Goal: Information Seeking & Learning: Learn about a topic

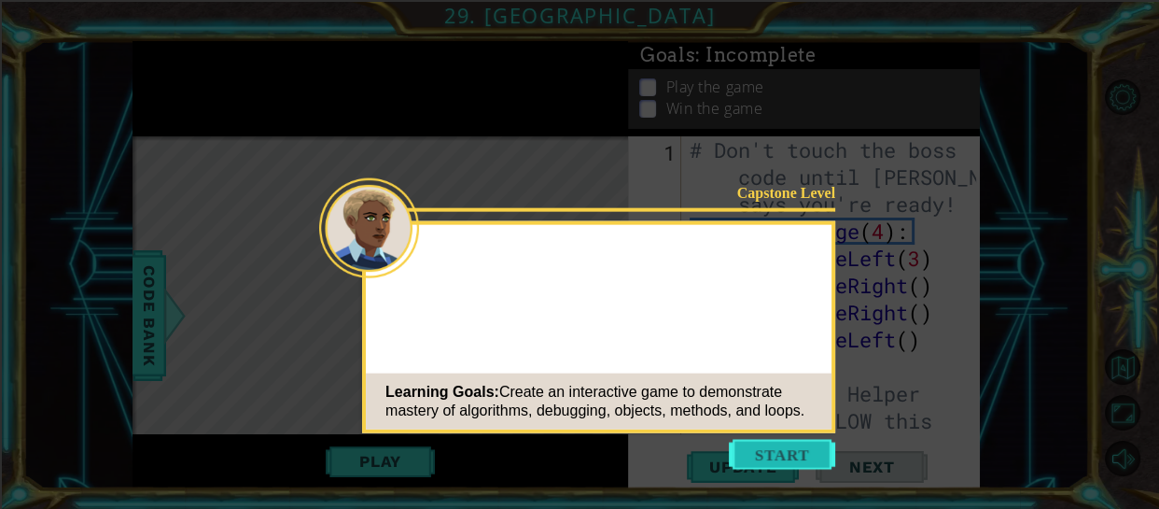
click at [765, 442] on button "Start" at bounding box center [782, 455] width 106 height 30
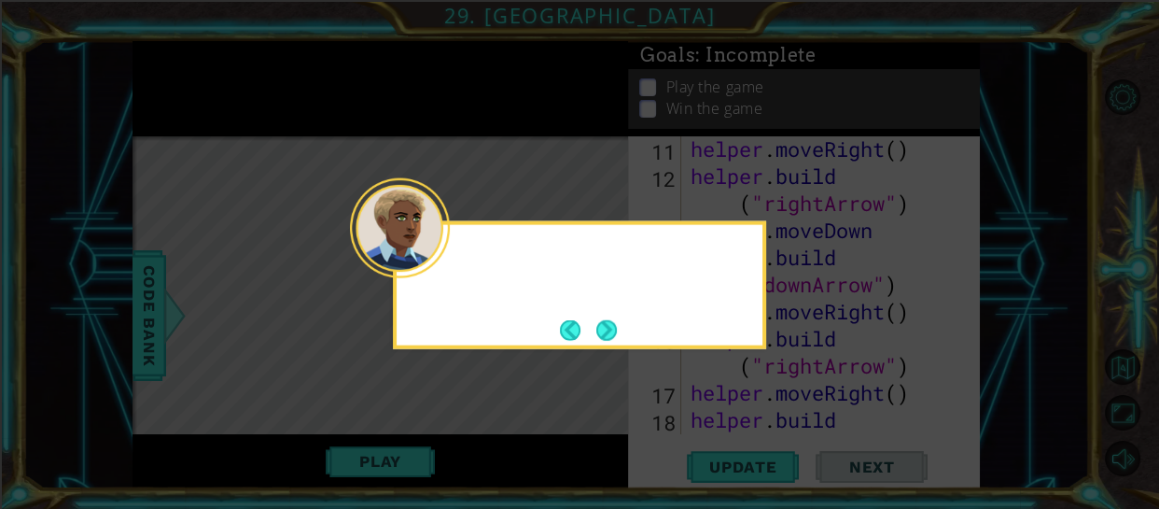
click at [442, 260] on div at bounding box center [400, 228] width 100 height 100
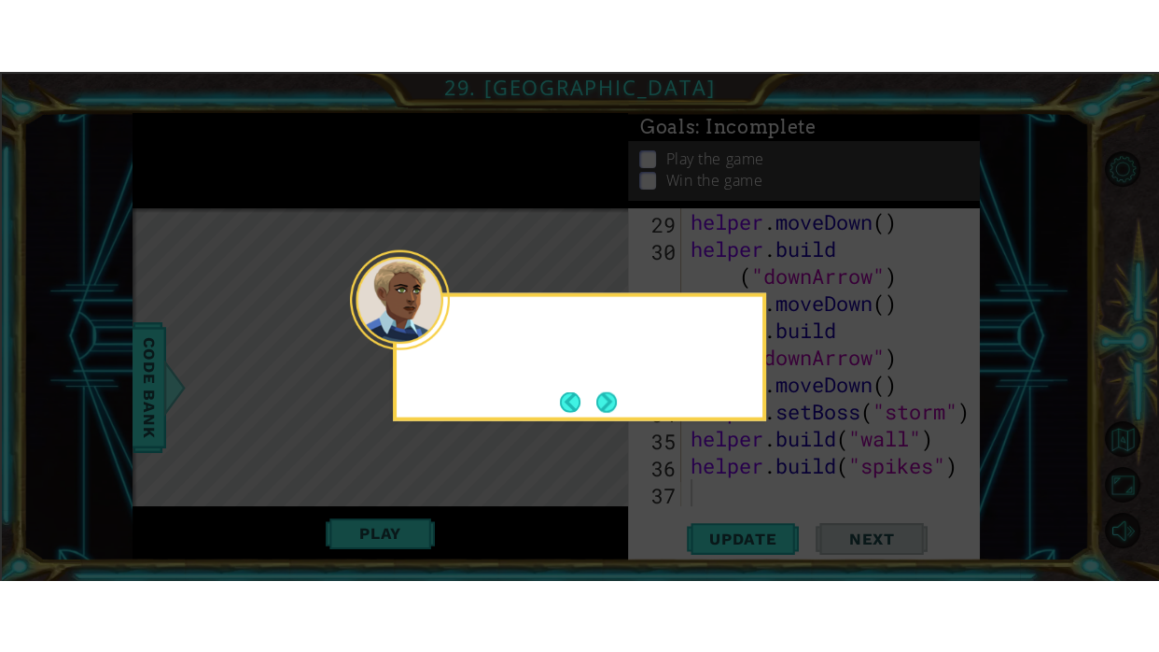
scroll to position [1110, 0]
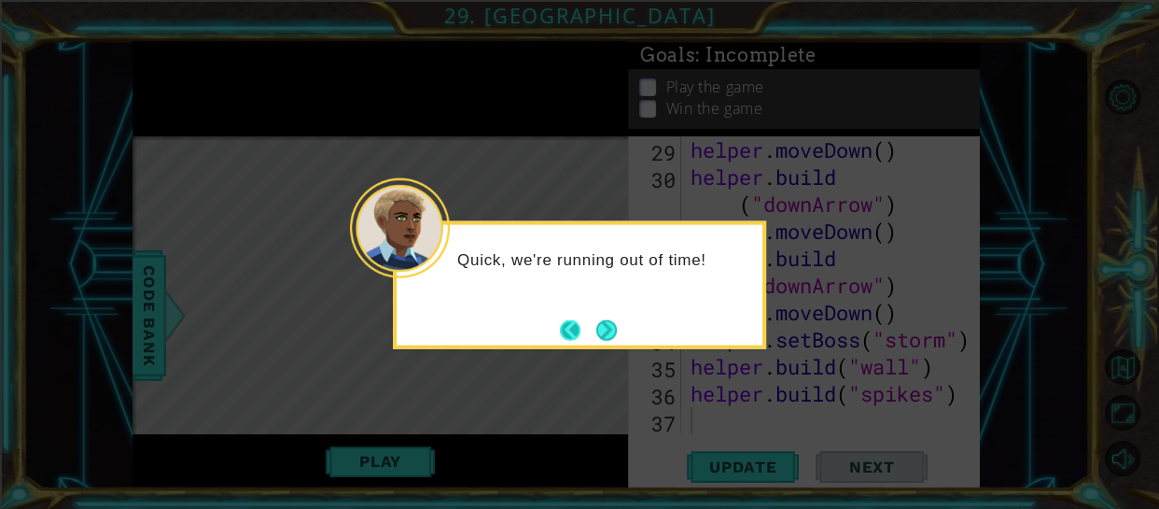
click at [560, 325] on button "Back" at bounding box center [578, 329] width 36 height 21
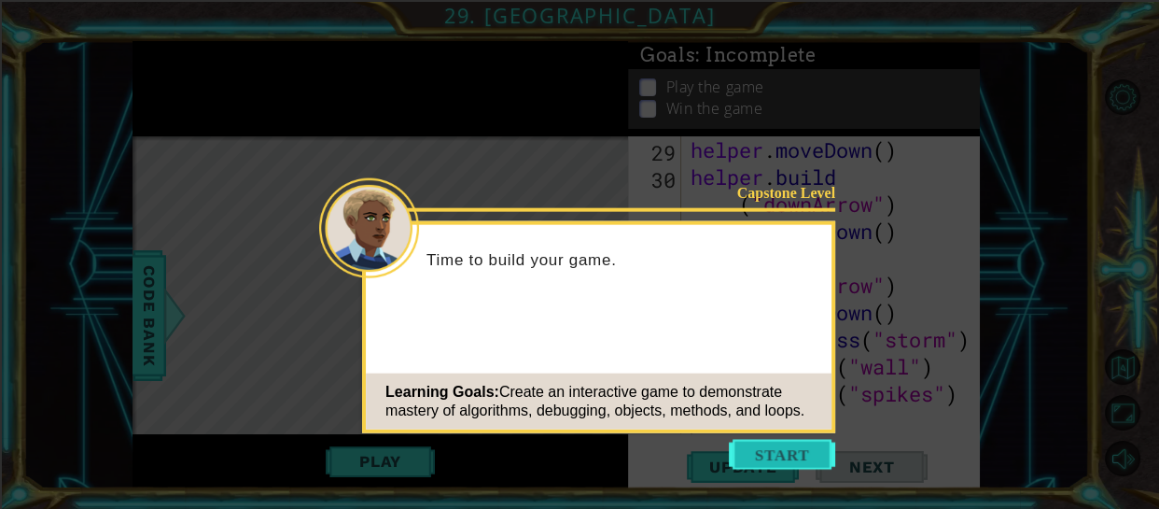
click at [797, 456] on button "Start" at bounding box center [782, 455] width 106 height 30
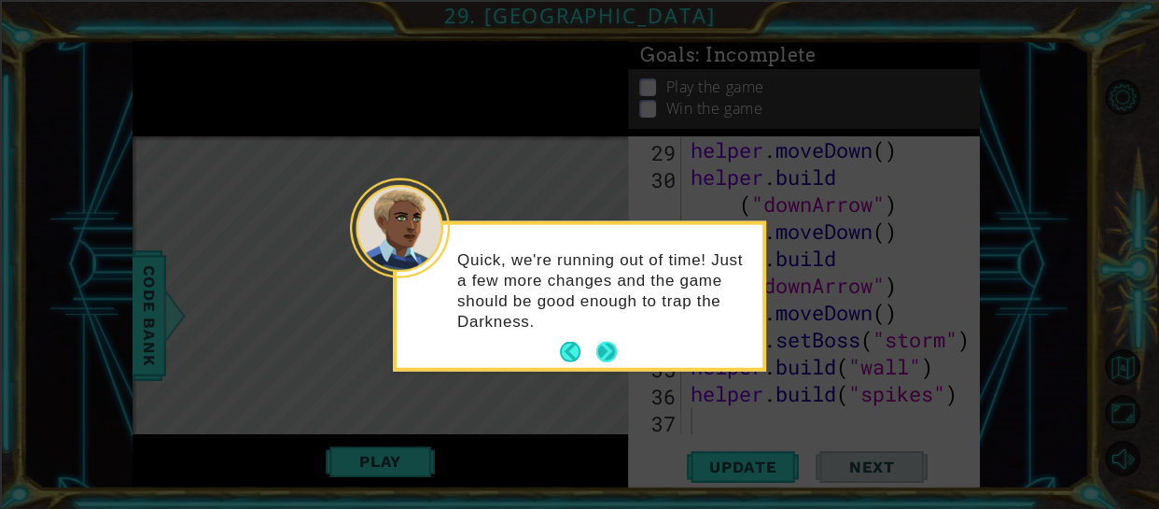
click at [614, 342] on button "Next" at bounding box center [607, 352] width 21 height 21
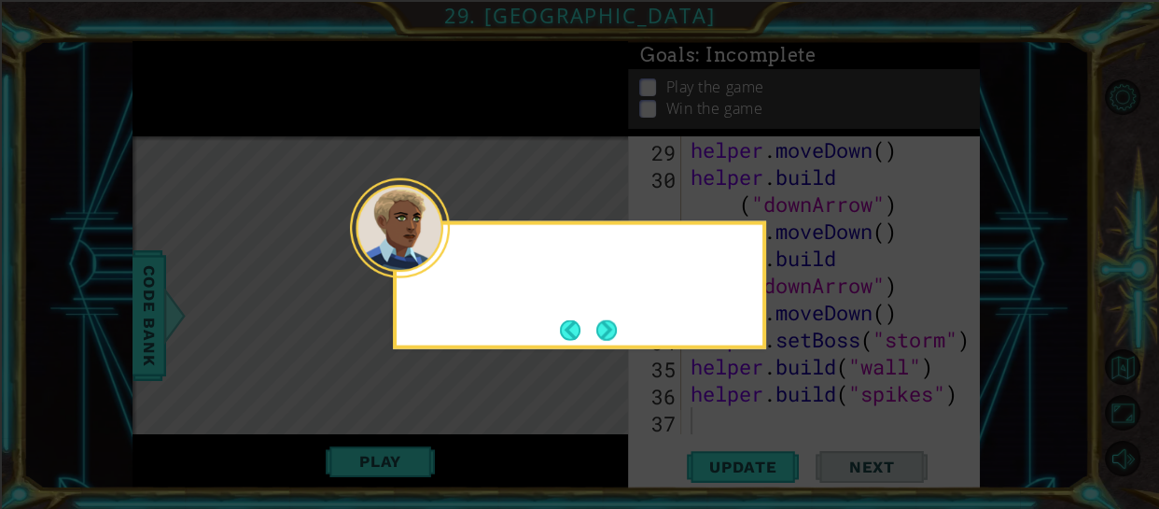
click at [614, 342] on footer at bounding box center [588, 330] width 57 height 28
click at [614, 340] on button "Next" at bounding box center [607, 329] width 21 height 21
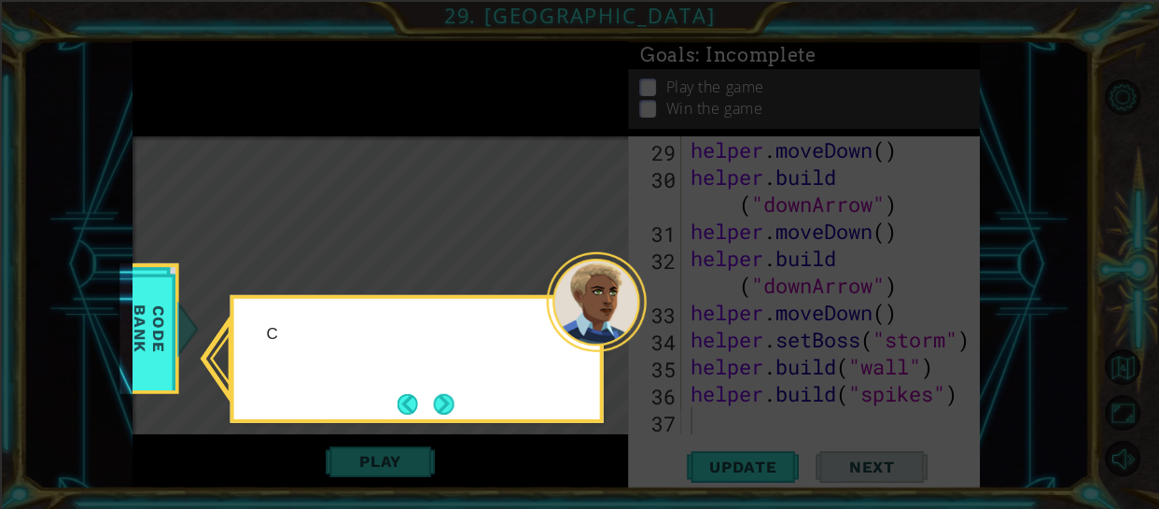
click at [612, 340] on div at bounding box center [597, 302] width 100 height 100
click at [442, 410] on button "Next" at bounding box center [443, 403] width 21 height 21
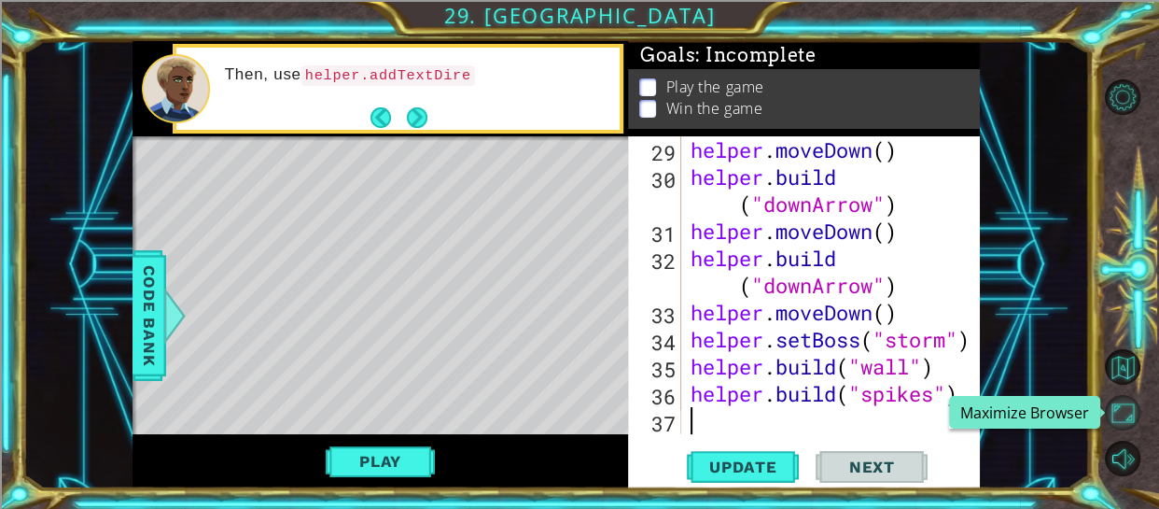
click at [1126, 419] on button "Maximize Browser" at bounding box center [1122, 412] width 35 height 35
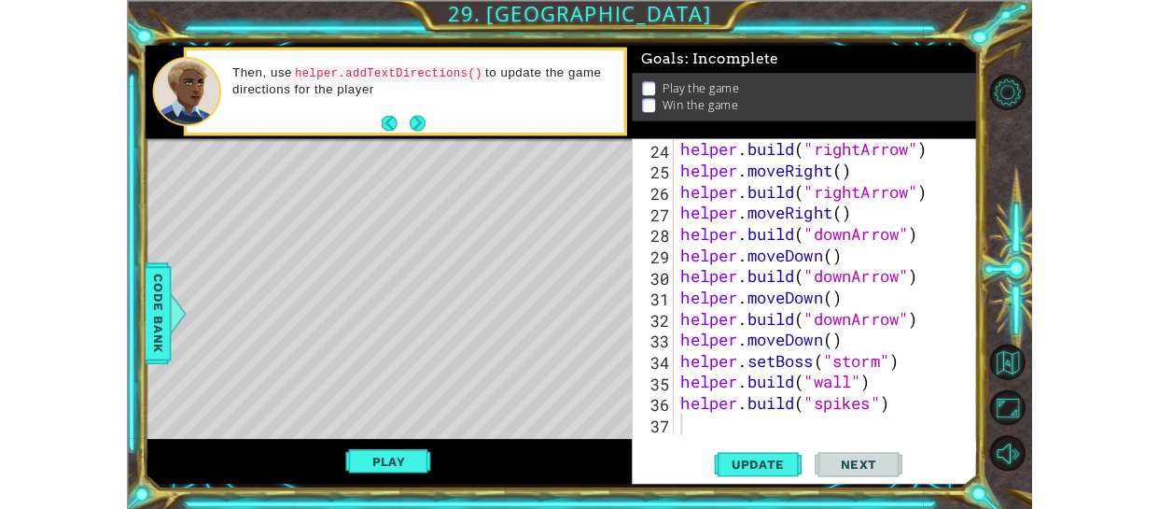
scroll to position [703, 0]
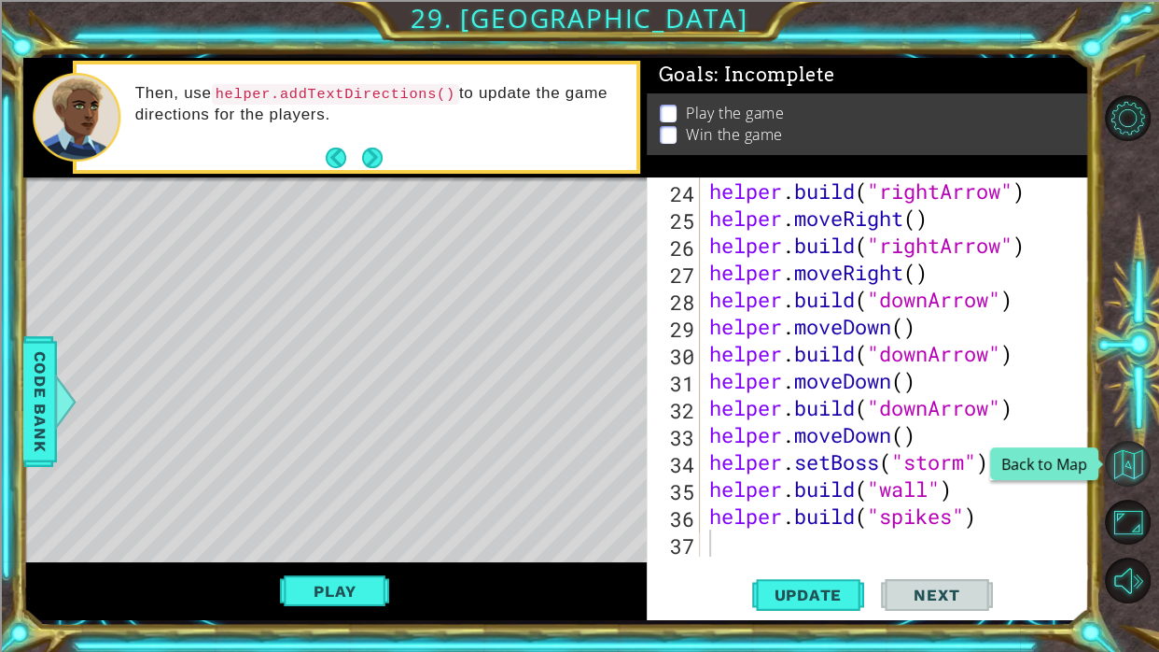
click at [1122, 481] on button "Back to Map" at bounding box center [1128, 464] width 46 height 46
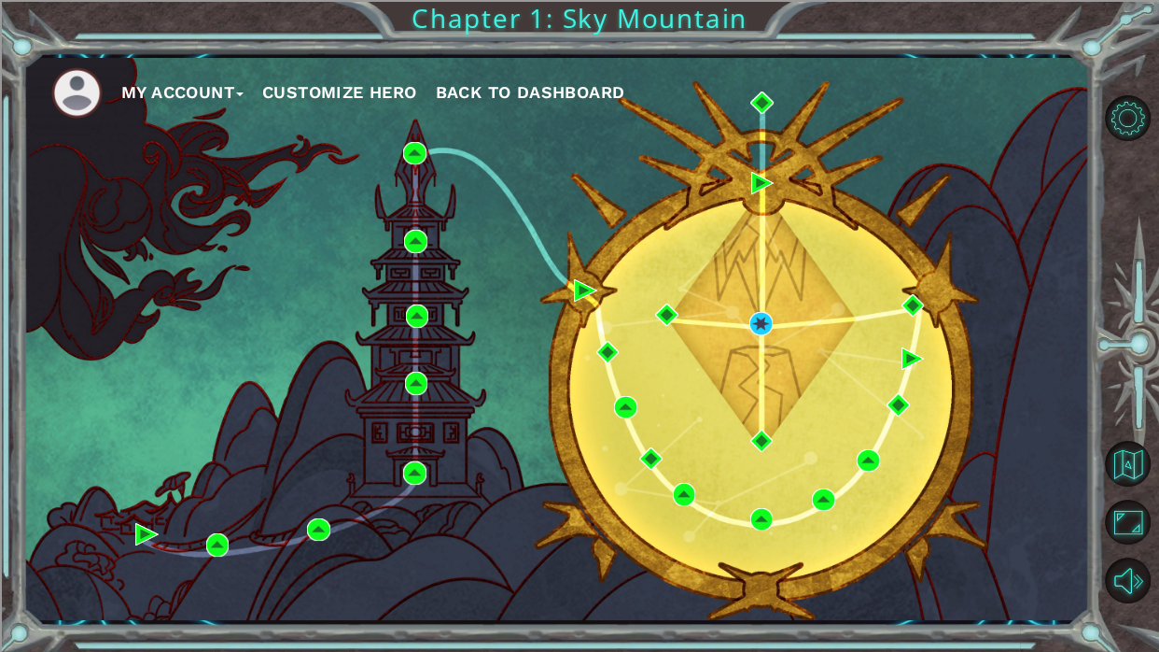
click at [484, 89] on span "Back to Dashboard" at bounding box center [531, 92] width 190 height 20
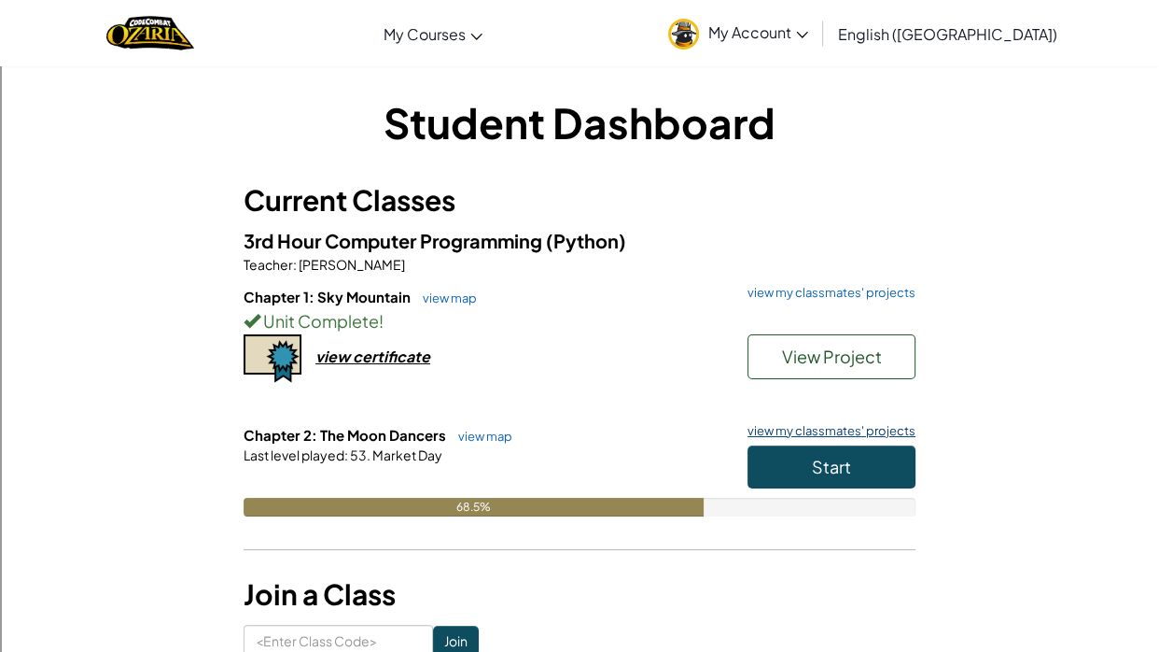
click at [797, 432] on link "view my classmates' projects" at bounding box center [826, 431] width 177 height 12
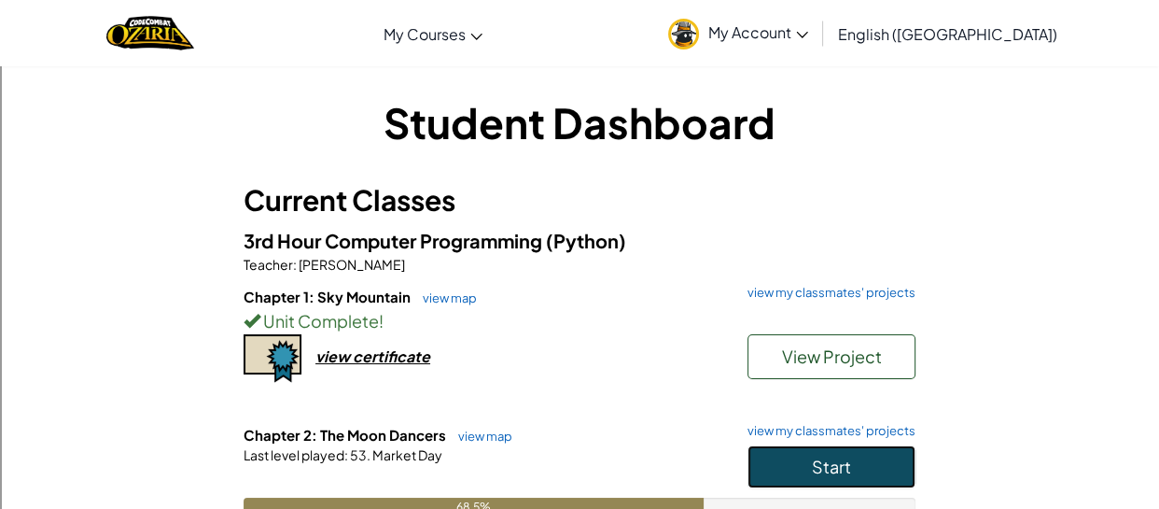
click at [780, 458] on button "Start" at bounding box center [832, 466] width 168 height 43
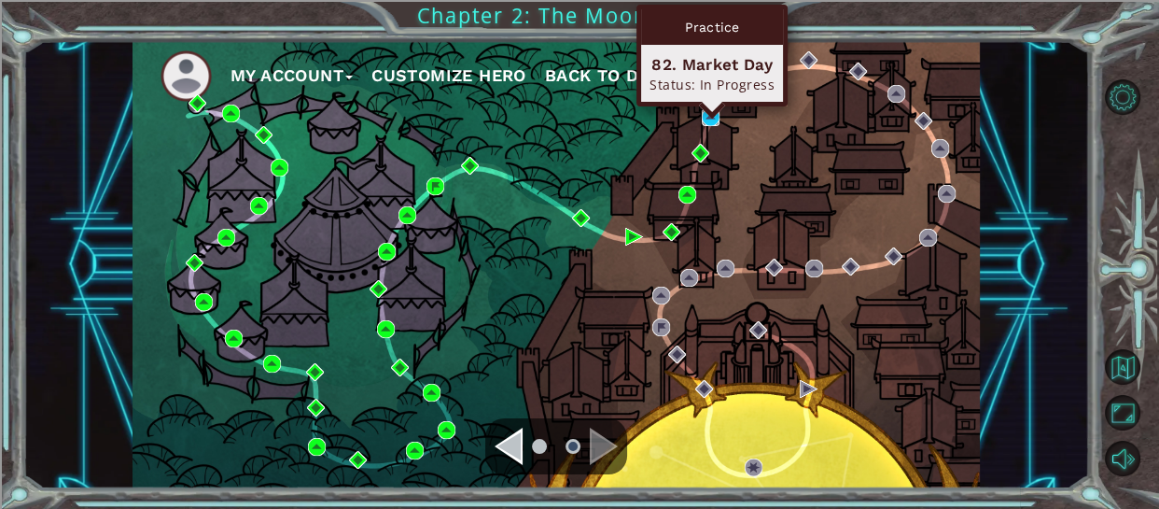
click at [709, 119] on img at bounding box center [711, 117] width 18 height 18
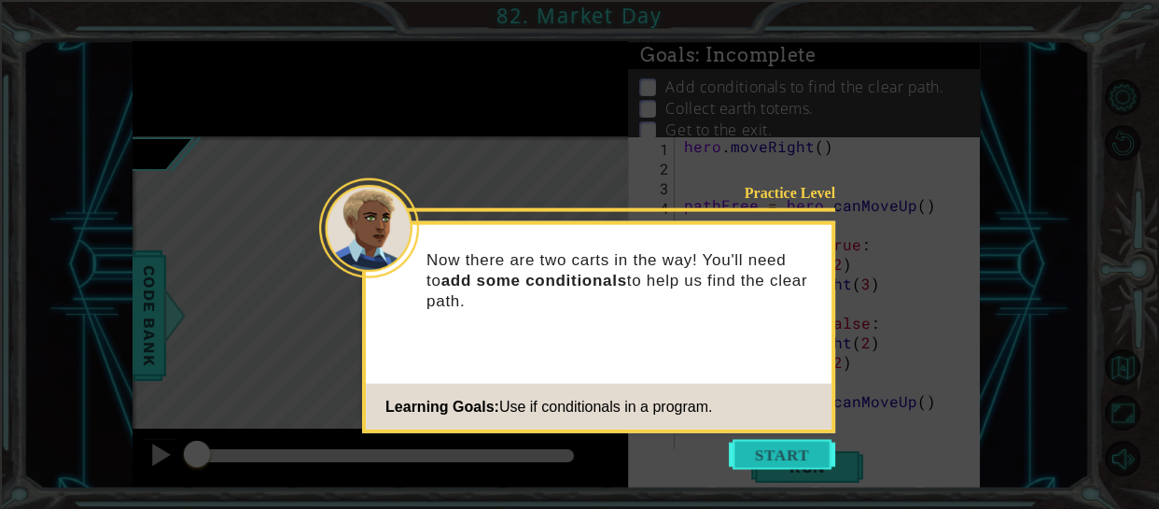
click at [761, 455] on button "Start" at bounding box center [782, 455] width 106 height 30
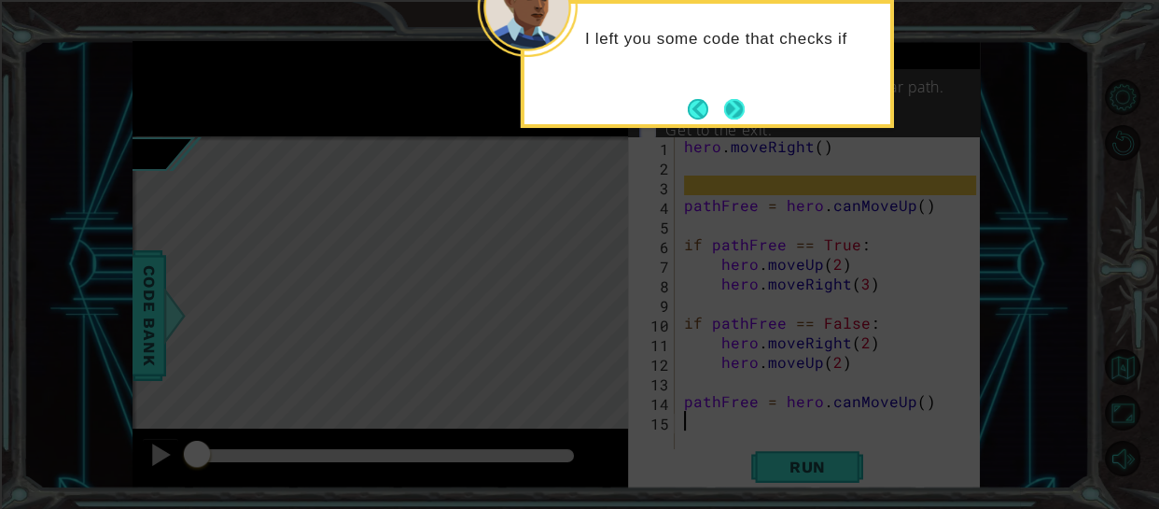
click at [743, 107] on button "Next" at bounding box center [734, 109] width 21 height 21
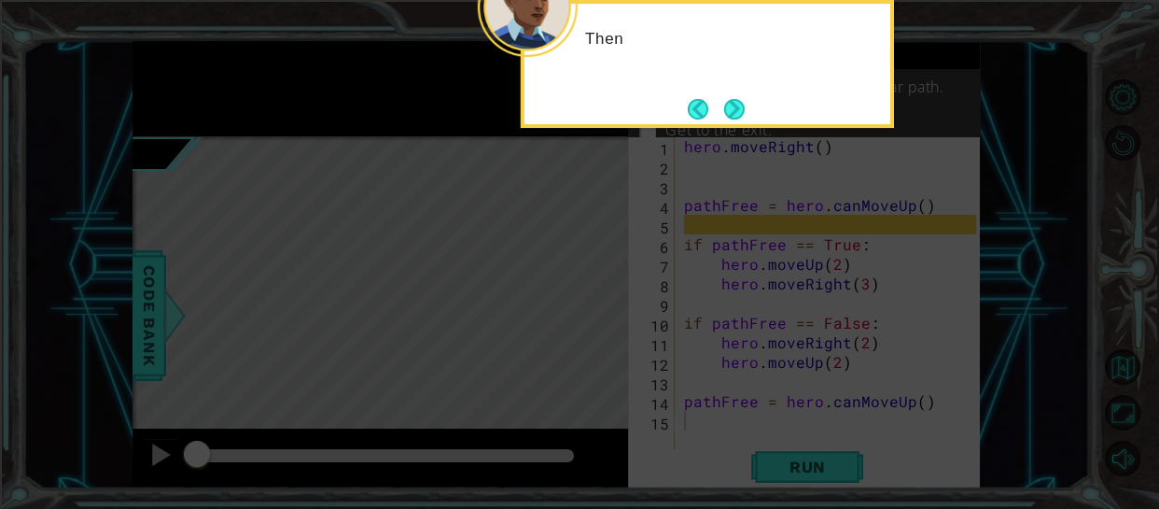
click at [743, 107] on button "Next" at bounding box center [733, 108] width 21 height 21
click at [743, 107] on button "Next" at bounding box center [734, 109] width 21 height 21
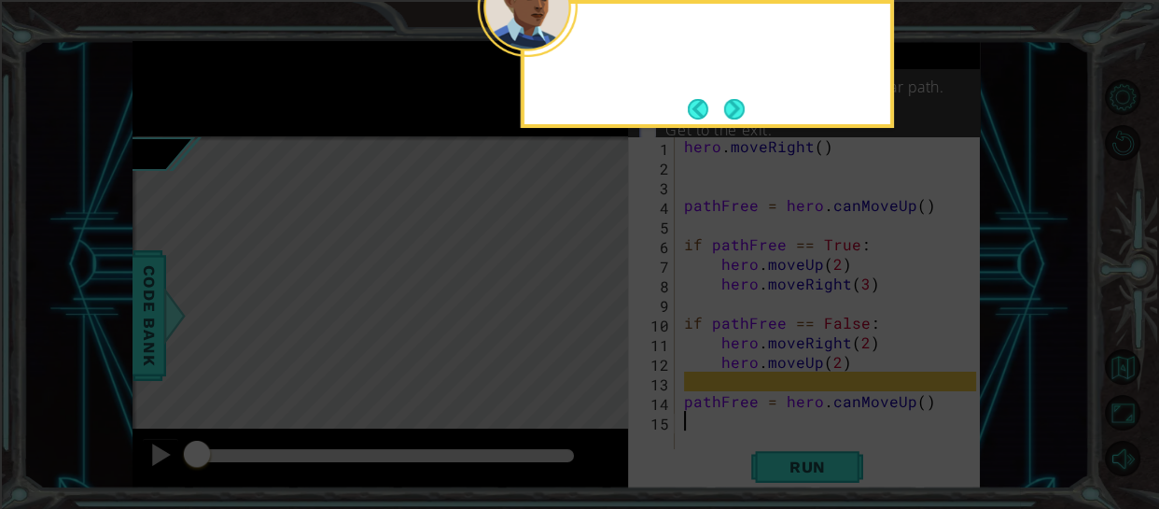
click at [743, 107] on button "Next" at bounding box center [733, 108] width 21 height 21
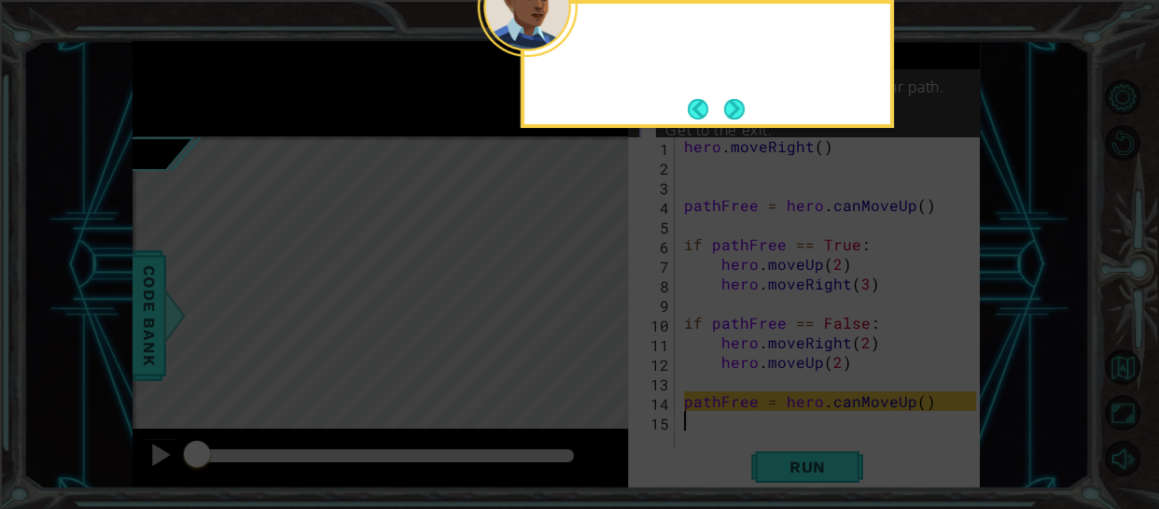
click at [743, 107] on button "Next" at bounding box center [734, 109] width 21 height 21
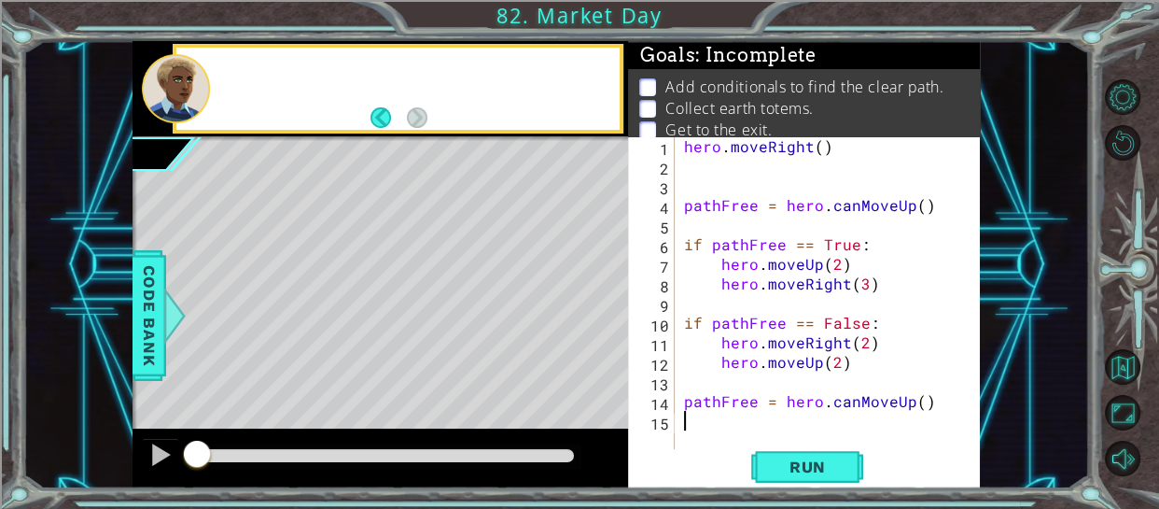
click at [742, 108] on p "Collect earth totems." at bounding box center [740, 108] width 148 height 21
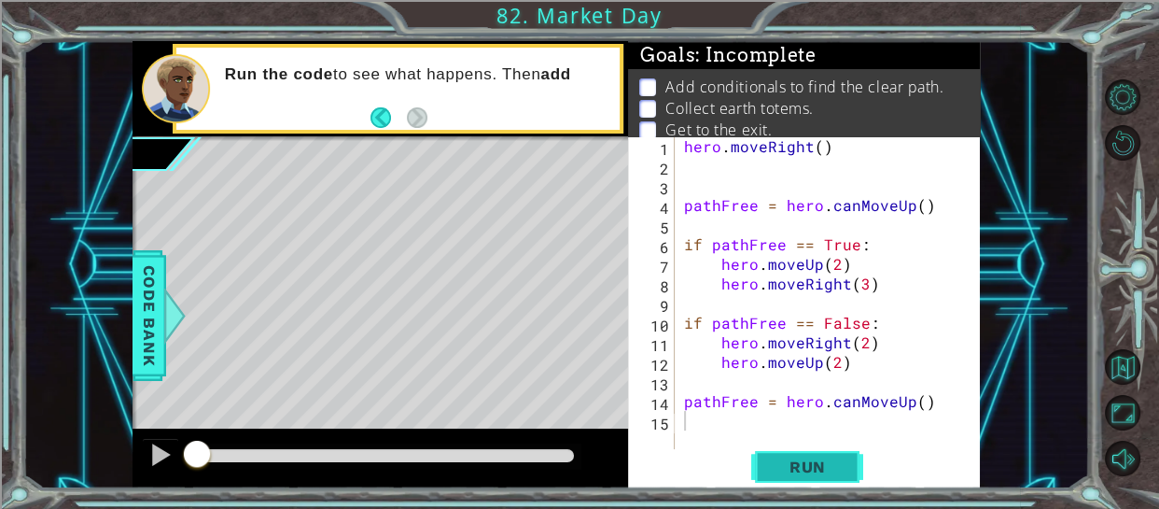
click at [802, 465] on span "Run" at bounding box center [808, 466] width 74 height 19
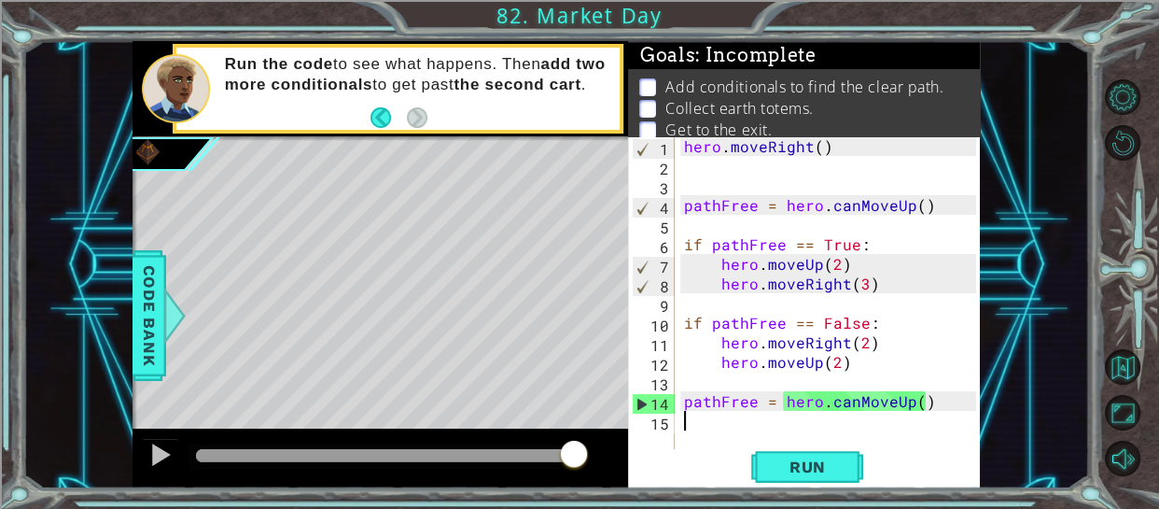
click at [836, 239] on div "hero . moveRight ( ) pathFree = hero . canMoveUp ( ) if pathFree == True : hero…" at bounding box center [834, 312] width 306 height 353
click at [836, 260] on div "hero . moveRight ( ) pathFree = hero . canMoveUp ( ) if pathFree == True : hero…" at bounding box center [834, 312] width 306 height 353
click at [863, 346] on div "hero . moveRight ( ) pathFree = hero . canMoveUp ( ) if pathFree == True : hero…" at bounding box center [834, 312] width 306 height 353
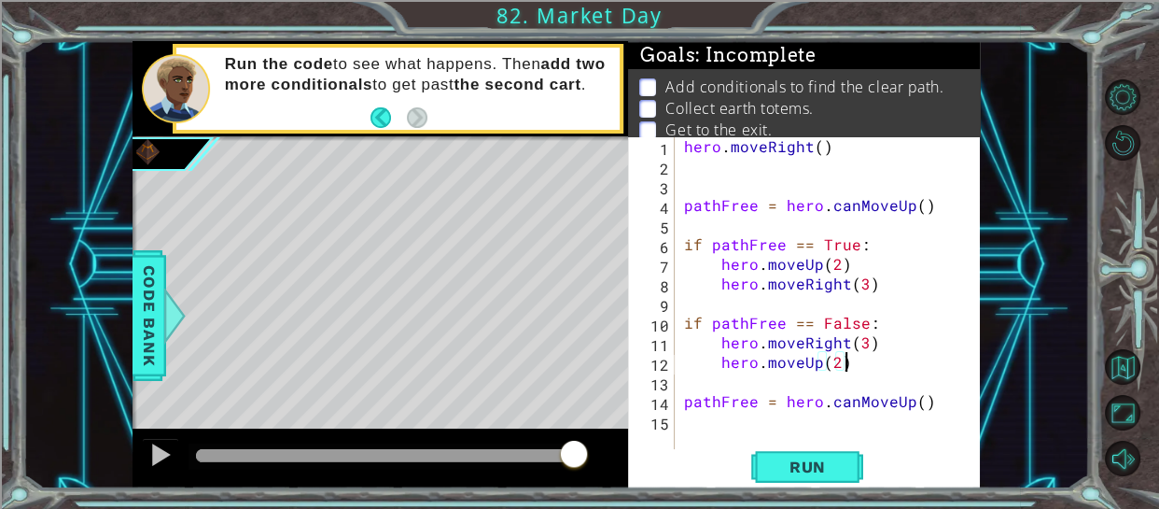
click at [891, 354] on div "hero . moveRight ( ) pathFree = hero . canMoveUp ( ) if pathFree == True : hero…" at bounding box center [834, 312] width 306 height 353
type textarea "hero.moveRight(3) hero.moveUp(2)"
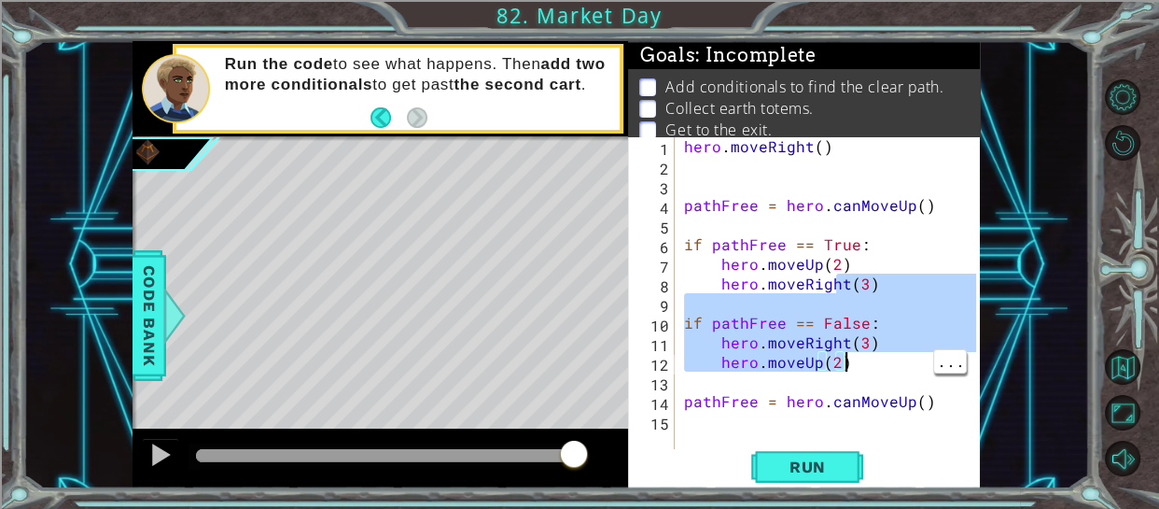
click at [718, 428] on div "hero . moveRight ( ) pathFree = hero . canMoveUp ( ) if pathFree == True : hero…" at bounding box center [834, 312] width 306 height 353
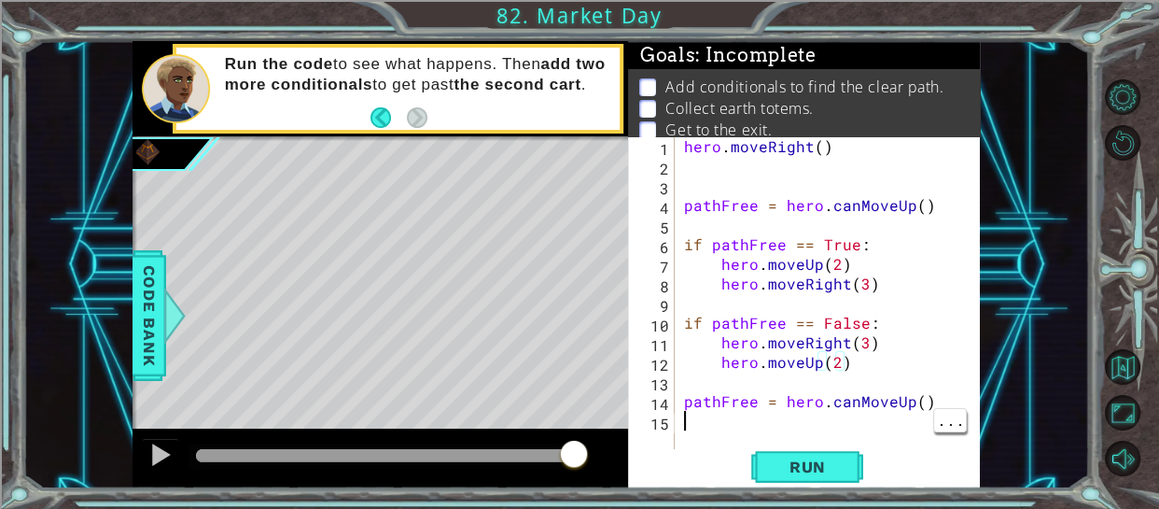
scroll to position [0, 0]
click at [927, 398] on div "hero . moveRight ( ) pathFree = hero . canMoveUp ( ) if pathFree == True : hero…" at bounding box center [834, 312] width 306 height 353
type textarea "pathFree = hero.canMoveUp()"
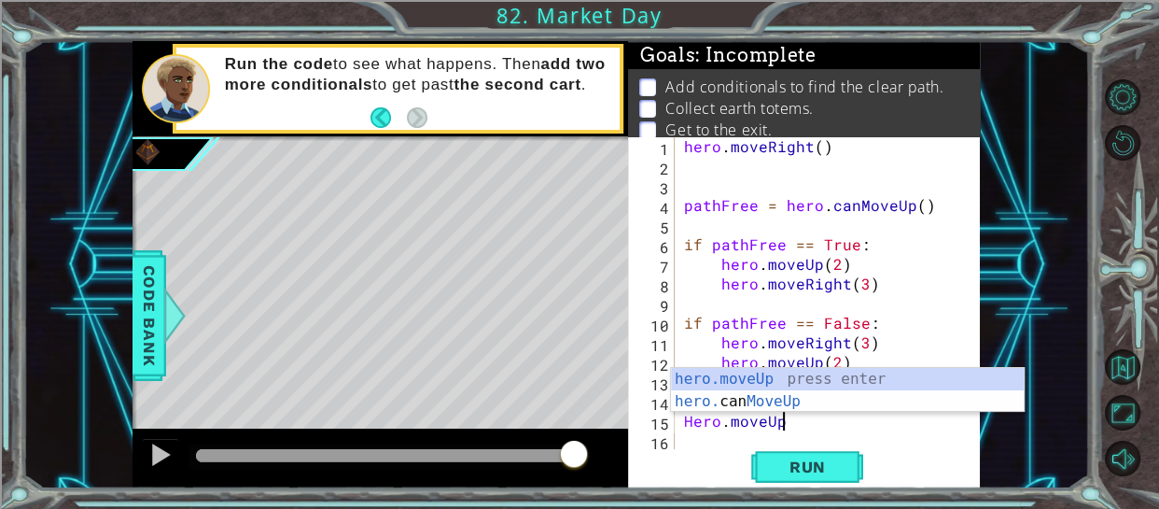
scroll to position [0, 5]
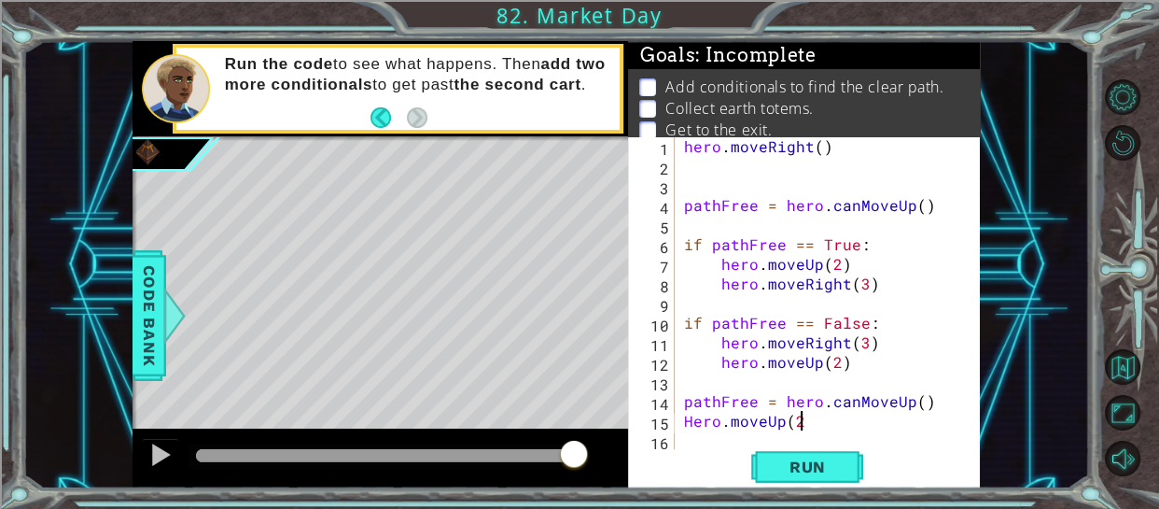
type textarea "Hero.moveUp(2)"
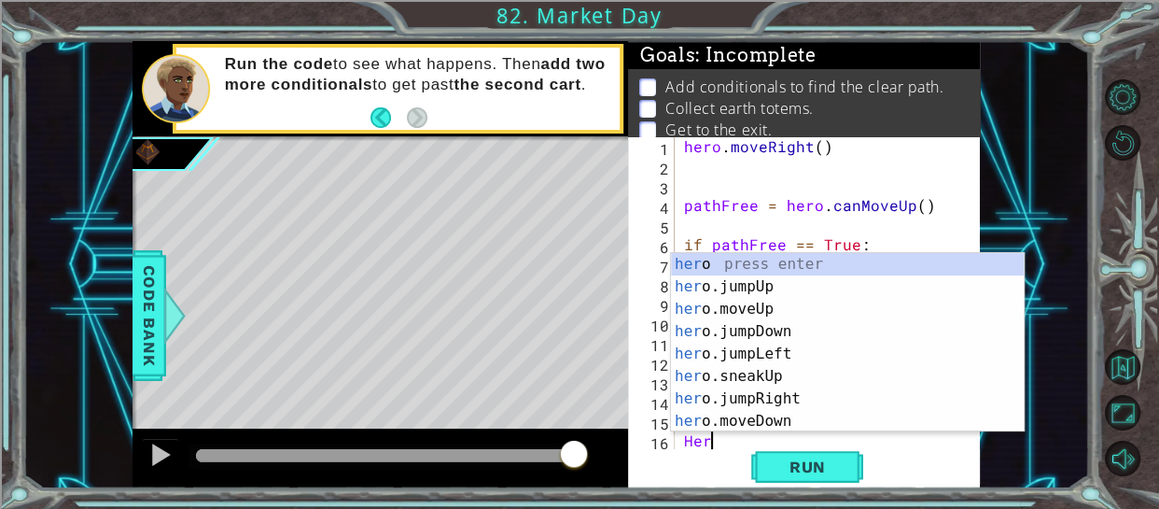
scroll to position [0, 0]
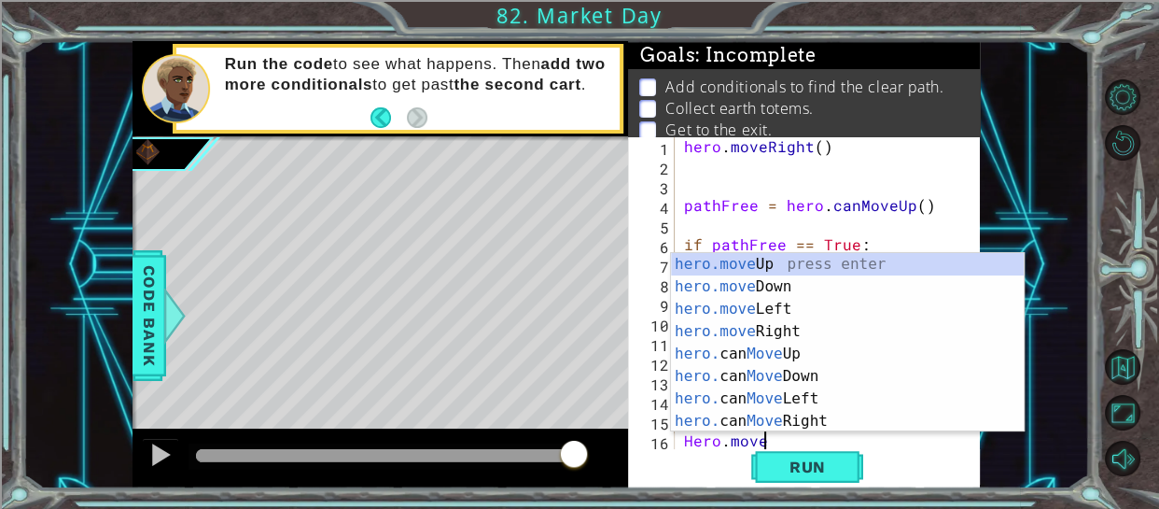
type textarea "Hero.mover"
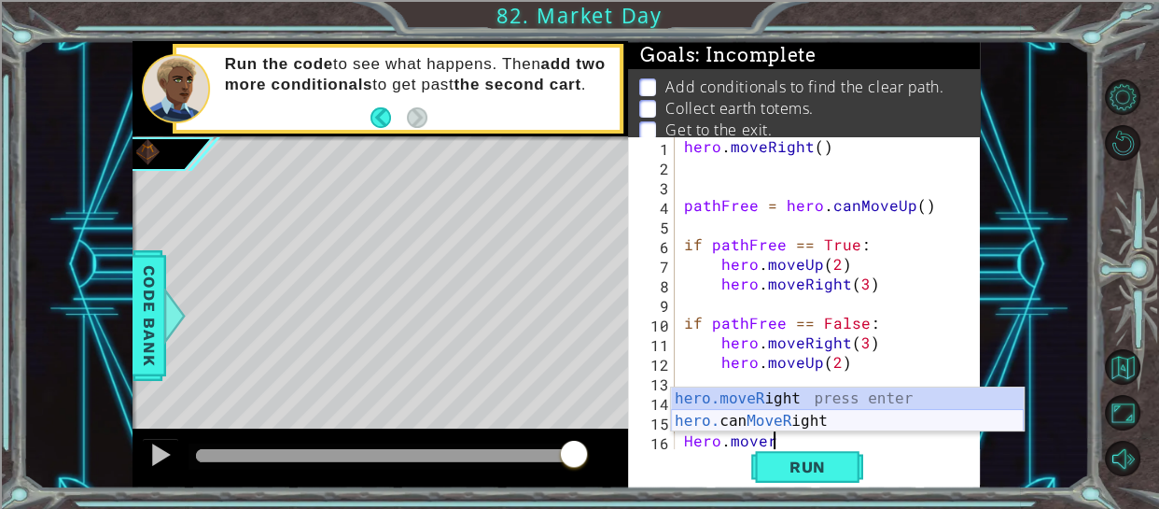
click at [748, 425] on div "hero.moveR ight press enter hero. can MoveR ight press enter" at bounding box center [847, 432] width 353 height 90
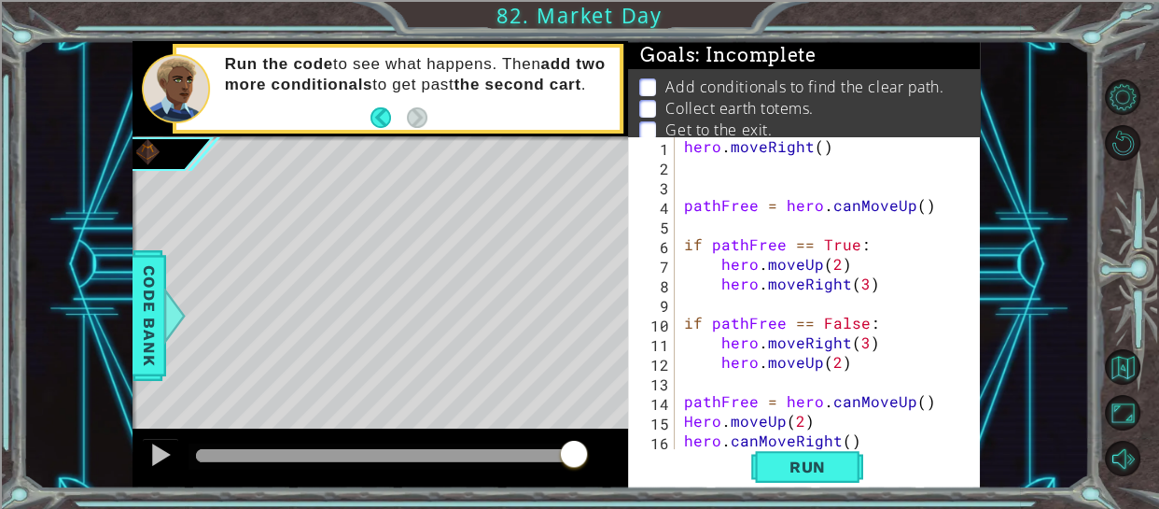
click at [844, 441] on div "hero . moveRight ( ) pathFree = hero . canMoveUp ( ) if pathFree == True : hero…" at bounding box center [834, 312] width 306 height 353
click at [898, 449] on div "Run" at bounding box center [808, 466] width 352 height 35
click at [884, 439] on div "hero . moveRight ( ) pathFree = hero . canMoveUp ( ) if pathFree == True : hero…" at bounding box center [834, 312] width 306 height 353
click at [696, 438] on div "hero . moveRight ( ) pathFree = hero . canMoveUp ( ) if pathFree == True : hero…" at bounding box center [834, 312] width 306 height 353
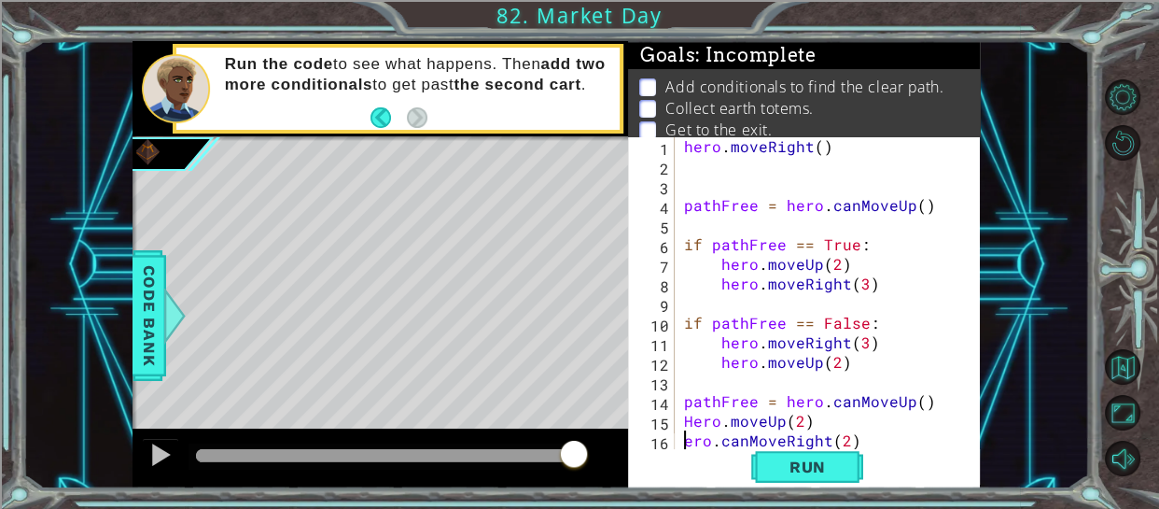
scroll to position [0, 0]
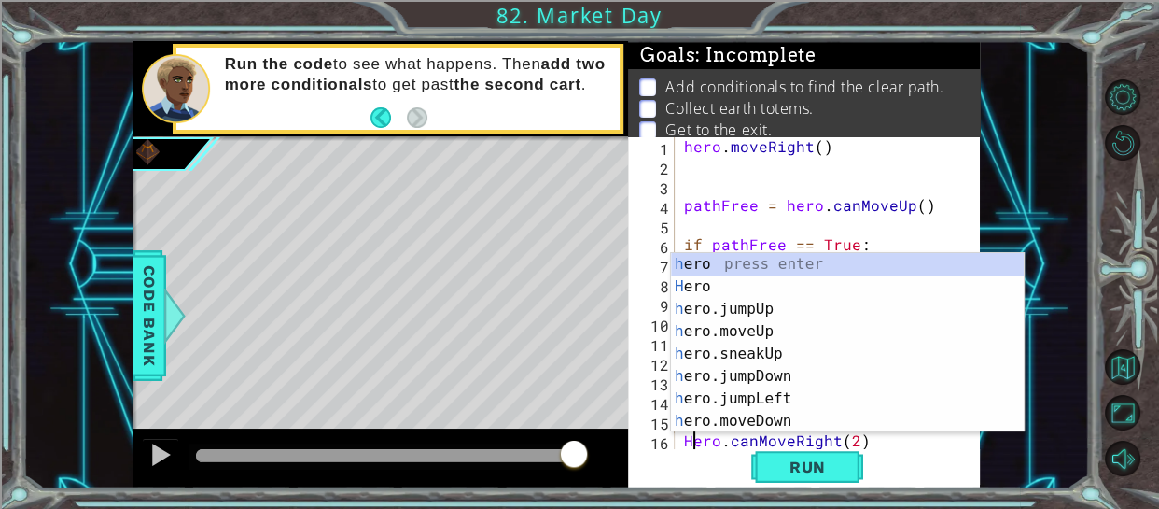
click at [902, 447] on div "hero . moveRight ( ) pathFree = hero . canMoveUp ( ) if pathFree == True : hero…" at bounding box center [834, 312] width 306 height 353
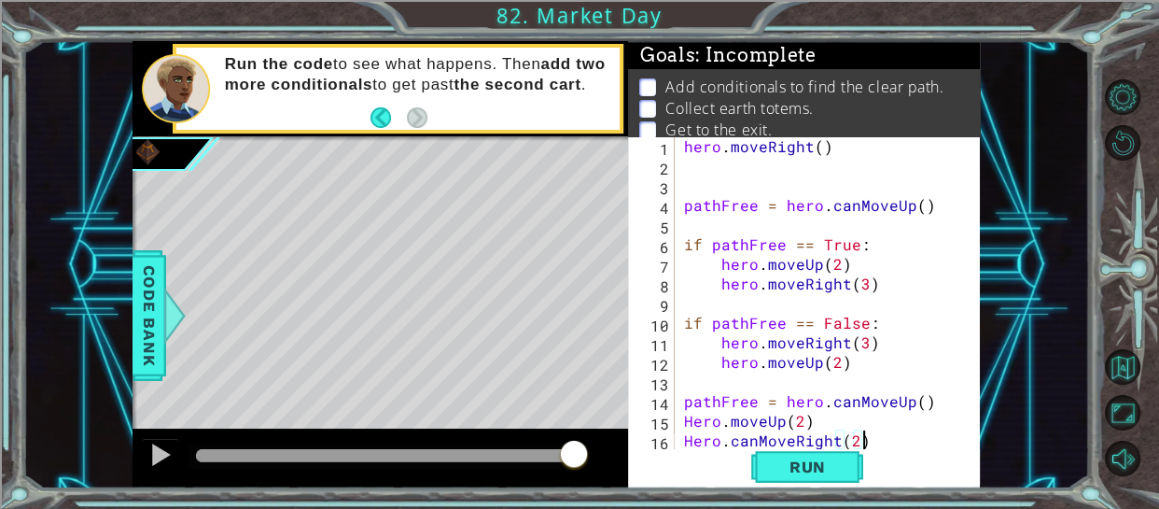
click at [674, 162] on div "Hero.canMoveRight(2) 1 2 3 4 5 6 7 8 9 10 11 12 13 14 15 16 17 hero . moveRight…" at bounding box center [802, 293] width 349 height 314
click at [694, 421] on div "hero . moveRight ( ) pathFree = hero . canMoveUp ( ) if pathFree == True : hero…" at bounding box center [834, 312] width 306 height 353
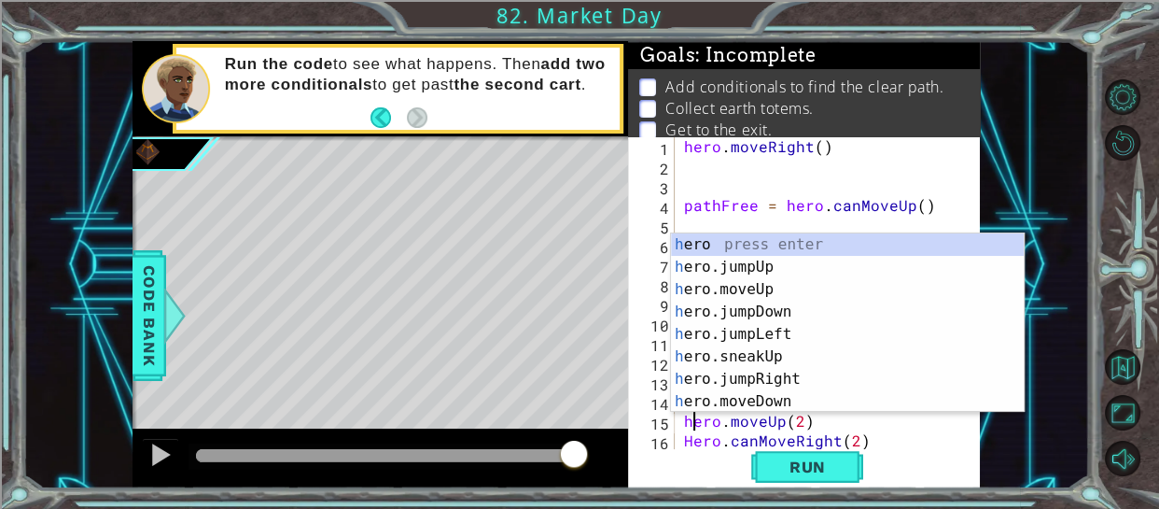
click at [695, 436] on div "hero . moveRight ( ) pathFree = hero . canMoveUp ( ) if pathFree == True : hero…" at bounding box center [834, 312] width 306 height 353
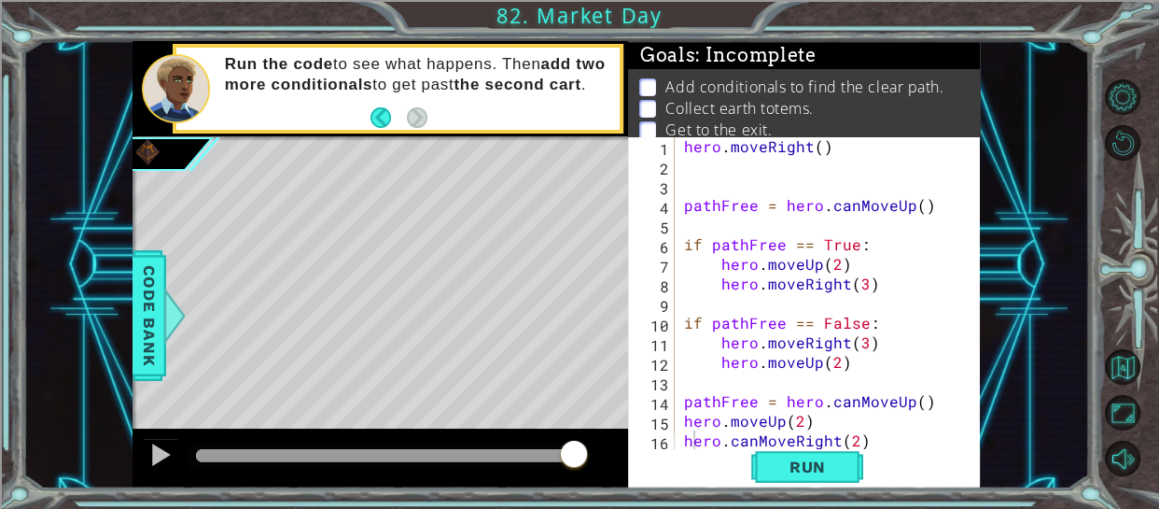
click at [880, 456] on div "Run" at bounding box center [808, 466] width 352 height 35
click at [754, 438] on div "hero . moveRight ( ) pathFree = hero . canMoveUp ( ) if pathFree == True : hero…" at bounding box center [834, 312] width 306 height 353
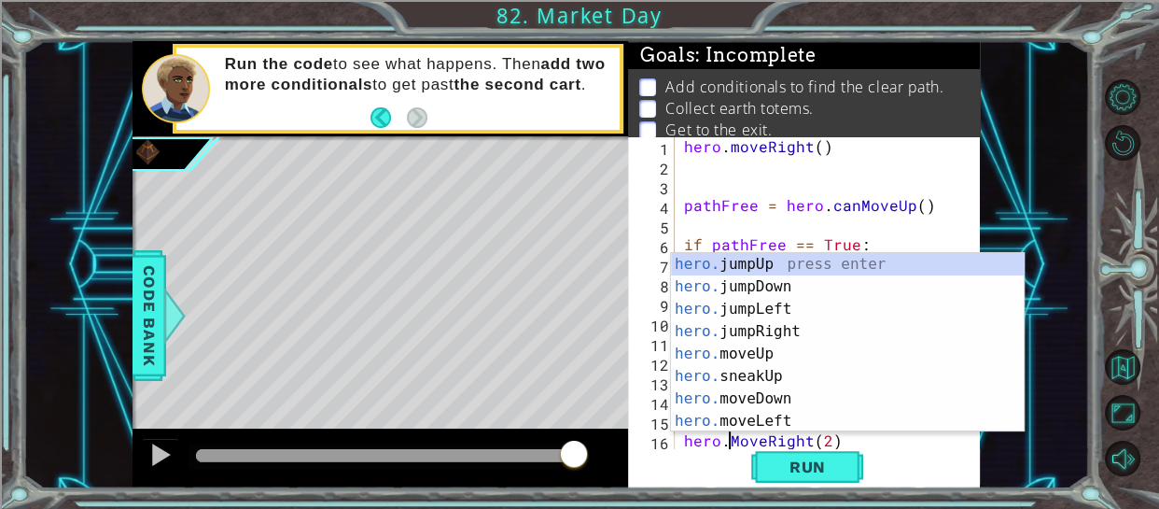
click at [902, 450] on div "Run" at bounding box center [808, 466] width 352 height 35
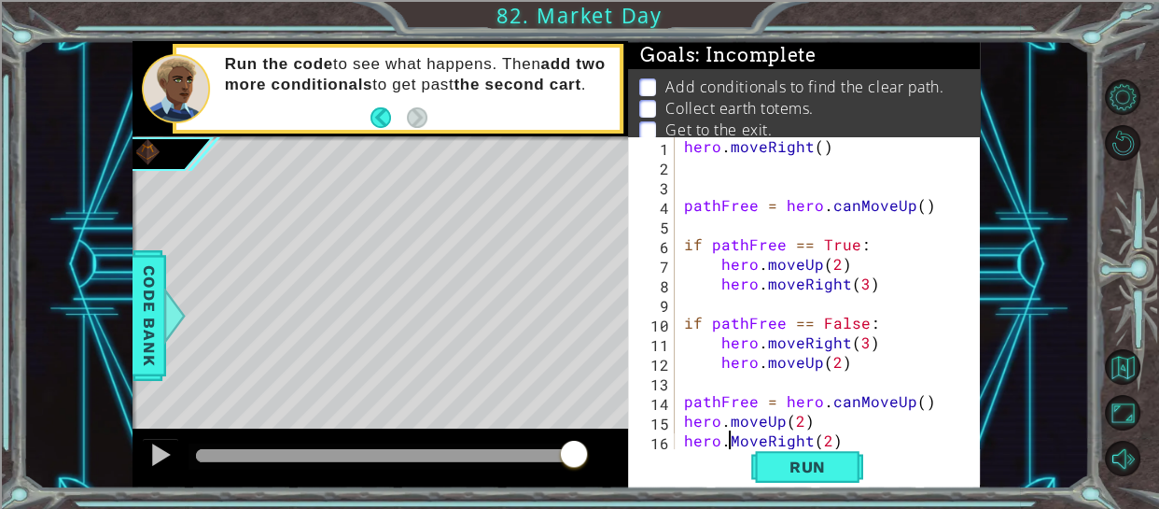
click at [741, 432] on div "hero . moveRight ( ) pathFree = hero . canMoveUp ( ) if pathFree == True : hero…" at bounding box center [834, 312] width 306 height 353
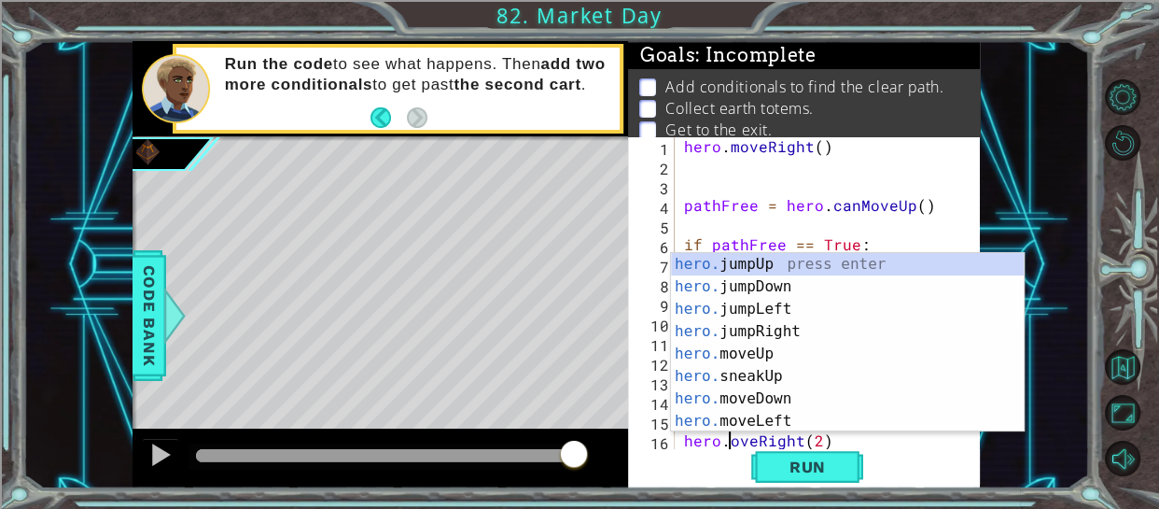
scroll to position [0, 2]
click at [919, 442] on div "hero . moveRight ( ) pathFree = hero . canMoveUp ( ) if pathFree == True : hero…" at bounding box center [834, 312] width 306 height 353
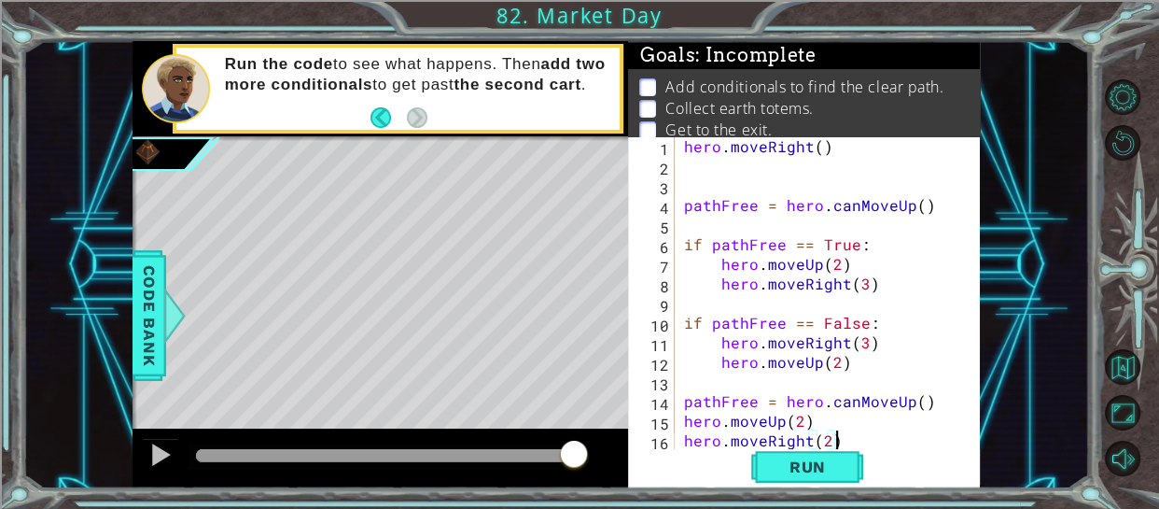
click at [684, 262] on div "hero . moveRight ( ) pathFree = hero . canMoveUp ( ) if pathFree == True : hero…" at bounding box center [834, 312] width 306 height 353
click at [721, 267] on div "hero . moveRight ( ) pathFree = hero . canMoveUp ( ) if pathFree == True : hero…" at bounding box center [834, 312] width 306 height 353
click at [779, 278] on div "hero . moveRight ( ) pathFree = hero . canMoveUp ( ) if pathFree == True : hero…" at bounding box center [834, 312] width 306 height 353
click at [842, 270] on div "hero . moveRight ( ) pathFree = hero . canMoveUp ( ) if pathFree == True : hero…" at bounding box center [834, 312] width 306 height 353
click at [751, 451] on button "Run" at bounding box center [807, 466] width 112 height 35
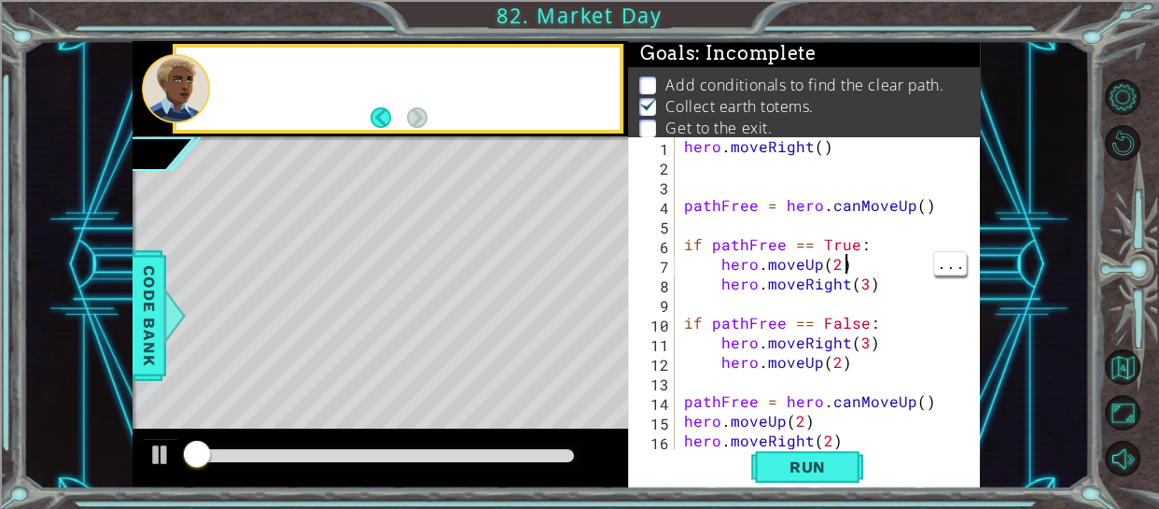
click at [737, 337] on div "hero . moveRight ( ) pathFree = hero . canMoveUp ( ) if pathFree == True : hero…" at bounding box center [834, 312] width 306 height 353
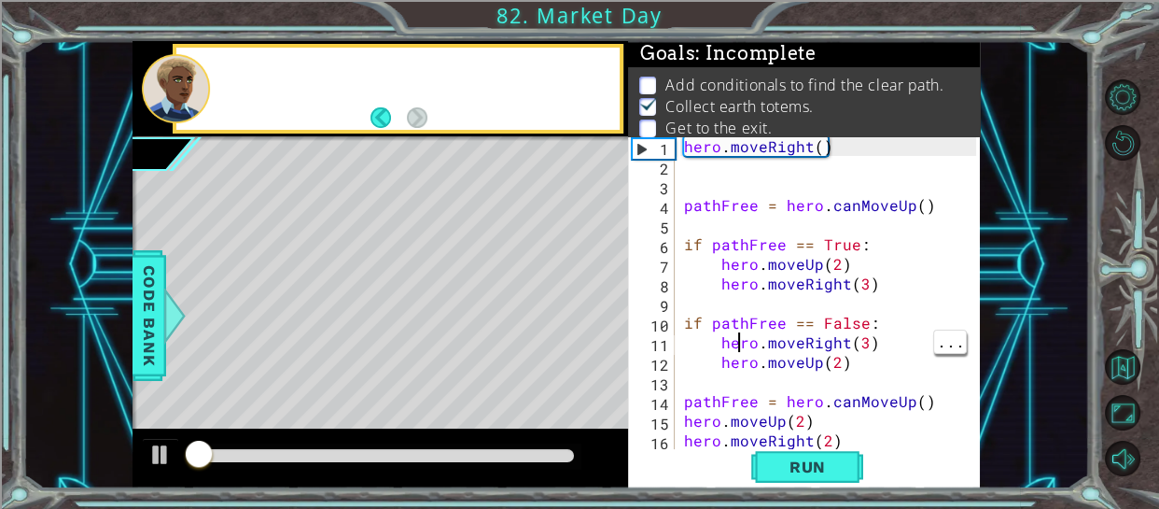
scroll to position [7, 0]
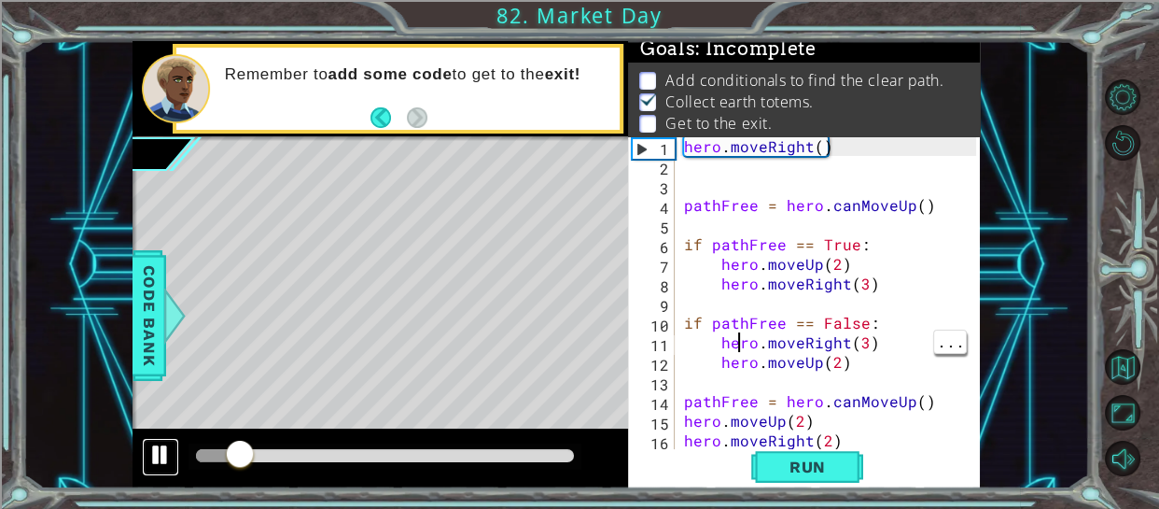
click at [147, 466] on button at bounding box center [160, 457] width 37 height 38
click at [173, 454] on button at bounding box center [160, 457] width 37 height 38
click at [869, 451] on div "Run" at bounding box center [808, 466] width 352 height 35
click at [847, 439] on div "hero . moveRight ( ) pathFree = hero . canMoveUp ( ) if pathFree == True : hero…" at bounding box center [834, 312] width 306 height 353
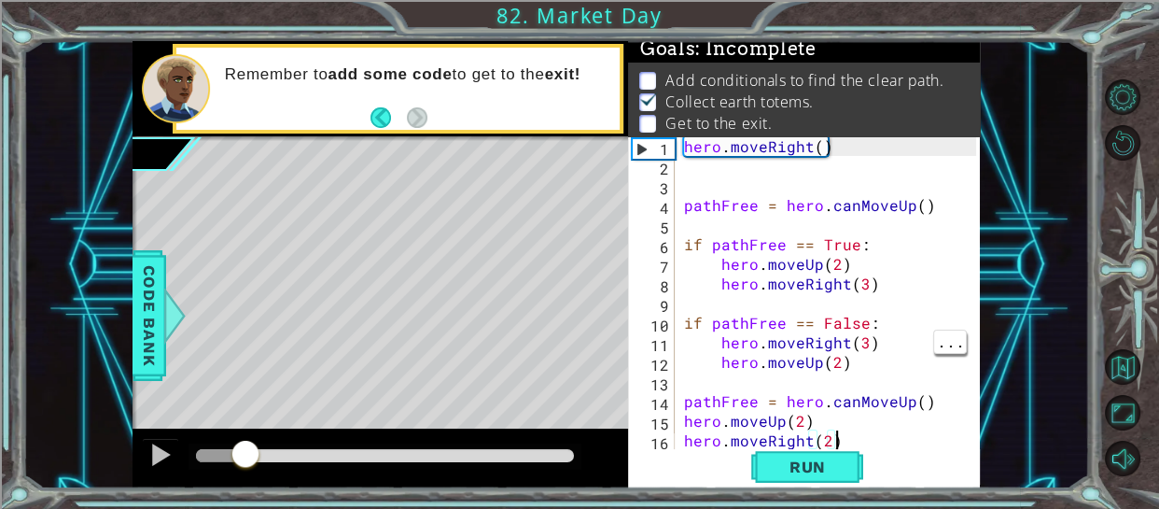
type textarea "hero.moveUp(2)"
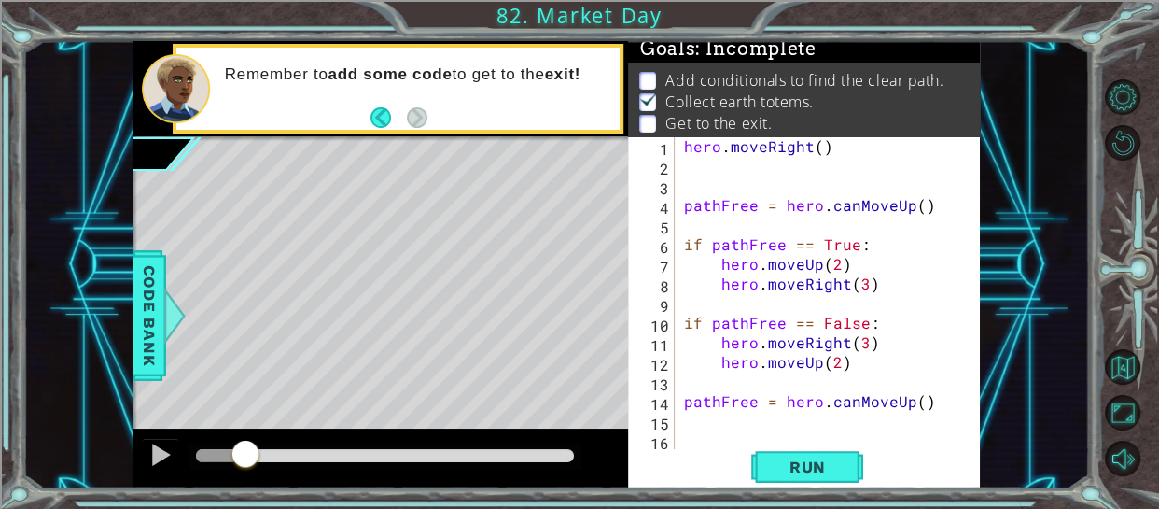
scroll to position [0, 0]
click at [895, 417] on div "hero . moveRight ( ) pathFree = hero . canMoveUp ( ) if pathFree == True : hero…" at bounding box center [834, 312] width 306 height 353
click at [733, 381] on div "hero . moveRight ( ) pathFree = hero . canMoveUp ( ) if pathFree == True : hero…" at bounding box center [834, 312] width 306 height 353
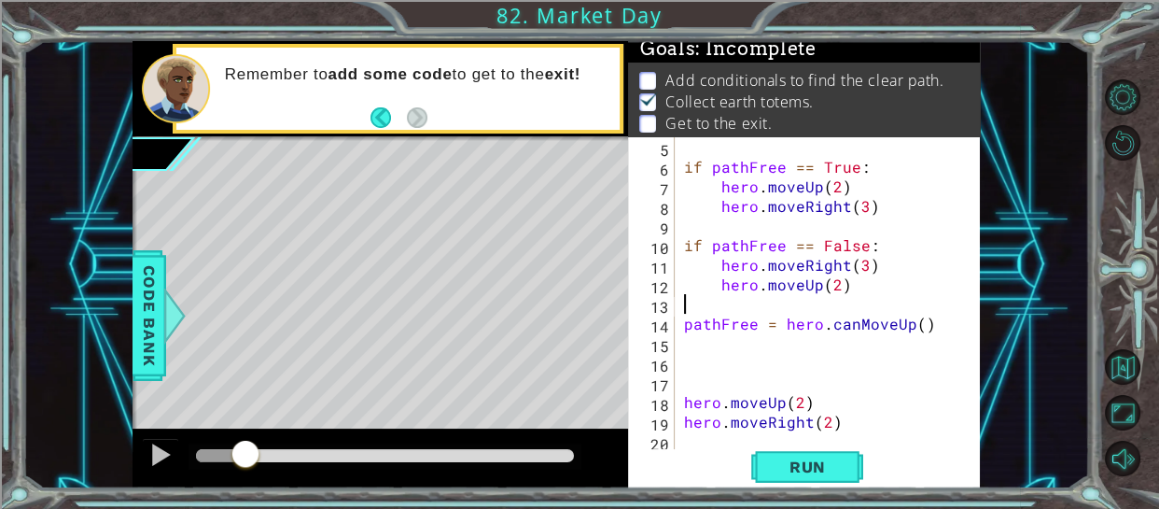
scroll to position [81, 0]
click at [691, 345] on div "pathFree = hero . canMoveUp ( ) if pathFree == True : hero . moveUp ( 2 ) hero …" at bounding box center [834, 294] width 306 height 353
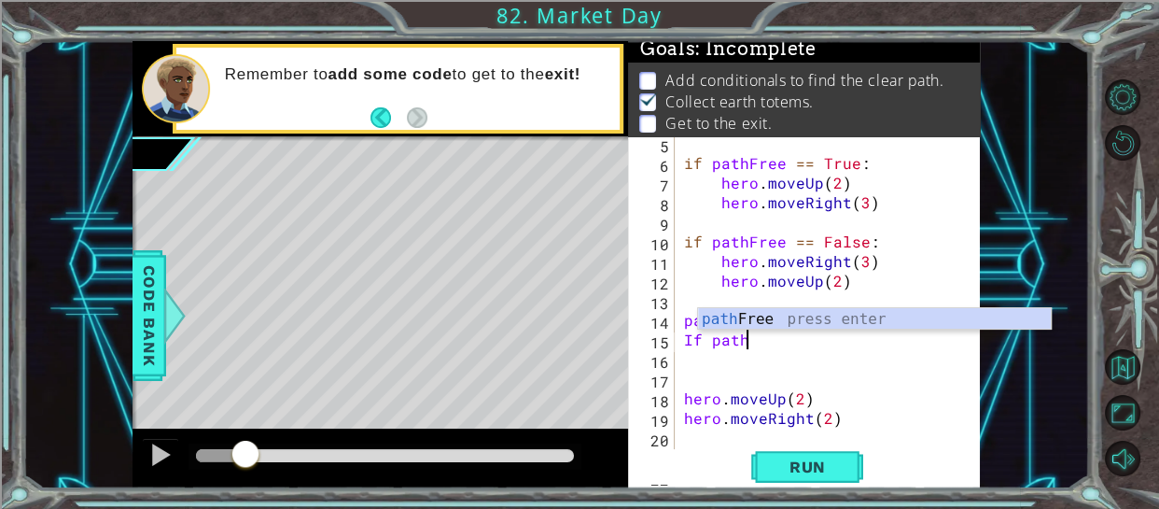
scroll to position [0, 2]
click at [872, 313] on div "path Free press enter" at bounding box center [874, 341] width 353 height 67
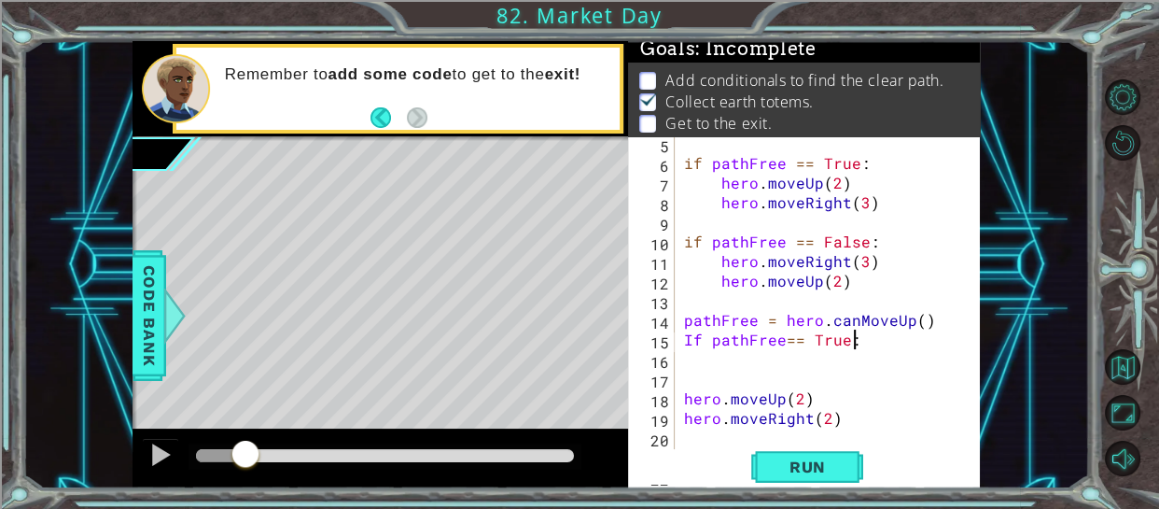
scroll to position [0, 9]
click at [805, 461] on span "Run" at bounding box center [808, 466] width 74 height 19
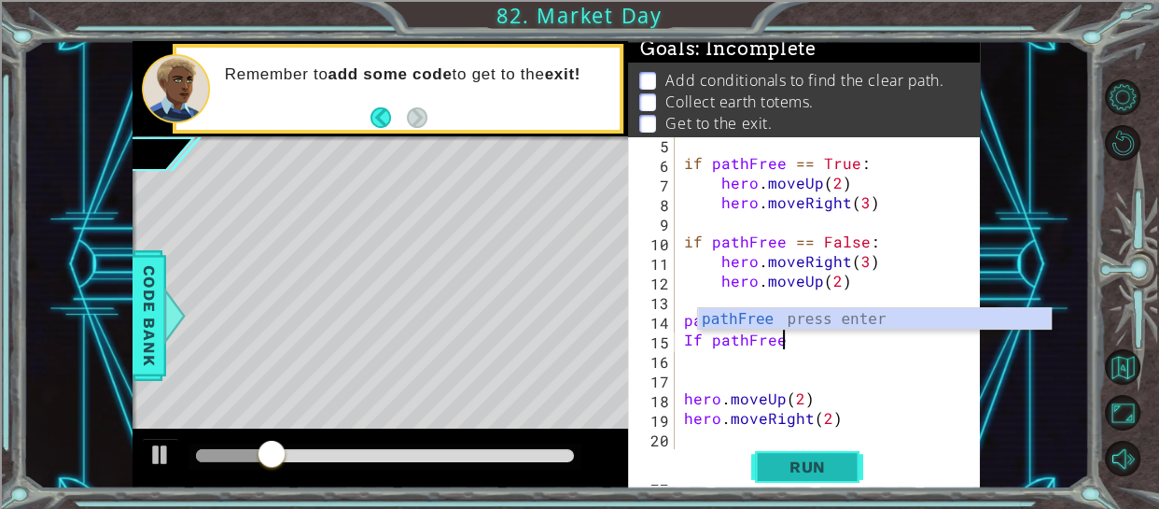
click at [824, 455] on button "Run" at bounding box center [807, 466] width 112 height 35
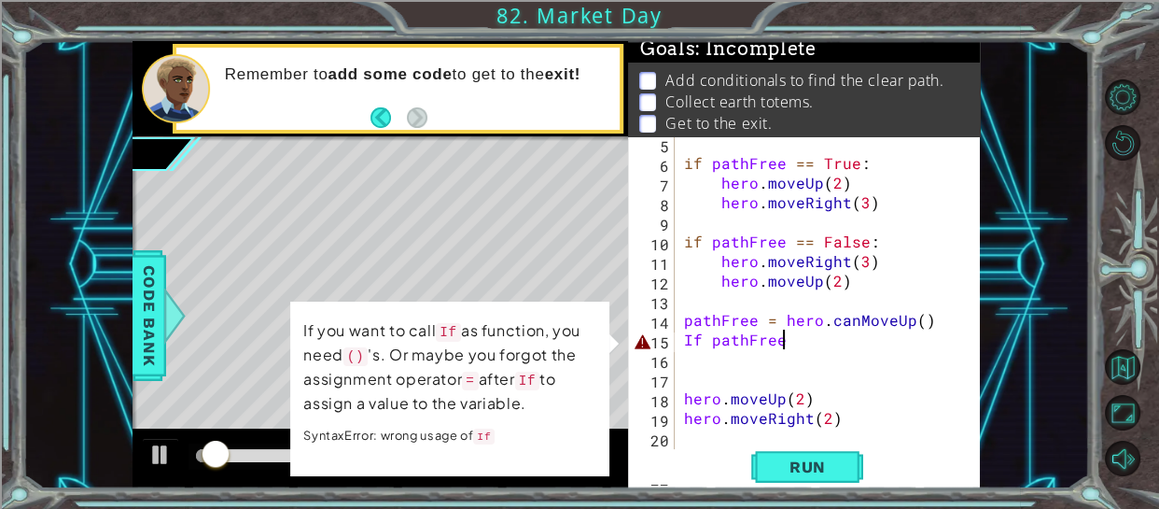
click at [816, 324] on div "if pathFree == True : hero . moveUp ( 2 ) hero . moveRight ( 3 ) if pathFree ==…" at bounding box center [834, 309] width 306 height 353
type textarea "pathFree = hero.canMoveUp()"
click at [807, 355] on div "if pathFree == True : hero . moveUp ( 2 ) hero . moveRight ( 3 ) if pathFree ==…" at bounding box center [834, 309] width 306 height 353
click at [804, 342] on div "if pathFree == True : hero . moveUp ( 2 ) hero . moveRight ( 3 ) if pathFree ==…" at bounding box center [834, 309] width 306 height 353
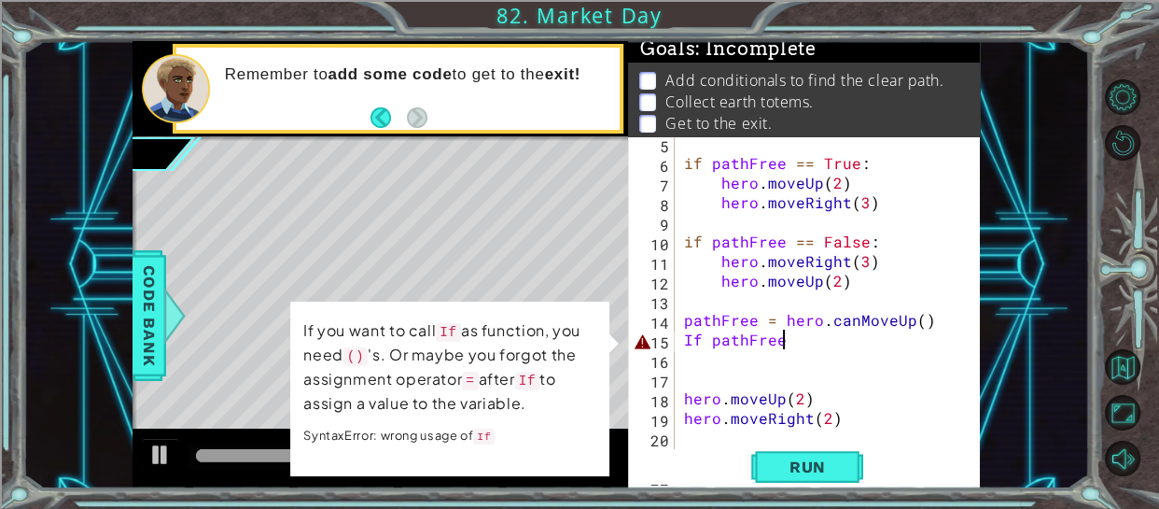
click at [688, 340] on div "if pathFree == True : hero . moveUp ( 2 ) hero . moveRight ( 3 ) if pathFree ==…" at bounding box center [834, 309] width 306 height 353
click at [693, 342] on div "if pathFree == True : hero . moveUp ( 2 ) hero . moveRight ( 3 ) if pathFree ==…" at bounding box center [834, 309] width 306 height 353
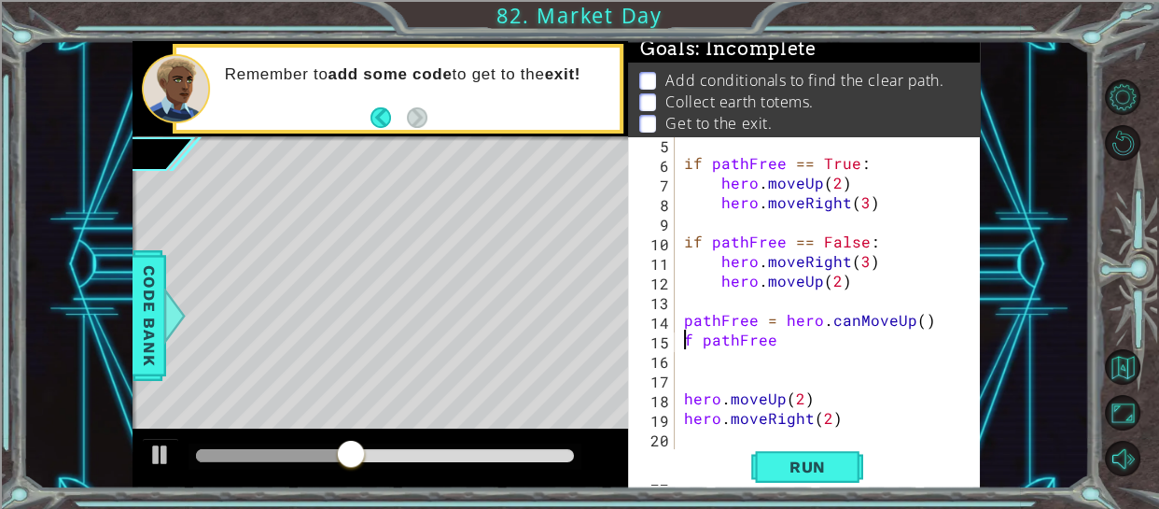
type textarea "if pathFree"
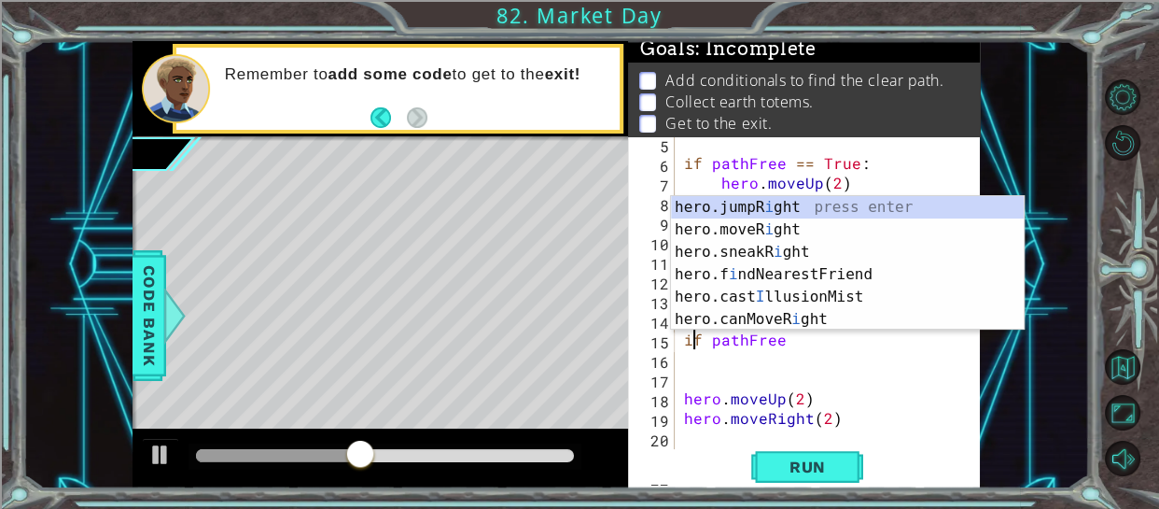
click at [809, 353] on div "if pathFree == True : hero . moveUp ( 2 ) hero . moveRight ( 3 ) if pathFree ==…" at bounding box center [834, 309] width 306 height 353
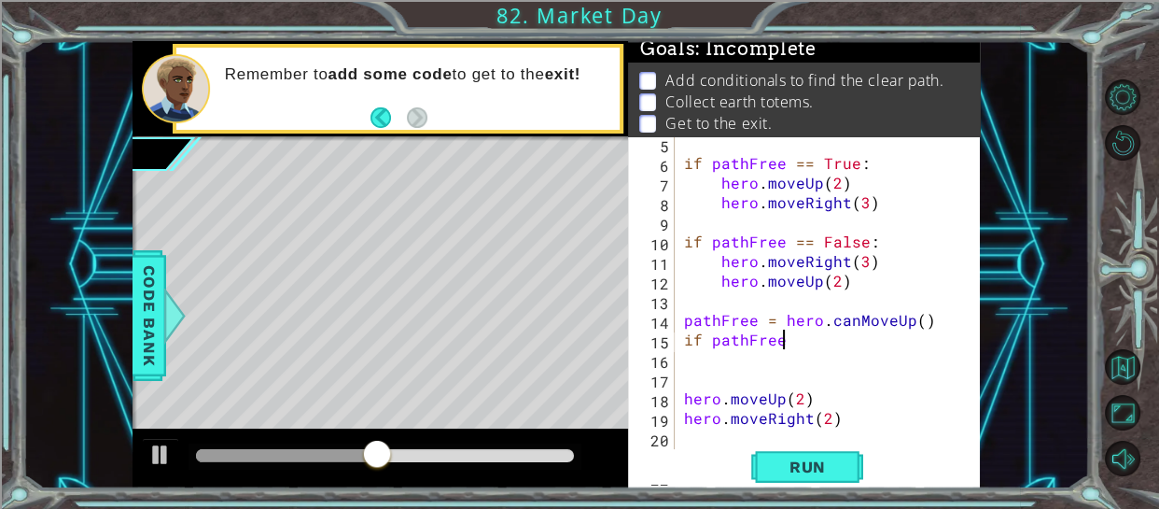
click at [801, 342] on div "if pathFree == True : hero . moveUp ( 2 ) hero . moveRight ( 3 ) if pathFree ==…" at bounding box center [834, 309] width 306 height 353
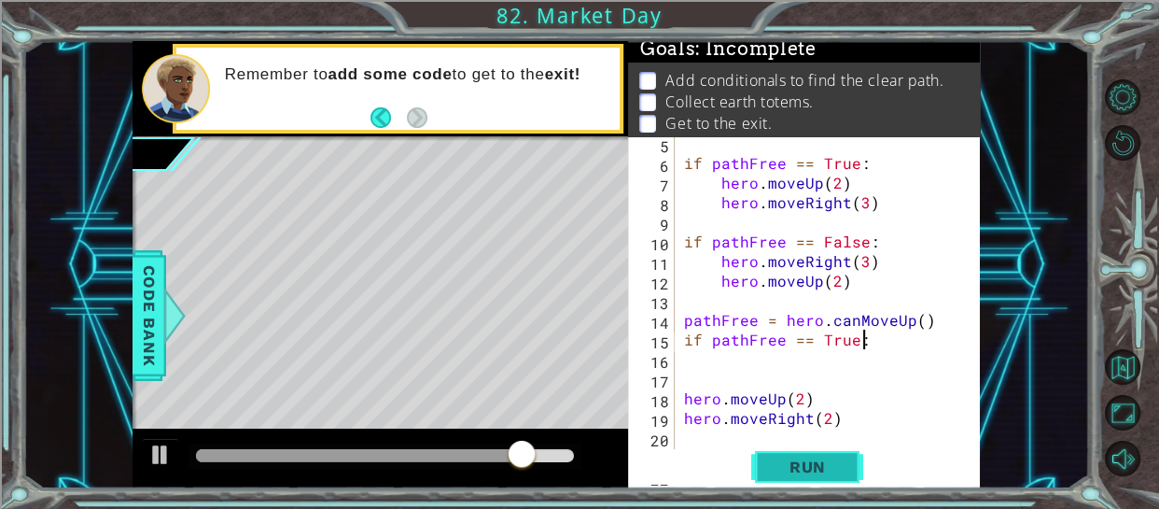
click at [840, 466] on span "Run" at bounding box center [808, 466] width 74 height 19
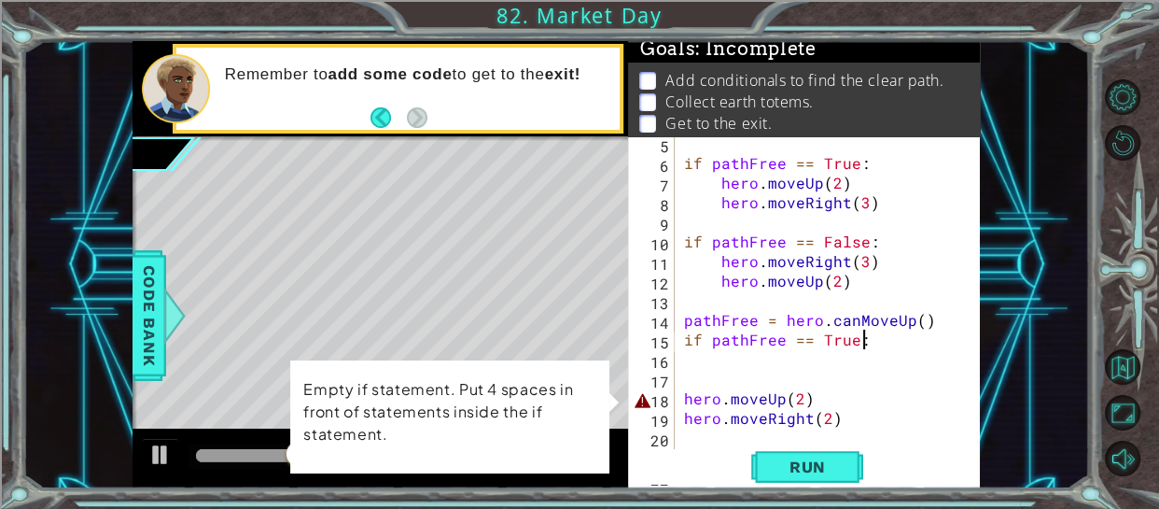
click at [683, 398] on div "if pathFree == True : hero . moveUp ( 2 ) hero . moveRight ( 3 ) if pathFree ==…" at bounding box center [834, 309] width 306 height 353
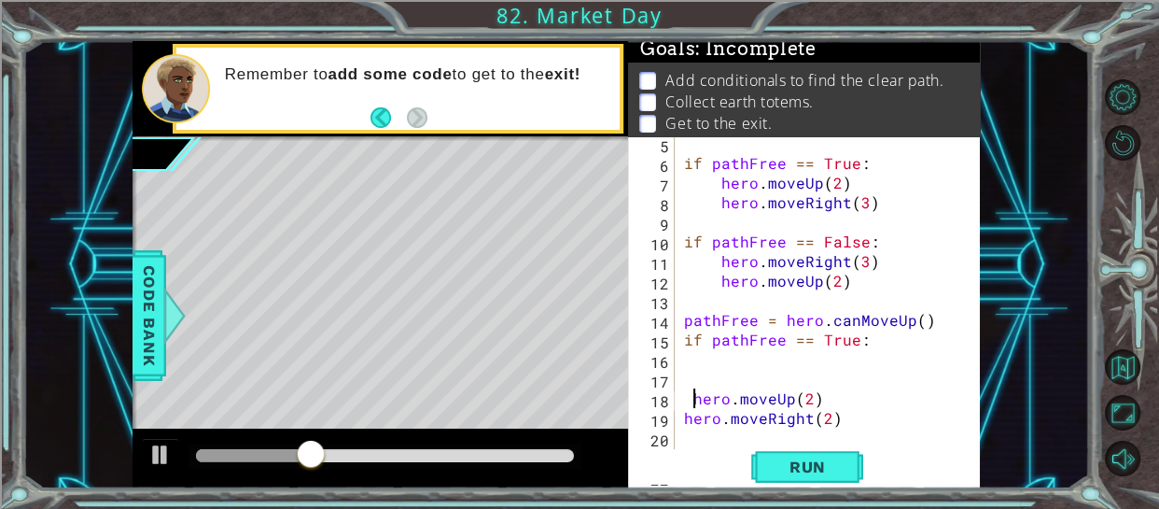
type textarea "hero.moveUp(2)"
click at [779, 465] on span "Run" at bounding box center [808, 466] width 74 height 19
click at [687, 437] on div "if pathFree == True : hero . moveUp ( 2 ) hero . moveRight ( 3 ) if pathFree ==…" at bounding box center [834, 309] width 306 height 353
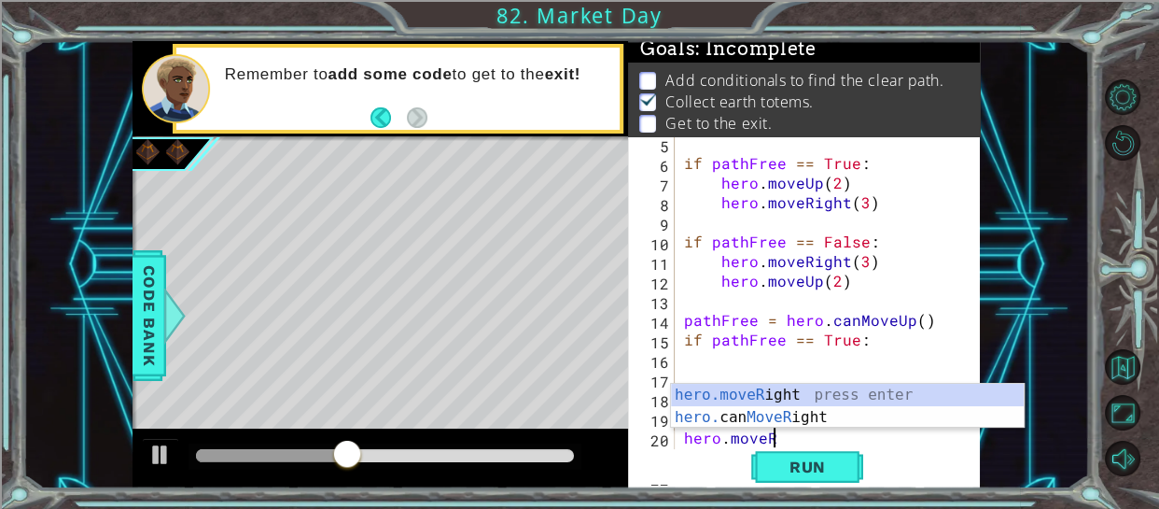
scroll to position [0, 4]
click at [771, 394] on div "hero.moveR ight press enter hero. can MoveR ight press enter" at bounding box center [847, 429] width 353 height 90
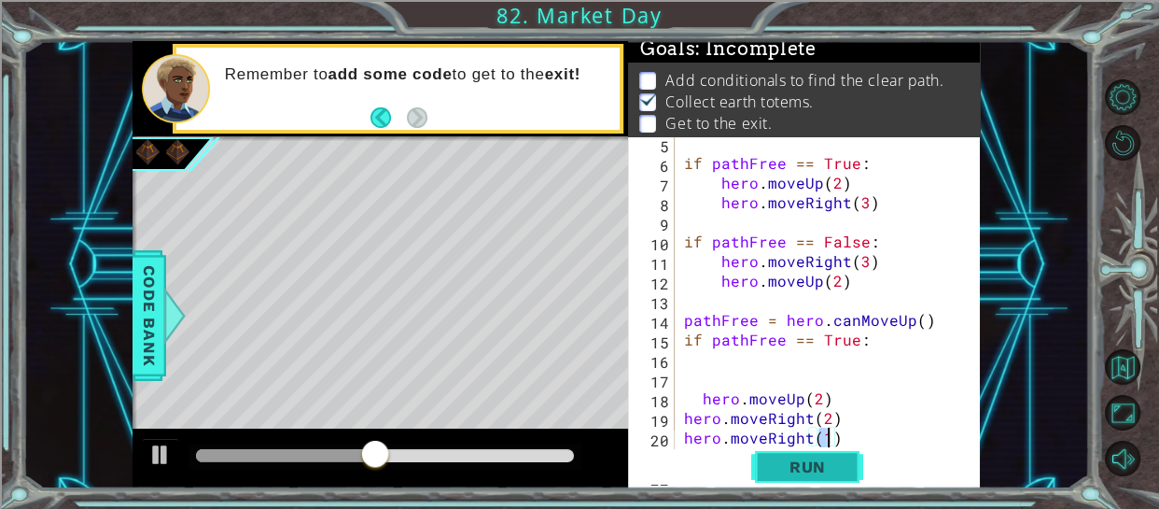
click at [806, 472] on span "Run" at bounding box center [808, 466] width 74 height 19
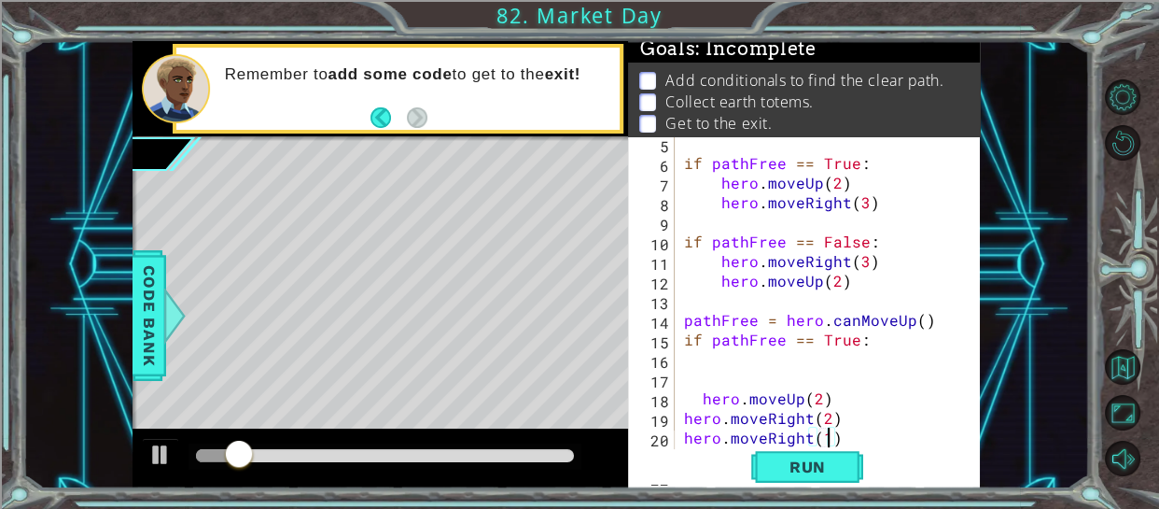
click at [868, 432] on div "if pathFree == True : hero . moveUp ( 2 ) hero . moveRight ( 3 ) if pathFree ==…" at bounding box center [834, 309] width 306 height 353
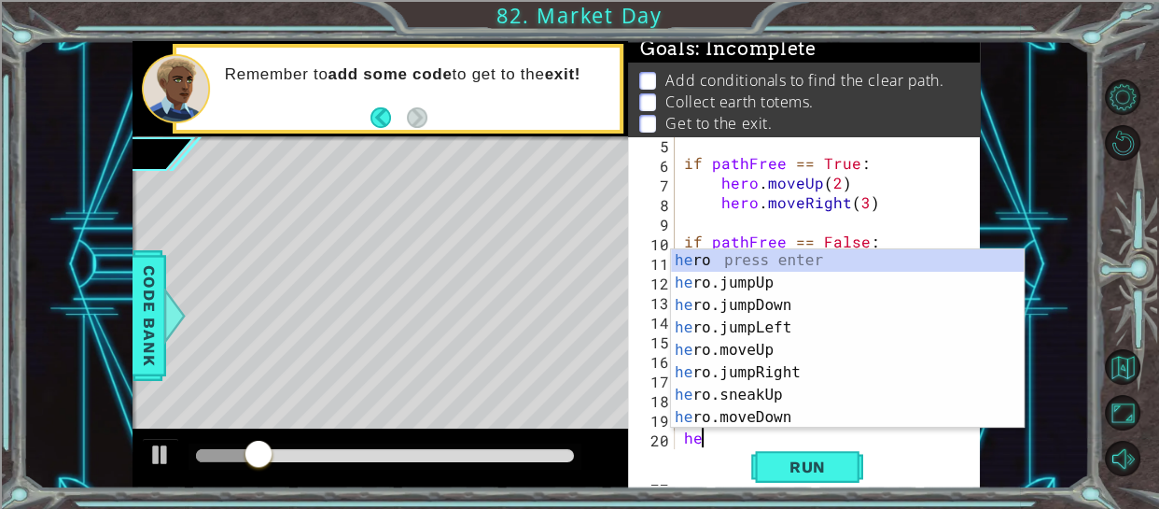
scroll to position [0, 0]
type textarea "h"
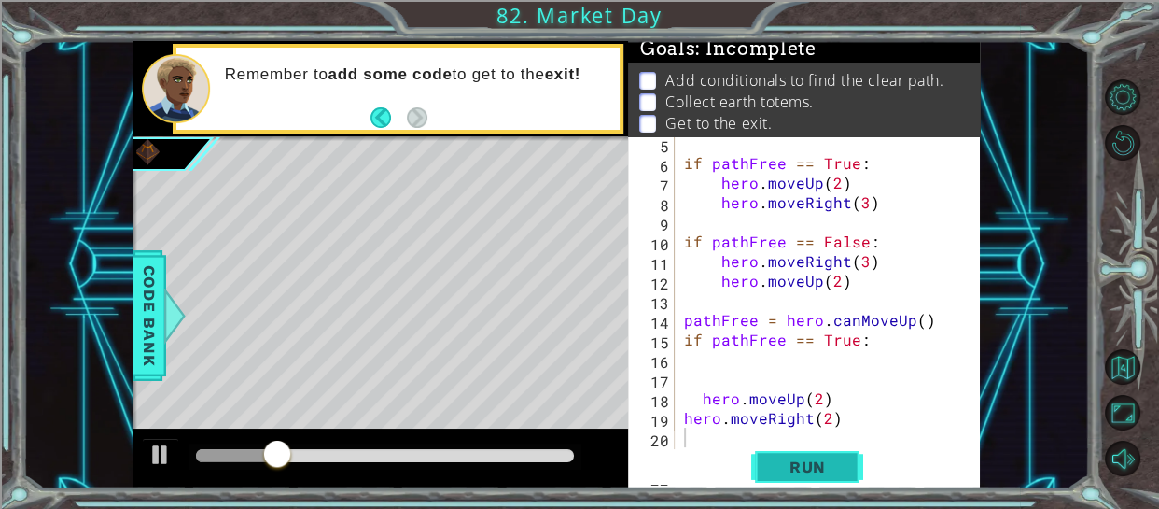
click at [843, 457] on span "Run" at bounding box center [808, 466] width 74 height 19
click at [850, 422] on div "if pathFree == True : hero . moveUp ( 2 ) hero . moveRight ( 3 ) if pathFree ==…" at bounding box center [834, 309] width 306 height 353
type textarea "hero.moveRight(2)"
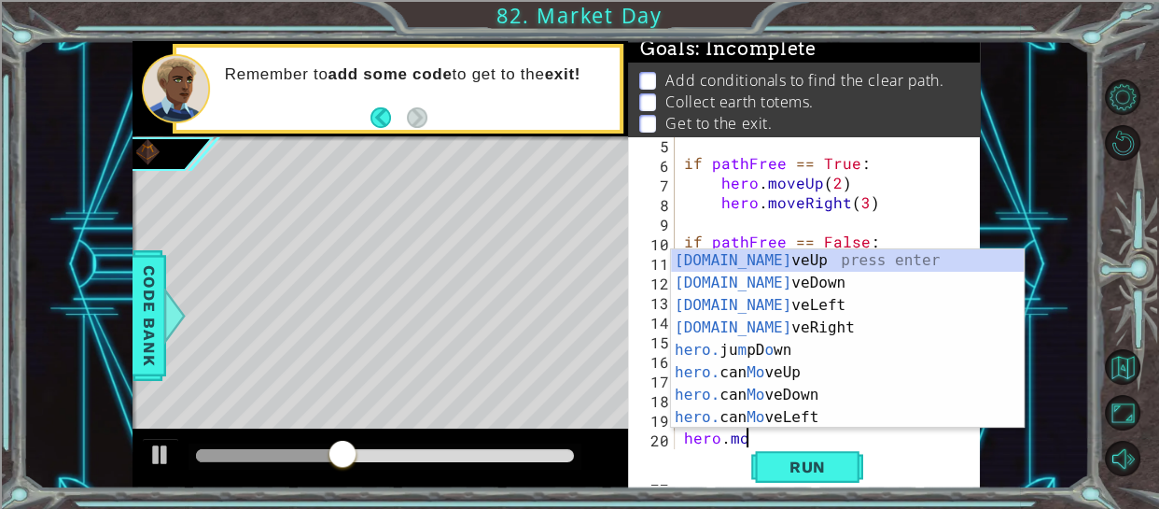
scroll to position [0, 3]
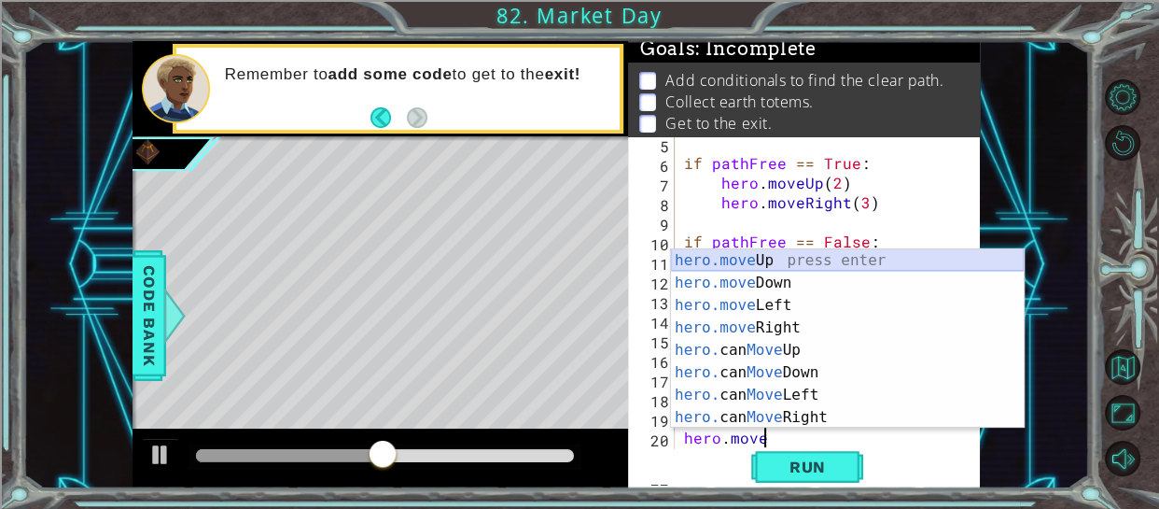
click at [796, 258] on div "hero.move Up press enter hero.move Down press enter hero.move Left press enter …" at bounding box center [847, 361] width 353 height 224
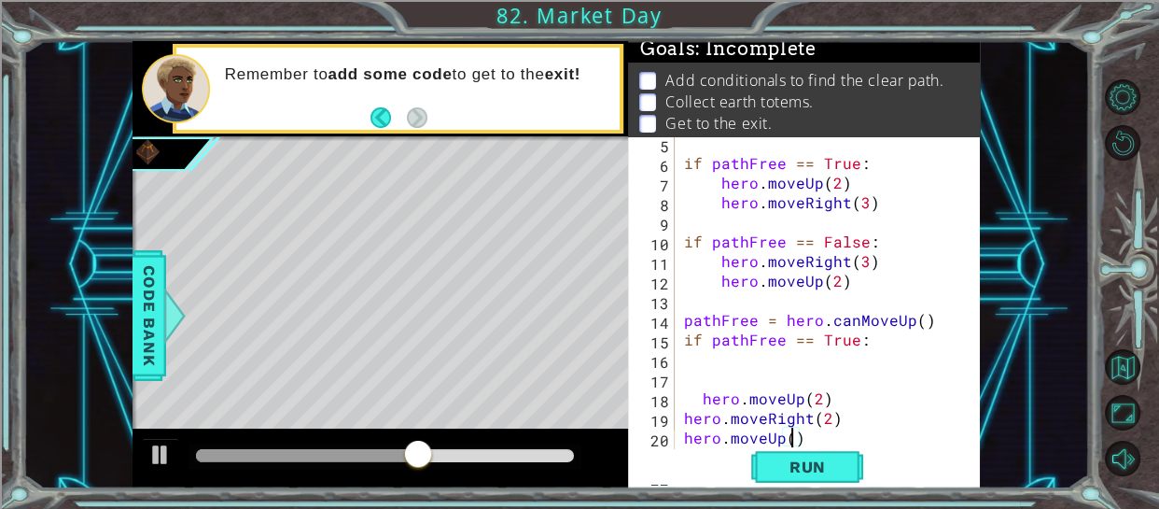
scroll to position [0, 7]
click at [804, 460] on span "Run" at bounding box center [808, 466] width 74 height 19
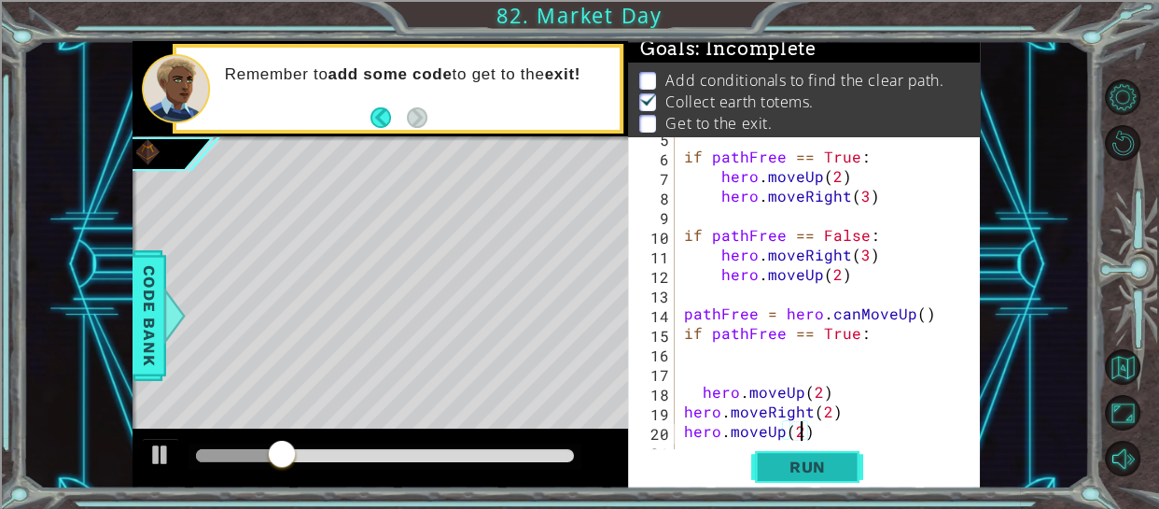
scroll to position [136, 0]
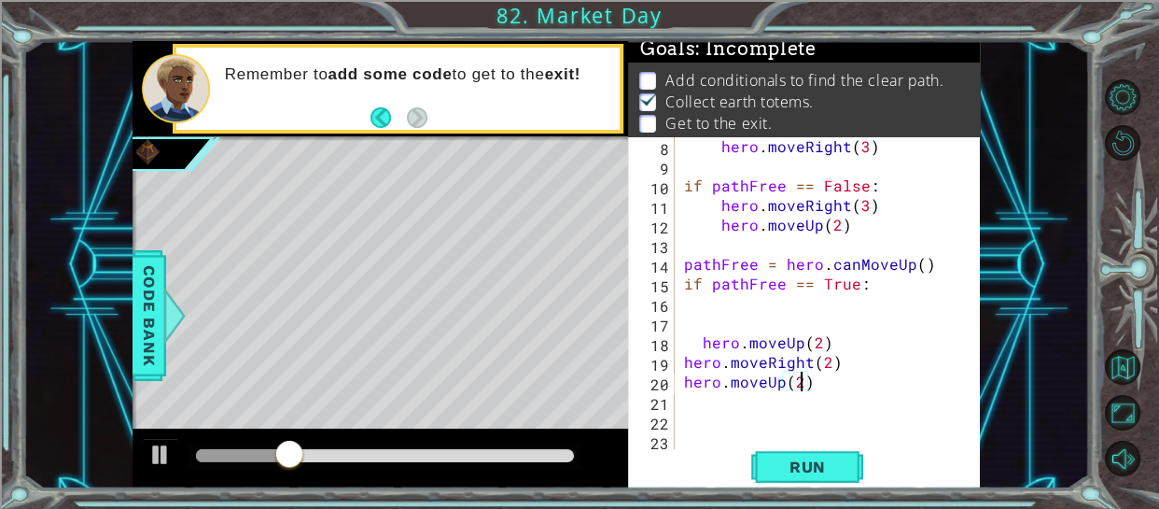
click at [691, 388] on div "hero . moveRight ( 3 ) if pathFree == False : hero . moveRight ( 3 ) hero . mov…" at bounding box center [834, 312] width 306 height 353
click at [847, 380] on div "hero . moveRight ( 3 ) if pathFree == False : hero . moveRight ( 3 ) hero . mov…" at bounding box center [834, 312] width 306 height 353
click at [795, 378] on div "hero . moveRight ( 3 ) if pathFree == False : hero . moveRight ( 3 ) hero . mov…" at bounding box center [834, 312] width 306 height 353
click at [793, 364] on div "hero . moveRight ( 3 ) if pathFree == False : hero . moveRight ( 3 ) hero . mov…" at bounding box center [834, 312] width 306 height 353
click at [805, 384] on div "hero . moveRight ( 3 ) if pathFree == False : hero . moveRight ( 3 ) hero . mov…" at bounding box center [834, 312] width 306 height 353
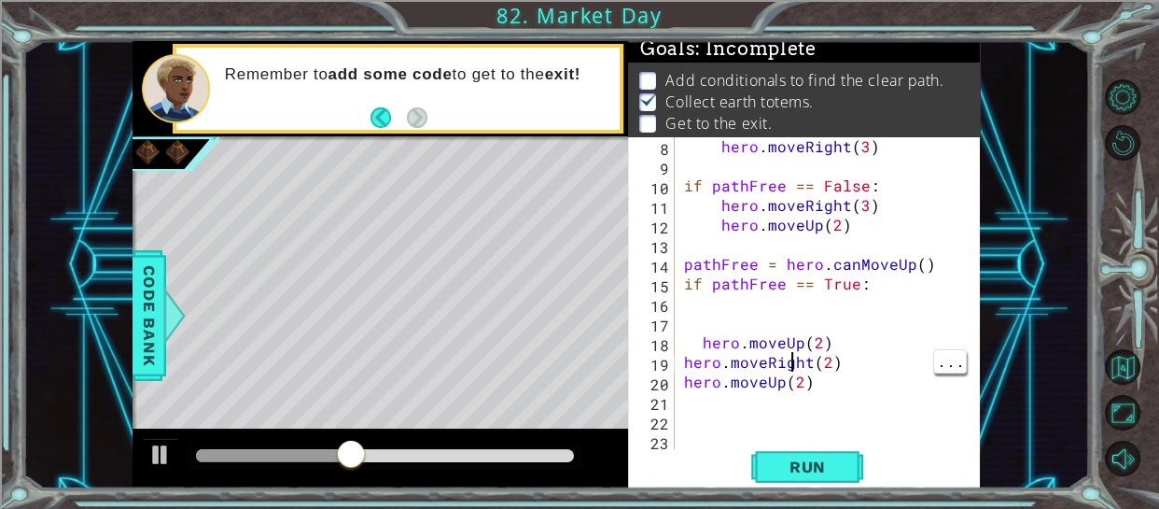
type textarea "hero.moveUp(2)"
click at [682, 411] on div "hero . moveRight ( 3 ) if pathFree == False : hero . moveRight ( 3 ) hero . mov…" at bounding box center [834, 312] width 306 height 353
click at [681, 405] on div "hero . moveRight ( 3 ) if pathFree == False : hero . moveRight ( 3 ) hero . mov…" at bounding box center [834, 312] width 306 height 353
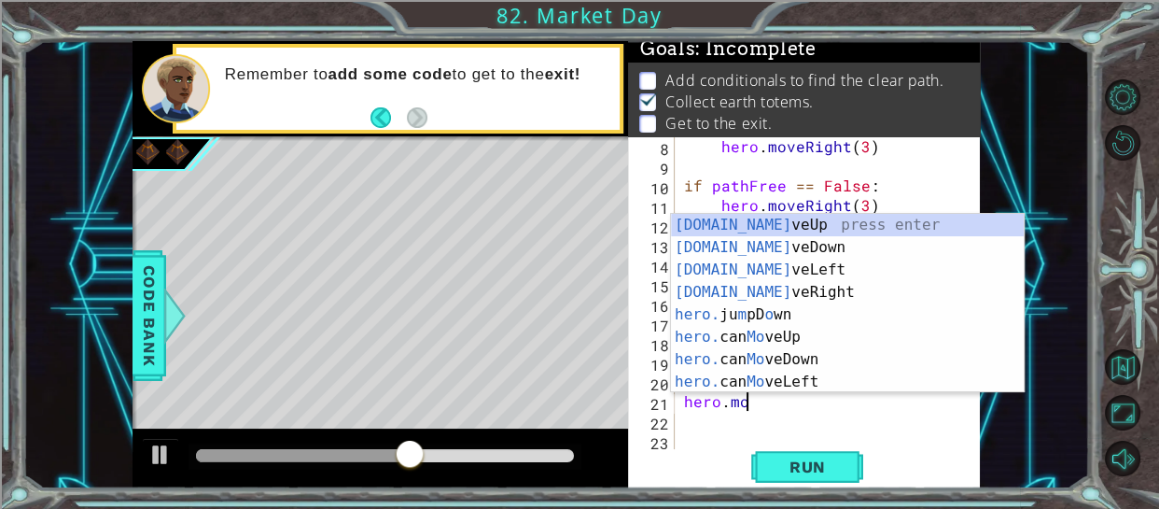
scroll to position [0, 3]
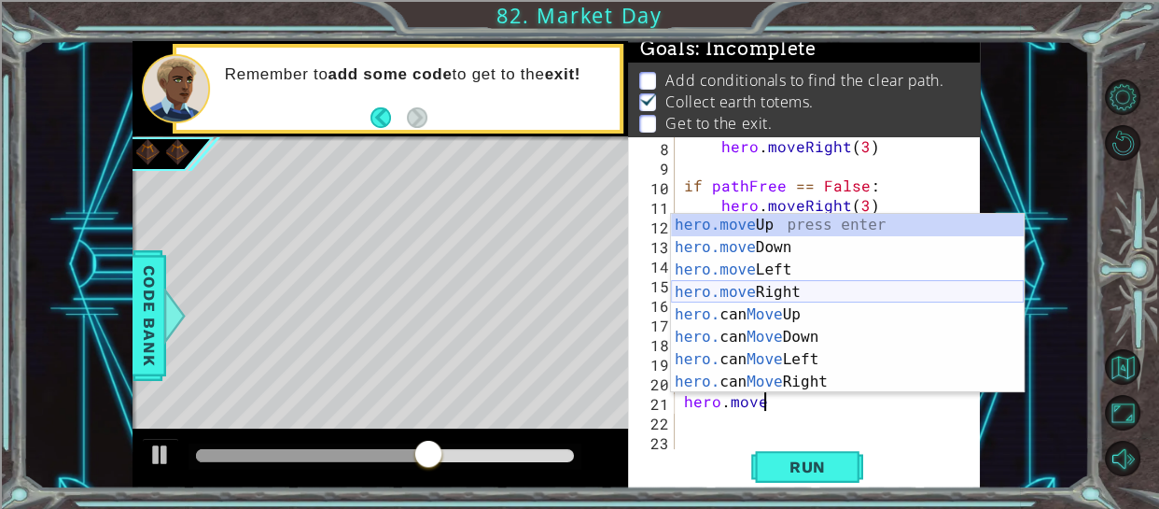
click at [725, 297] on div "hero.move Up press enter hero.move Down press enter hero.move Left press enter …" at bounding box center [847, 326] width 353 height 224
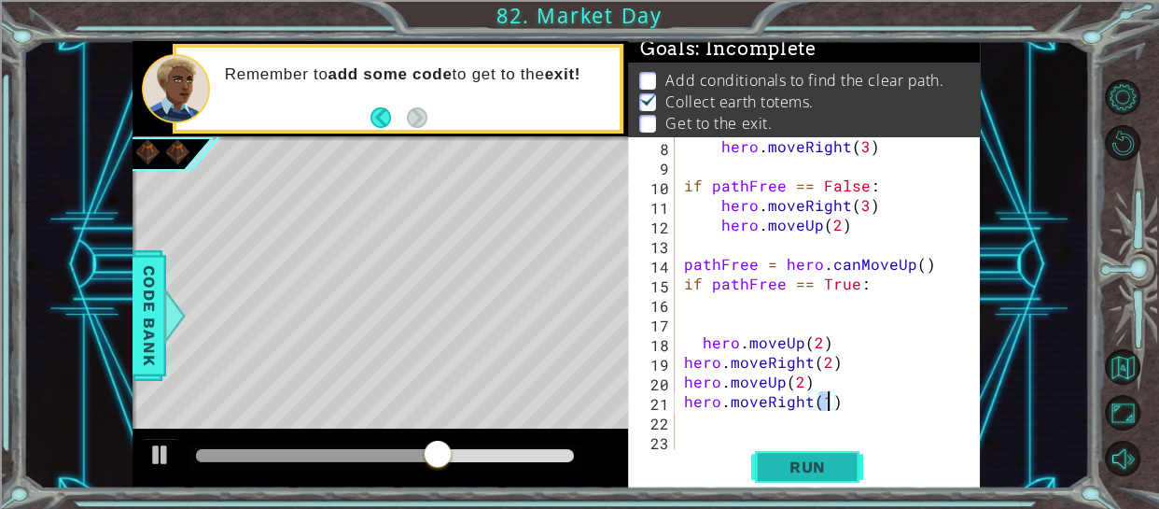
click at [808, 466] on span "Run" at bounding box center [808, 466] width 74 height 19
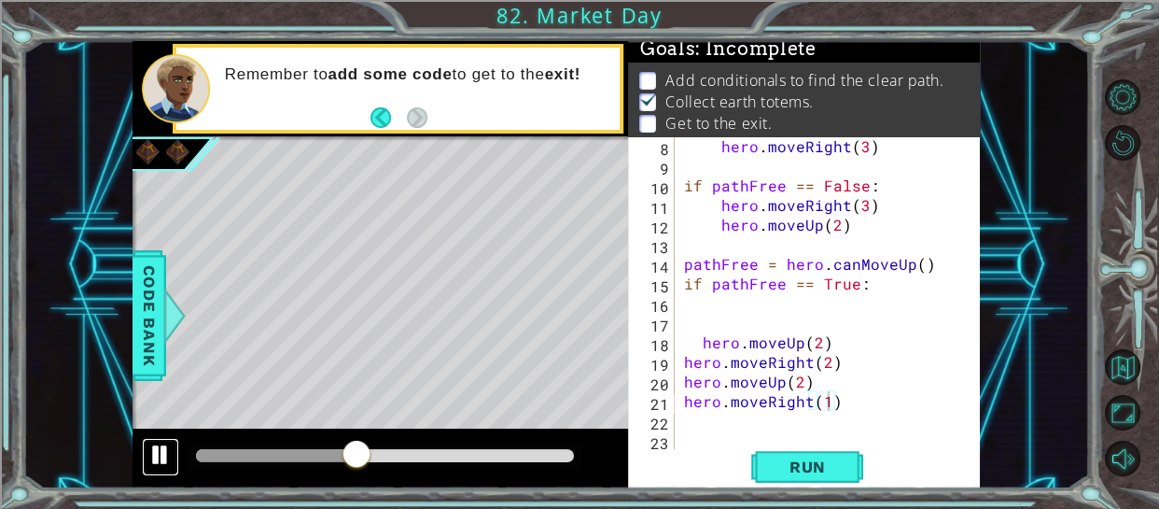
click at [158, 457] on div at bounding box center [160, 454] width 24 height 24
click at [800, 383] on div "hero . moveRight ( 3 ) if pathFree == False : hero . moveRight ( 3 ) hero . mov…" at bounding box center [834, 312] width 306 height 353
click at [835, 454] on button "Run" at bounding box center [807, 466] width 112 height 35
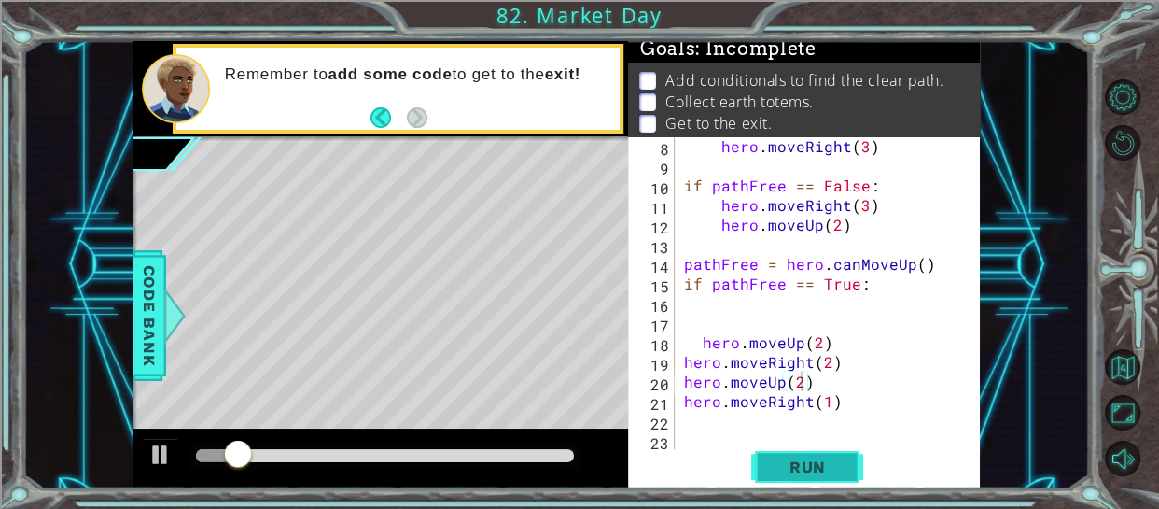
click at [824, 458] on span "Run" at bounding box center [808, 466] width 74 height 19
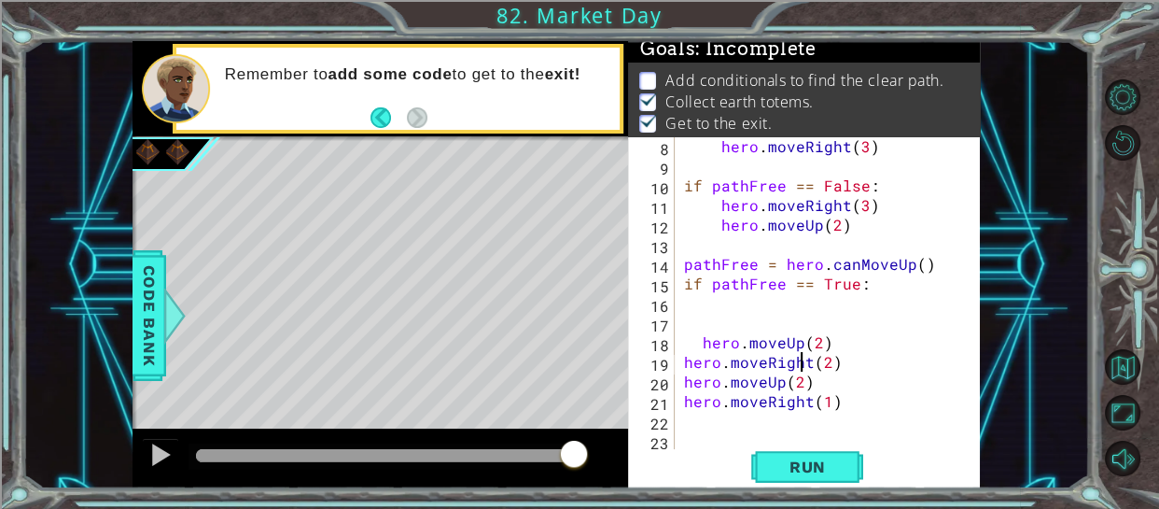
type textarea "hero.moveUp(2)"
type textarea "pathFree = hero.canMoveUp()"
type textarea "if pathFree == False:"
type textarea "if pathFree == True:"
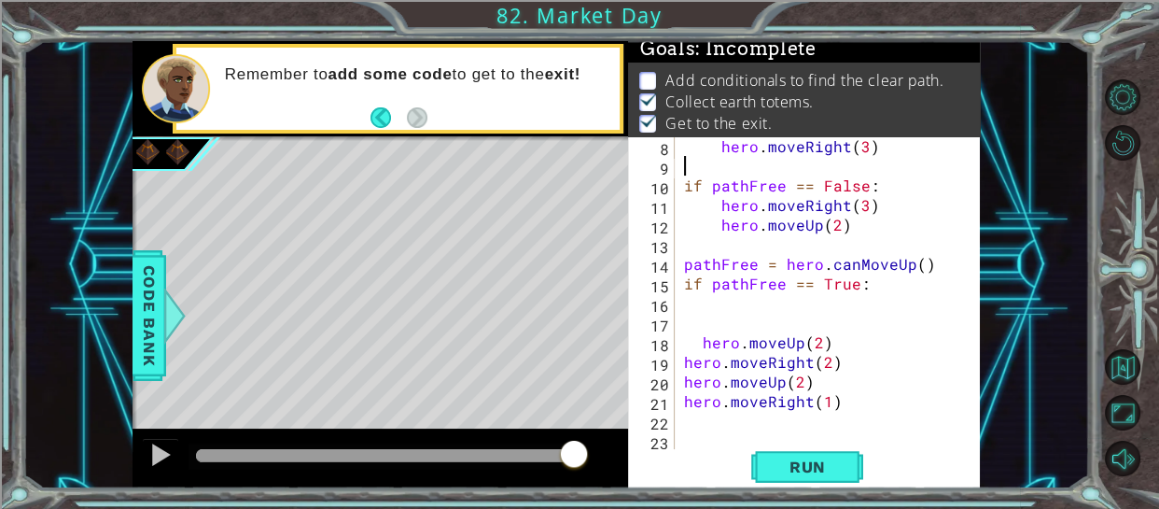
type textarea "pathFree = hero.canMoveUp()"
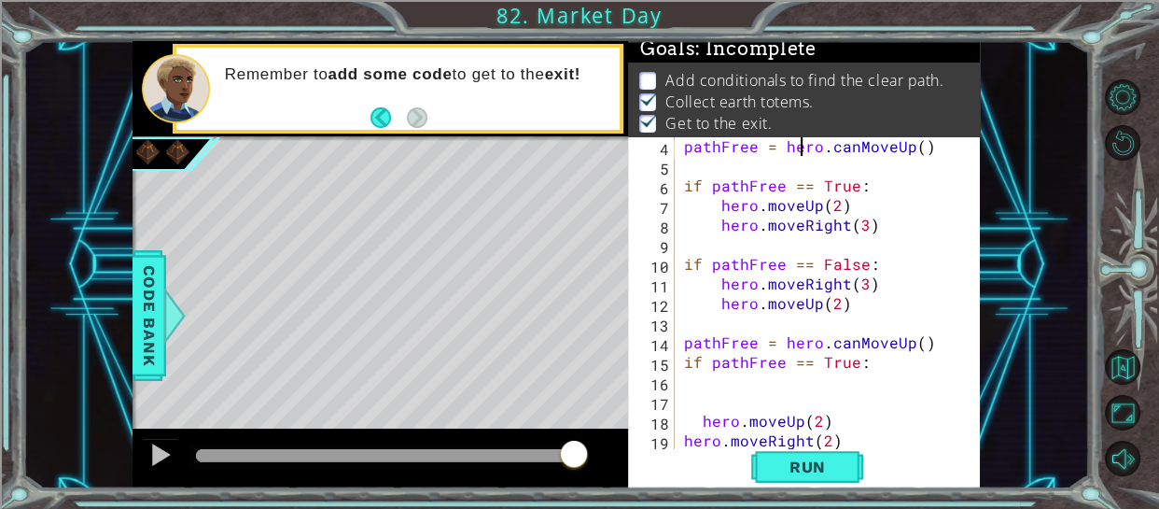
scroll to position [19, 0]
type textarea "hero.moveRight()"
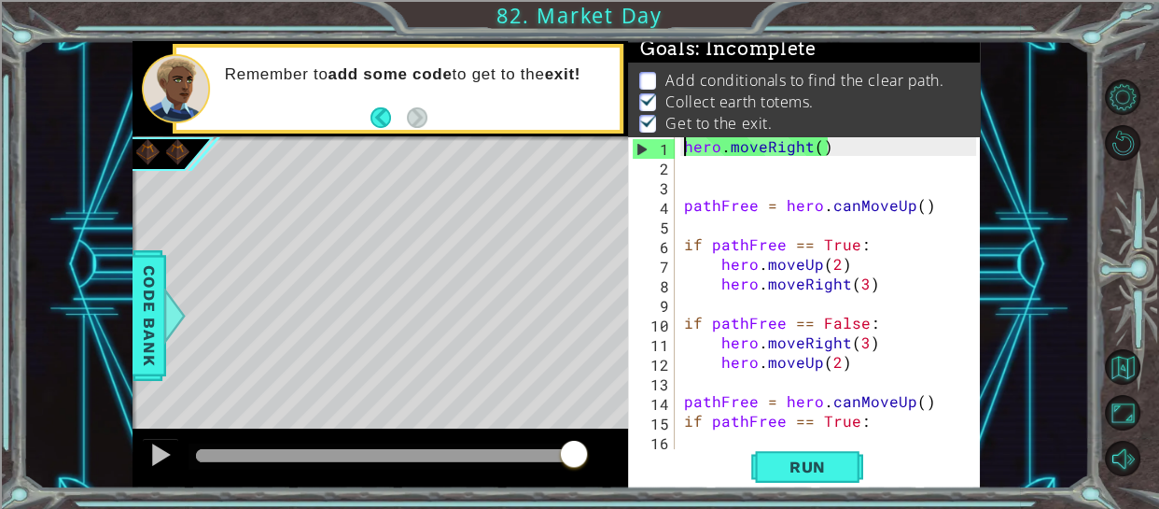
scroll to position [0, 0]
type textarea "pathFree = hero.canMoveUp()"
type textarea "hero.moveRight(3)"
type textarea "hero.moveUp(2)"
type textarea "if pathFree == True:"
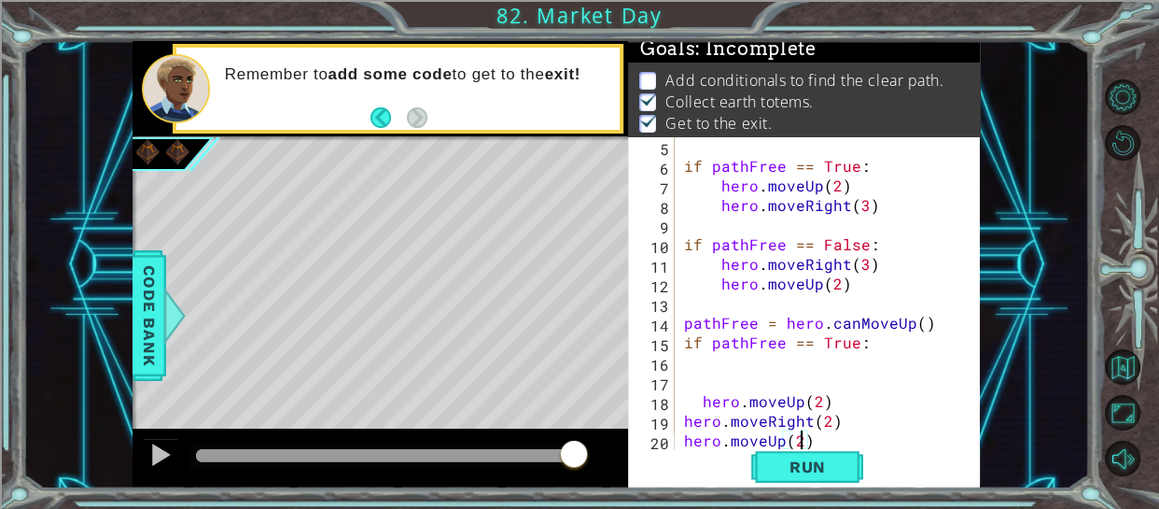
type textarea "hero.moveRight(1)"
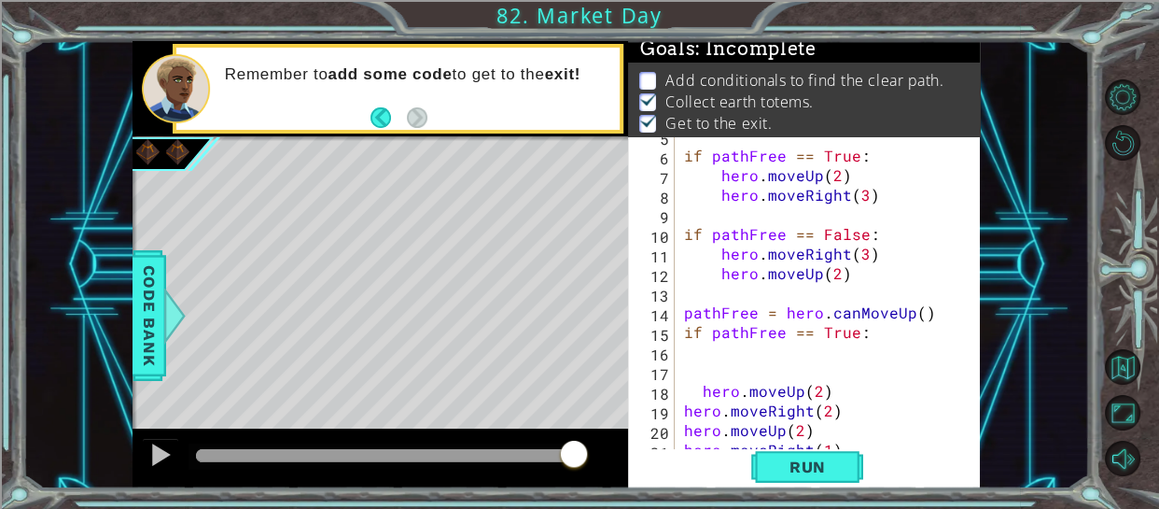
scroll to position [136, 0]
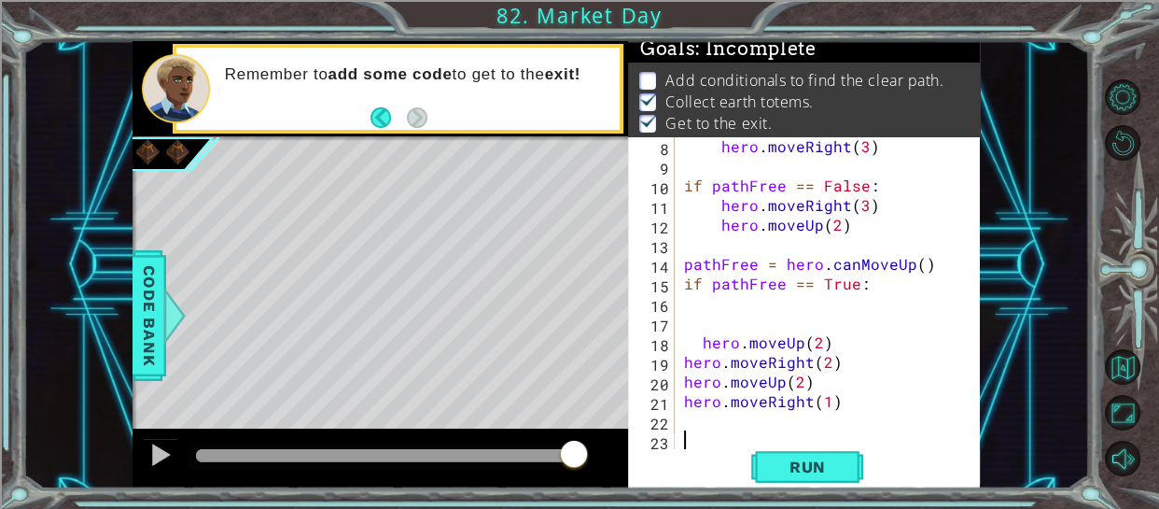
click at [864, 356] on div "hero . moveRight ( 3 ) if pathFree == False : hero . moveRight ( 3 ) hero . mov…" at bounding box center [834, 312] width 306 height 353
type textarea "hero.moveRight(2)"
type textarea "I"
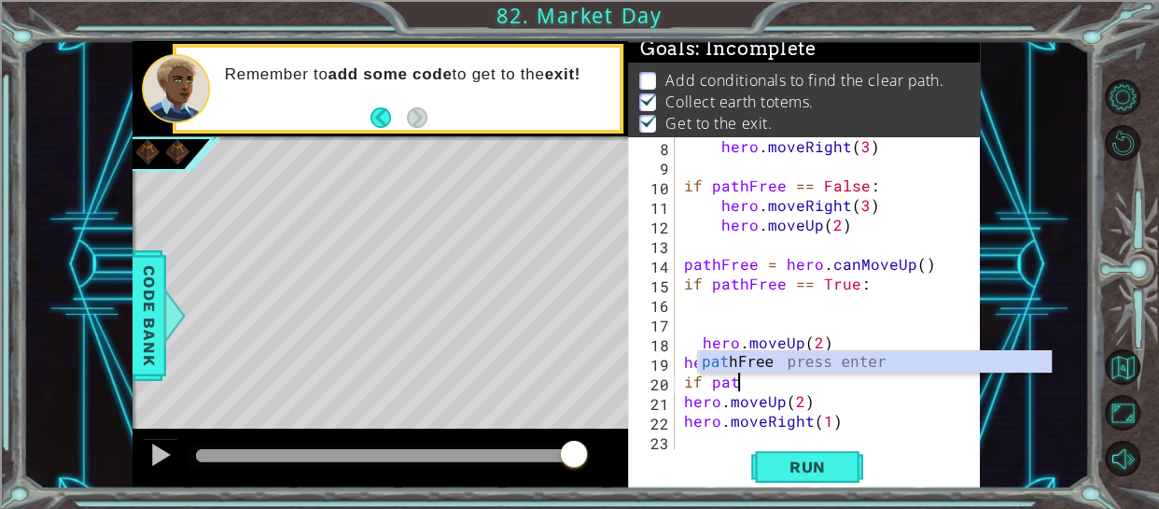
scroll to position [0, 2]
click at [758, 366] on div "path Free press enter" at bounding box center [874, 384] width 353 height 67
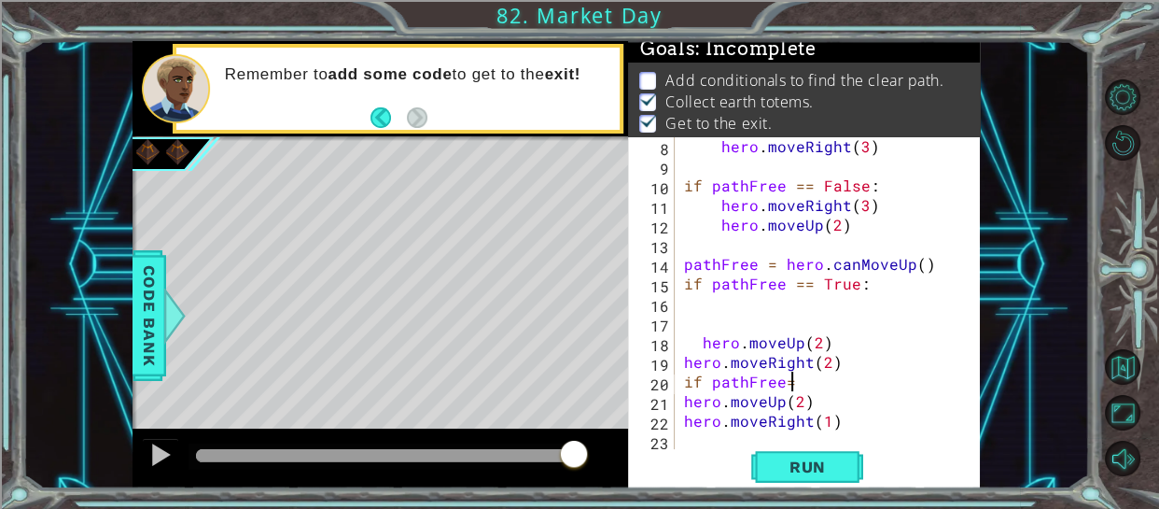
scroll to position [0, 6]
click at [781, 382] on div "hero . moveRight ( 3 ) if pathFree == False : hero . moveRight ( 3 ) hero . mov…" at bounding box center [834, 312] width 306 height 353
click at [815, 386] on div "hero . moveRight ( 3 ) if pathFree == False : hero . moveRight ( 3 ) hero . mov…" at bounding box center [834, 312] width 306 height 353
click at [874, 375] on div "hero . moveRight ( 3 ) if pathFree == False : hero . moveRight ( 3 ) hero . mov…" at bounding box center [834, 312] width 306 height 353
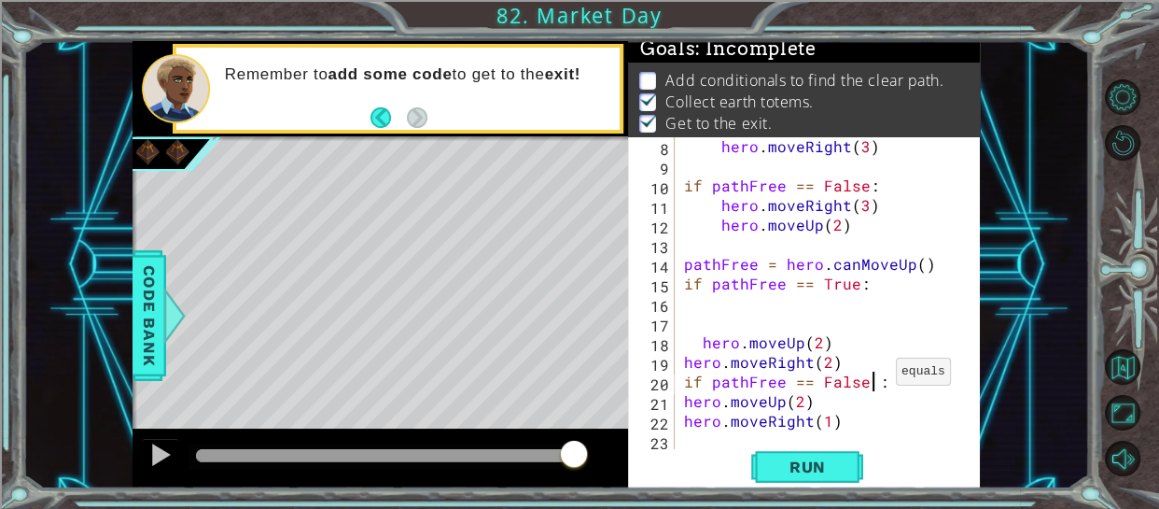
scroll to position [0, 10]
click at [887, 380] on div "hero . moveRight ( 3 ) if pathFree == False : hero . moveRight ( 3 ) hero . mov…" at bounding box center [834, 312] width 306 height 353
click at [797, 457] on span "Run" at bounding box center [808, 466] width 74 height 19
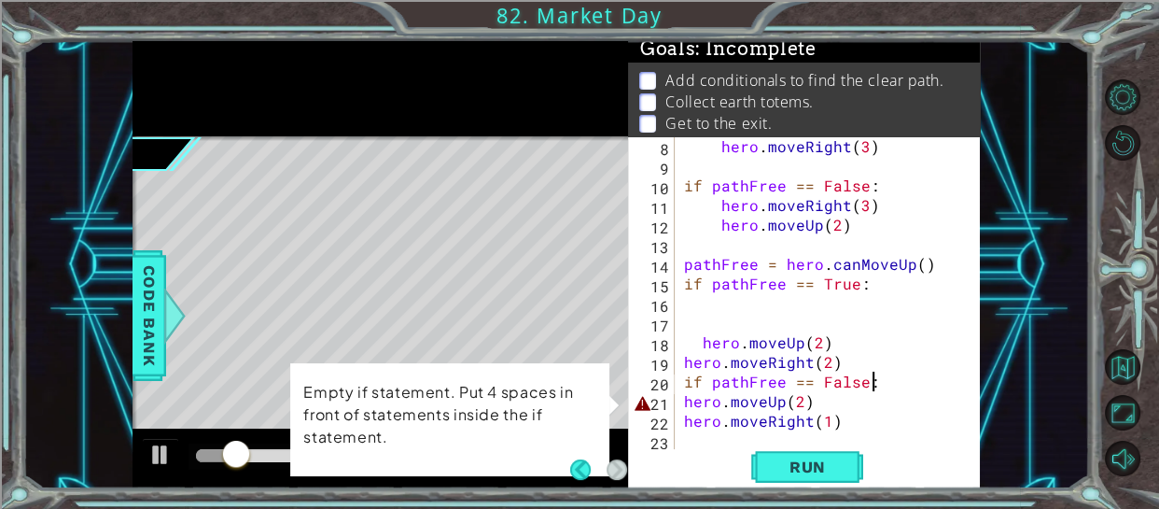
click at [698, 423] on div "hero . moveRight ( 3 ) if pathFree == False : hero . moveRight ( 3 ) hero . mov…" at bounding box center [834, 312] width 306 height 353
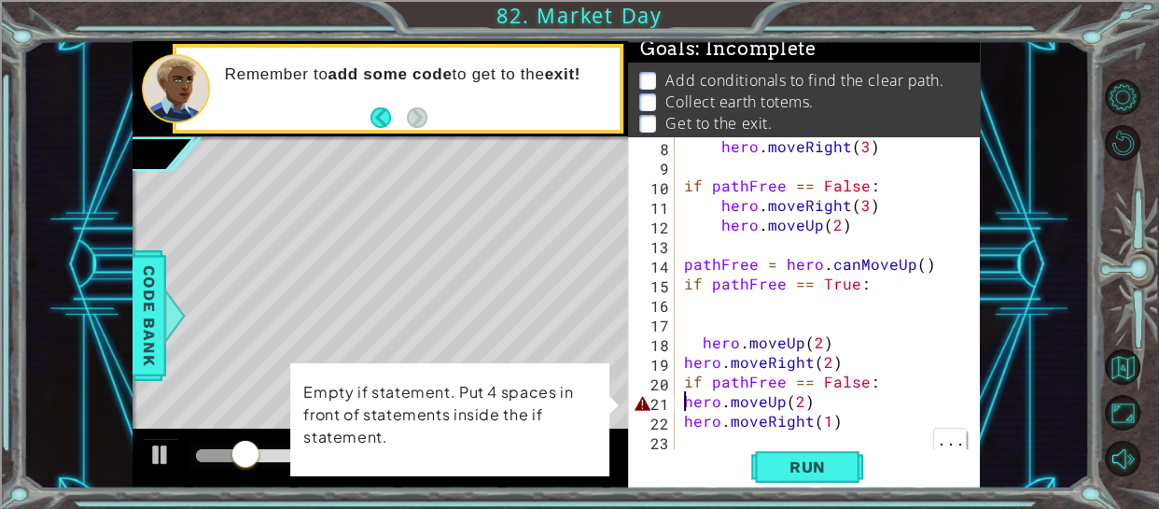
click at [681, 400] on div "hero . moveRight ( 3 ) if pathFree == False : hero . moveRight ( 3 ) hero . mov…" at bounding box center [834, 312] width 306 height 353
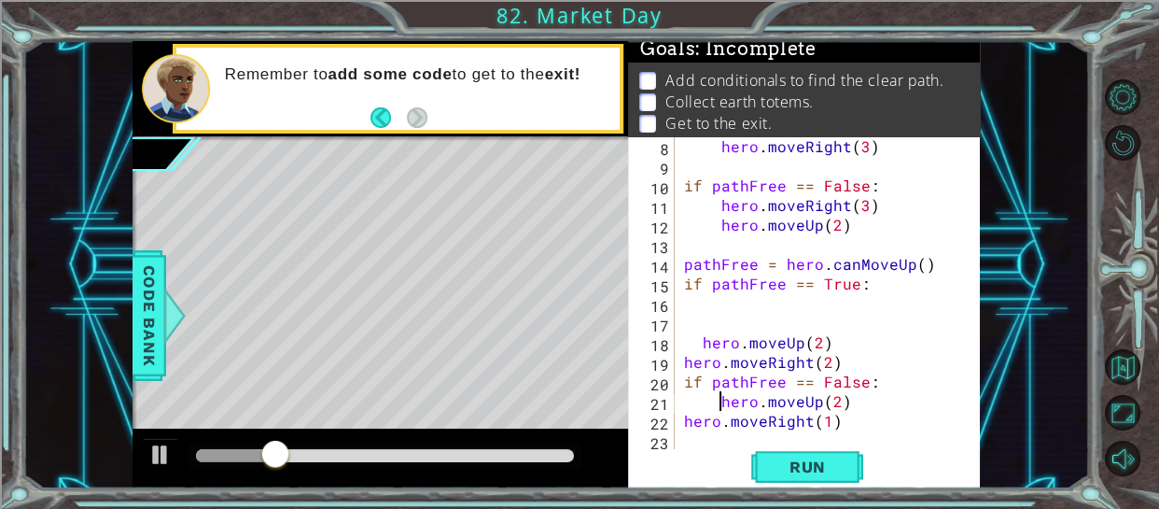
scroll to position [137, 0]
click at [682, 417] on div "hero . moveRight ( 3 ) if pathFree == False : hero . moveRight ( 3 ) hero . mov…" at bounding box center [834, 312] width 306 height 353
type textarea "hero.moveRight(1)"
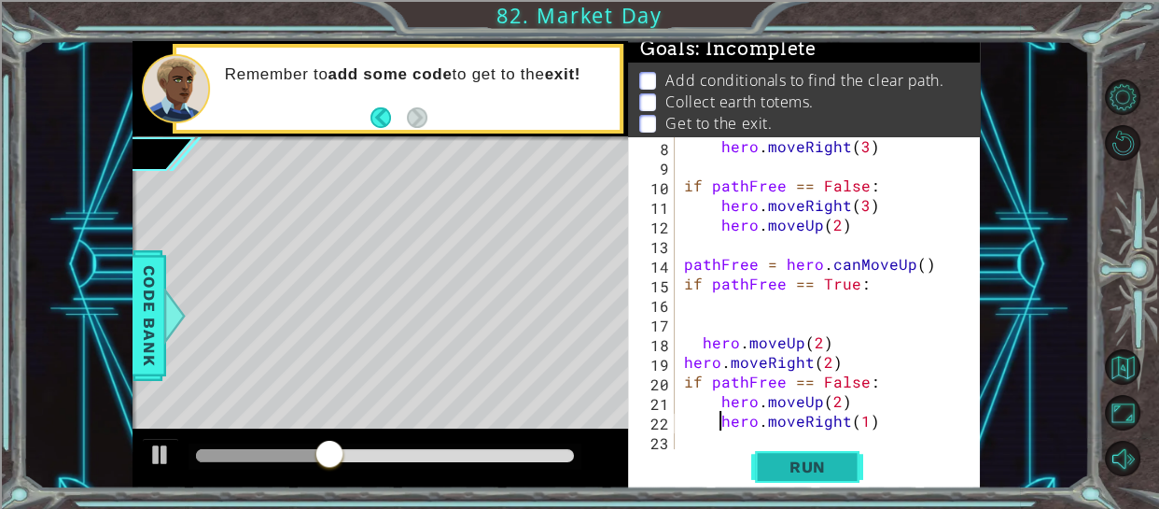
click at [816, 458] on span "Run" at bounding box center [808, 466] width 74 height 19
click at [883, 424] on div "hero . moveRight ( 3 ) if pathFree == False : hero . moveRight ( 3 ) hero . mov…" at bounding box center [834, 312] width 306 height 353
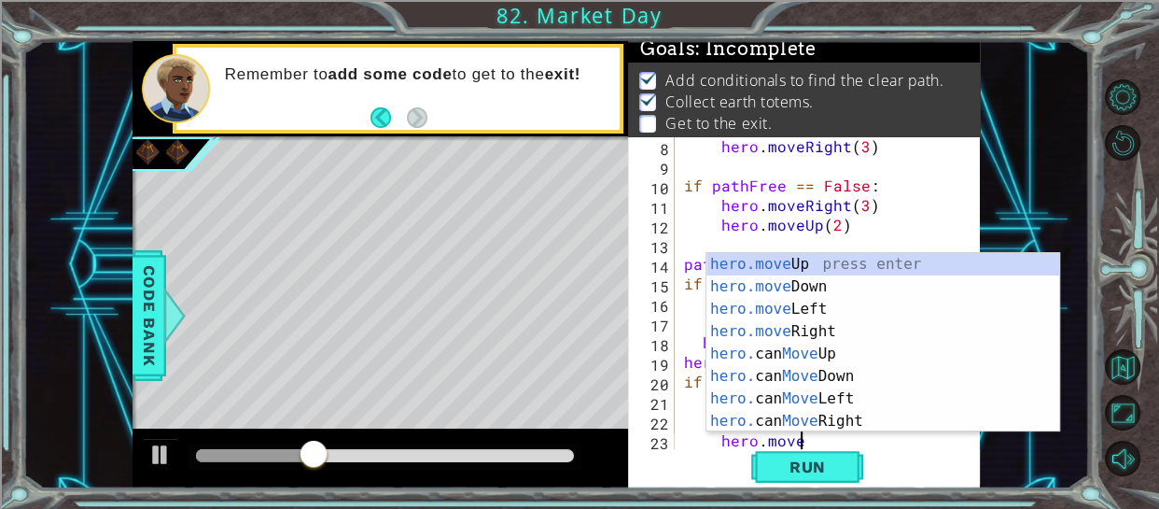
scroll to position [0, 6]
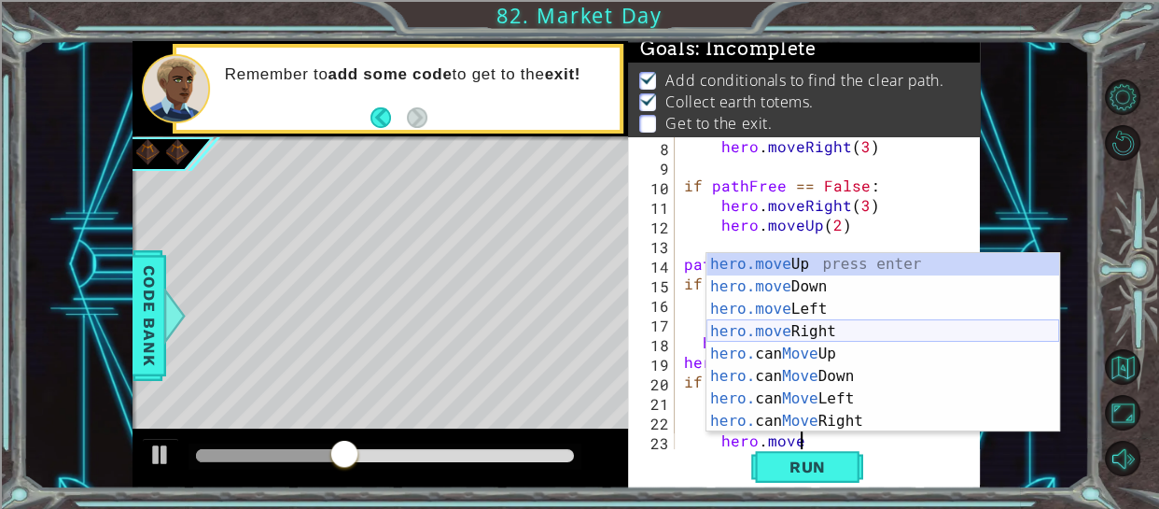
click at [766, 327] on div "hero.move Up press enter hero.move Down press enter hero.move Left press enter …" at bounding box center [883, 365] width 353 height 224
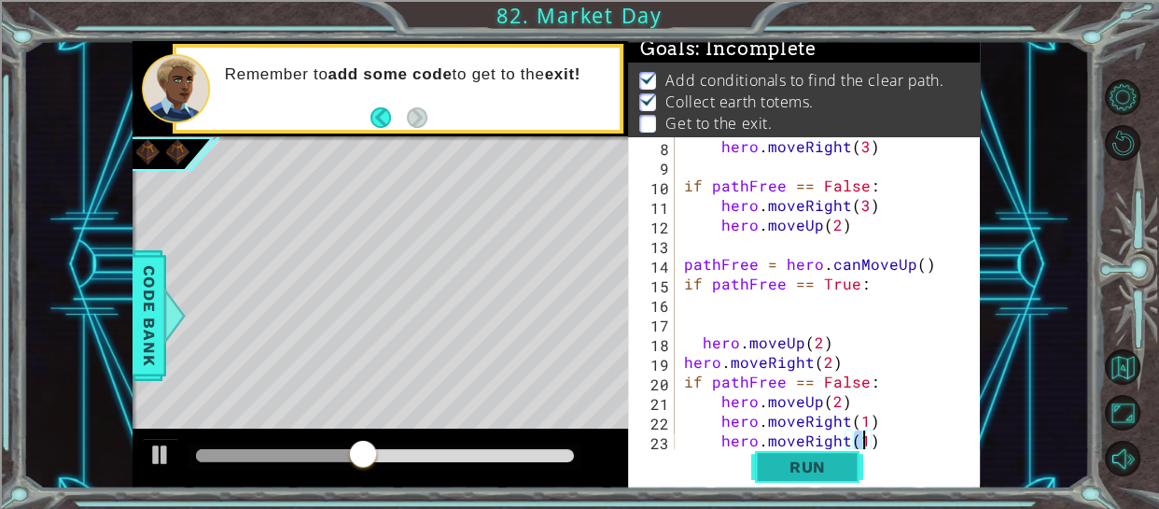
type textarea "hero.moveRight(1)"
click at [776, 467] on span "Run" at bounding box center [808, 466] width 74 height 19
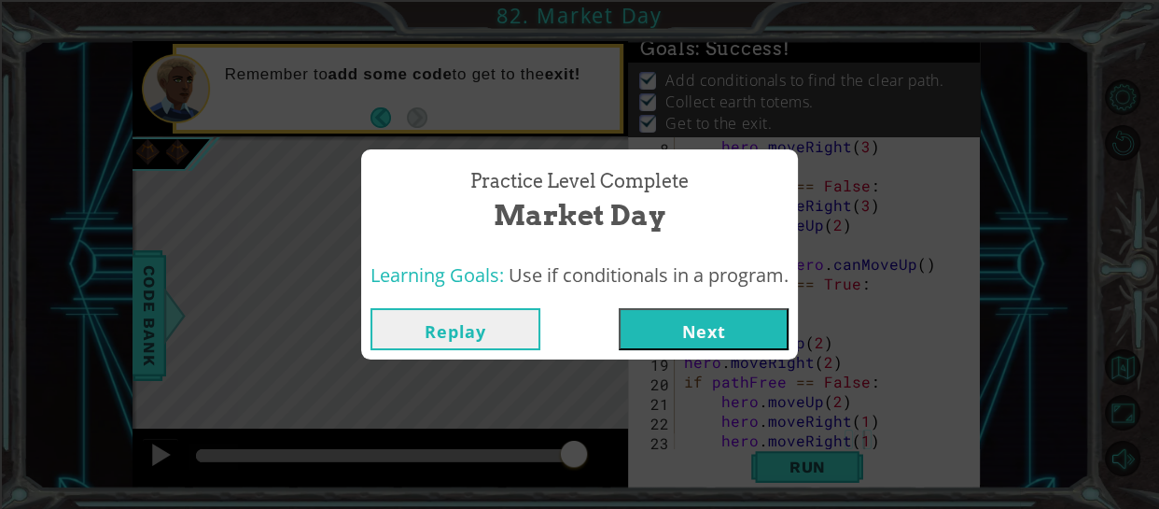
click at [675, 327] on button "Next" at bounding box center [704, 329] width 170 height 42
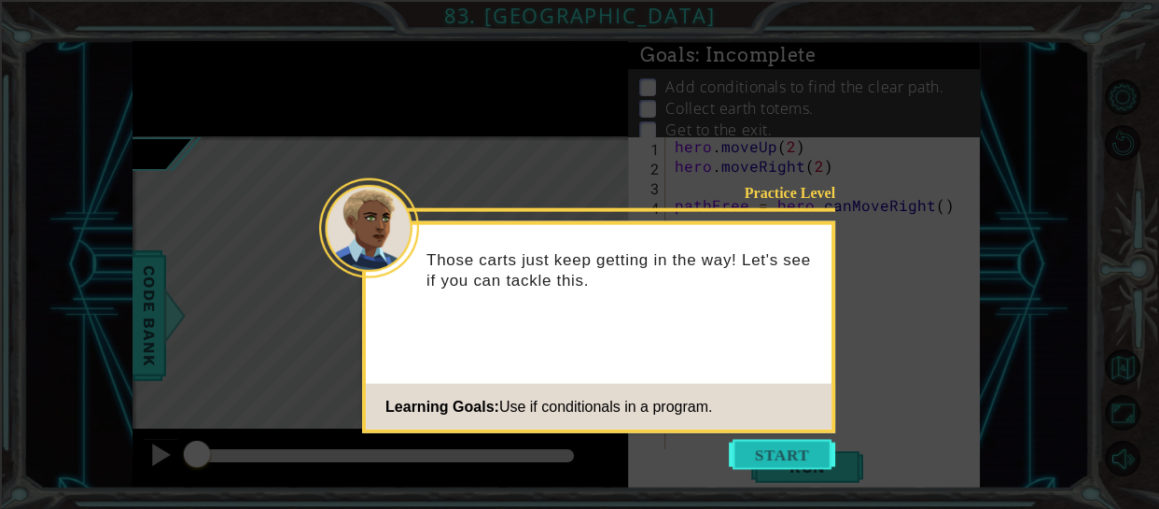
click at [776, 445] on button "Start" at bounding box center [782, 455] width 106 height 30
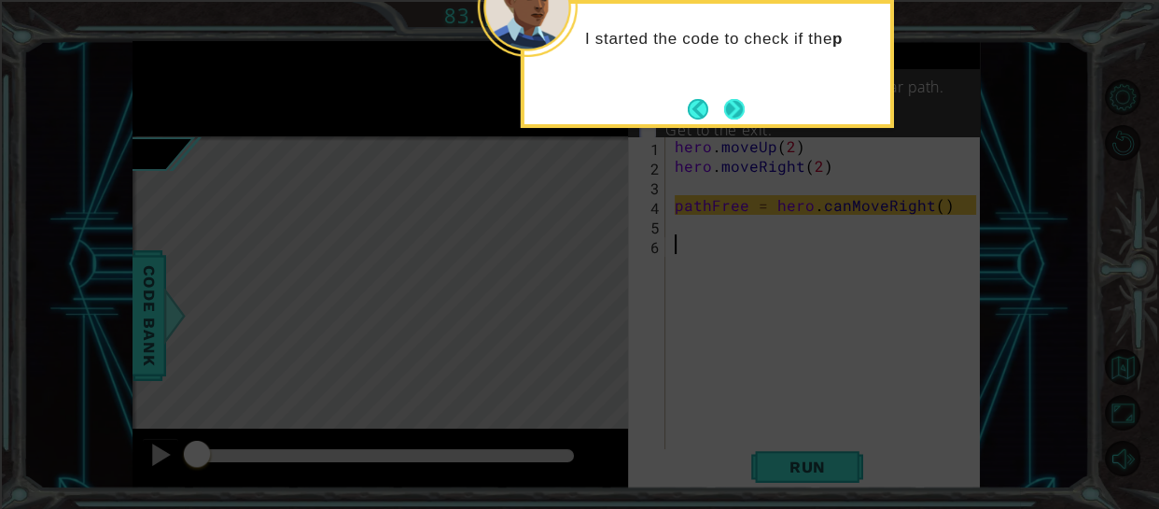
click at [735, 119] on button "Next" at bounding box center [734, 109] width 21 height 21
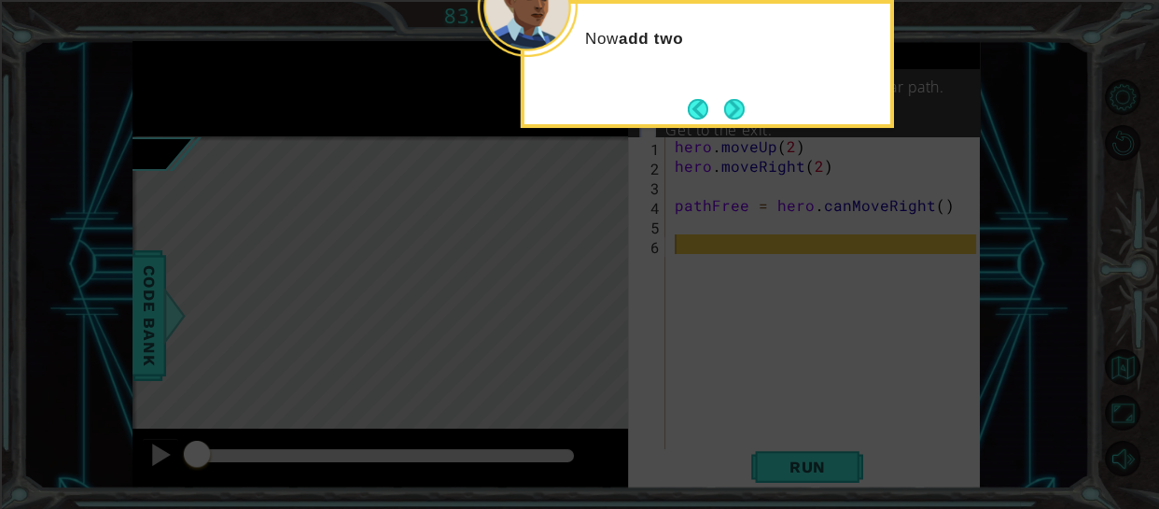
click at [735, 119] on button "Next" at bounding box center [735, 108] width 29 height 29
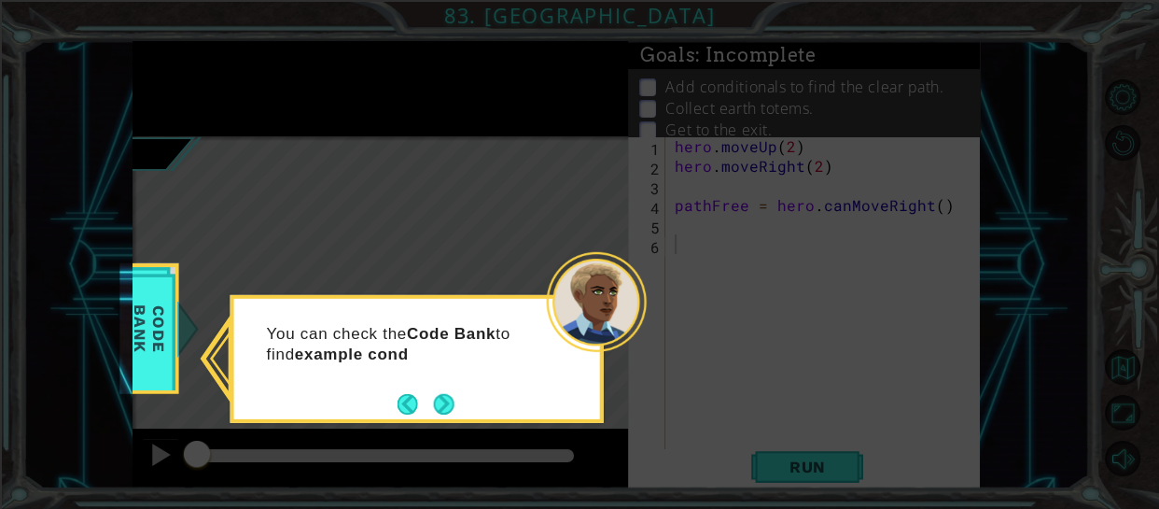
click at [731, 110] on icon at bounding box center [579, 254] width 1159 height 509
click at [441, 413] on button "Next" at bounding box center [443, 403] width 21 height 21
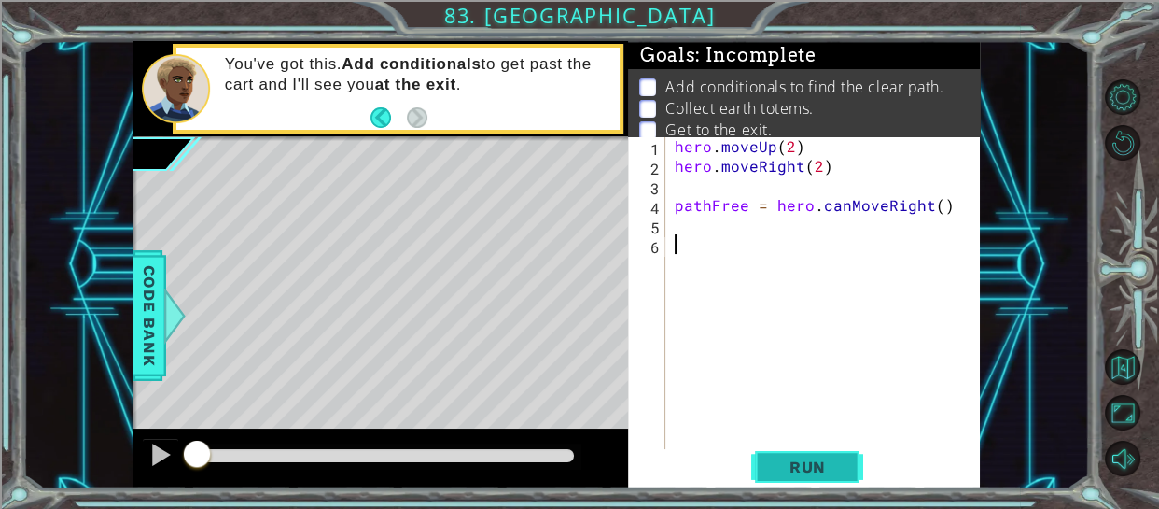
click at [769, 470] on button "Run" at bounding box center [807, 466] width 112 height 35
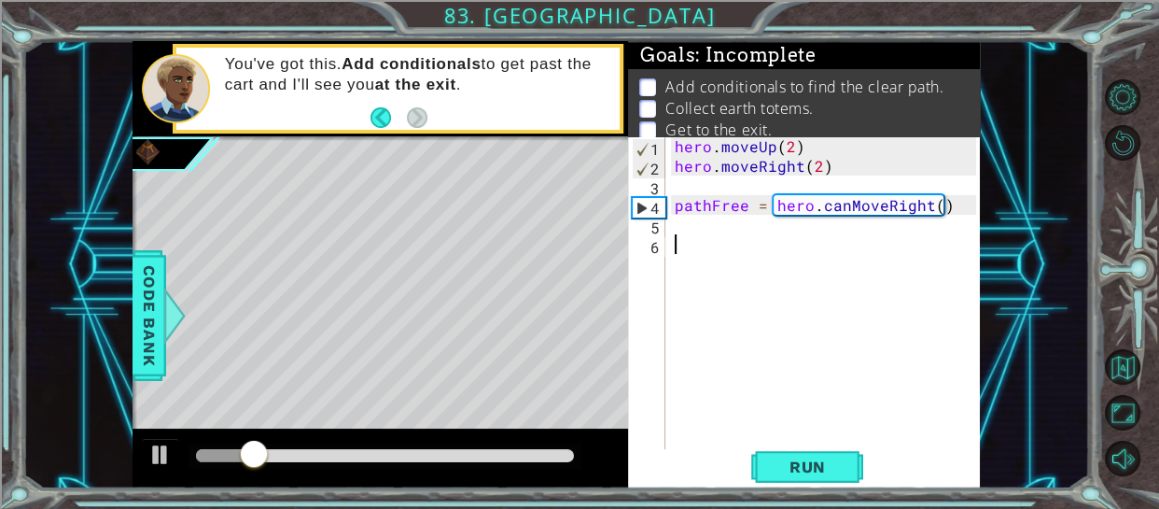
click at [678, 224] on div "hero . moveUp ( 2 ) hero . moveRight ( 2 ) pathFree = hero . canMoveRight ( )" at bounding box center [829, 312] width 316 height 353
click at [730, 230] on div "hero . moveUp ( 2 ) hero . moveRight ( 2 ) pathFree = hero . canMoveRight ( )" at bounding box center [829, 312] width 316 height 353
type textarea "I"
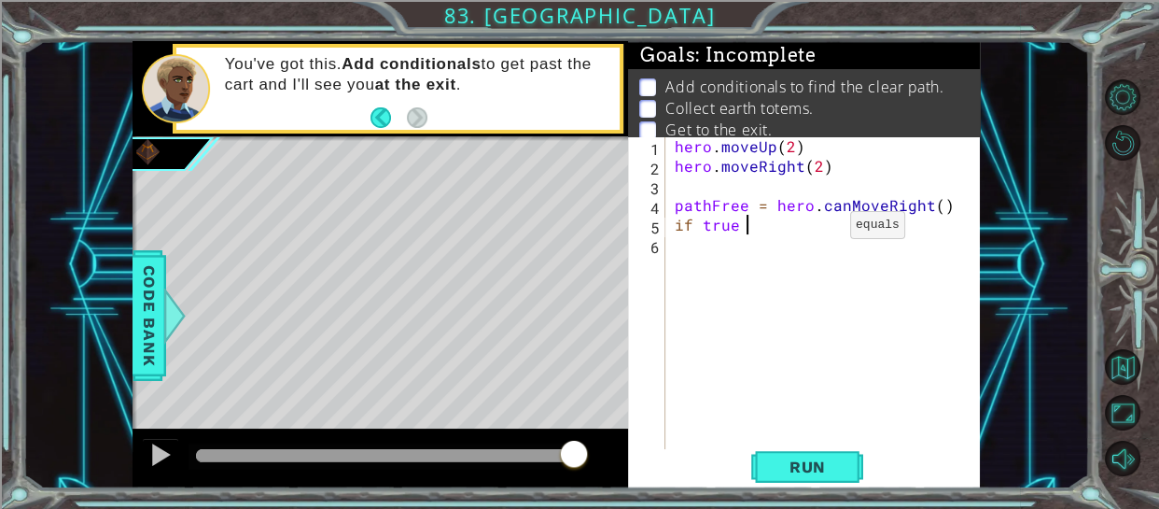
scroll to position [0, 3]
click at [704, 221] on div "hero . moveUp ( 2 ) hero . moveRight ( 2 ) pathFree = hero . canMoveRight ( ) i…" at bounding box center [829, 312] width 316 height 353
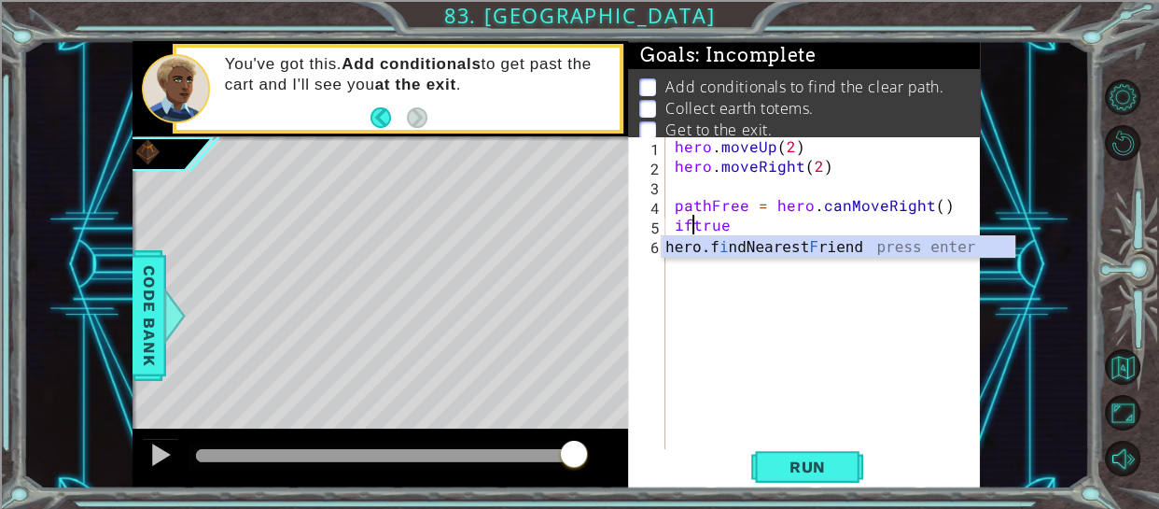
click at [782, 222] on div "hero . moveUp ( 2 ) hero . moveRight ( 2 ) pathFree = hero . canMoveRight ( ) i…" at bounding box center [829, 312] width 316 height 353
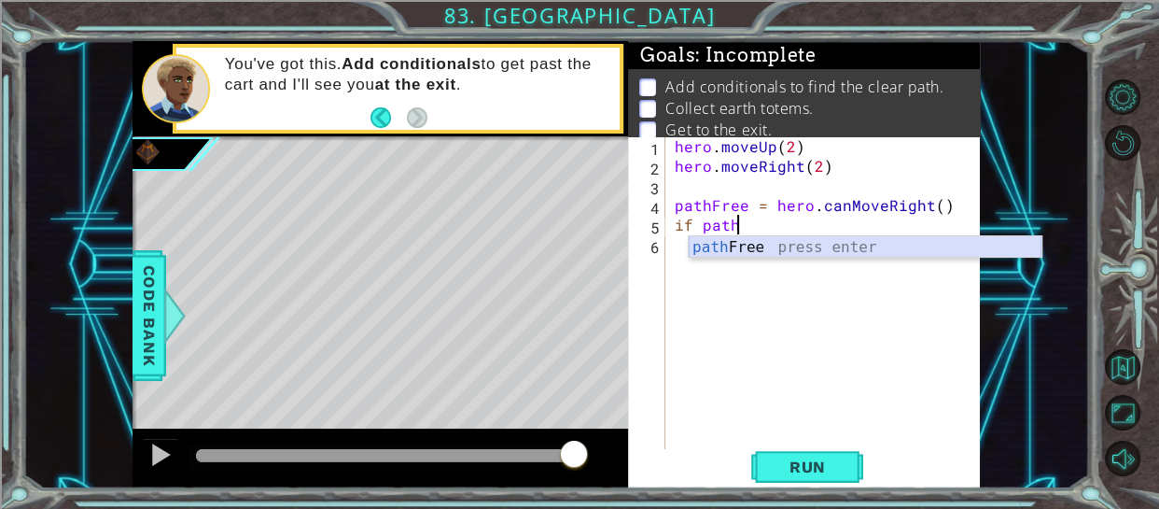
click at [791, 244] on div "path Free press enter" at bounding box center [865, 269] width 353 height 67
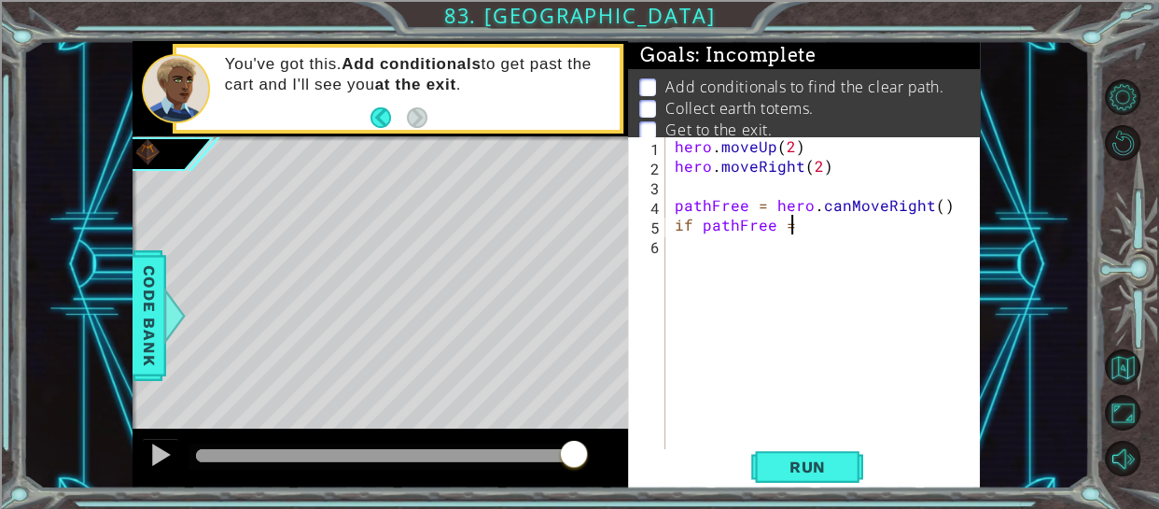
scroll to position [0, 7]
type textarea "if pathFree == True"
click at [913, 251] on div "hero . moveUp ( 2 ) hero . moveRight ( 2 ) pathFree = hero . canMoveRight ( ) i…" at bounding box center [829, 312] width 316 height 353
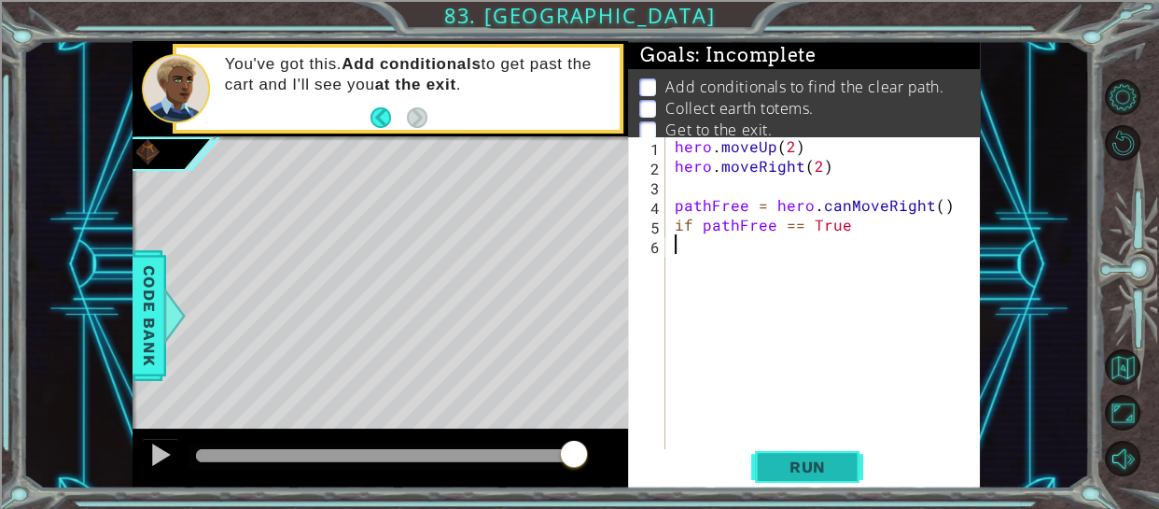
click at [836, 457] on span "Run" at bounding box center [808, 466] width 74 height 19
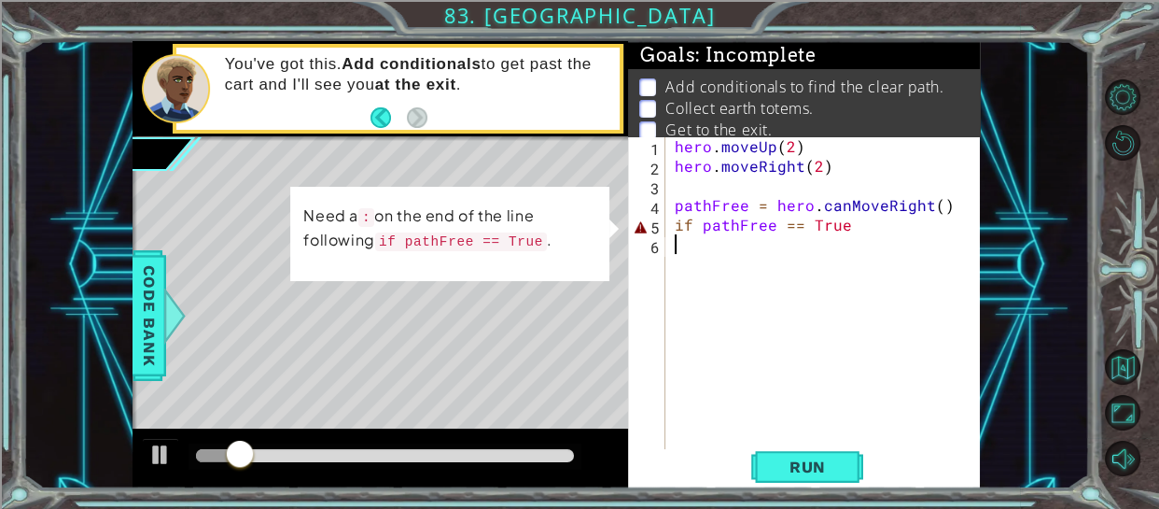
click at [876, 222] on div "hero . moveUp ( 2 ) hero . moveRight ( 2 ) pathFree = hero . canMoveRight ( ) i…" at bounding box center [829, 312] width 316 height 353
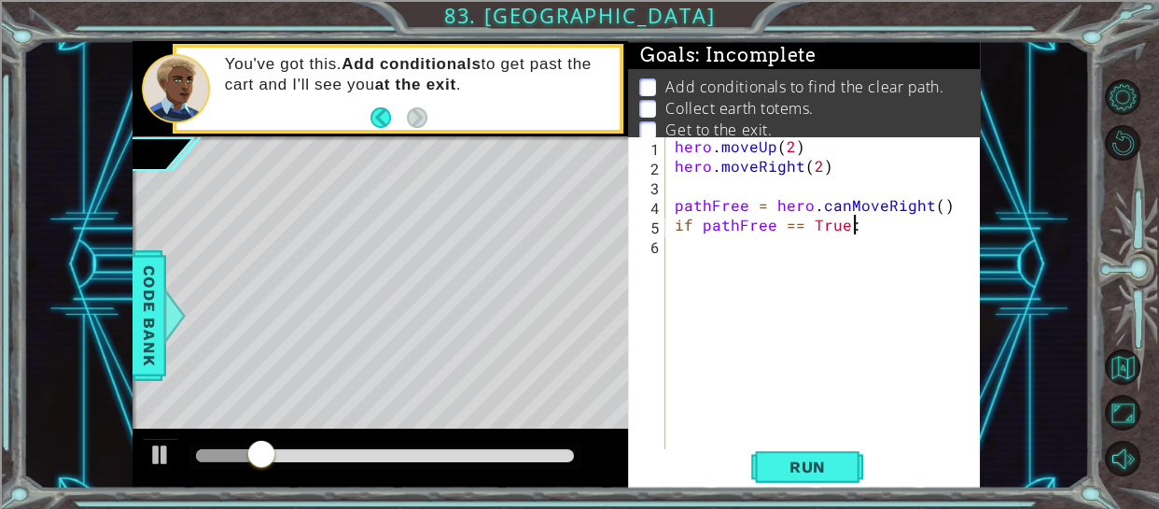
scroll to position [0, 9]
type textarea "if pathFree == True:"
click at [827, 458] on span "Run" at bounding box center [808, 466] width 74 height 19
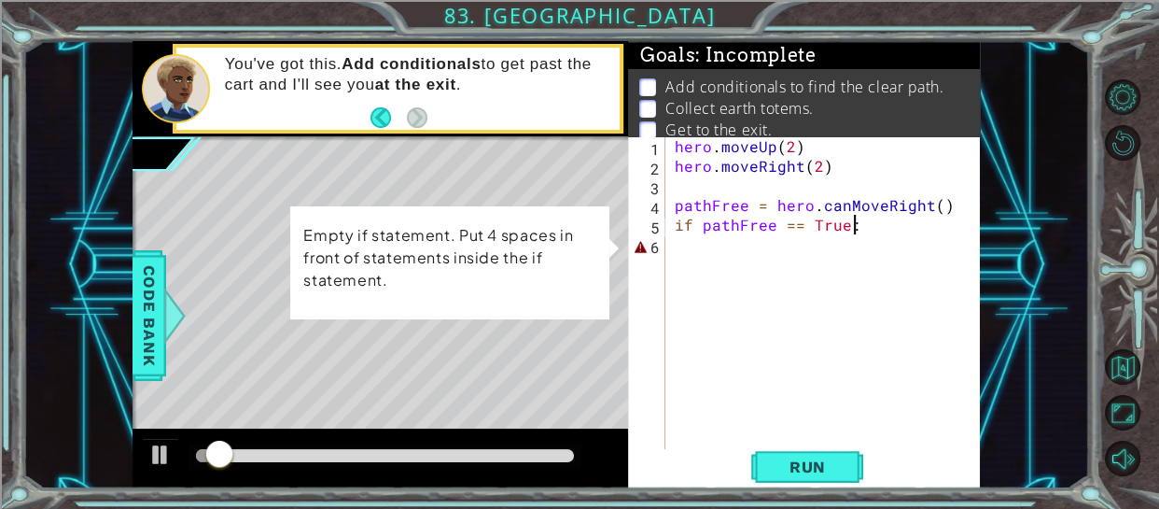
click at [842, 298] on div "hero . moveUp ( 2 ) hero . moveRight ( 2 ) pathFree = hero . canMoveRight ( ) i…" at bounding box center [829, 312] width 316 height 353
click at [992, 253] on div "1 ההההההההההההההההההההההההההההההההההההההההההההההההההההההההההההההההההההההההההההה…" at bounding box center [556, 265] width 1067 height 448
click at [931, 246] on div "hero . moveUp ( 2 ) hero . moveRight ( 2 ) pathFree = hero . canMoveRight ( ) i…" at bounding box center [829, 312] width 316 height 353
type textarea "if pathFree == True:"
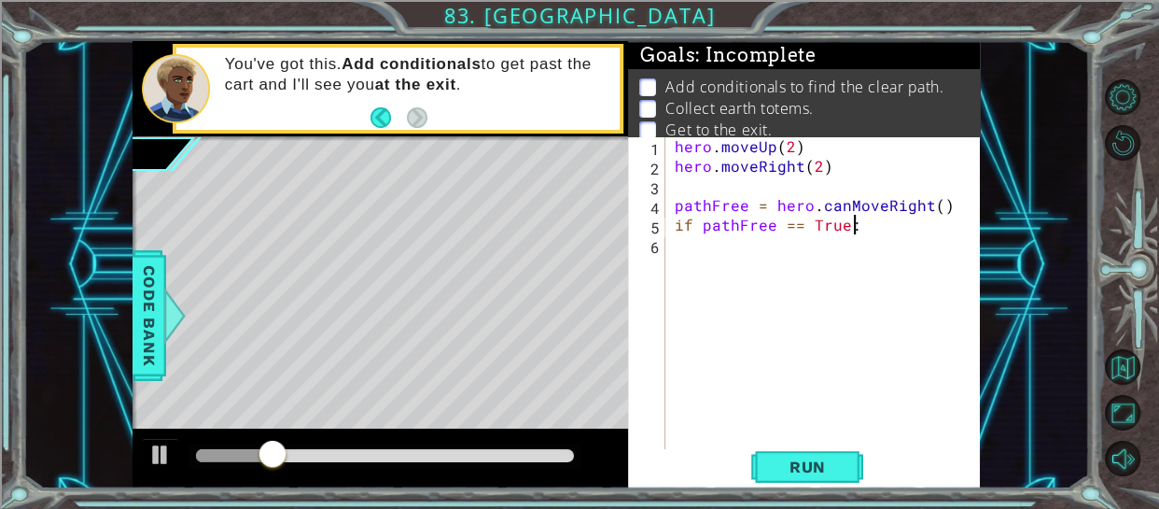
click at [743, 246] on div "hero . moveUp ( 2 ) hero . moveRight ( 2 ) pathFree = hero . canMoveRight ( ) i…" at bounding box center [829, 312] width 316 height 353
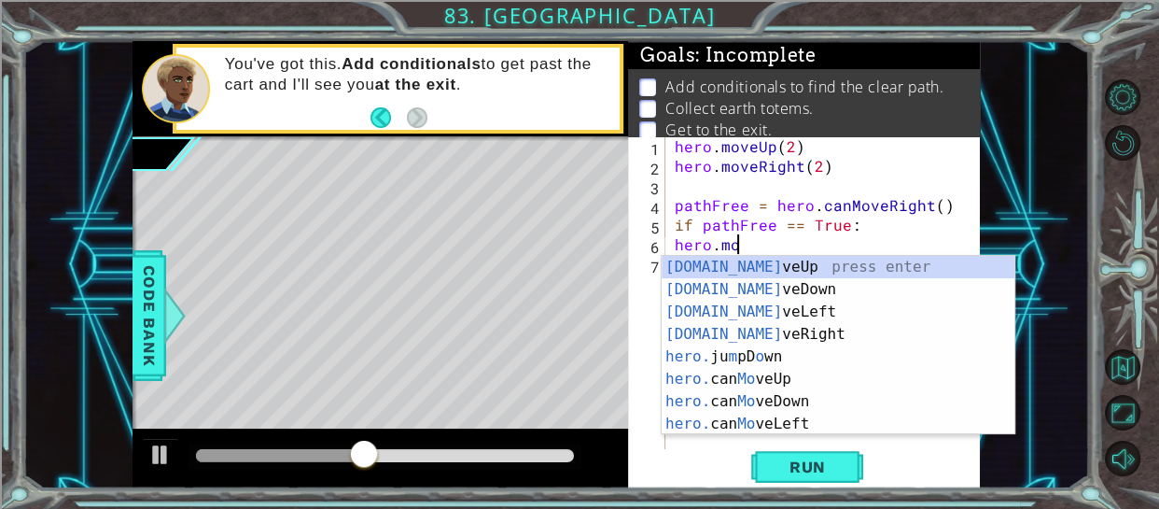
scroll to position [0, 3]
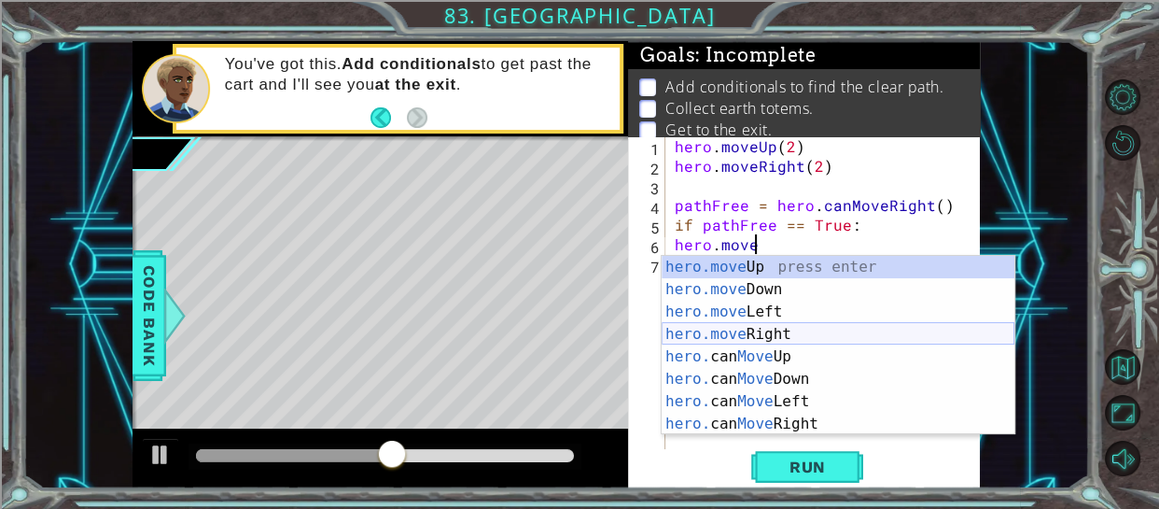
click at [778, 333] on div "hero.move Up press enter hero.move Down press enter hero.move Left press enter …" at bounding box center [838, 368] width 353 height 224
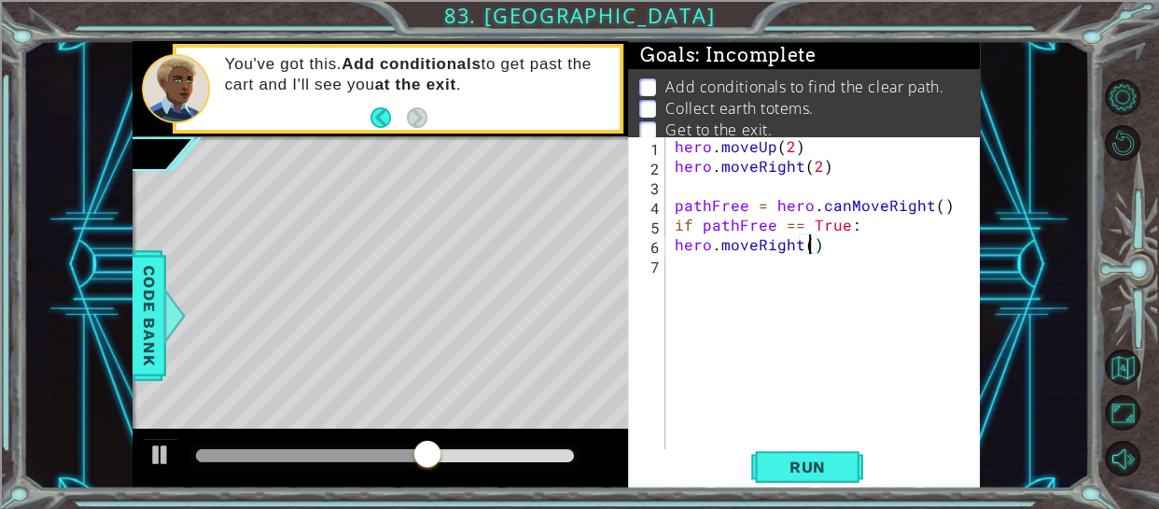
type textarea "hero.moveRight(2)"
click at [698, 267] on div "hero . moveUp ( 2 ) hero . moveRight ( 2 ) pathFree = hero . canMoveRight ( ) i…" at bounding box center [829, 312] width 316 height 353
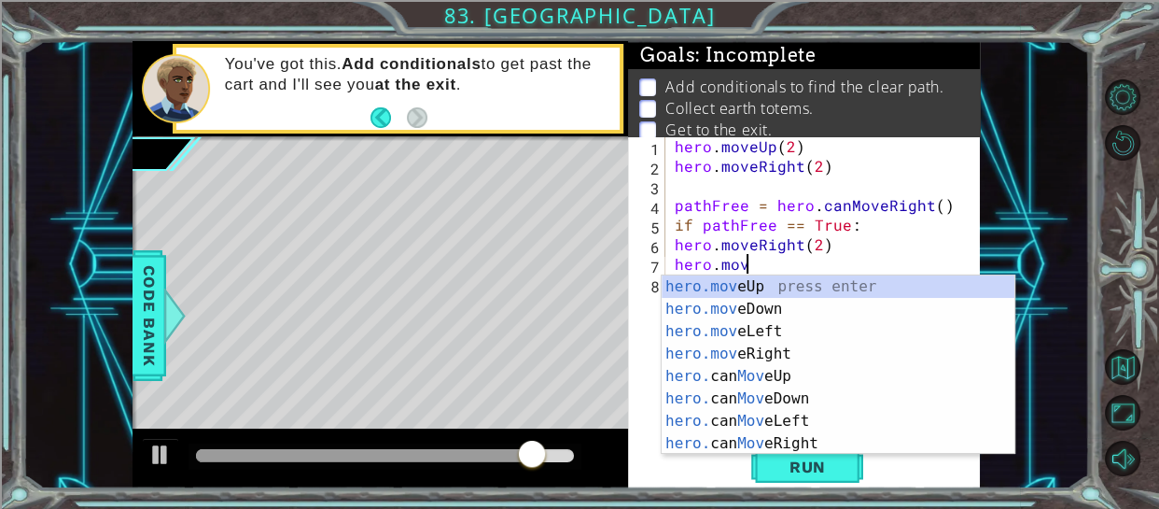
scroll to position [0, 3]
click at [741, 289] on div "hero.move Up press enter hero.move Down press enter hero.move Left press enter …" at bounding box center [838, 387] width 353 height 224
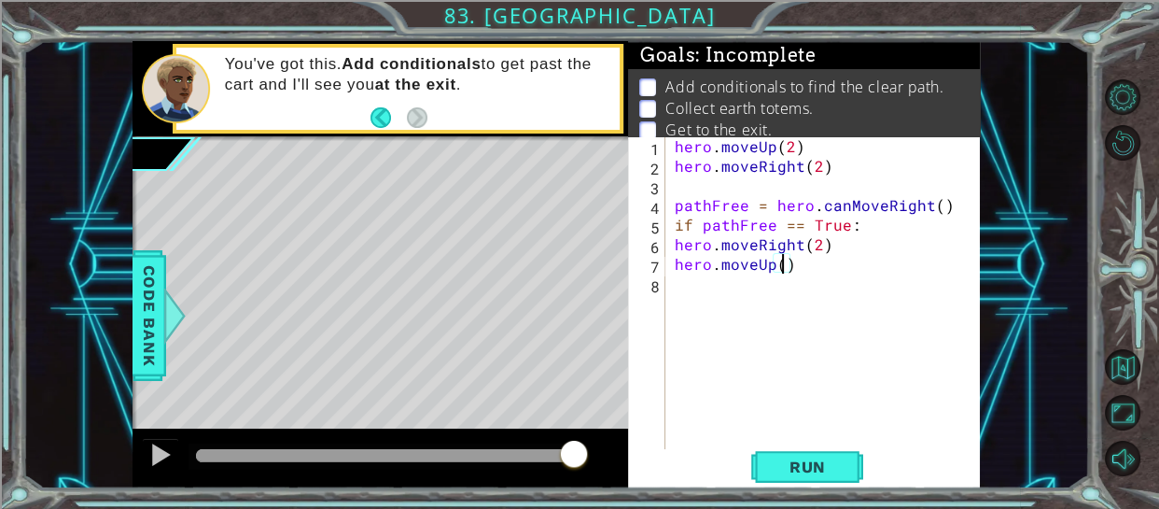
type textarea "hero.moveUp(3)"
click at [677, 295] on div "hero . moveUp ( 2 ) hero . moveRight ( 2 ) pathFree = hero . canMoveRight ( ) i…" at bounding box center [829, 312] width 316 height 353
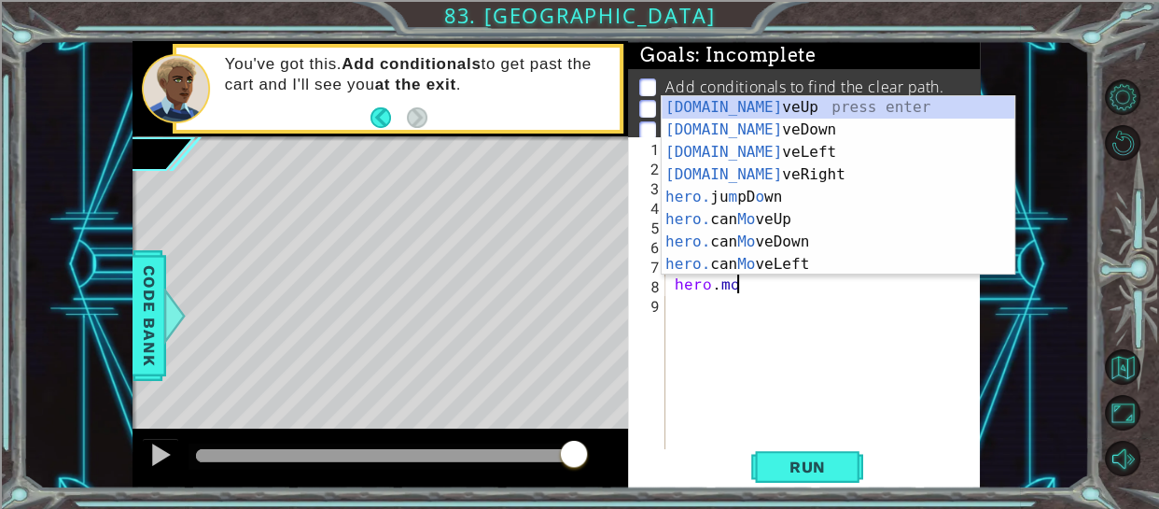
scroll to position [0, 3]
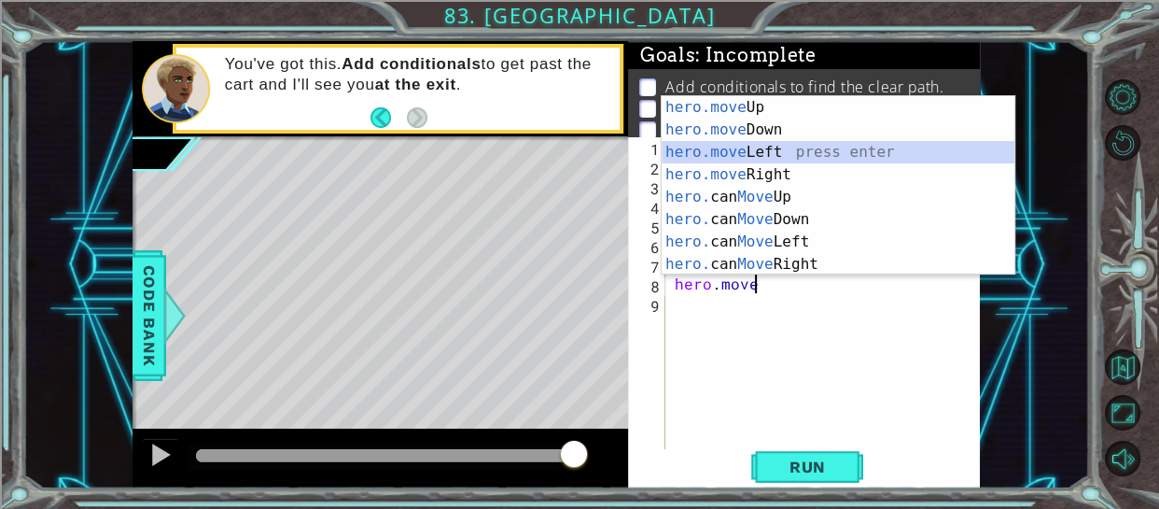
click at [768, 149] on div "hero.move Up press enter hero.move Down press enter hero.move Left press enter …" at bounding box center [838, 208] width 353 height 224
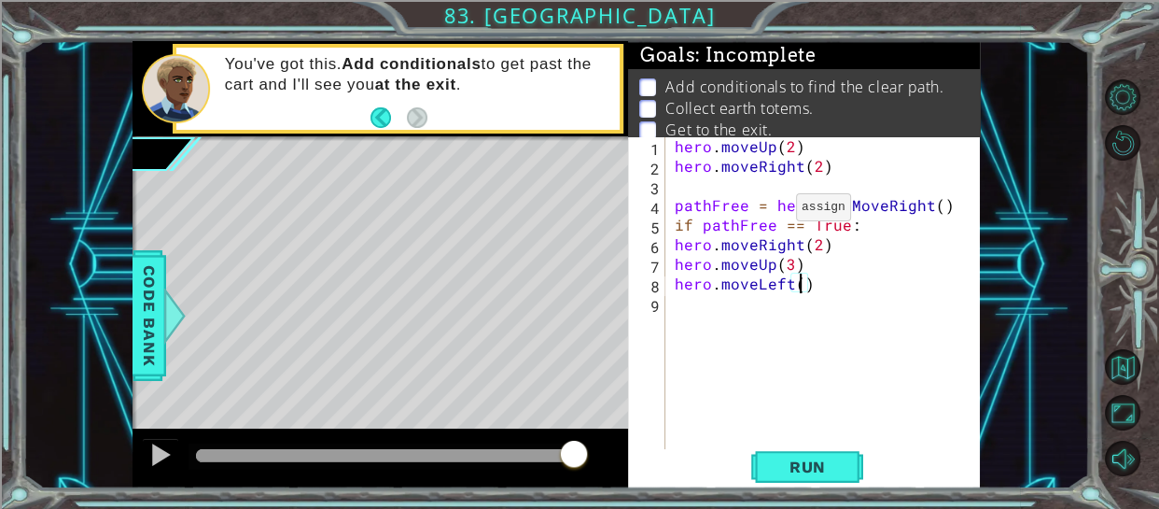
type textarea "hero.moveLeft(2)"
click at [689, 317] on div "hero . moveUp ( 2 ) hero . moveRight ( 2 ) pathFree = hero . canMoveRight ( ) i…" at bounding box center [829, 312] width 316 height 353
click at [675, 247] on div "hero . moveUp ( 2 ) hero . moveRight ( 2 ) pathFree = hero . canMoveRight ( ) i…" at bounding box center [829, 312] width 316 height 353
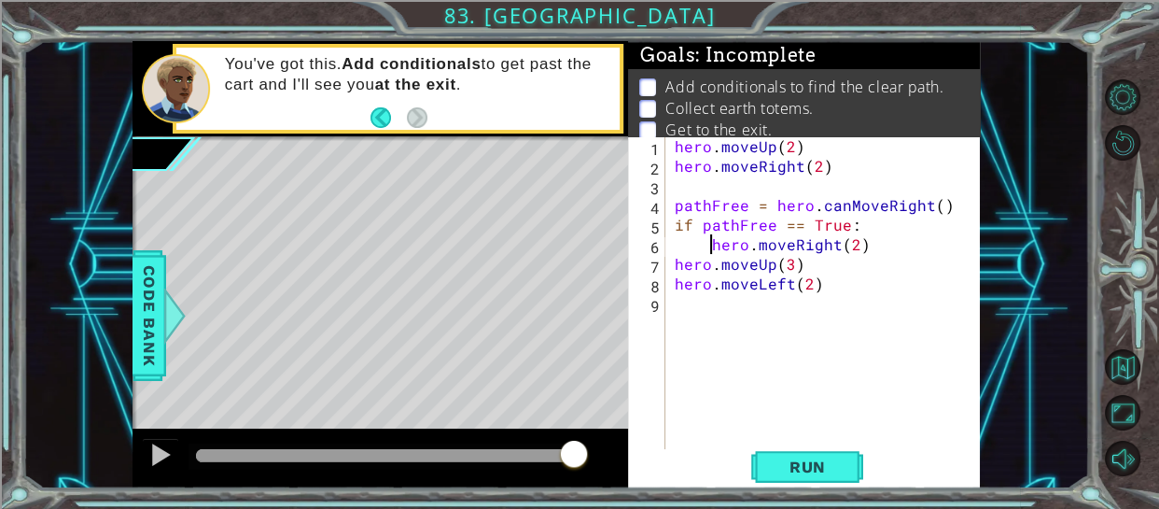
click at [672, 266] on div "hero . moveUp ( 2 ) hero . moveRight ( 2 ) pathFree = hero . canMoveRight ( ) i…" at bounding box center [829, 312] width 316 height 353
click at [673, 285] on div "hero . moveUp ( 2 ) hero . moveRight ( 2 ) pathFree = hero . canMoveRight ( ) i…" at bounding box center [829, 312] width 316 height 353
type textarea "hero.moveLeft(2)"
click at [902, 284] on div "hero . moveUp ( 2 ) hero . moveRight ( 2 ) pathFree = hero . canMoveRight ( ) i…" at bounding box center [829, 312] width 316 height 353
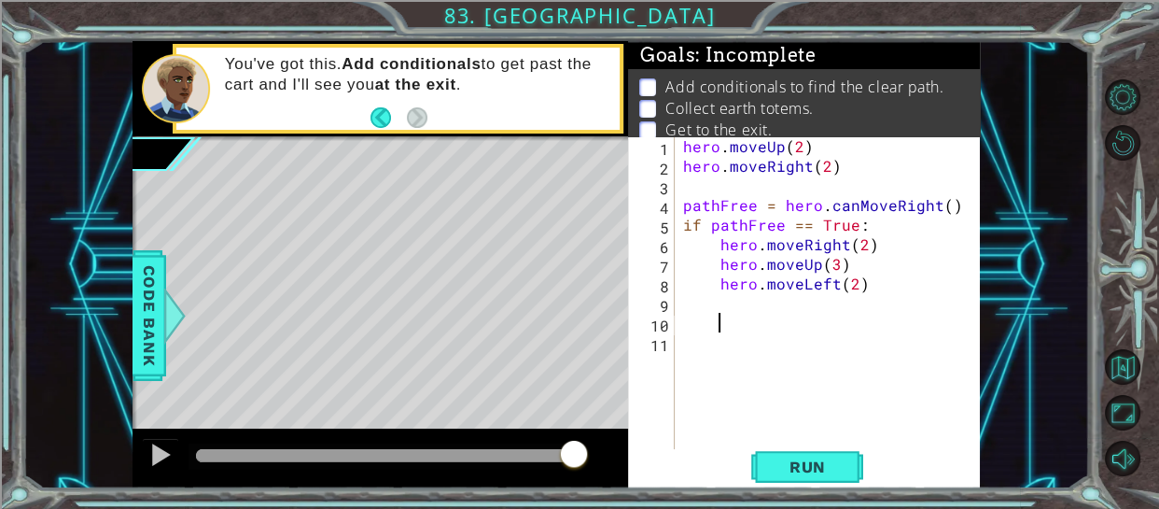
type textarea "p"
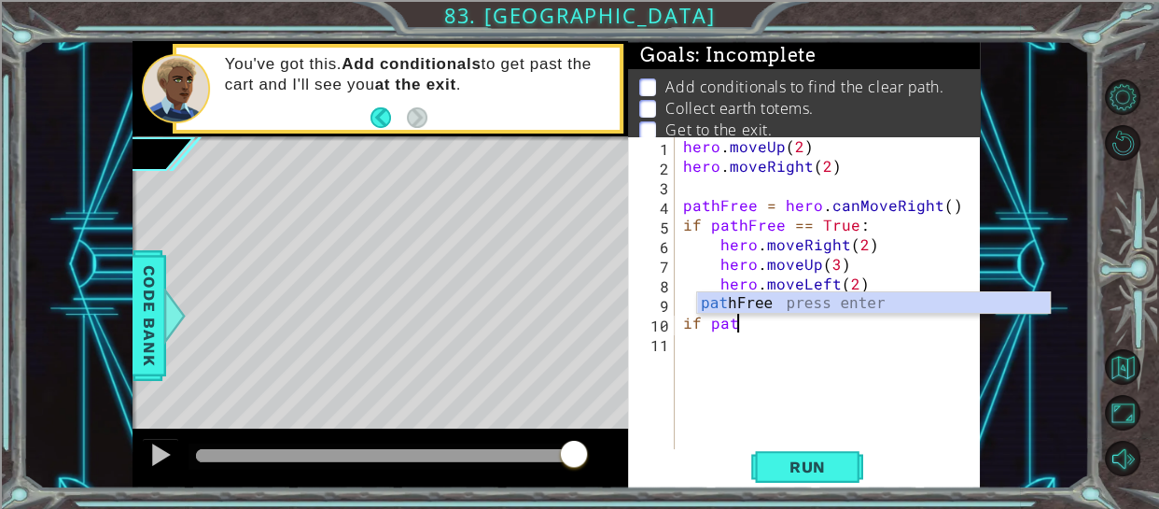
scroll to position [0, 2]
click at [752, 302] on div "path Free press enter" at bounding box center [873, 325] width 353 height 67
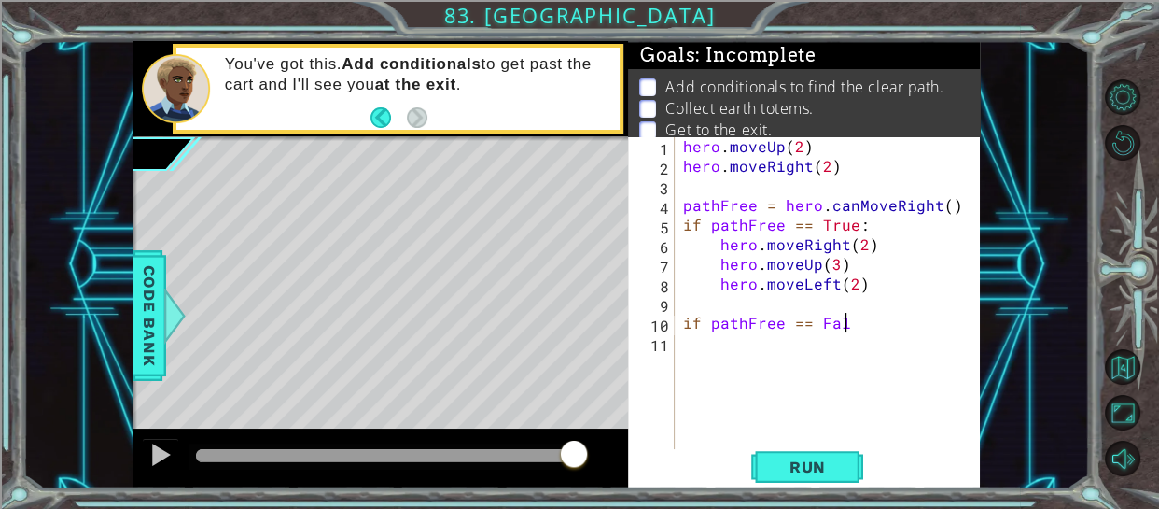
scroll to position [0, 9]
type textarea "if pathFree == False:"
click at [692, 345] on div "hero . moveUp ( 2 ) hero . moveRight ( 2 ) pathFree = hero . canMoveRight ( ) i…" at bounding box center [833, 312] width 307 height 353
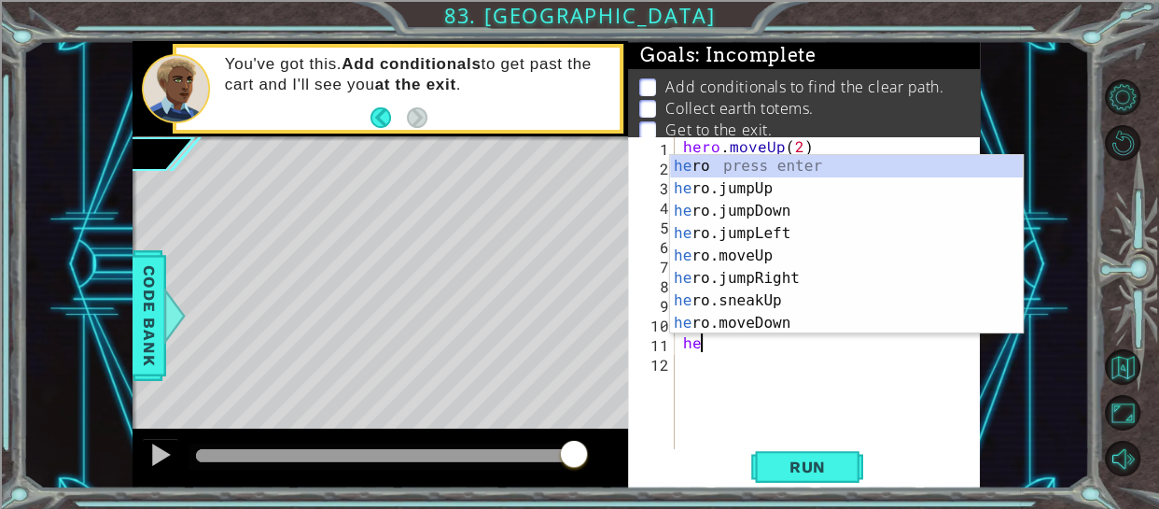
scroll to position [0, 0]
type textarea "h"
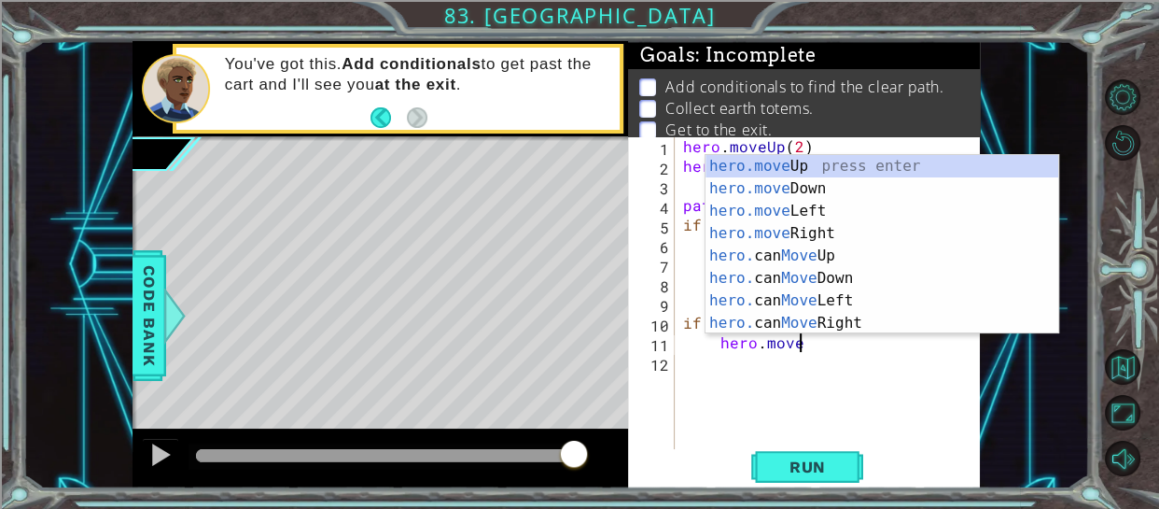
scroll to position [0, 6]
click at [792, 165] on div "hero.move Up press enter hero.move Down press enter hero.move Left press enter …" at bounding box center [882, 267] width 353 height 224
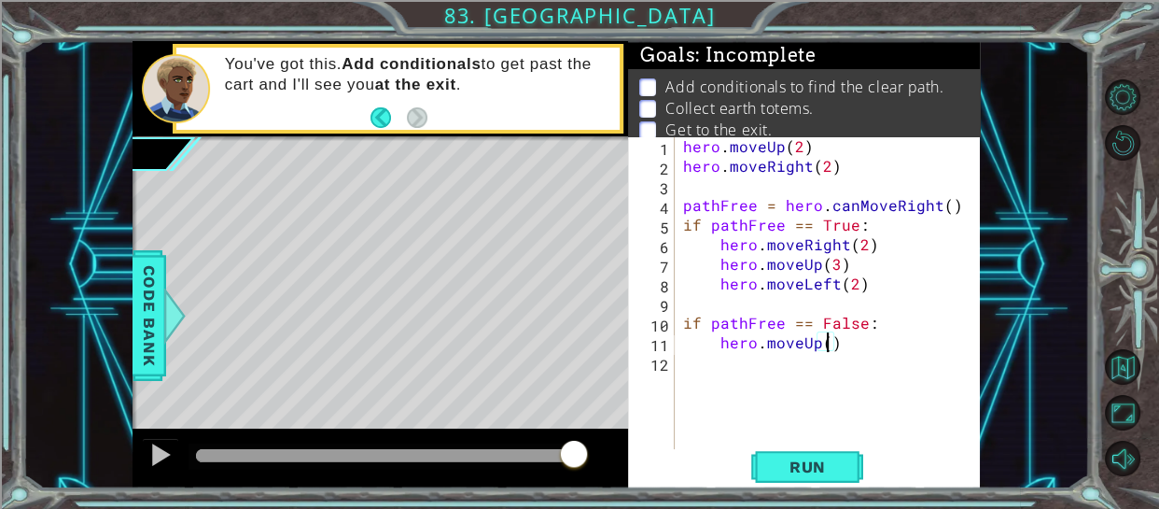
type textarea "hero.moveUp(3)"
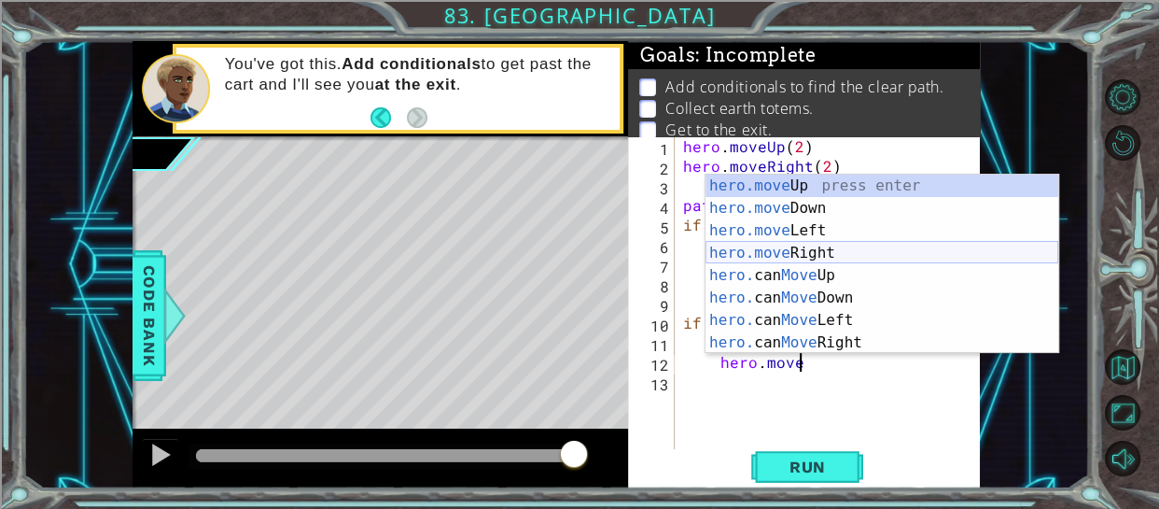
click at [807, 254] on div "hero.move Up press enter hero.move Down press enter hero.move Left press enter …" at bounding box center [882, 287] width 353 height 224
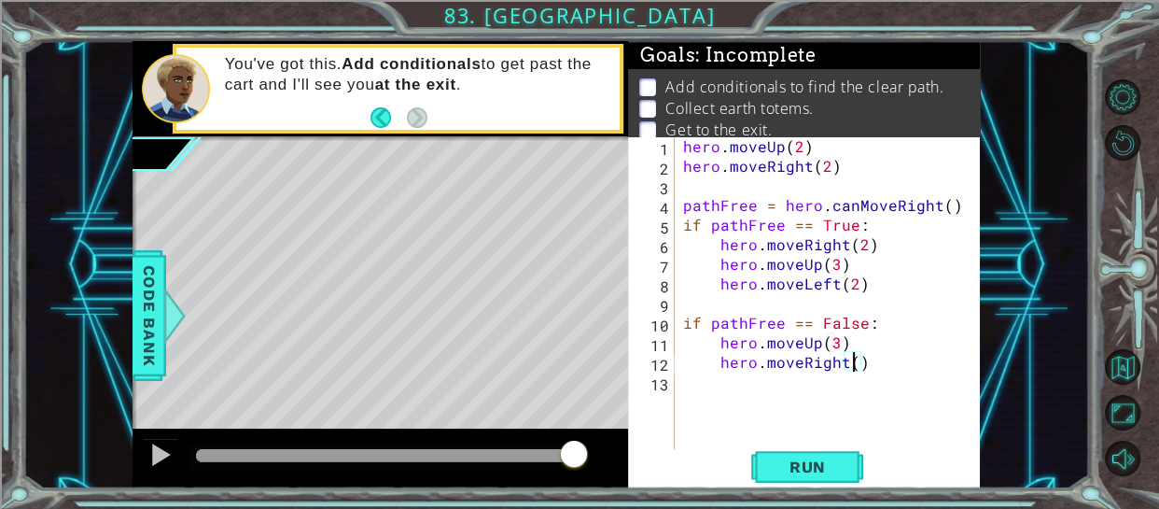
type textarea "hero.moveRight(2)"
click at [707, 393] on div "hero . moveUp ( 2 ) hero . moveRight ( 2 ) pathFree = hero . canMoveRight ( ) i…" at bounding box center [833, 312] width 307 height 353
click at [863, 366] on div "hero . moveUp ( 2 ) hero . moveRight ( 2 ) pathFree = hero . canMoveRight ( ) i…" at bounding box center [833, 312] width 307 height 353
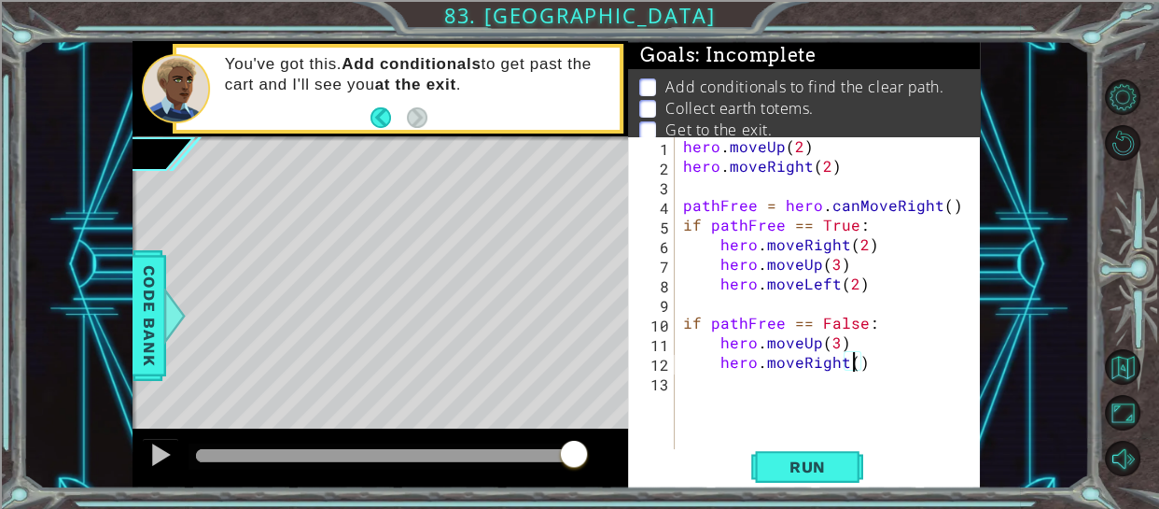
scroll to position [0, 10]
click at [787, 464] on span "Run" at bounding box center [808, 466] width 74 height 19
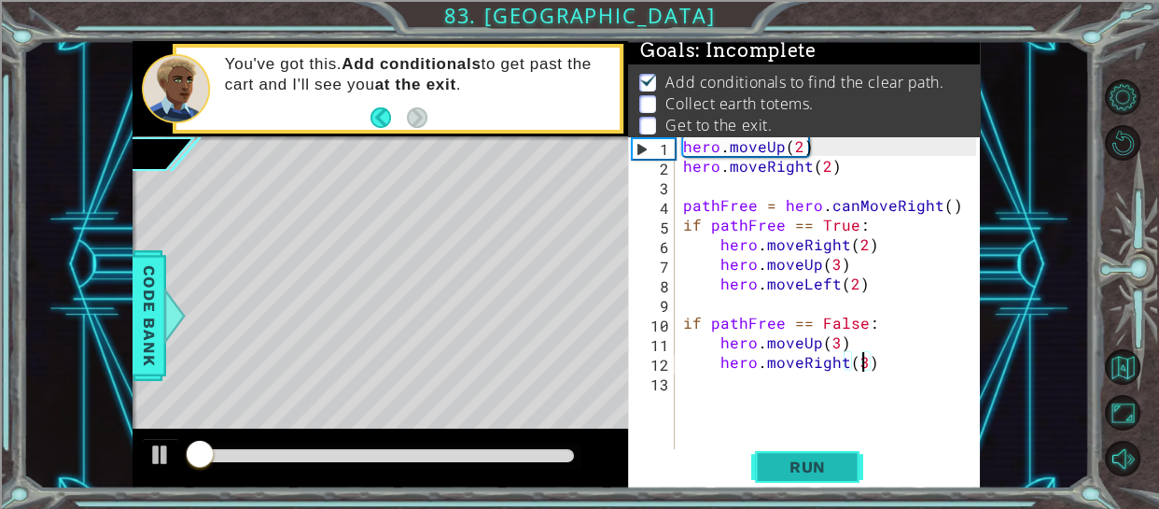
scroll to position [7, 0]
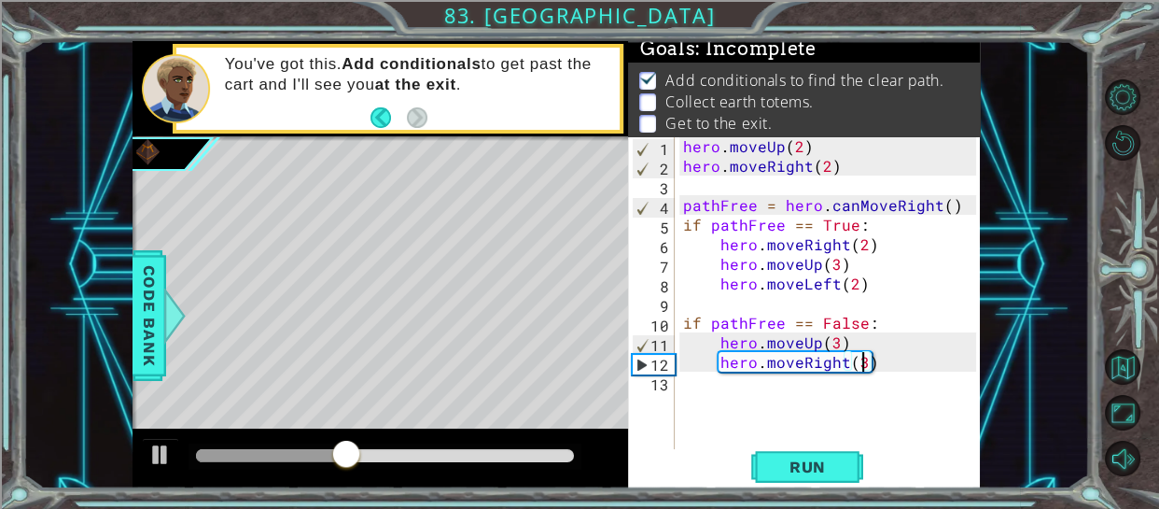
click at [833, 343] on div "hero . moveUp ( 2 ) hero . moveRight ( 2 ) pathFree = hero . canMoveRight ( ) i…" at bounding box center [833, 312] width 307 height 353
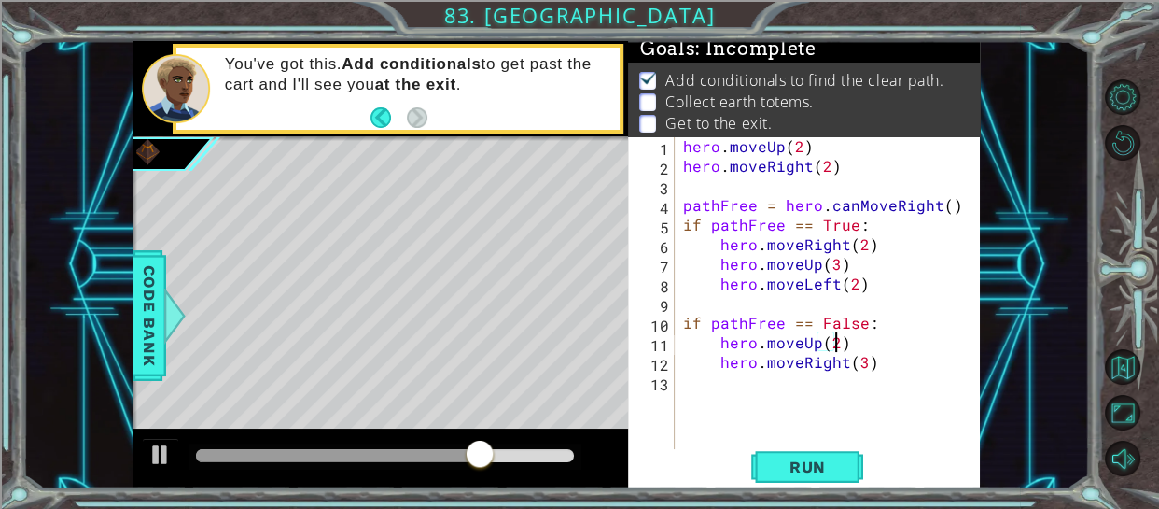
scroll to position [0, 9]
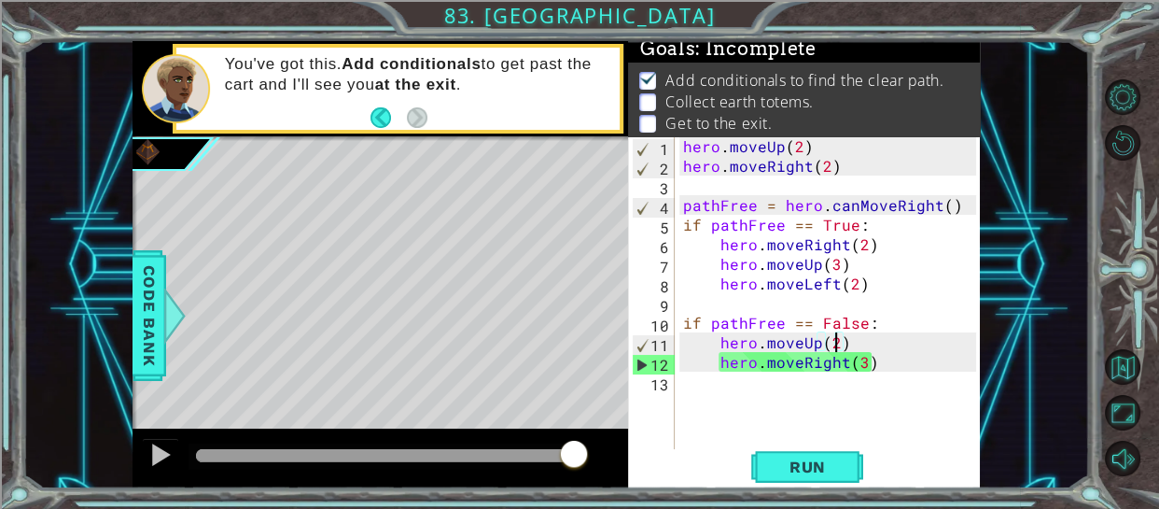
click at [865, 363] on div "hero . moveUp ( 2 ) hero . moveRight ( 2 ) pathFree = hero . canMoveRight ( ) i…" at bounding box center [833, 312] width 307 height 353
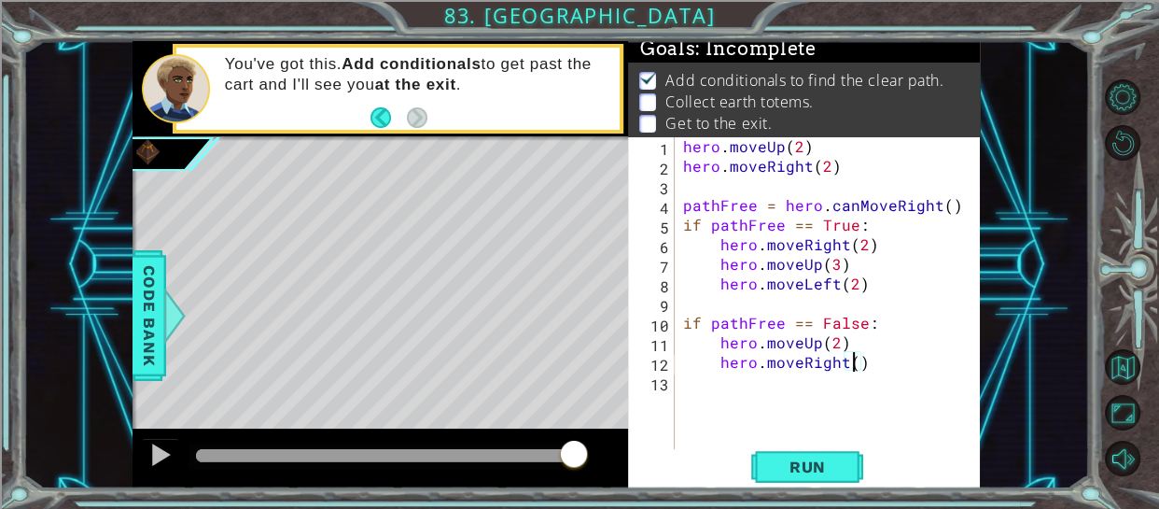
type textarea "hero.moveRight(2)"
click at [878, 365] on div "hero . moveUp ( 2 ) hero . moveRight ( 2 ) pathFree = hero . canMoveRight ( ) i…" at bounding box center [833, 312] width 307 height 353
click at [693, 393] on div "hero . moveUp ( 2 ) hero . moveRight ( 2 ) pathFree = hero . canMoveRight ( ) i…" at bounding box center [833, 312] width 307 height 353
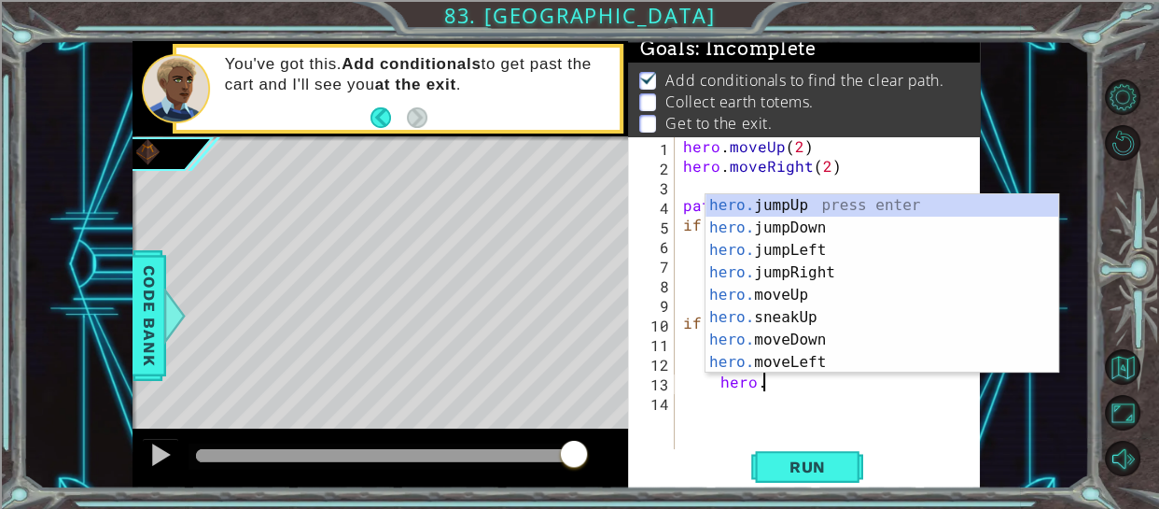
scroll to position [0, 4]
click at [794, 204] on div "hero.m oveUp press enter hero.m oveDown press enter hero.m oveLeft press enter …" at bounding box center [882, 306] width 353 height 224
type textarea "hero.moveUp(1)"
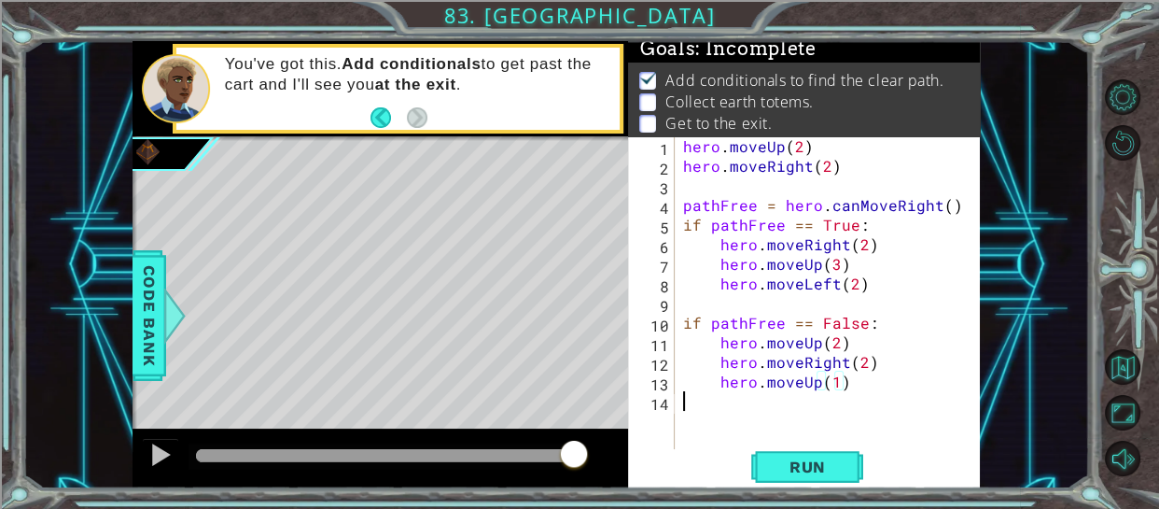
click at [698, 398] on div "hero . moveUp ( 2 ) hero . moveRight ( 2 ) pathFree = hero . canMoveRight ( ) i…" at bounding box center [833, 312] width 307 height 353
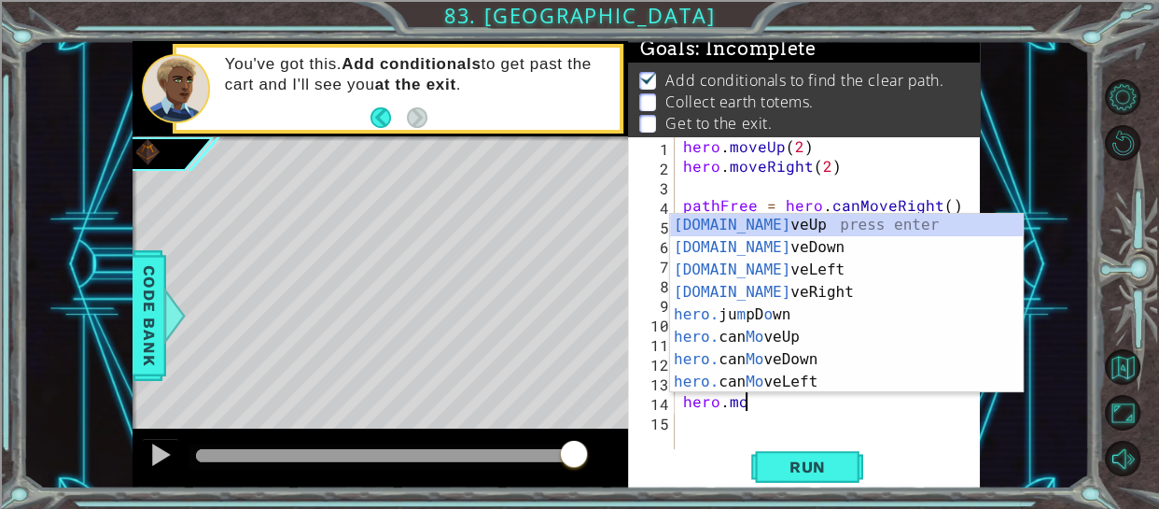
scroll to position [0, 3]
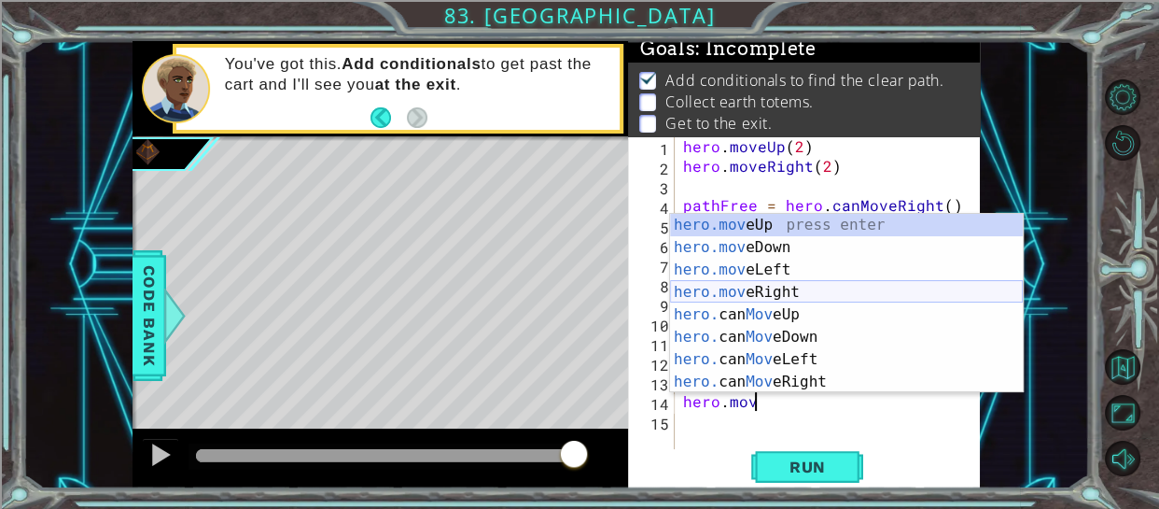
click at [779, 287] on div "hero.mov eUp press enter hero.mov eDown press enter hero.mov eLeft press enter …" at bounding box center [846, 326] width 353 height 224
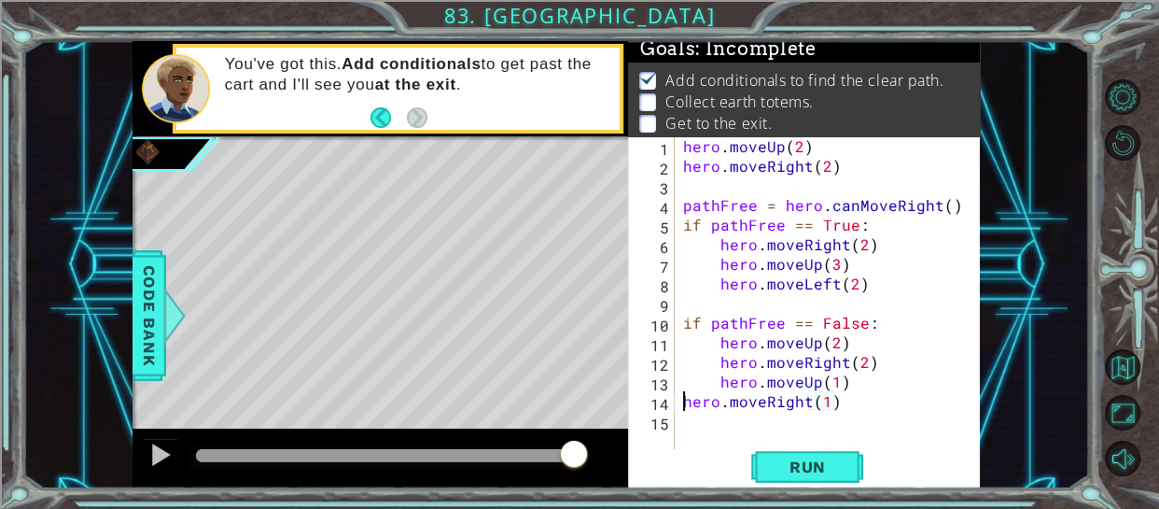
click at [680, 407] on div "hero . moveUp ( 2 ) hero . moveRight ( 2 ) pathFree = hero . canMoveRight ( ) i…" at bounding box center [833, 312] width 307 height 353
click at [811, 469] on span "Run" at bounding box center [808, 466] width 74 height 19
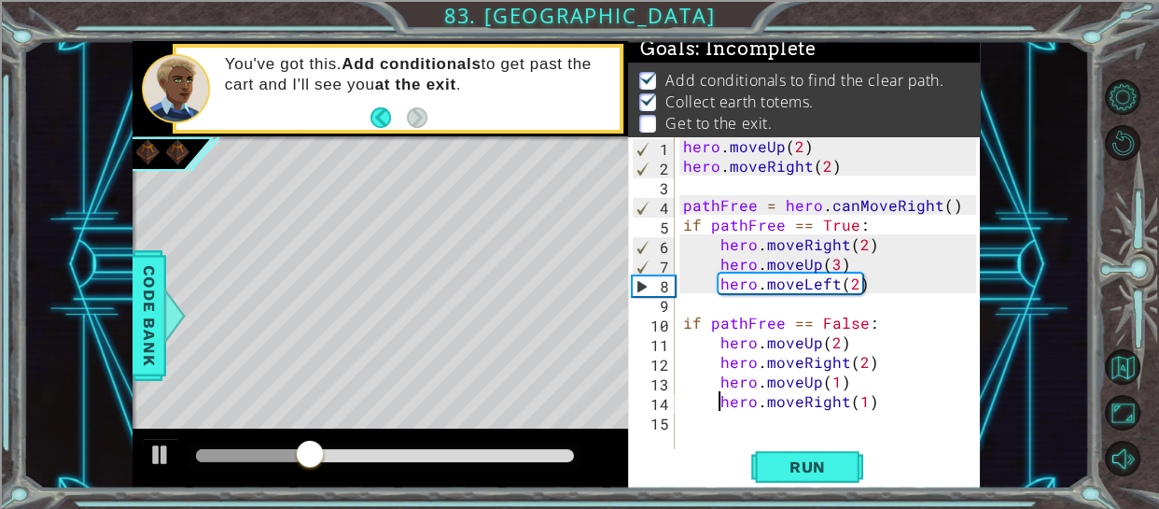
click at [878, 403] on div "hero . moveUp ( 2 ) hero . moveRight ( 2 ) pathFree = hero . canMoveRight ( ) i…" at bounding box center [833, 312] width 307 height 353
click at [167, 453] on div at bounding box center [160, 454] width 24 height 24
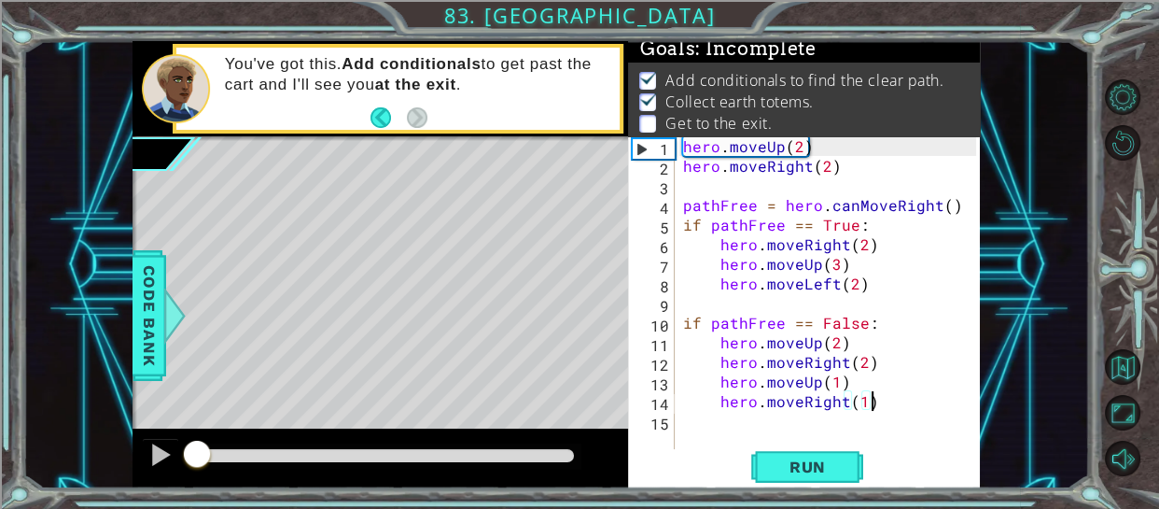
drag, startPoint x: 403, startPoint y: 456, endPoint x: 182, endPoint y: 429, distance: 222.8
click at [182, 429] on div at bounding box center [381, 458] width 496 height 60
click at [339, 243] on div "Level Map" at bounding box center [564, 411] width 863 height 550
click at [831, 266] on div "hero . moveUp ( 2 ) hero . moveRight ( 2 ) pathFree = hero . canMoveRight ( ) i…" at bounding box center [833, 312] width 307 height 353
click at [839, 270] on div "hero . moveUp ( 2 ) hero . moveRight ( 2 ) pathFree = hero . canMoveRight ( ) i…" at bounding box center [833, 312] width 307 height 353
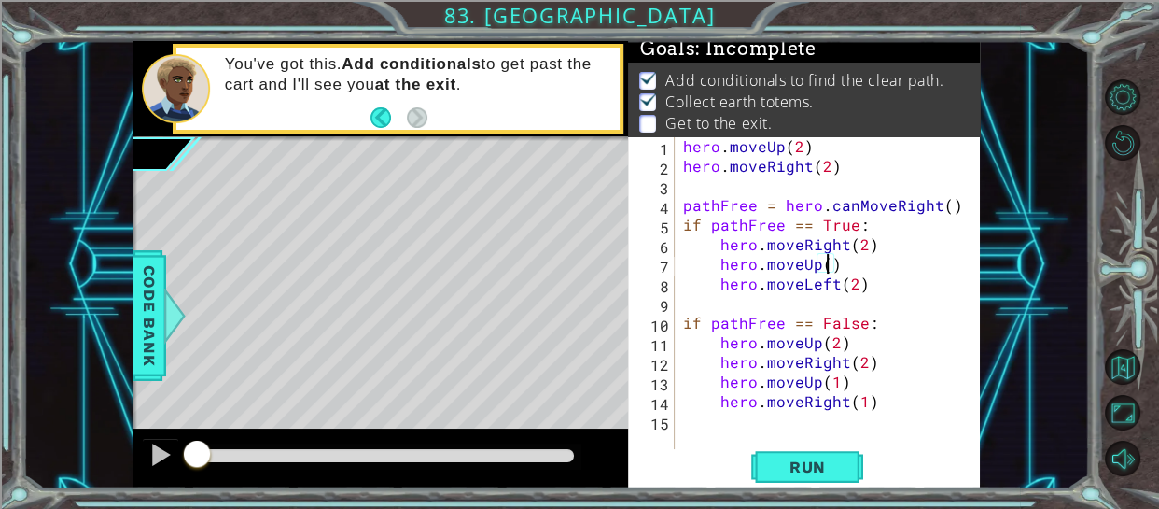
scroll to position [0, 9]
click at [904, 286] on div "hero . moveUp ( 2 ) hero . moveRight ( 2 ) pathFree = hero . canMoveRight ( ) i…" at bounding box center [833, 312] width 307 height 353
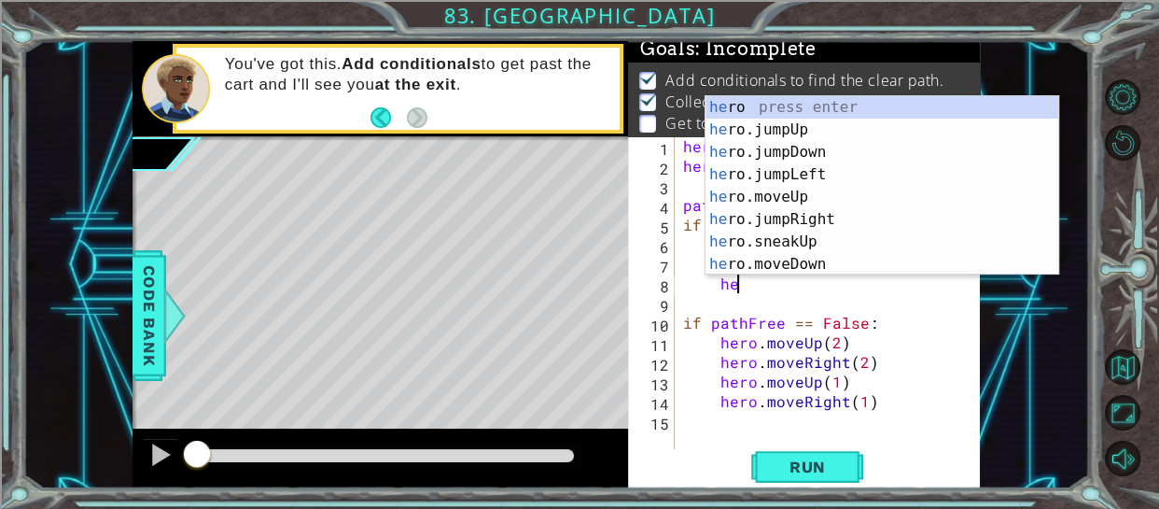
type textarea "h"
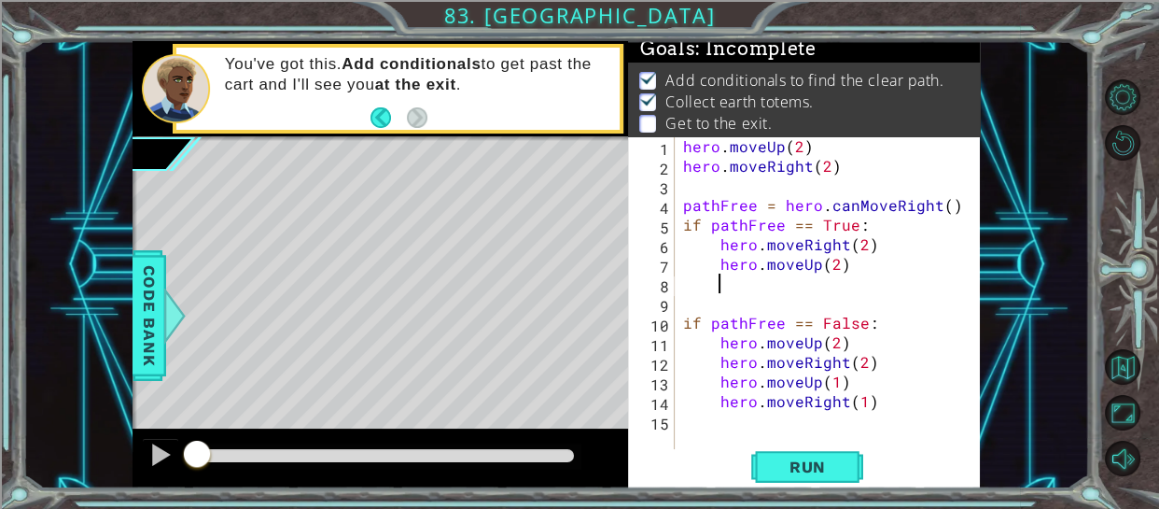
click at [428, 336] on div "Level Map" at bounding box center [564, 411] width 863 height 550
click at [538, 364] on div "Level Map" at bounding box center [564, 411] width 863 height 550
click at [866, 384] on div "hero . moveUp ( 2 ) hero . moveRight ( 2 ) pathFree = hero . canMoveRight ( ) i…" at bounding box center [833, 312] width 307 height 353
click at [874, 395] on div "hero . moveUp ( 2 ) hero . moveRight ( 2 ) pathFree = hero . canMoveRight ( ) i…" at bounding box center [833, 312] width 307 height 353
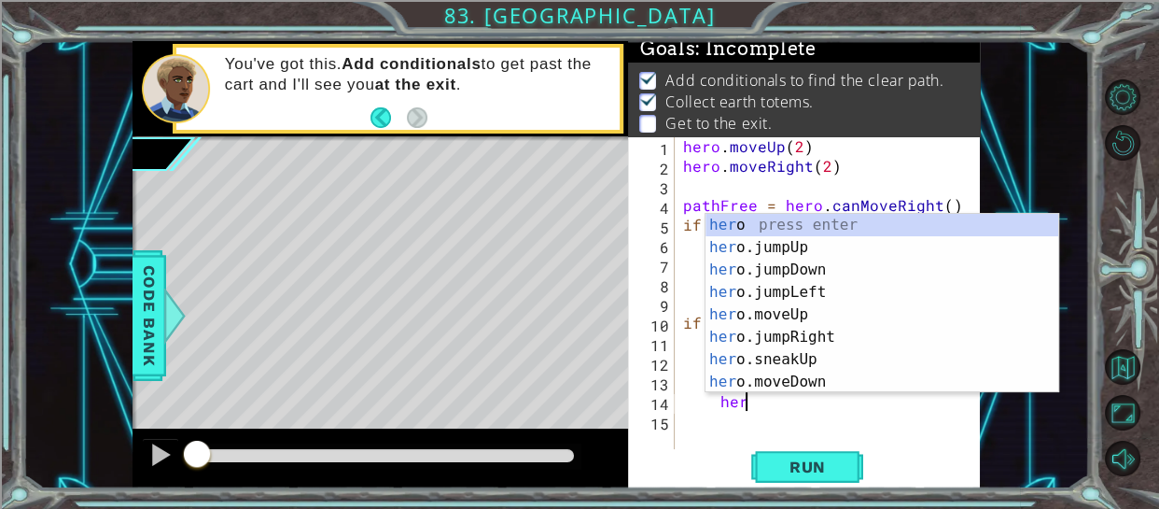
type textarea "h"
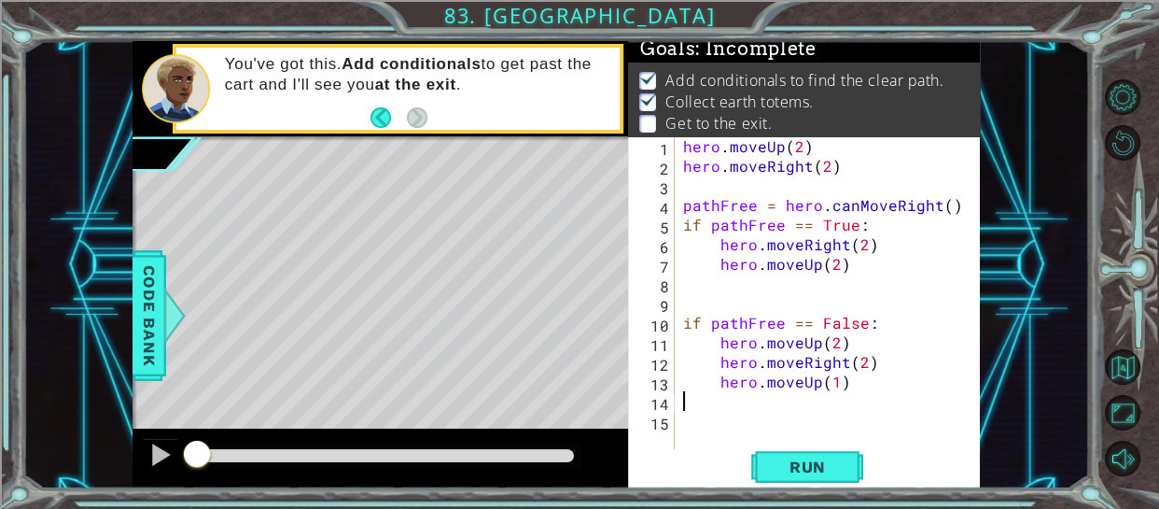
scroll to position [0, 0]
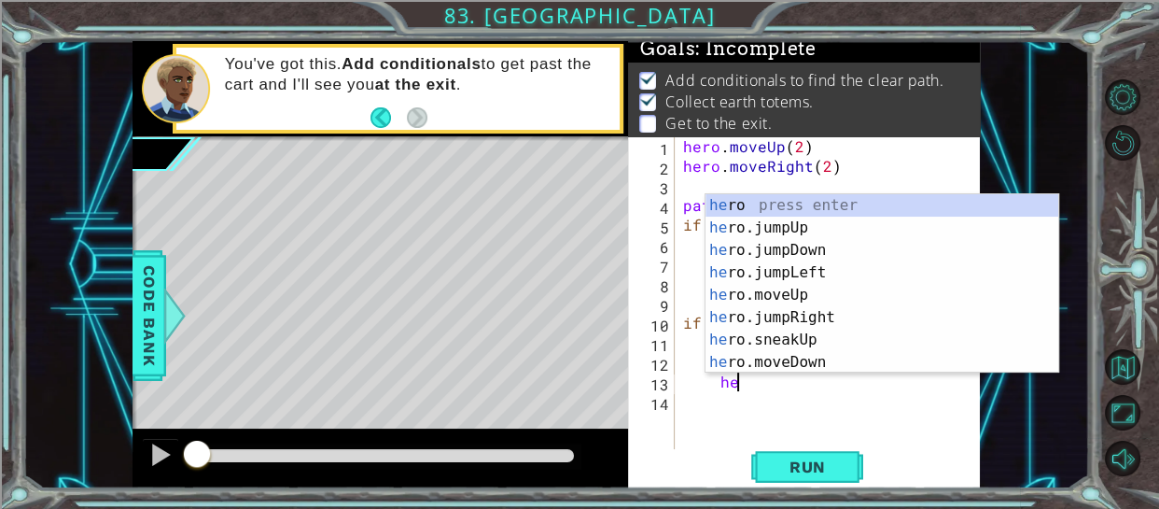
type textarea "h"
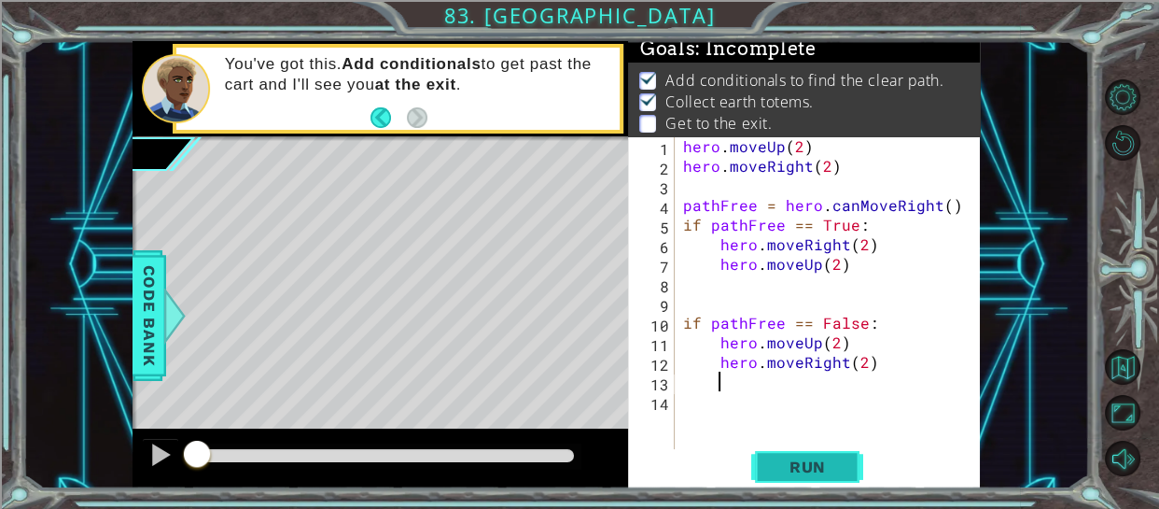
click at [838, 458] on span "Run" at bounding box center [808, 466] width 74 height 19
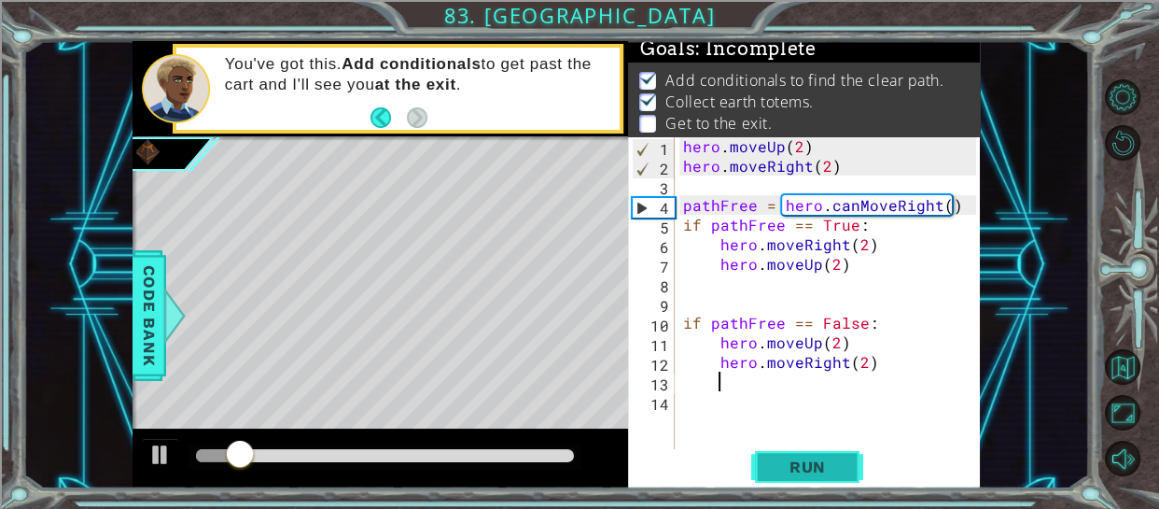
click at [838, 458] on span "Run" at bounding box center [808, 466] width 74 height 19
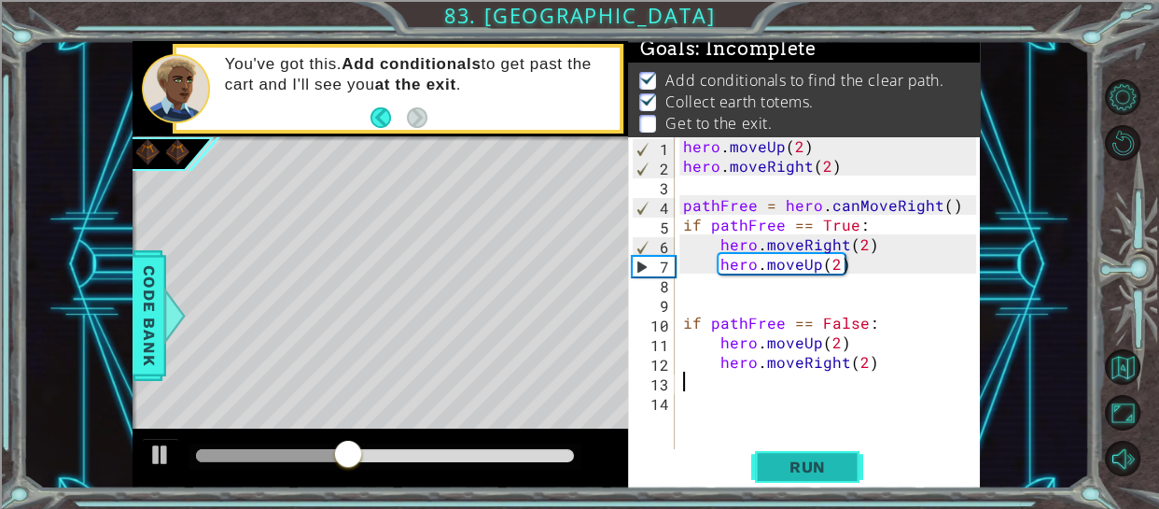
type textarea "hero.moveRight(2)"
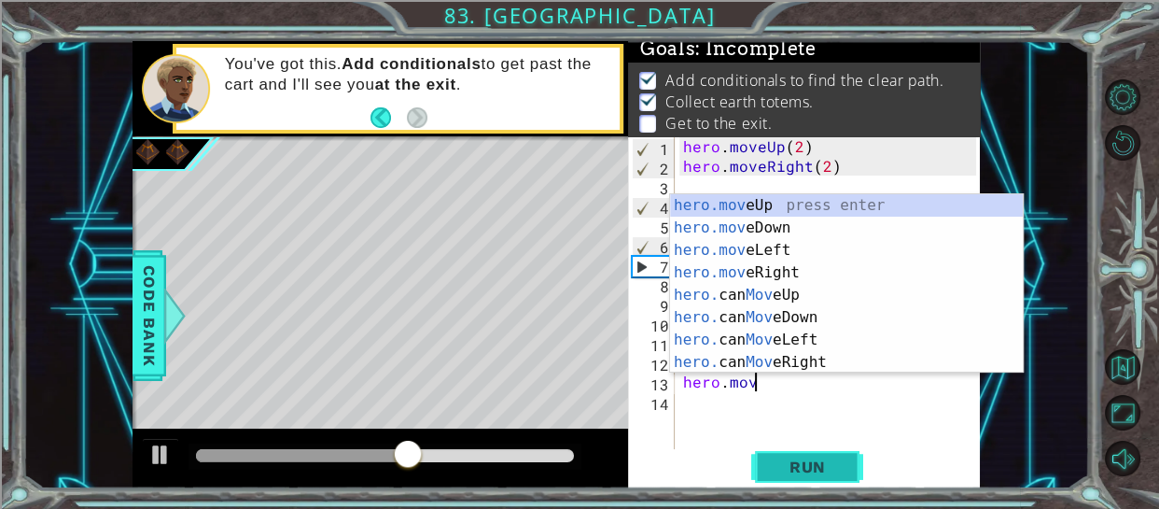
scroll to position [0, 3]
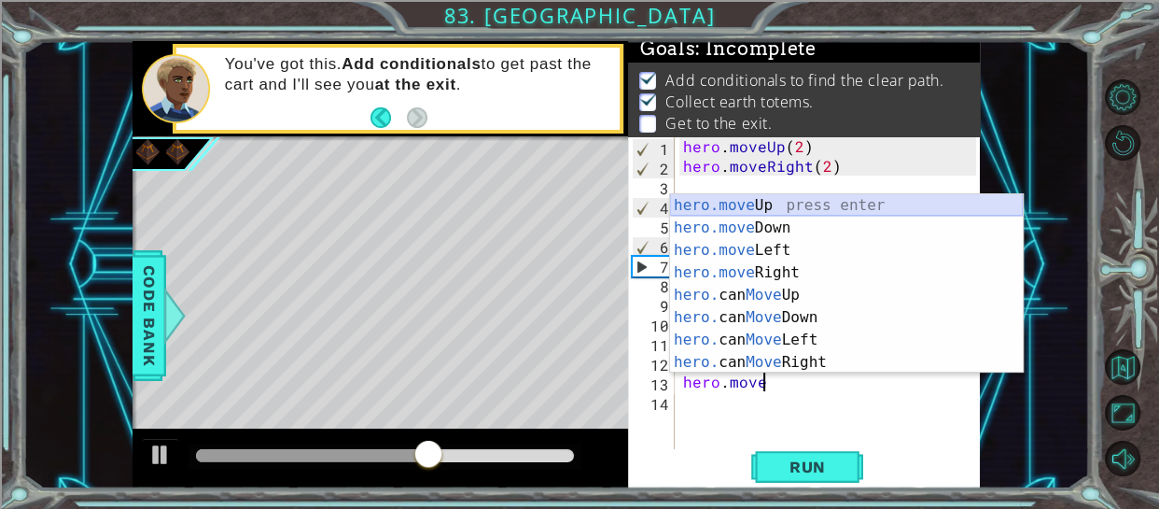
click at [726, 205] on div "hero.move Up press enter hero.move Down press enter hero.move Left press enter …" at bounding box center [846, 306] width 353 height 224
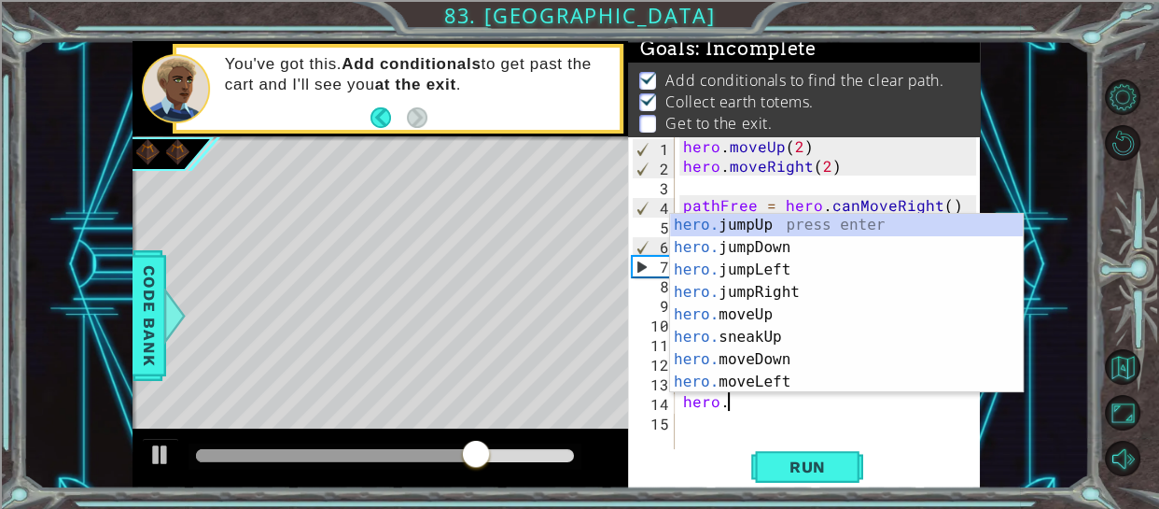
scroll to position [0, 9]
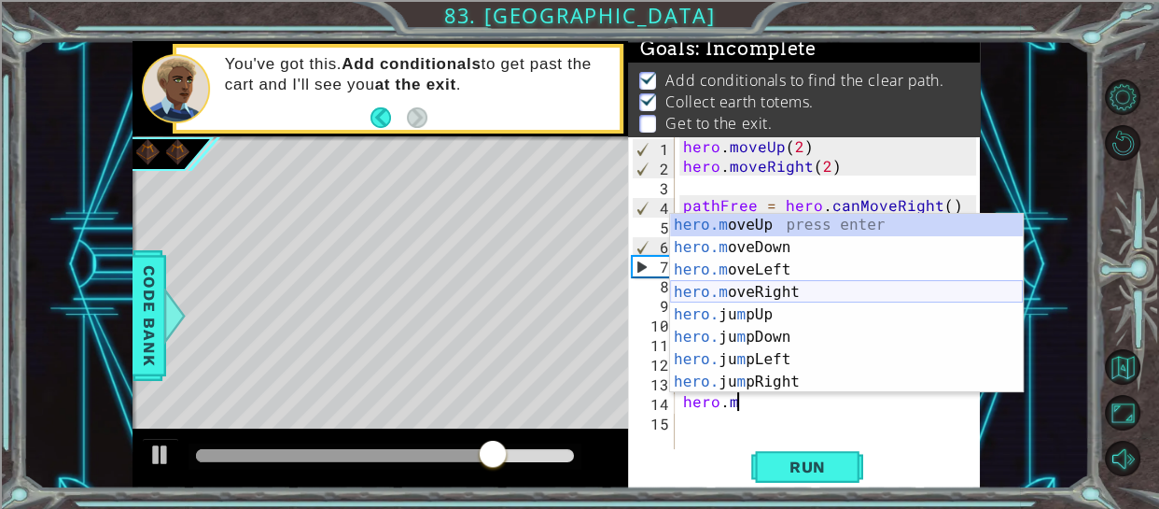
click at [773, 294] on div "hero.m oveUp press enter hero.m oveDown press enter hero.m oveLeft press enter …" at bounding box center [846, 326] width 353 height 224
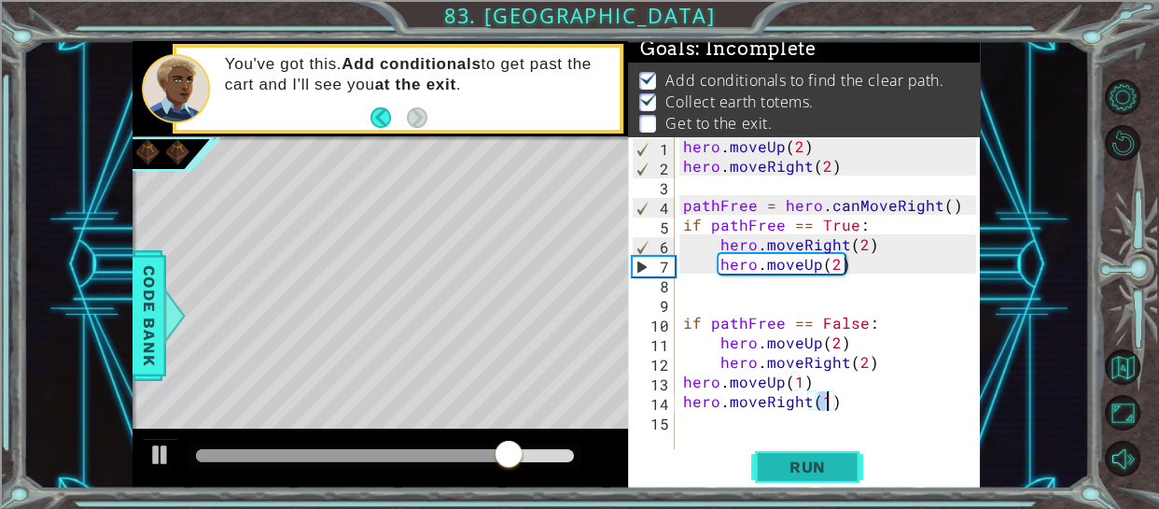
type textarea "hero.moveRight(1)"
click at [791, 457] on span "Run" at bounding box center [808, 466] width 74 height 19
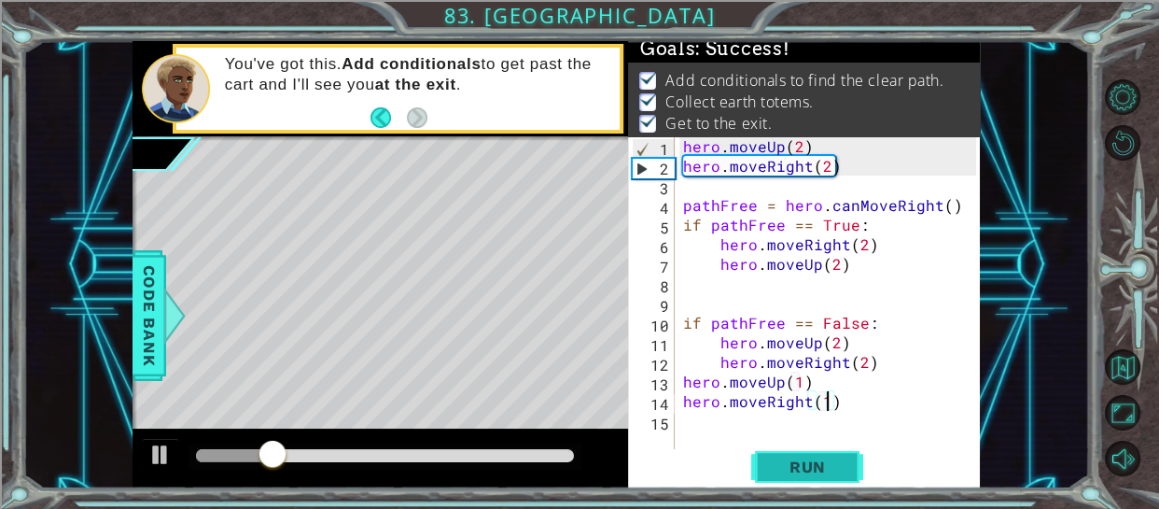
click at [791, 457] on span "Run" at bounding box center [808, 466] width 74 height 19
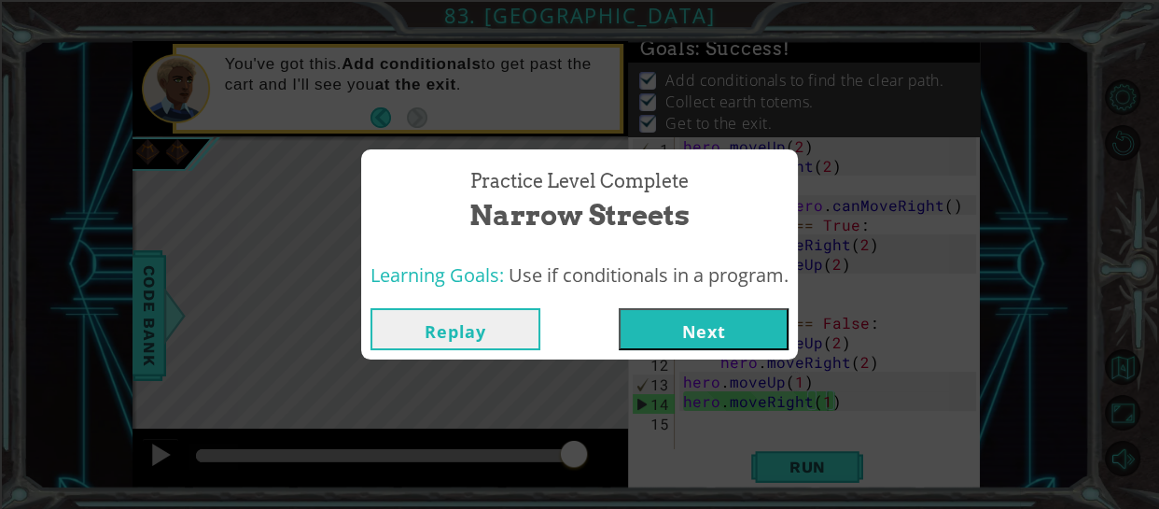
click at [721, 334] on button "Next" at bounding box center [704, 329] width 170 height 42
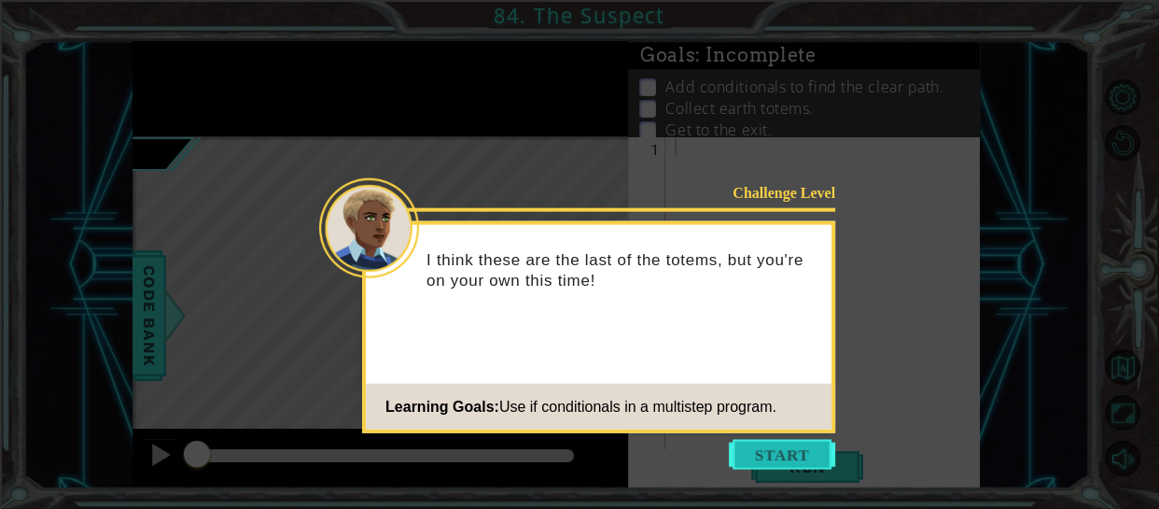
click at [773, 445] on button "Start" at bounding box center [782, 455] width 106 height 30
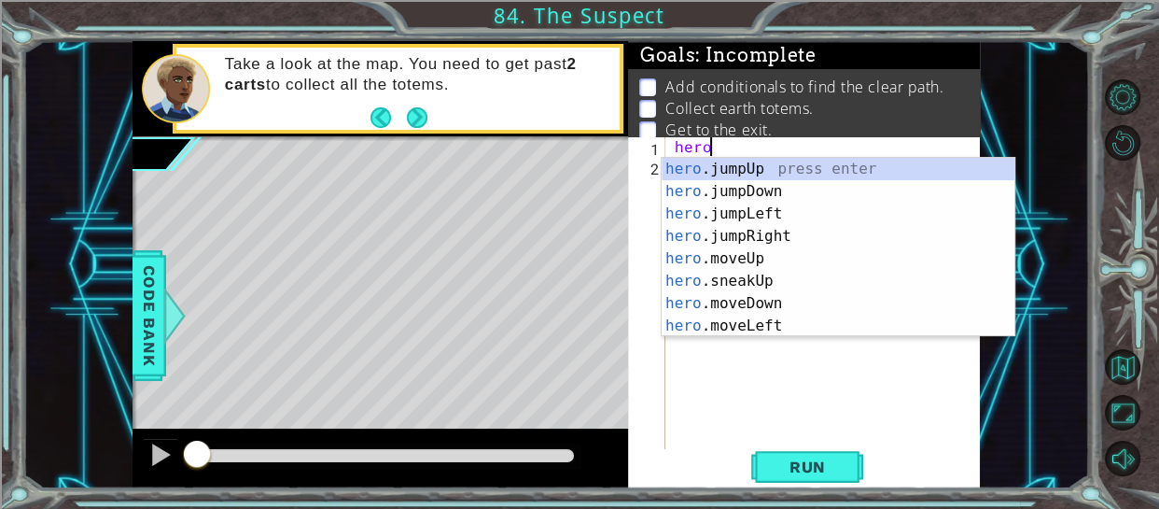
type textarea "h"
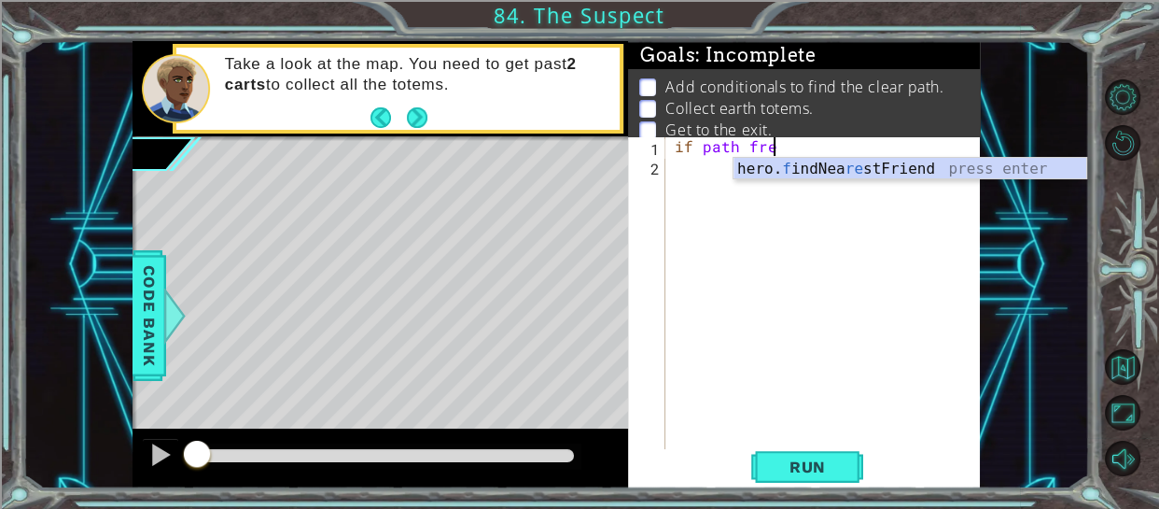
scroll to position [0, 5]
click at [703, 147] on div "if path free" at bounding box center [829, 312] width 316 height 353
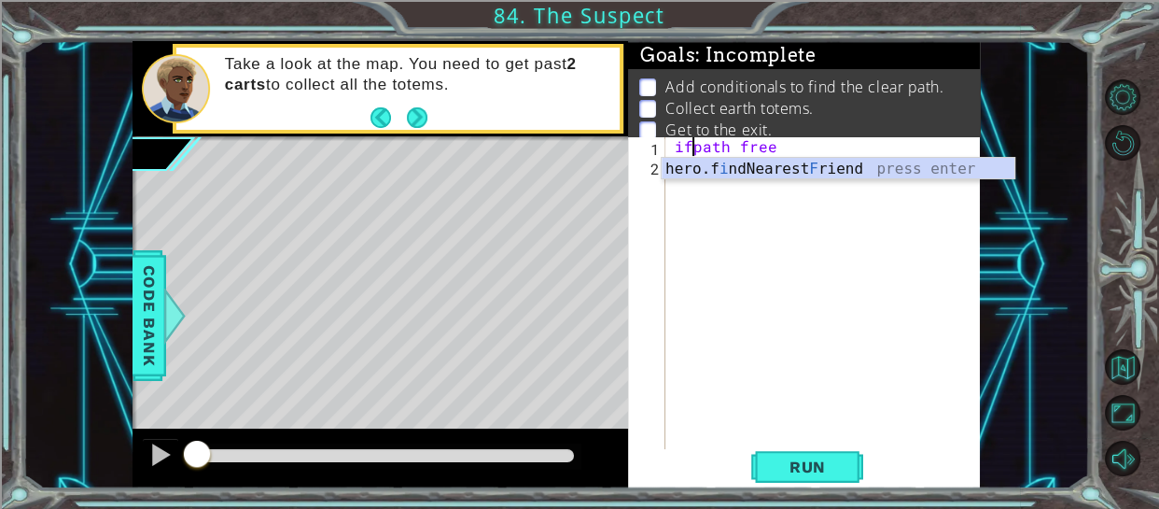
click at [737, 146] on div "ifpath free" at bounding box center [829, 312] width 316 height 353
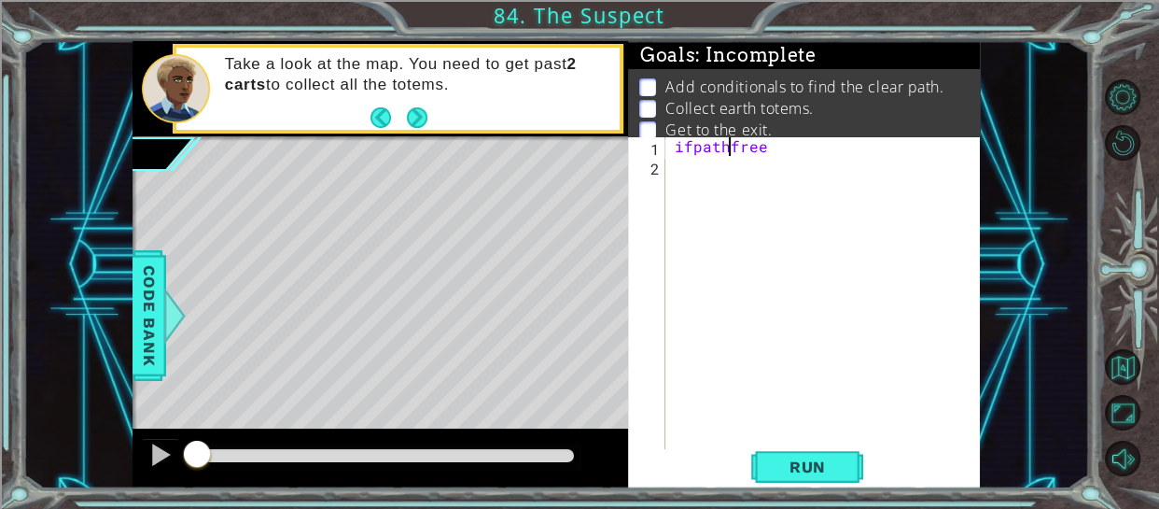
click at [736, 148] on div "ifpathfree" at bounding box center [829, 312] width 316 height 353
click at [765, 147] on div "ifpathFree" at bounding box center [829, 312] width 316 height 353
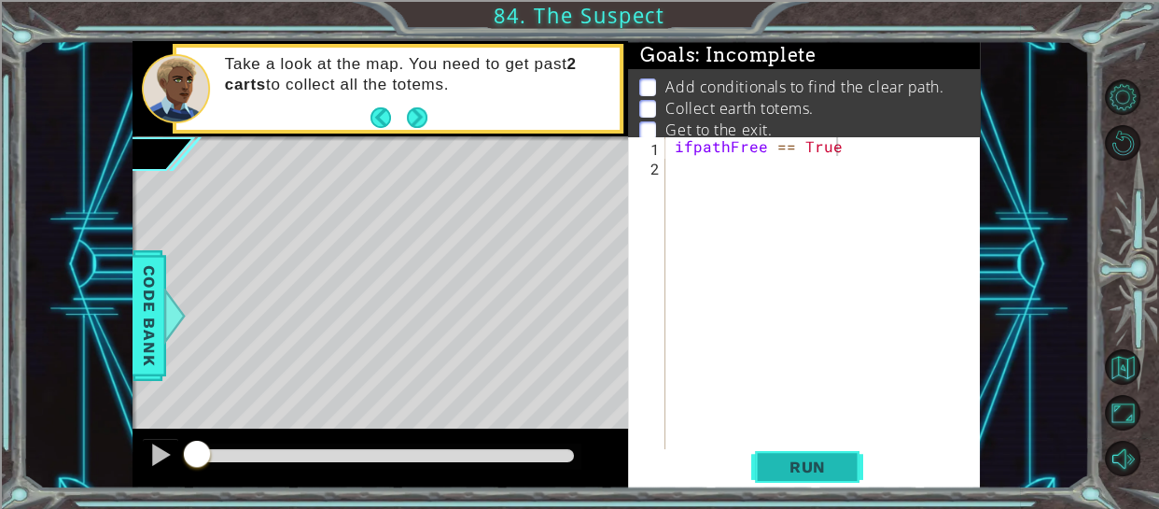
click at [822, 453] on button "Run" at bounding box center [807, 466] width 112 height 35
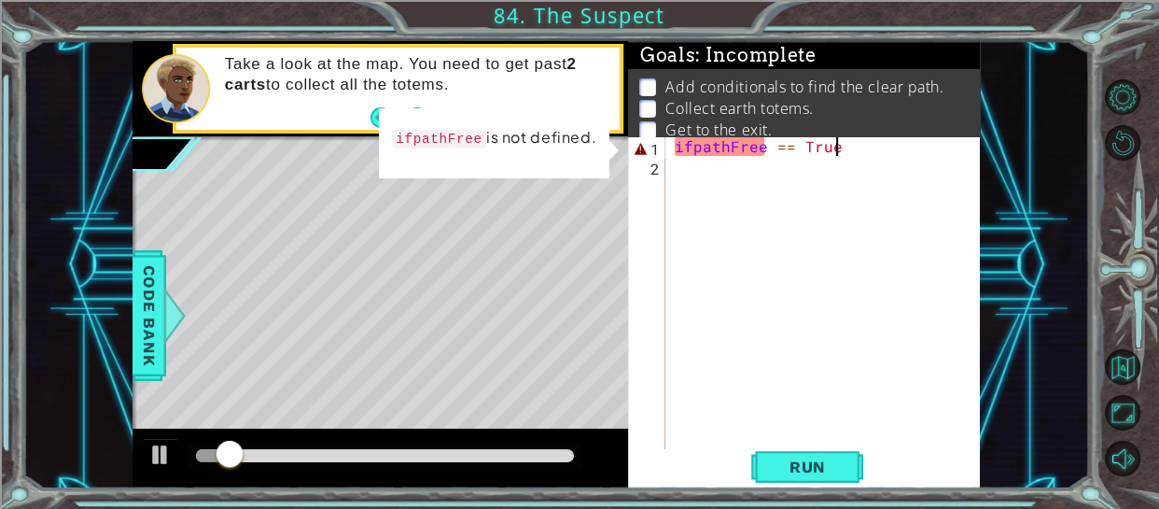
click at [688, 143] on div "ifpathFree == True" at bounding box center [829, 312] width 316 height 353
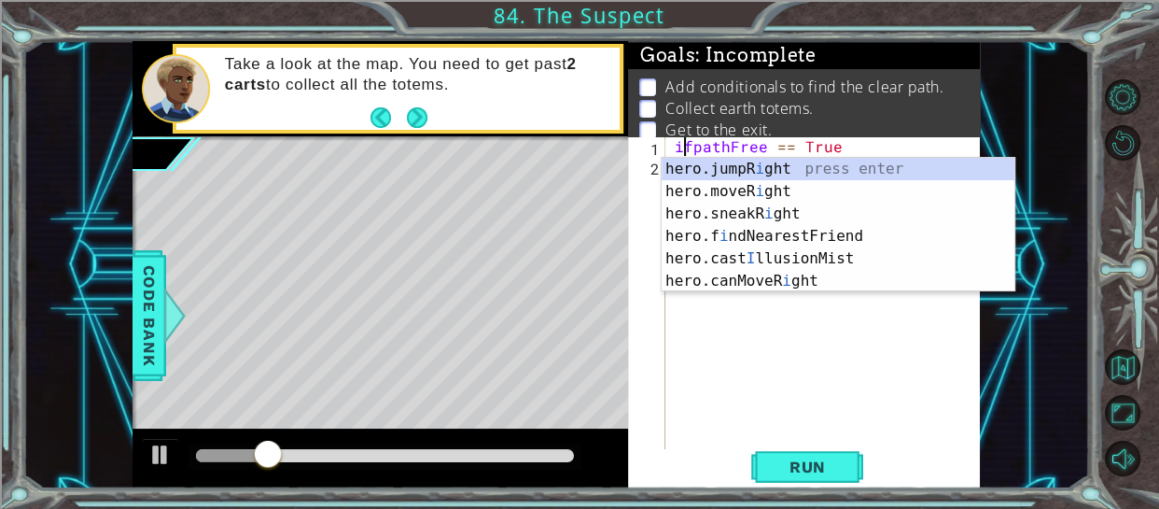
click at [692, 147] on div "ifpathFree == True" at bounding box center [829, 312] width 316 height 353
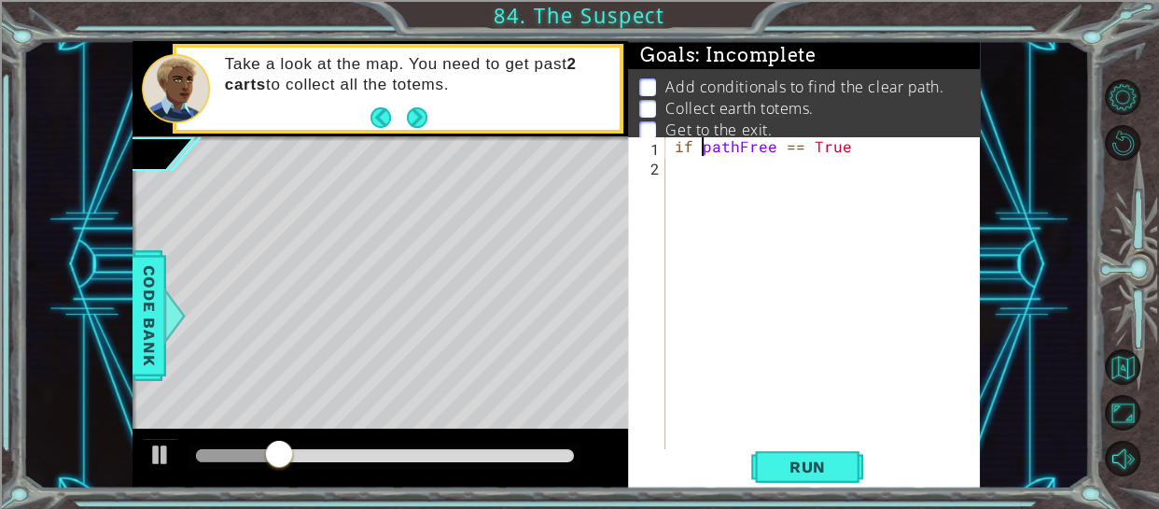
click at [737, 148] on div "if pathFree == True" at bounding box center [829, 312] width 316 height 353
type textarea "if path Free == True"
click at [892, 162] on div "if path Free == True" at bounding box center [829, 312] width 316 height 353
click at [802, 457] on span "Run" at bounding box center [808, 466] width 74 height 19
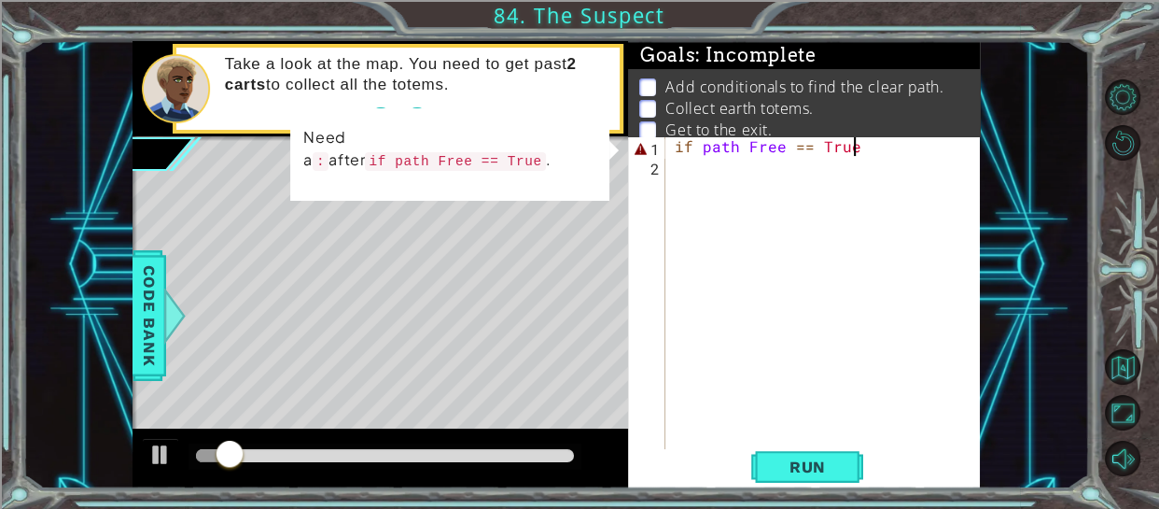
click at [864, 155] on div "if path Free == True" at bounding box center [829, 312] width 316 height 353
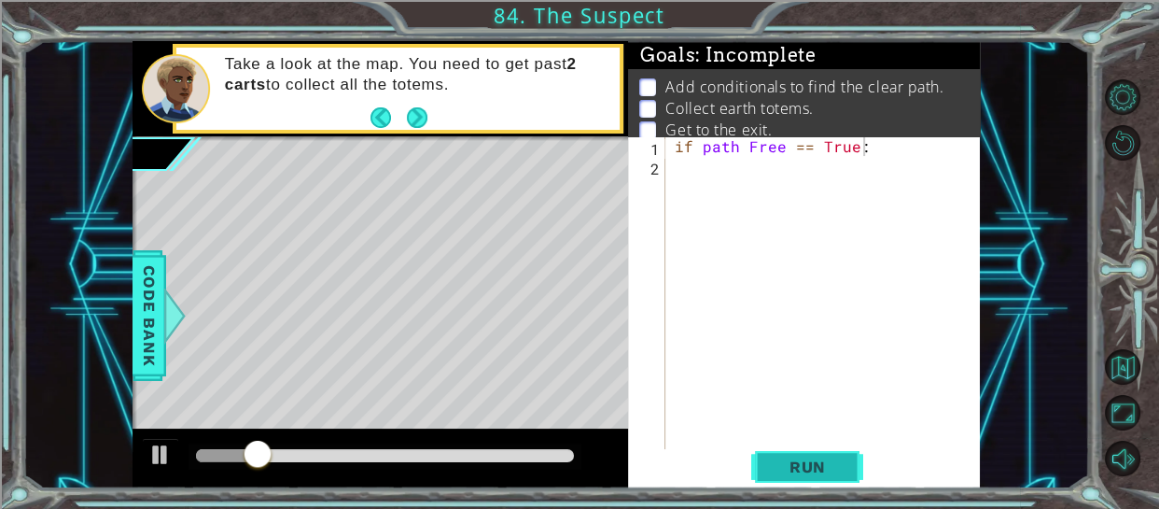
click at [794, 449] on button "Run" at bounding box center [807, 466] width 112 height 35
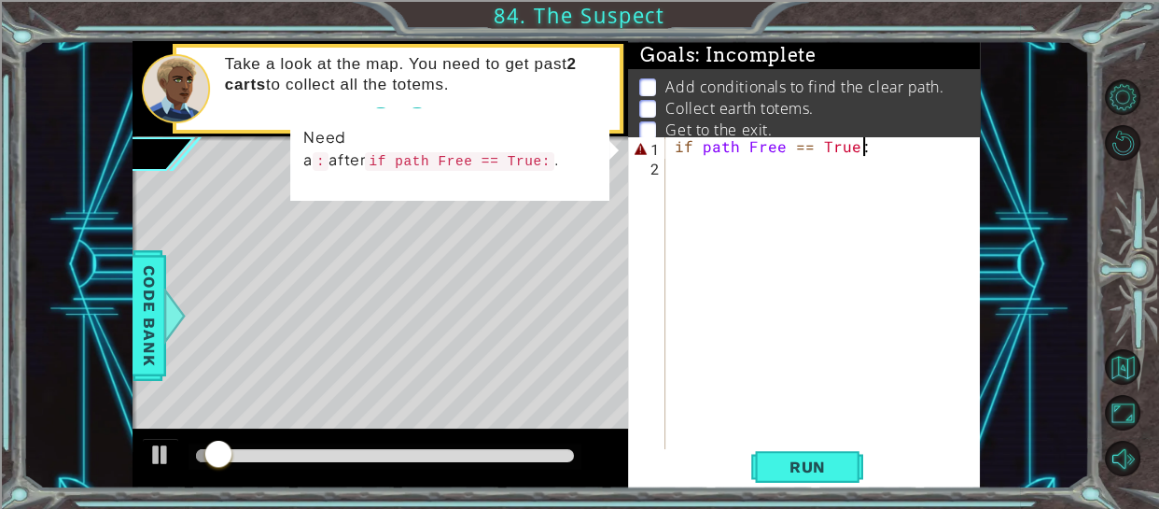
click at [701, 145] on div "if path Free == True :" at bounding box center [829, 312] width 316 height 353
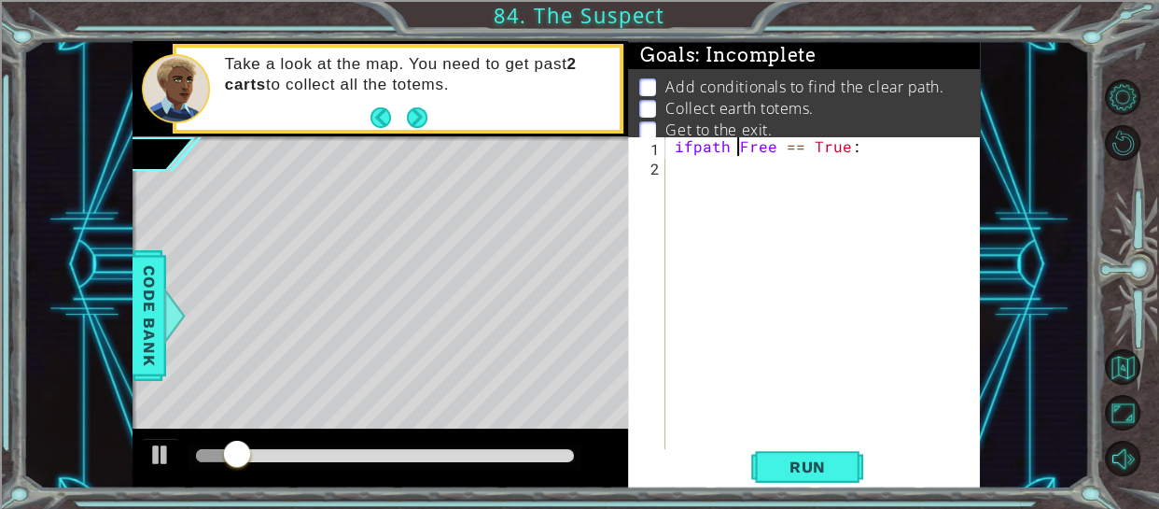
click at [740, 147] on div "ifpath Free == True :" at bounding box center [829, 312] width 316 height 353
type textarea "ifpathFree == True:"
click at [805, 463] on span "Run" at bounding box center [808, 466] width 74 height 19
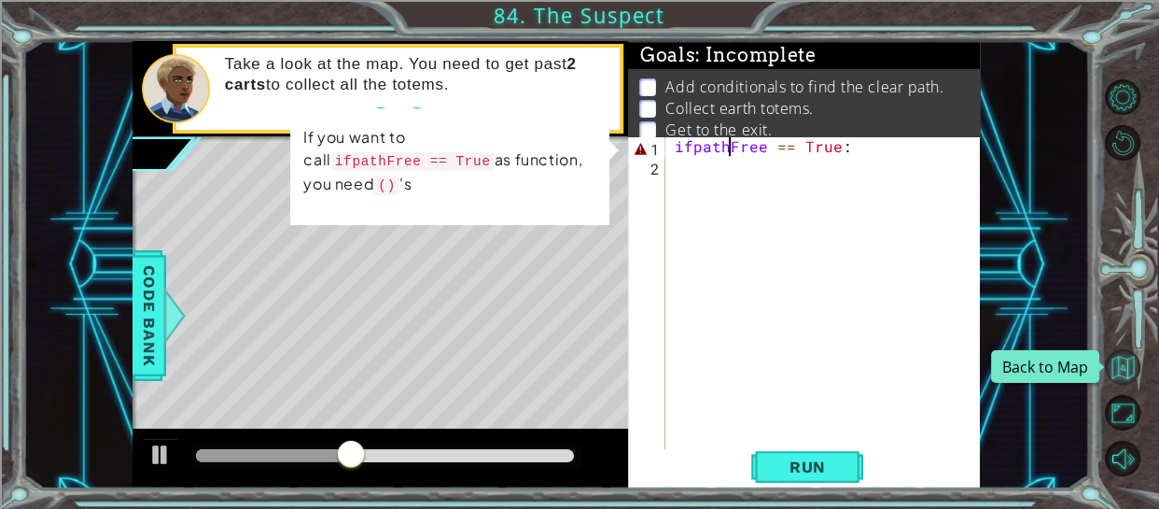
click at [1118, 367] on button "Back to Map" at bounding box center [1122, 366] width 35 height 35
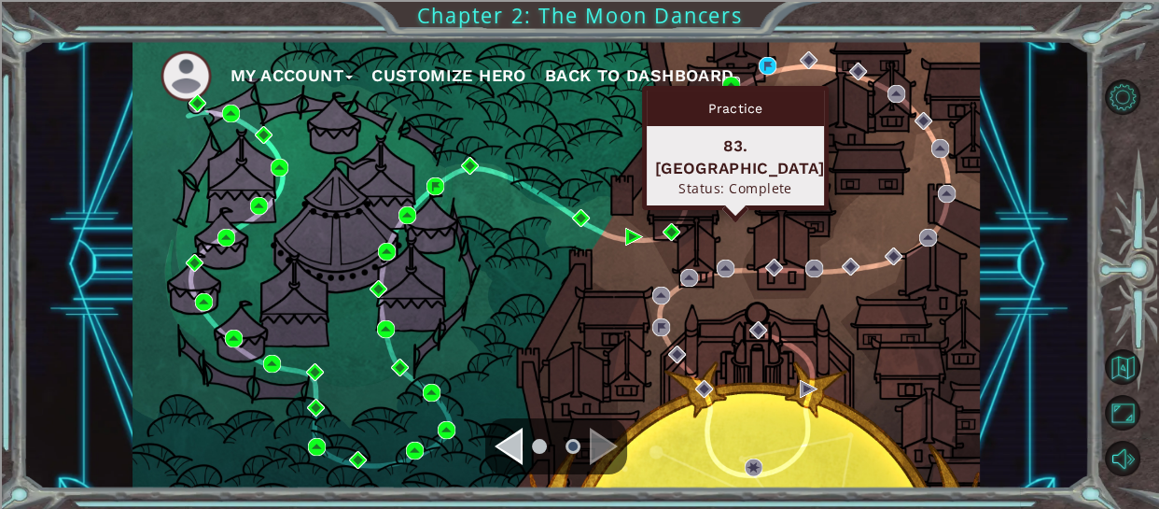
click at [729, 80] on img at bounding box center [732, 86] width 18 height 18
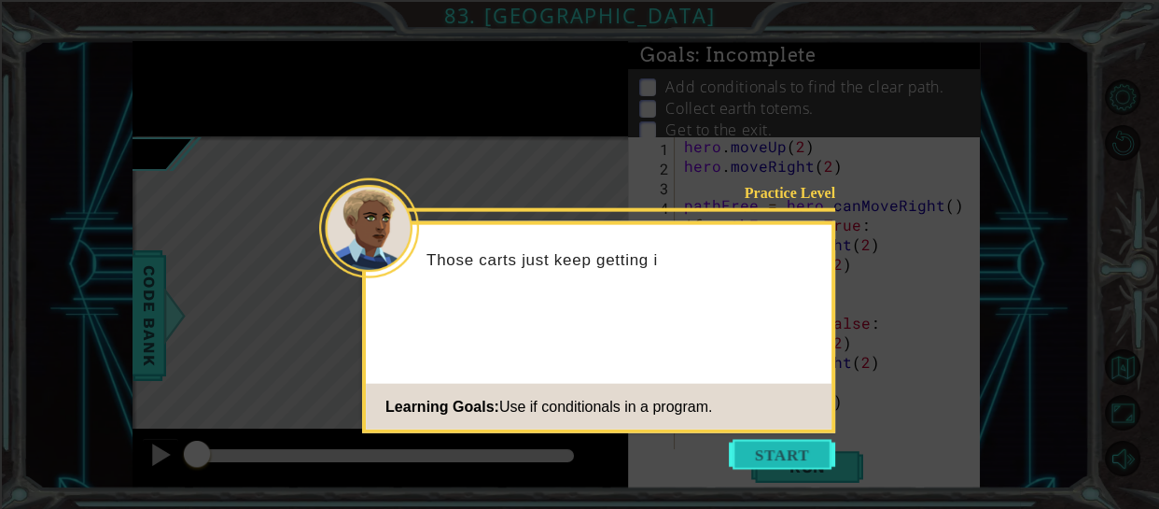
click at [765, 447] on button "Start" at bounding box center [782, 455] width 106 height 30
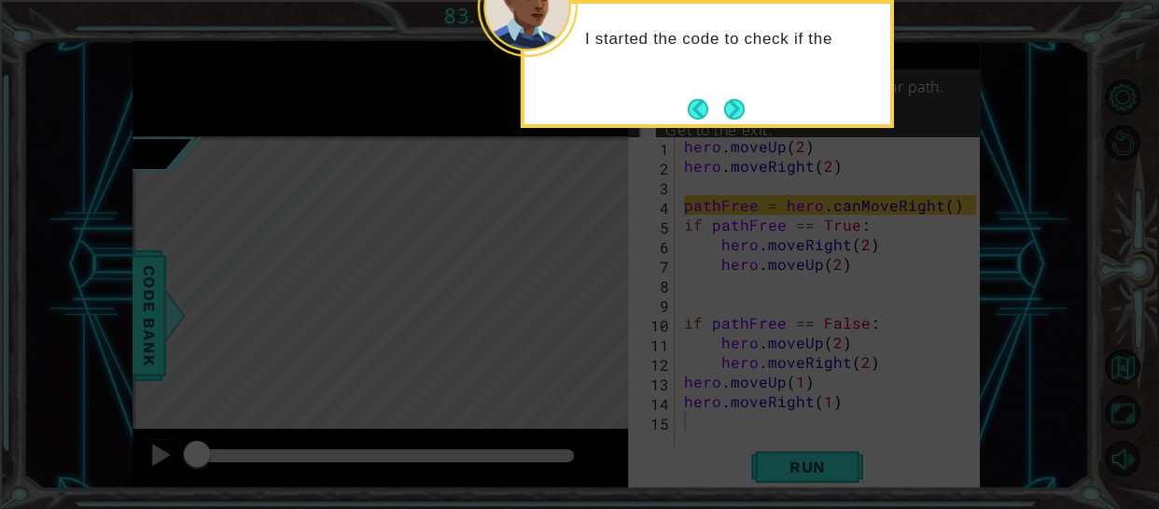
click at [741, 85] on div "I started the code to check if the" at bounding box center [707, 64] width 373 height 128
click at [739, 96] on footer at bounding box center [716, 109] width 57 height 28
click at [740, 106] on button "Next" at bounding box center [735, 109] width 34 height 34
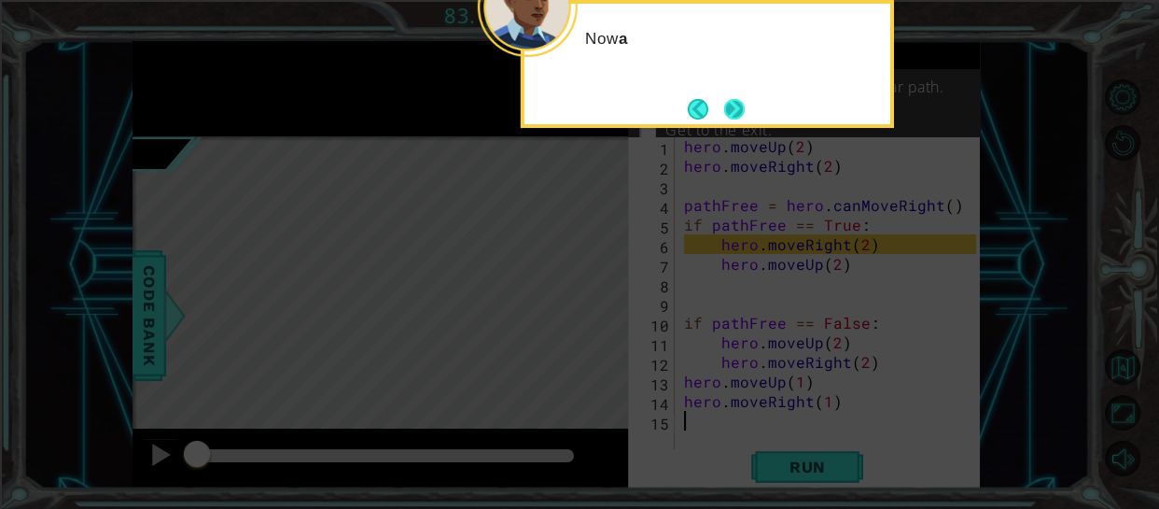
click at [739, 115] on button "Next" at bounding box center [734, 108] width 35 height 35
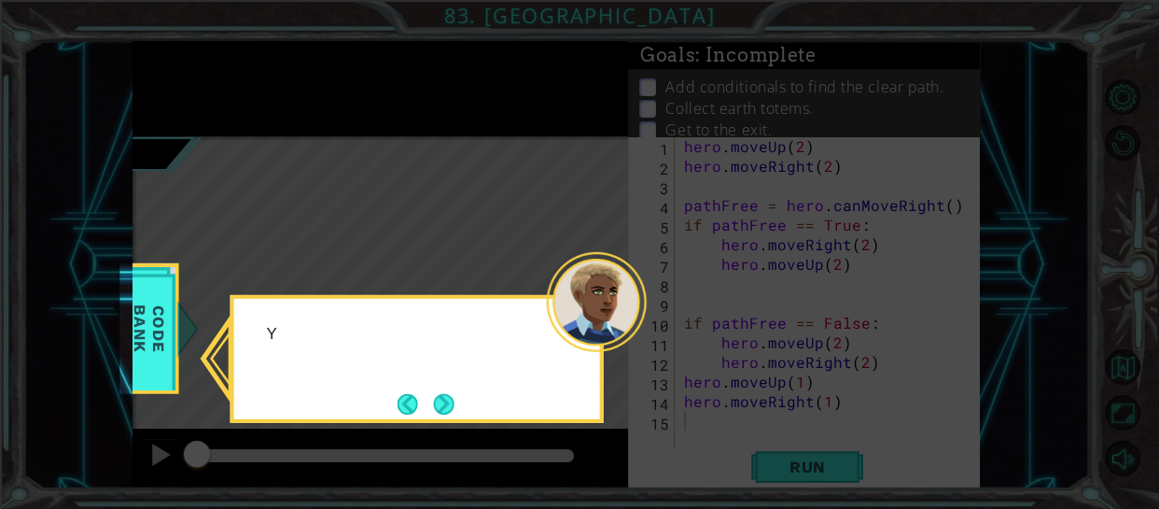
click at [739, 115] on icon at bounding box center [579, 254] width 1159 height 509
click at [439, 393] on button "Next" at bounding box center [444, 403] width 21 height 21
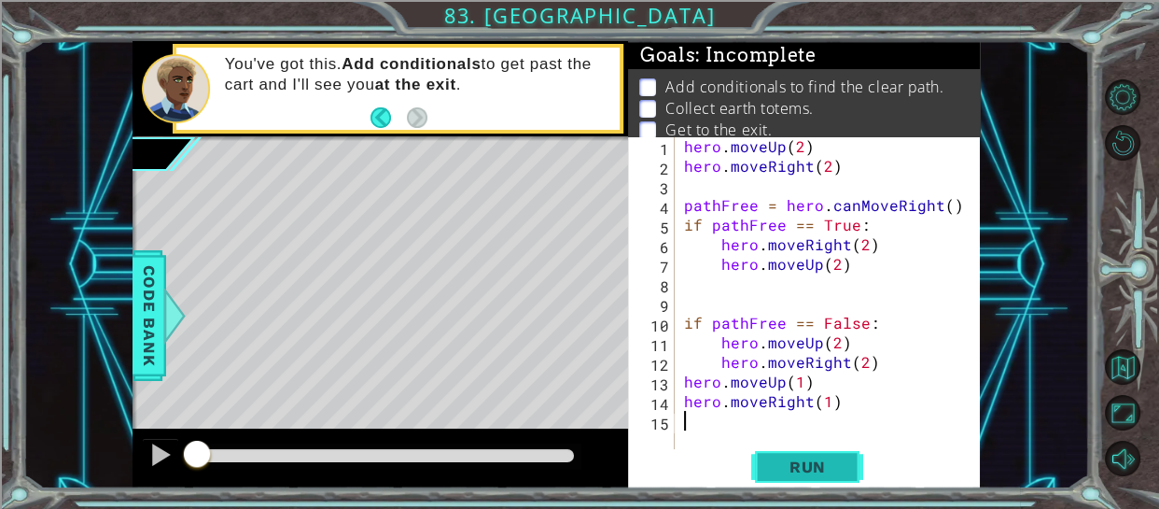
click at [819, 465] on span "Run" at bounding box center [808, 466] width 74 height 19
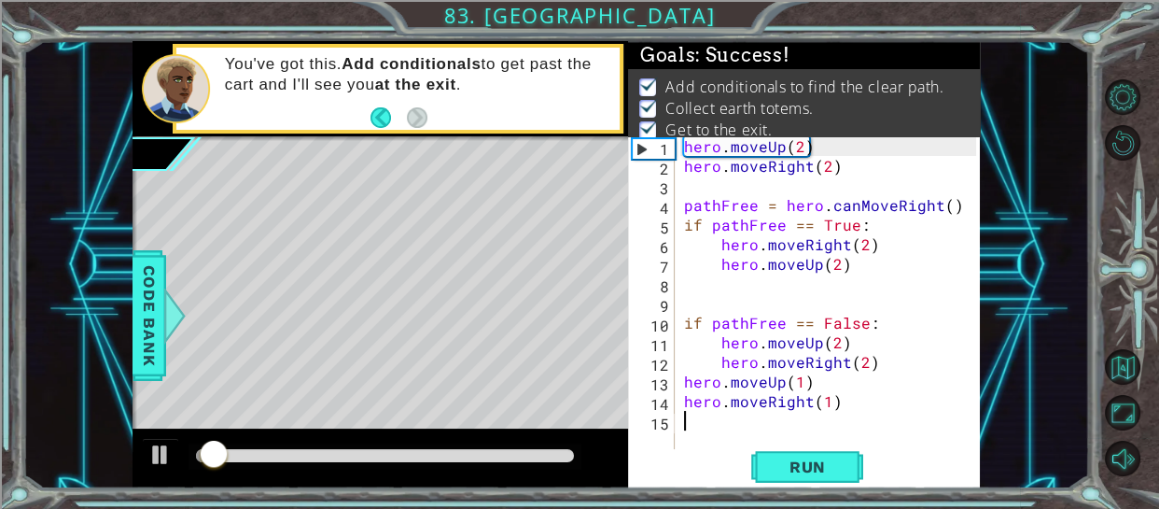
click at [564, 443] on div at bounding box center [385, 456] width 393 height 26
click at [567, 451] on div at bounding box center [385, 455] width 378 height 13
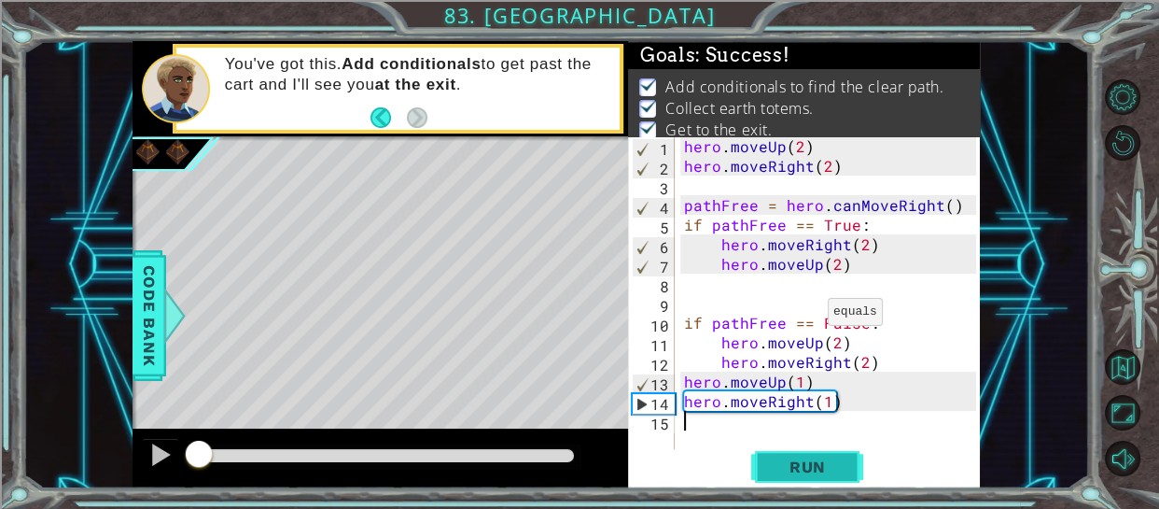
click at [779, 478] on button "Run" at bounding box center [807, 466] width 112 height 35
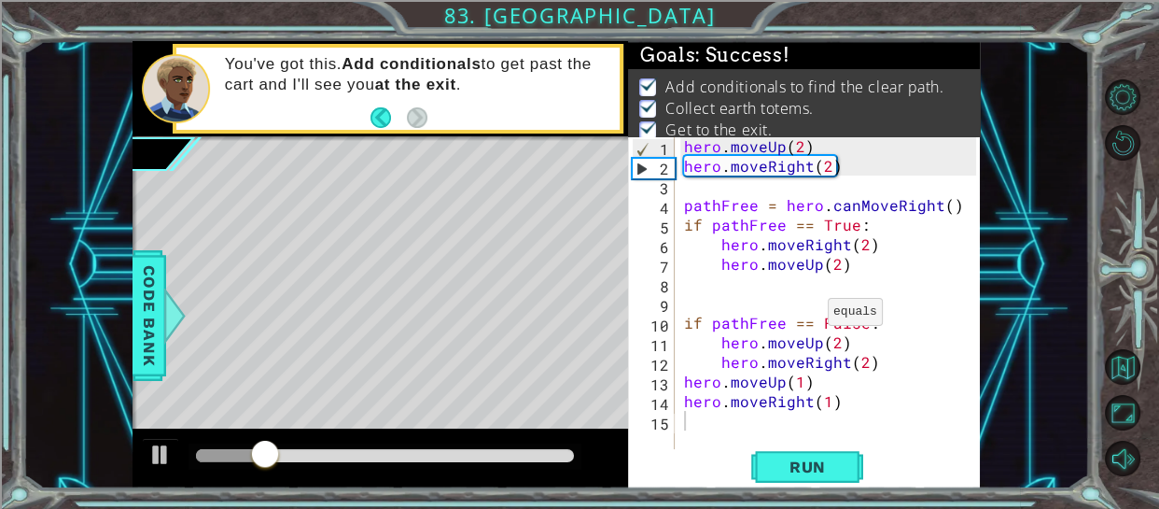
click at [571, 450] on div at bounding box center [385, 456] width 393 height 26
click at [570, 451] on div at bounding box center [385, 455] width 378 height 13
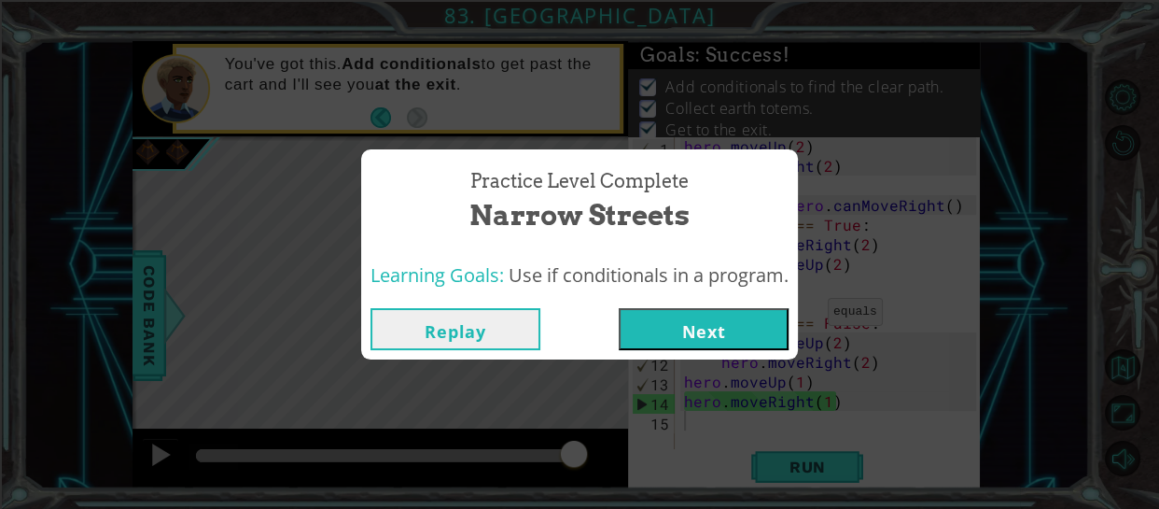
click at [678, 328] on button "Next" at bounding box center [704, 329] width 170 height 42
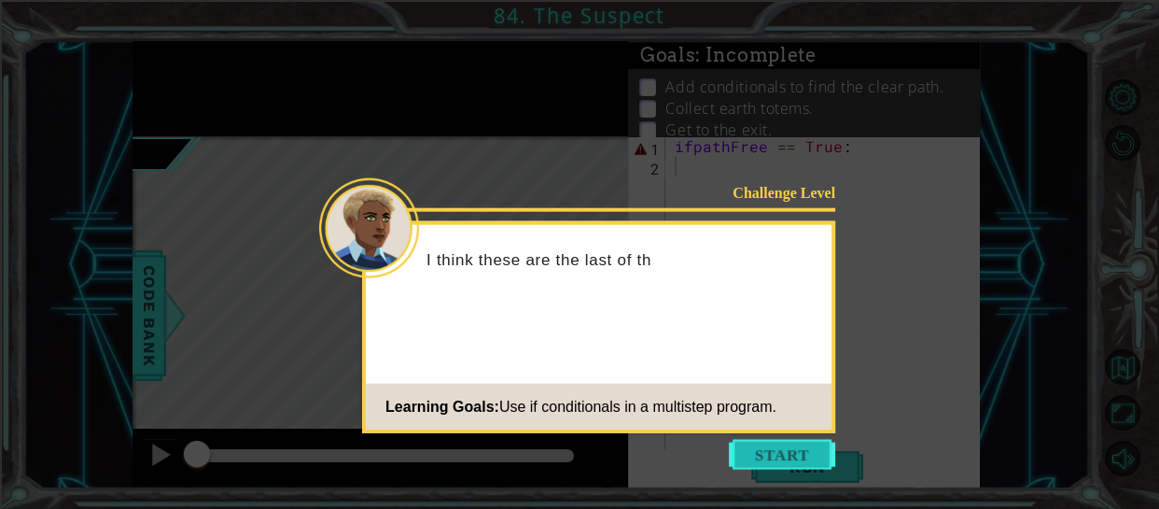
click at [753, 458] on button "Start" at bounding box center [782, 455] width 106 height 30
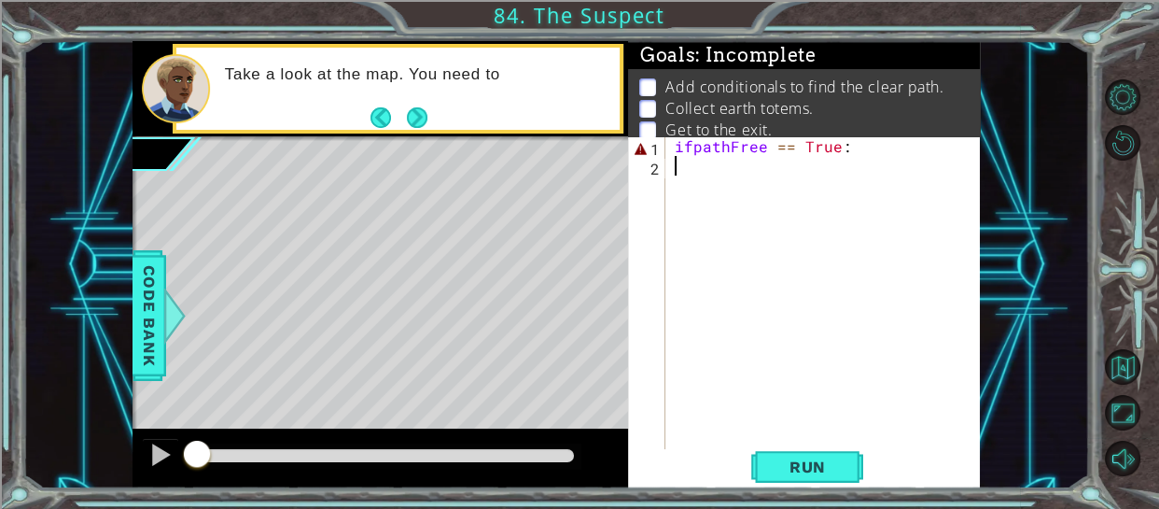
click at [694, 144] on div "ifpathFree == True :" at bounding box center [829, 312] width 316 height 353
type textarea "if pathFree == True:"
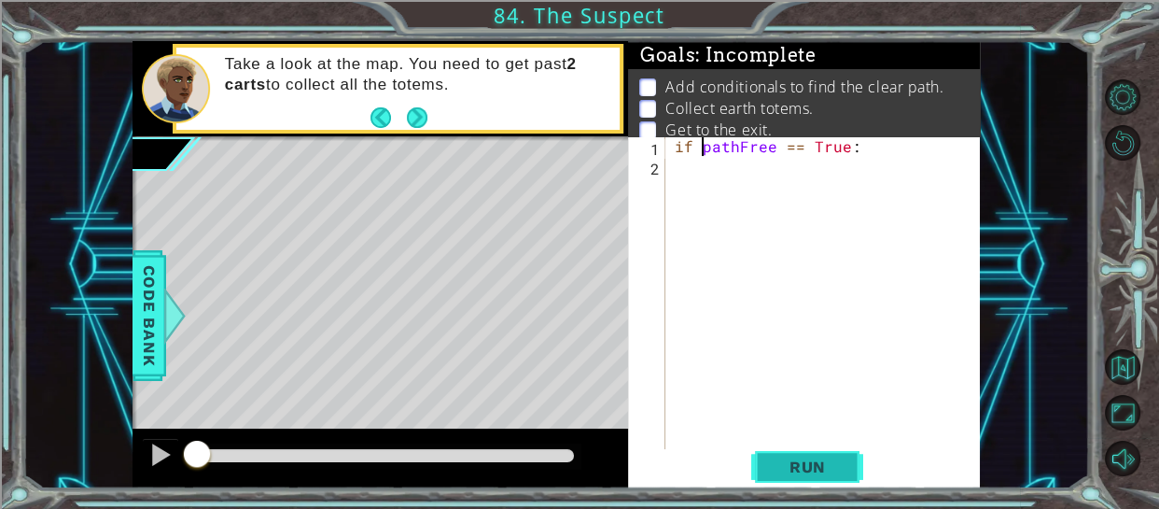
click at [779, 482] on button "Run" at bounding box center [807, 466] width 112 height 35
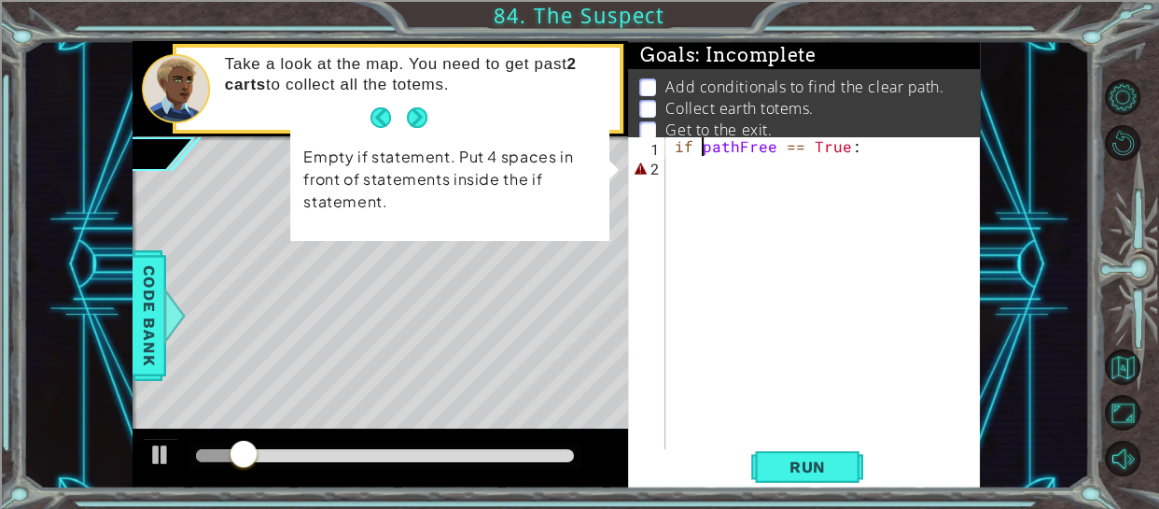
click at [674, 173] on div "if pathFree == True :" at bounding box center [829, 312] width 316 height 353
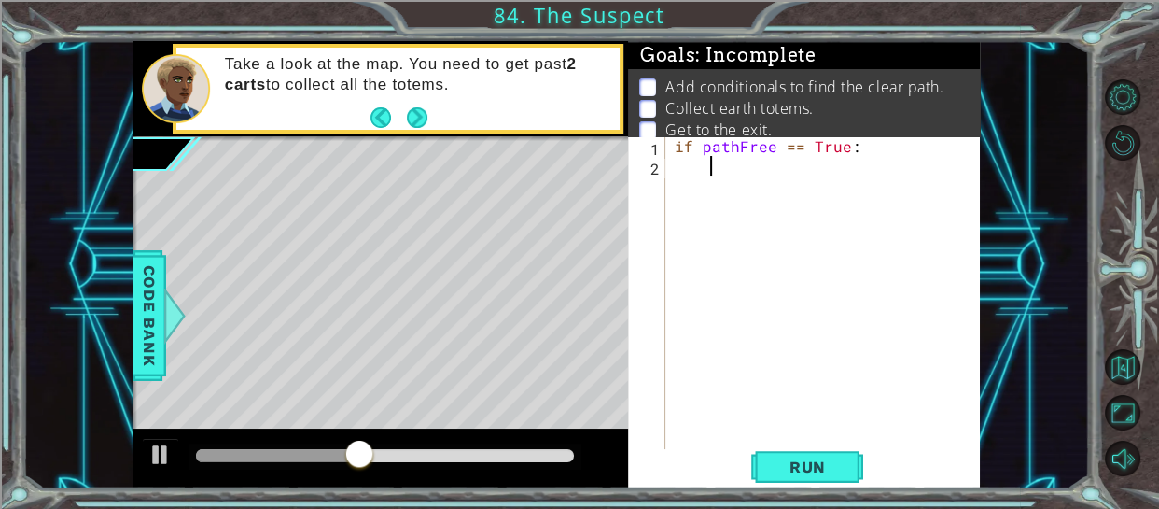
click at [672, 147] on div "if pathFree == True :" at bounding box center [829, 312] width 316 height 353
type textarea "if pathFree == True:"
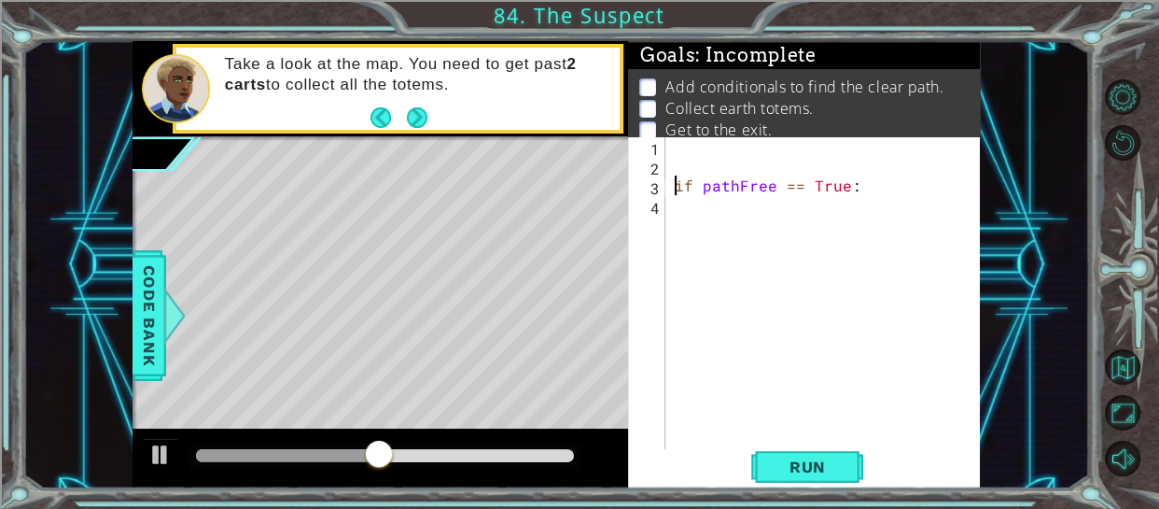
click at [671, 146] on div "if pathFree == True :" at bounding box center [829, 312] width 316 height 353
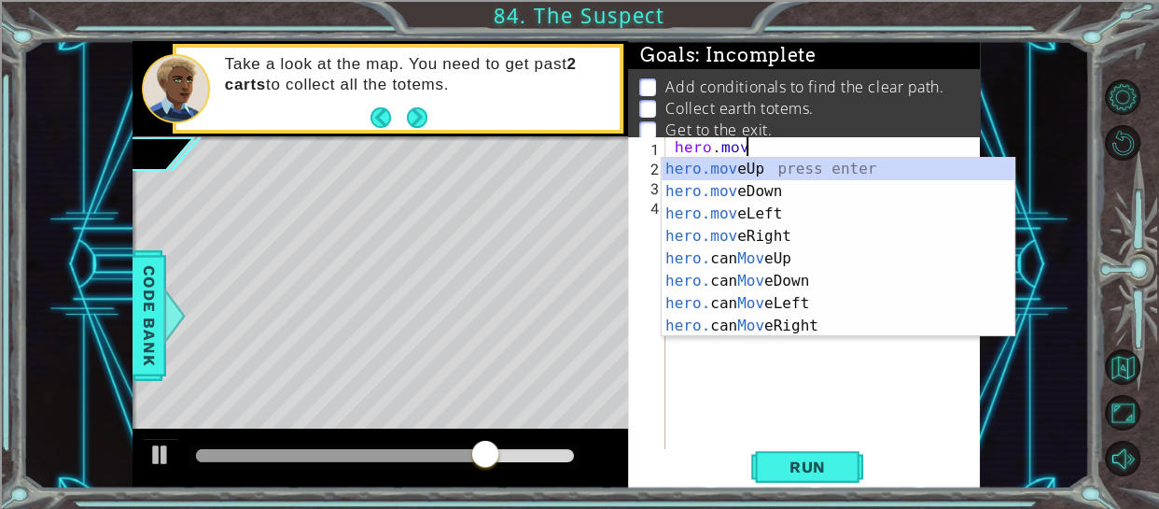
scroll to position [0, 3]
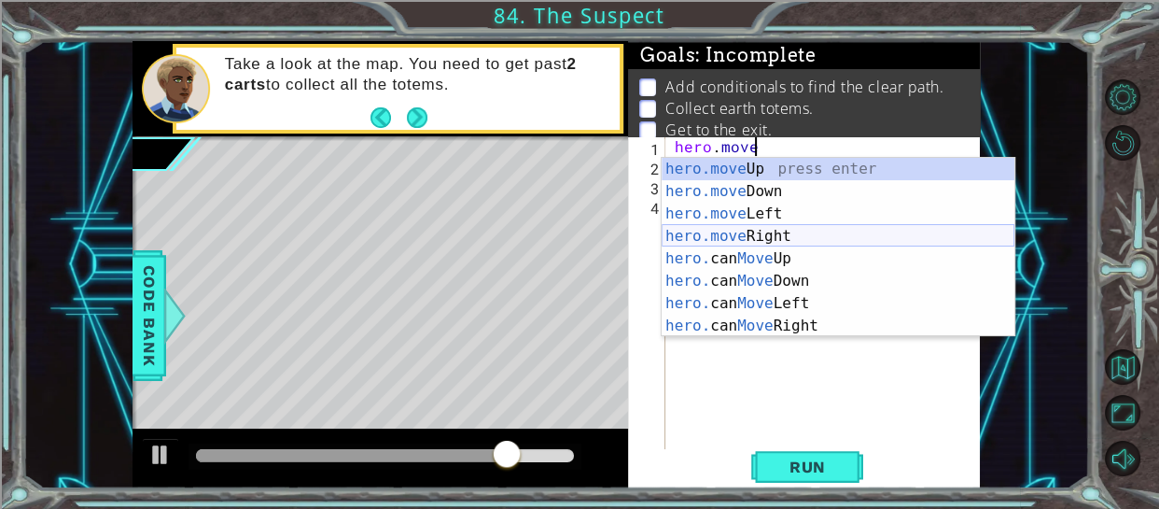
click at [715, 238] on div "hero.move Up press enter hero.move Down press enter hero.move Left press enter …" at bounding box center [838, 270] width 353 height 224
type textarea "hero.moveRight(1)"
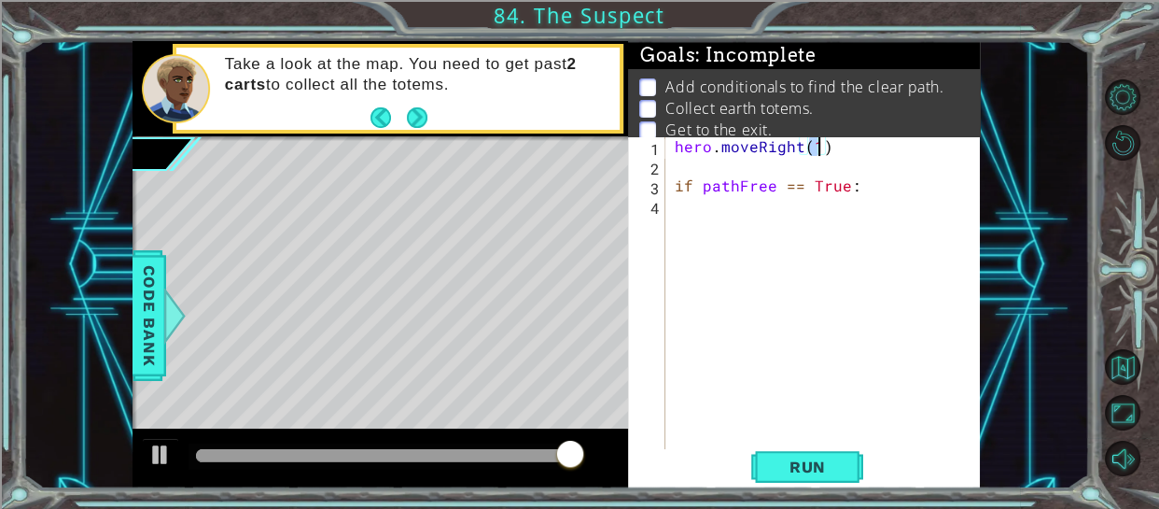
click at [846, 156] on div "hero . moveRight ( 1 ) if pathFree == True :" at bounding box center [829, 312] width 316 height 353
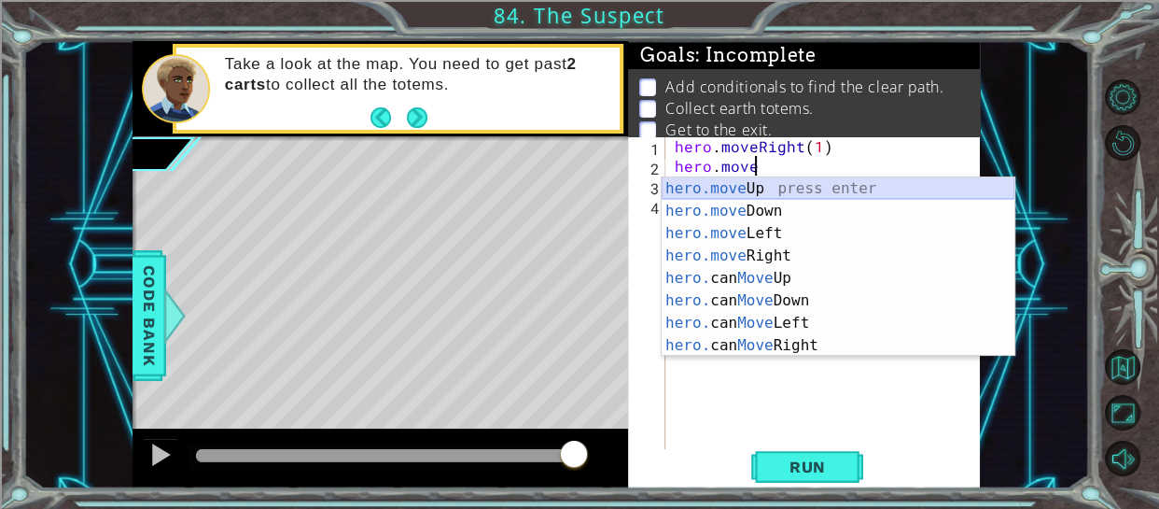
click at [739, 186] on div "hero.move Up press enter hero.move Down press enter hero.move Left press enter …" at bounding box center [838, 289] width 353 height 224
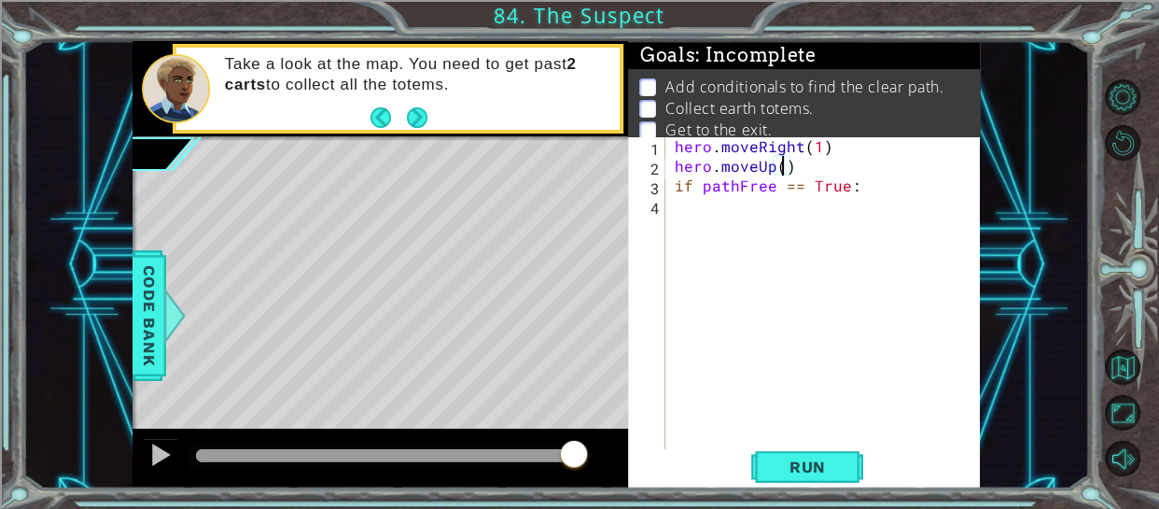
type textarea "hero.moveUp(2)"
click at [720, 210] on div "hero . moveRight ( 1 ) hero . moveUp ( 2 ) if pathFree == True :" at bounding box center [829, 312] width 316 height 353
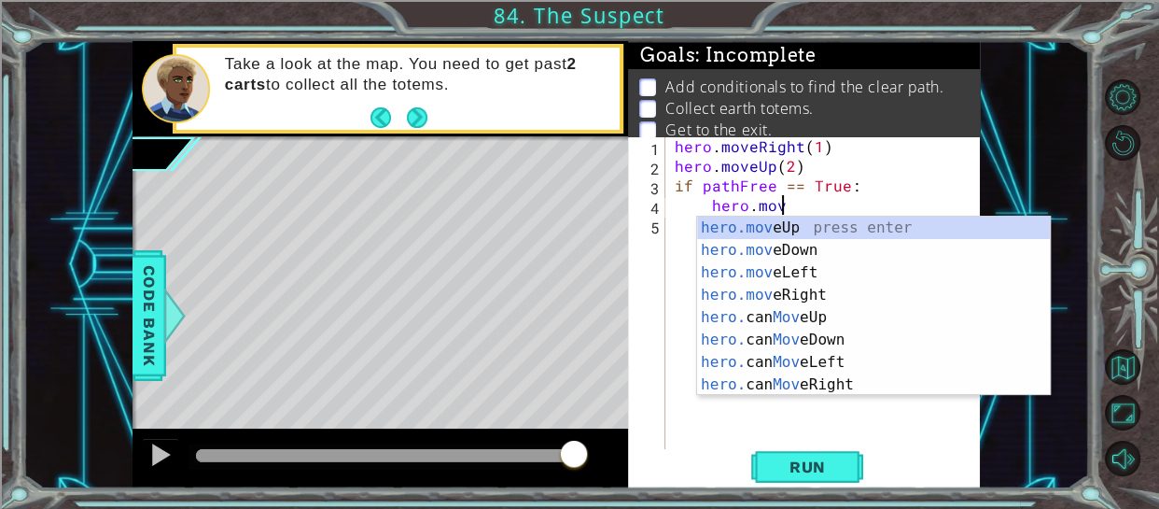
scroll to position [0, 6]
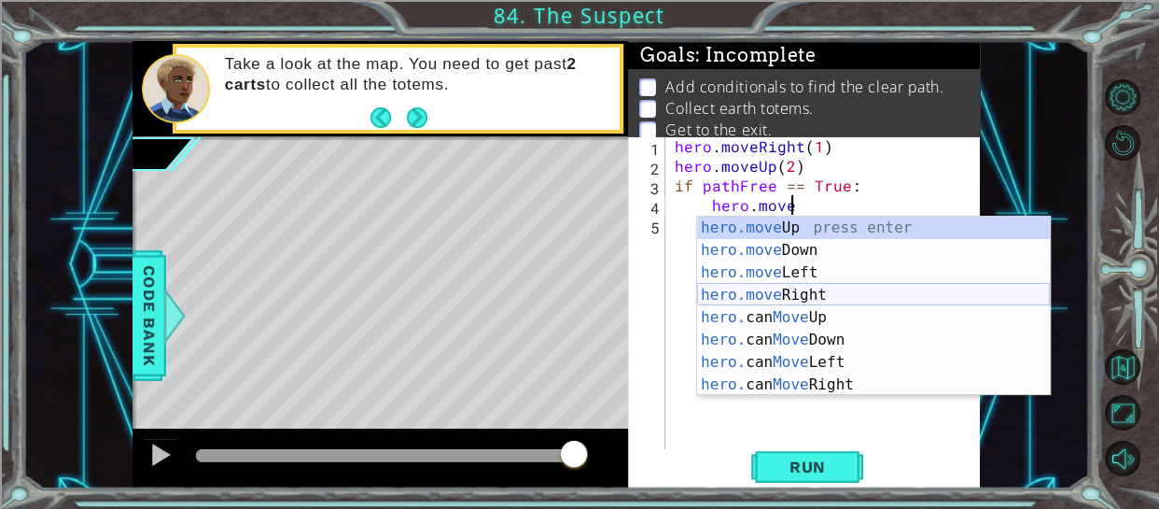
click at [840, 292] on div "hero.move Up press enter hero.move Down press enter hero.move Left press enter …" at bounding box center [873, 329] width 353 height 224
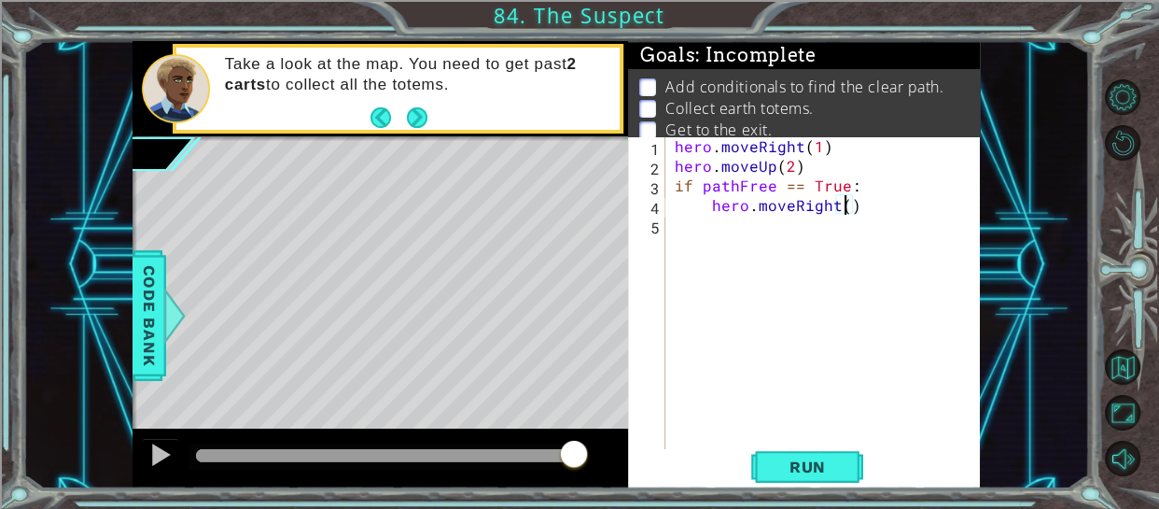
type textarea "hero.moveRight(3)"
click at [697, 232] on div "hero . moveRight ( 1 ) hero . moveUp ( 2 ) if pathFree == True : hero . moveRig…" at bounding box center [829, 312] width 316 height 353
click at [796, 227] on div "hero . moveRight ( 1 ) hero . moveUp ( 2 ) if pathFree == True : hero . moveRig…" at bounding box center [829, 312] width 316 height 353
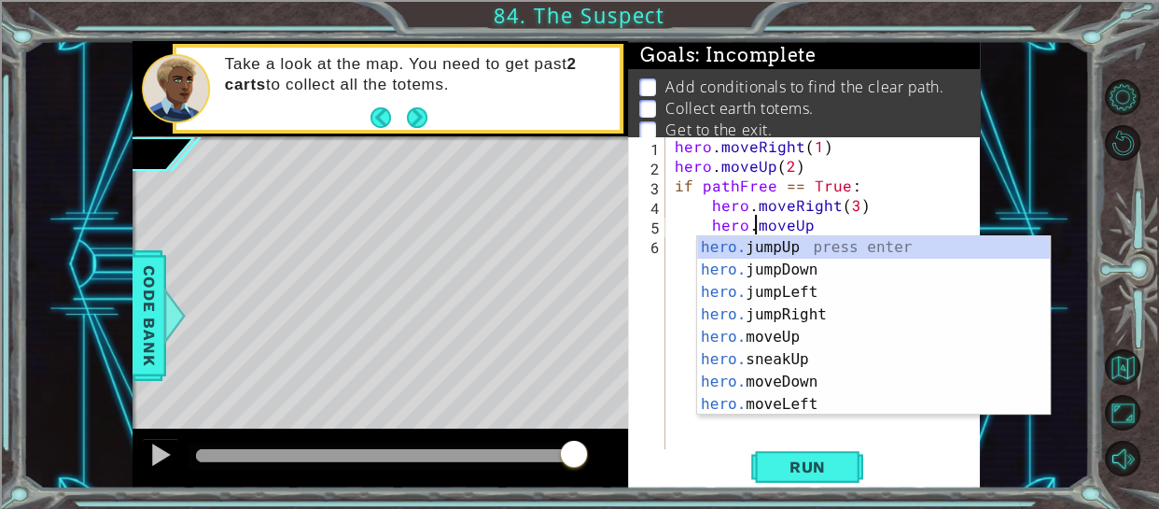
scroll to position [0, 7]
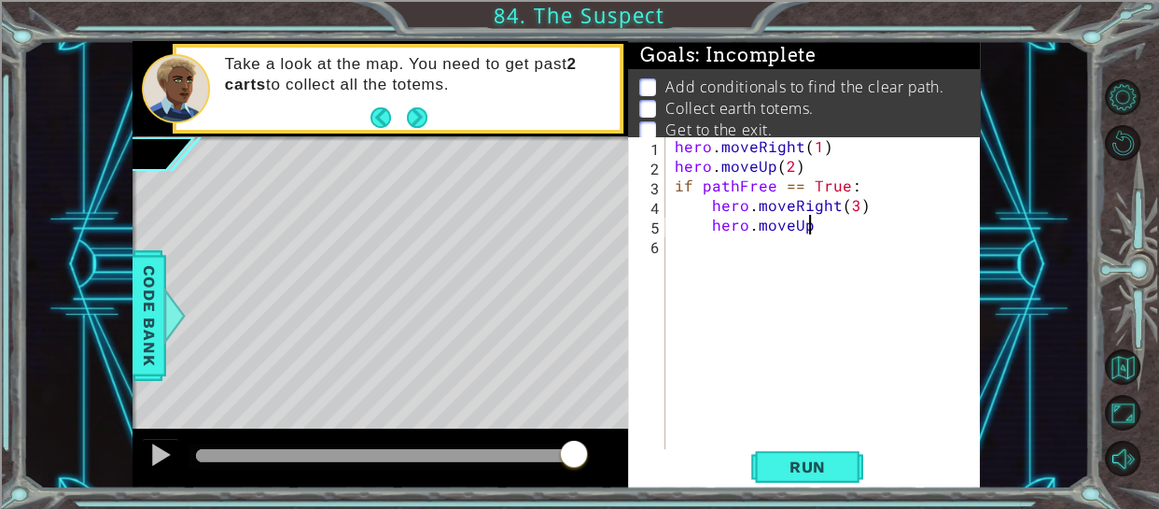
click at [824, 225] on div "hero . moveRight ( 1 ) hero . moveUp ( 2 ) if pathFree == True : hero . moveRig…" at bounding box center [829, 312] width 316 height 353
type textarea "hero.moveUp(2)"
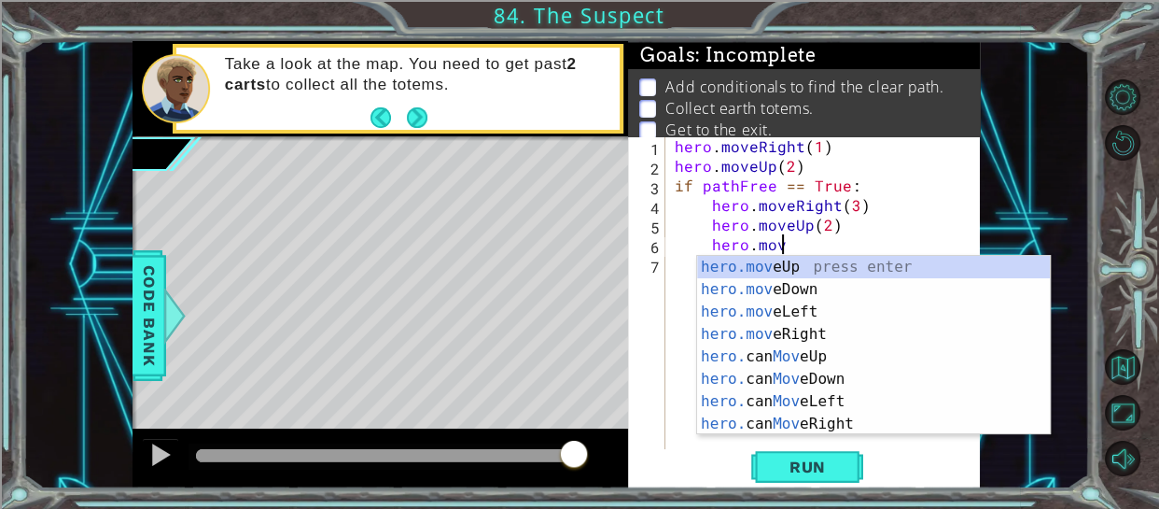
scroll to position [0, 6]
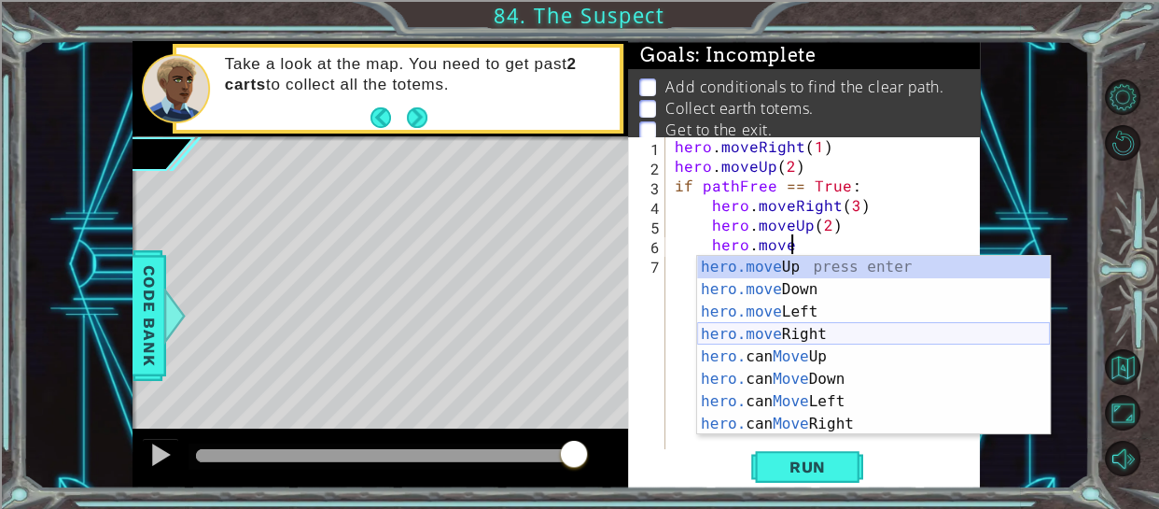
click at [787, 332] on div "hero.move Up press enter hero.move Down press enter hero.move Left press enter …" at bounding box center [873, 368] width 353 height 224
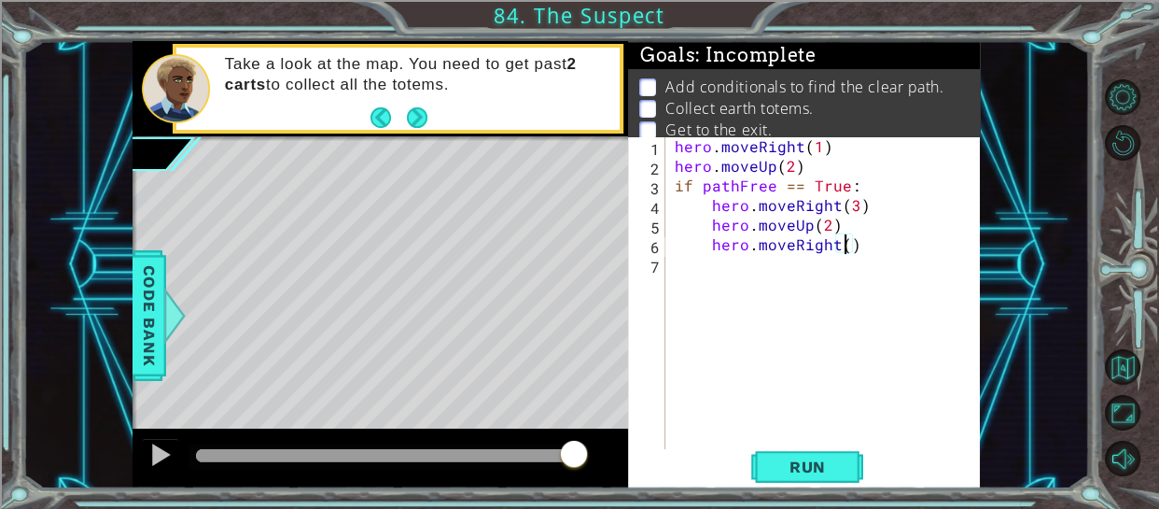
type textarea "hero.moveRight(3)"
click at [719, 270] on div "hero . moveRight ( 1 ) hero . moveUp ( 2 ) if pathFree == True : hero . moveRig…" at bounding box center [829, 312] width 316 height 353
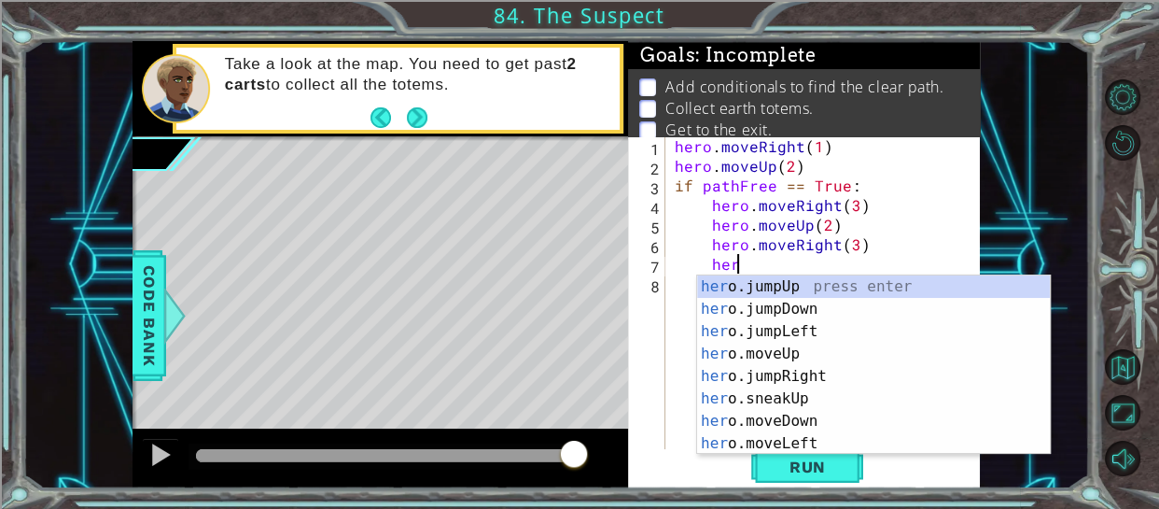
scroll to position [0, 3]
type textarea "h"
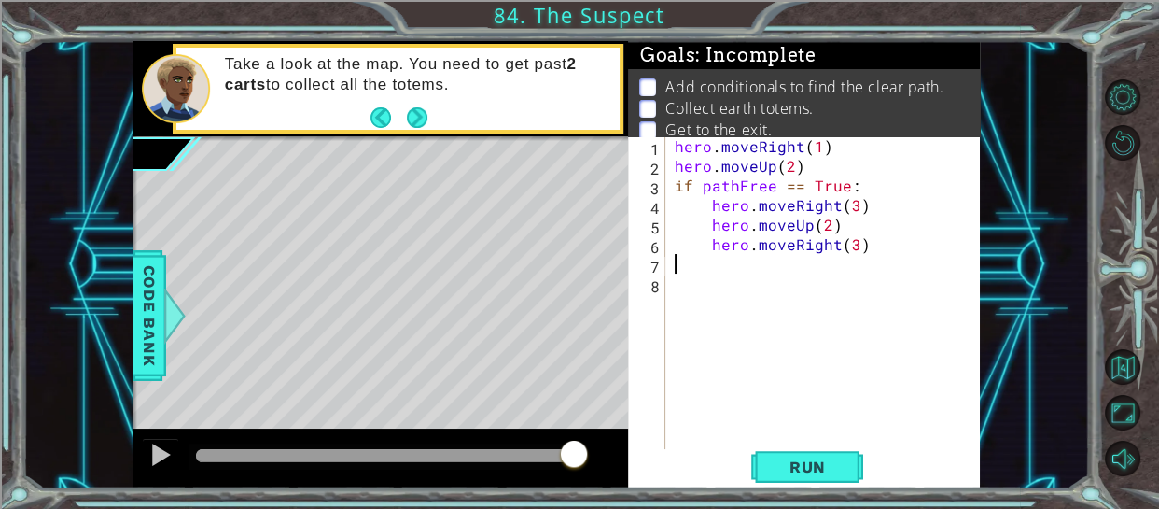
scroll to position [0, 0]
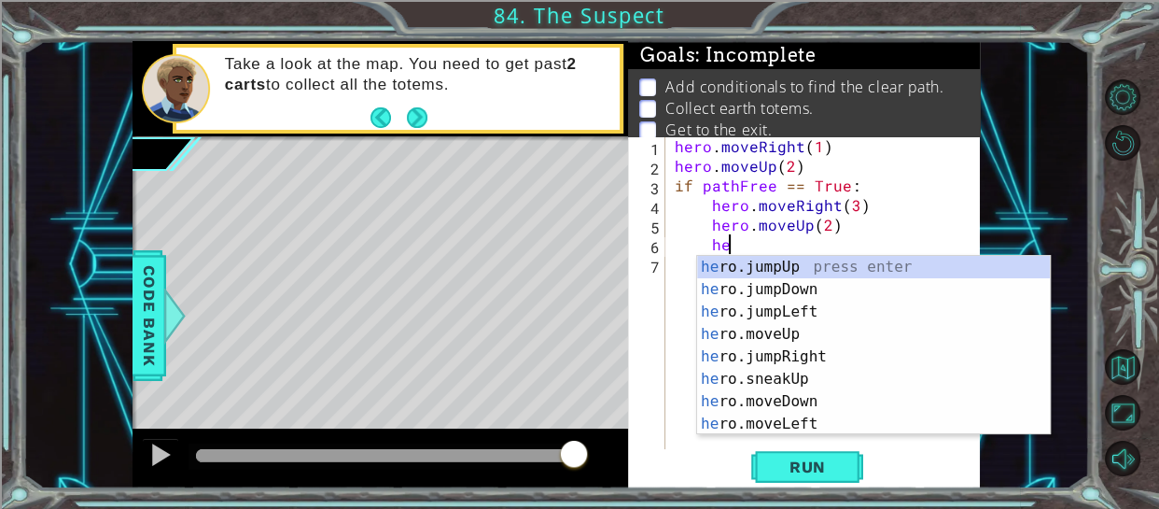
type textarea "h"
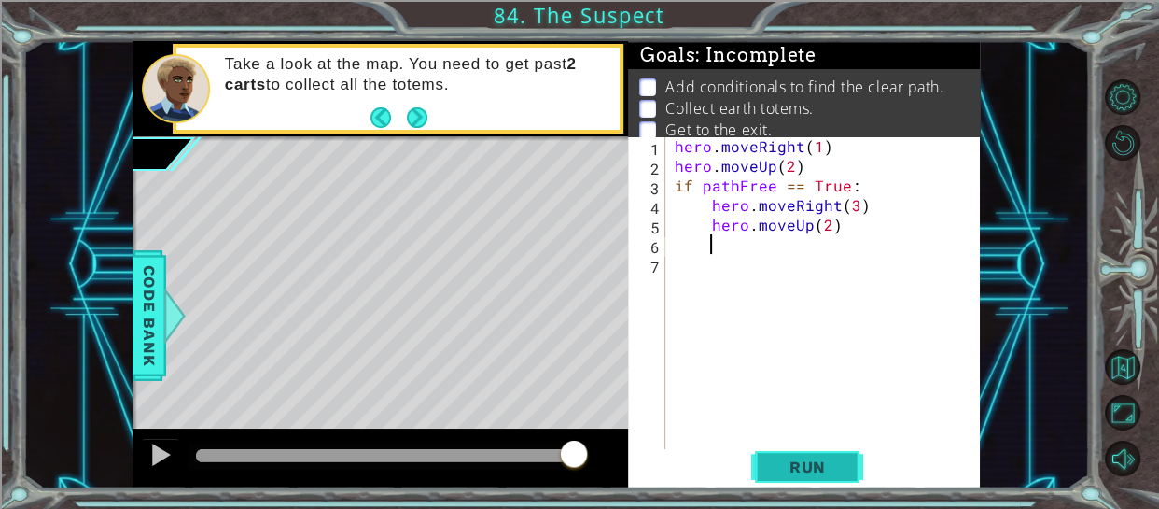
click at [801, 460] on span "Run" at bounding box center [808, 466] width 74 height 19
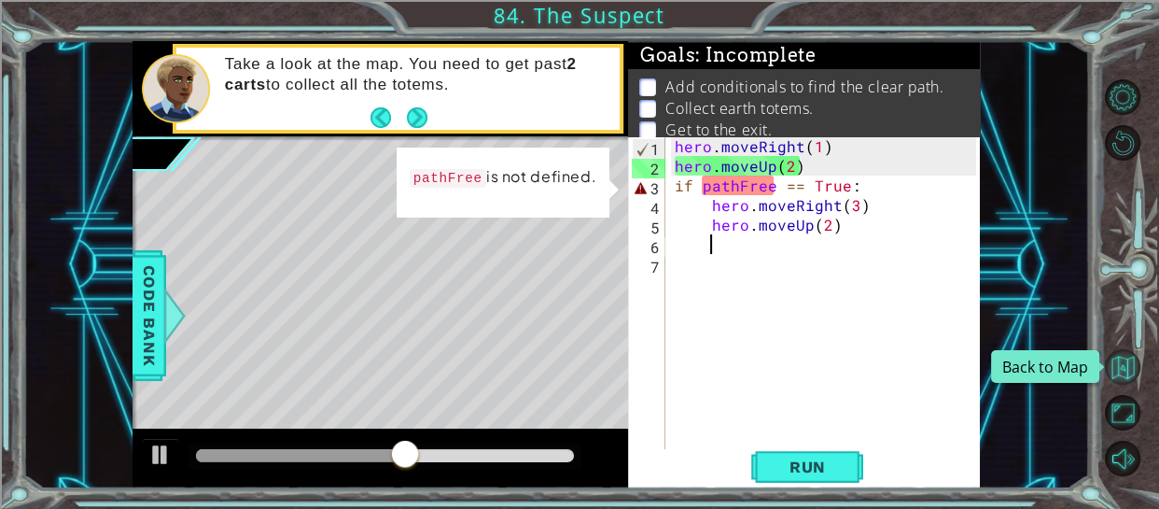
click at [1125, 380] on button "Back to Map" at bounding box center [1122, 366] width 35 height 35
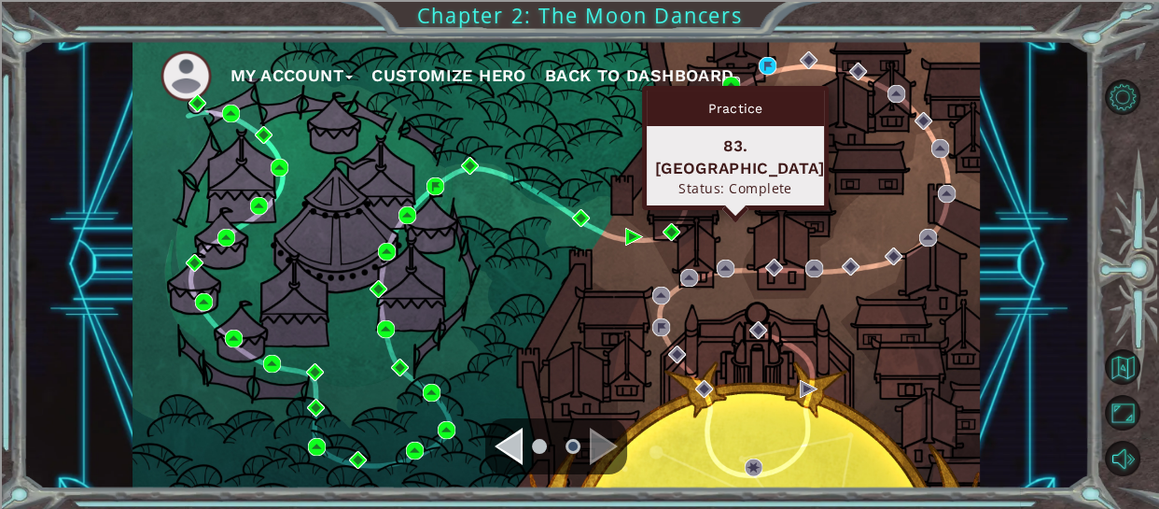
click at [728, 80] on img at bounding box center [732, 86] width 18 height 18
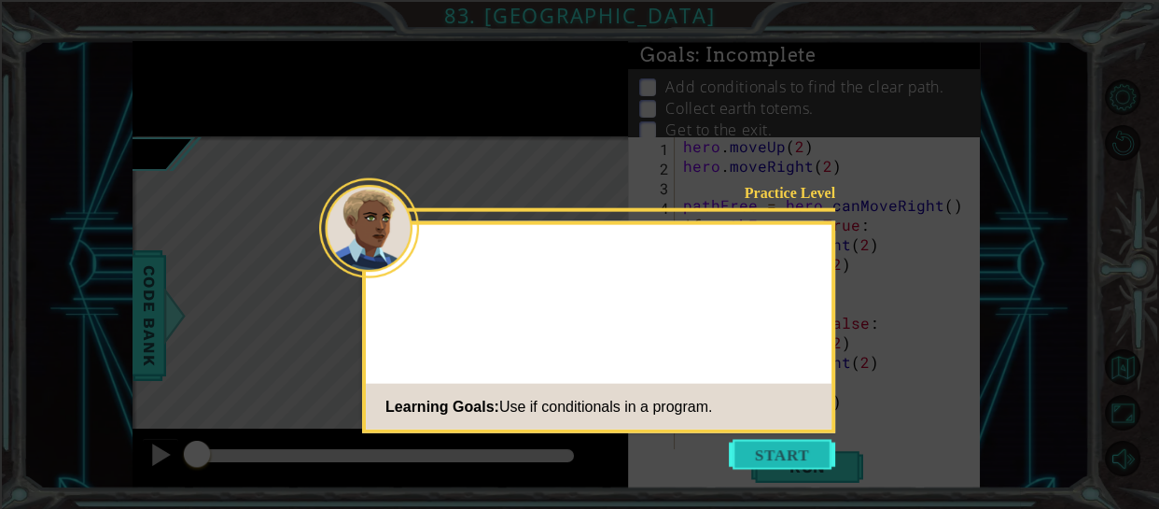
click at [793, 451] on button "Start" at bounding box center [782, 455] width 106 height 30
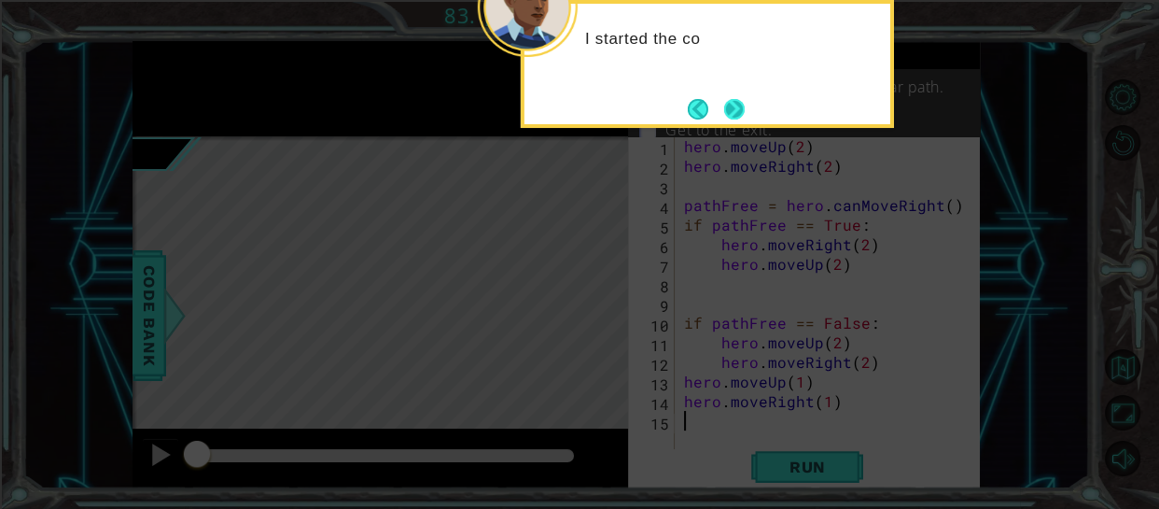
click at [737, 111] on button "Next" at bounding box center [734, 108] width 25 height 25
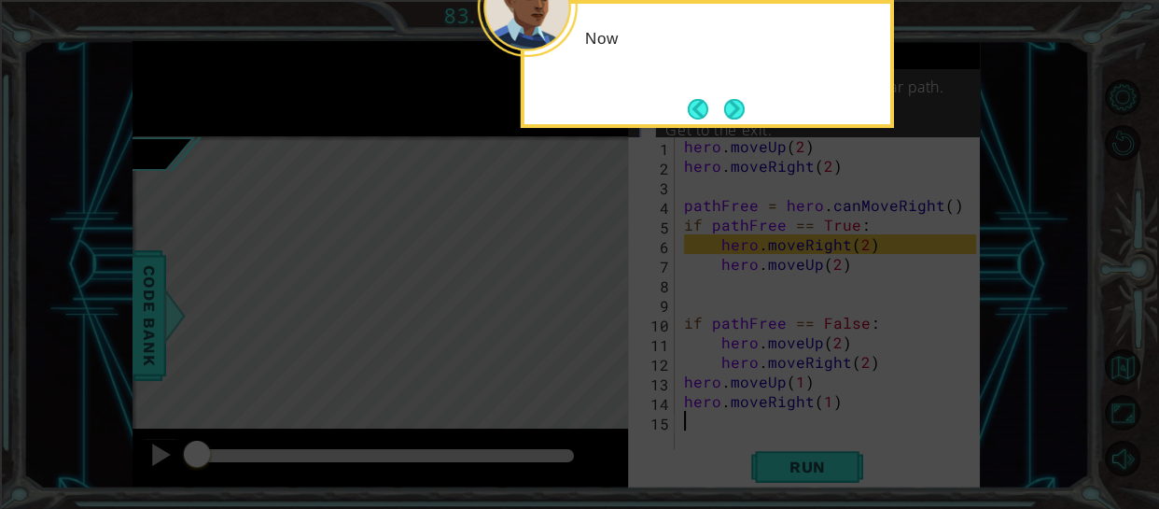
click at [737, 111] on button "Next" at bounding box center [735, 109] width 24 height 24
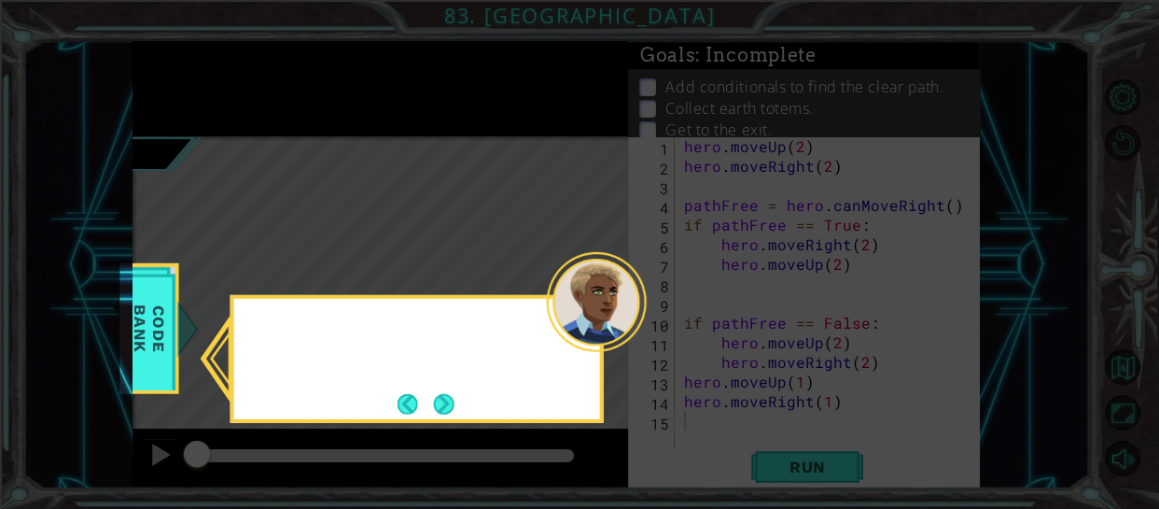
click at [737, 111] on icon at bounding box center [579, 254] width 1159 height 509
click at [448, 408] on button "Next" at bounding box center [443, 403] width 25 height 25
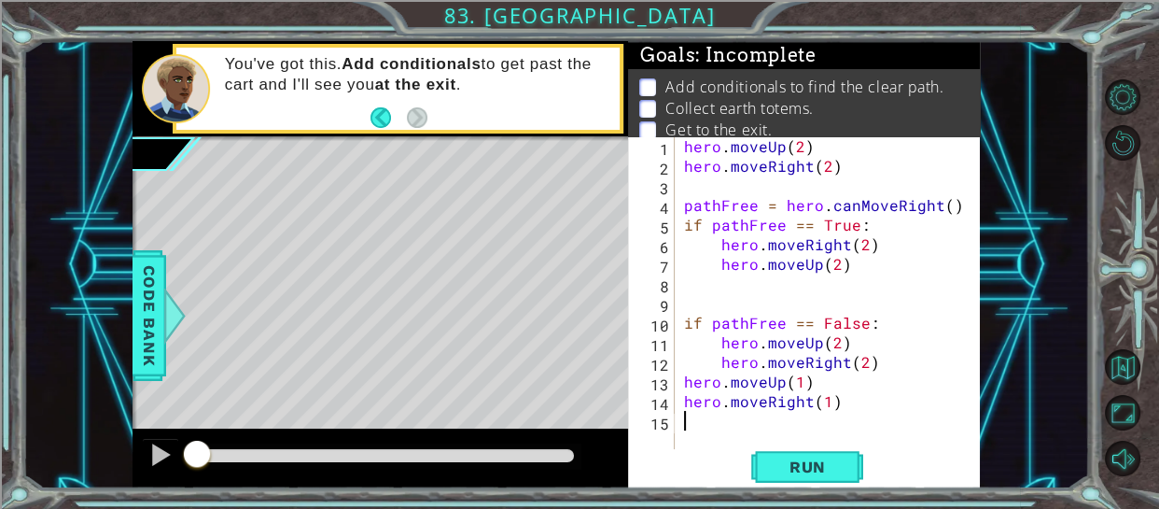
type textarea "hero.moveRight(2)"
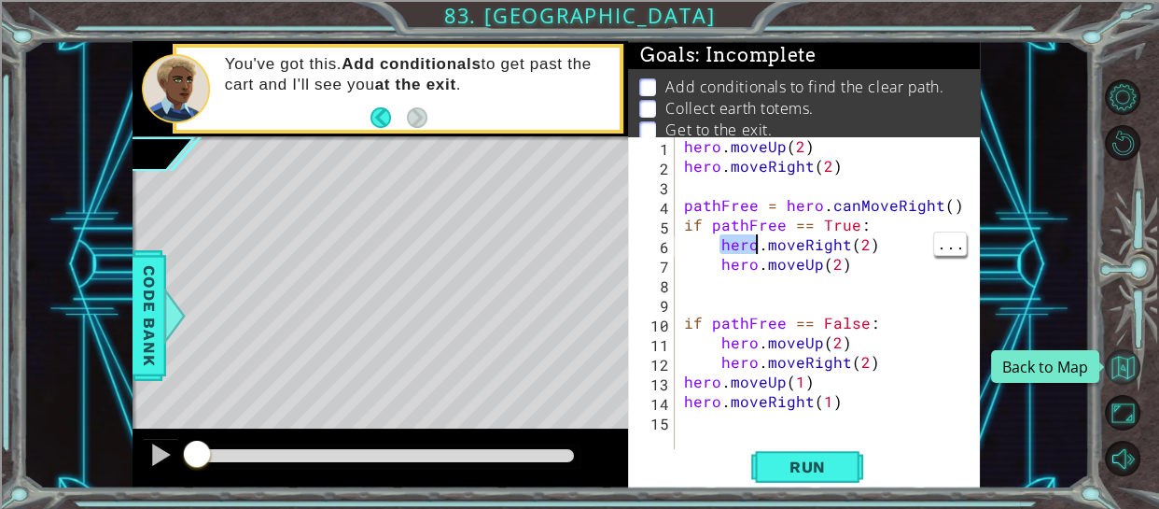
click at [1112, 365] on button "Back to Map" at bounding box center [1122, 366] width 35 height 35
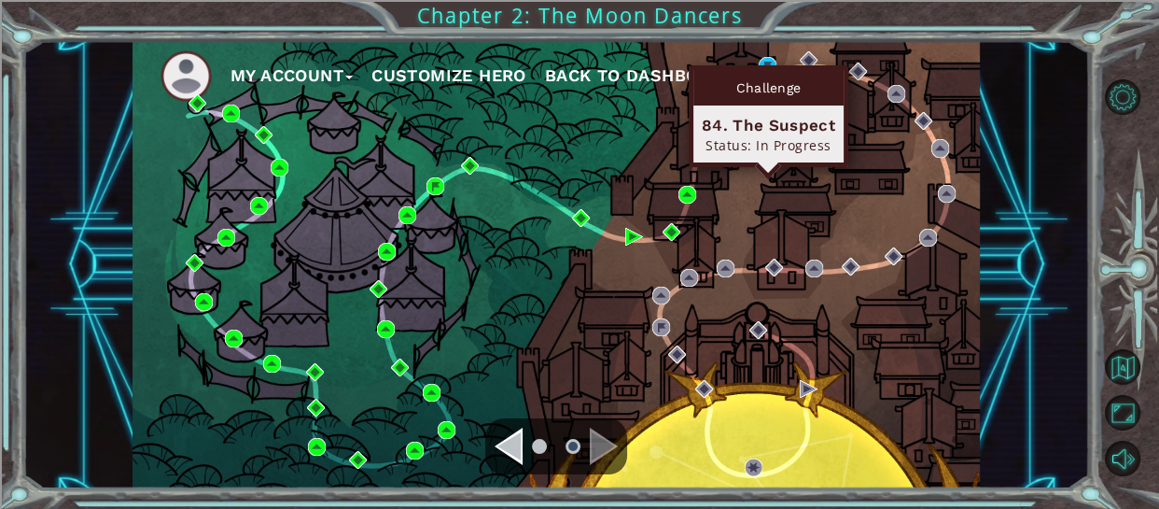
click at [769, 67] on div "Challenge 84. The Suspect Status: In Progress" at bounding box center [769, 116] width 160 height 102
click at [766, 57] on img at bounding box center [768, 66] width 18 height 18
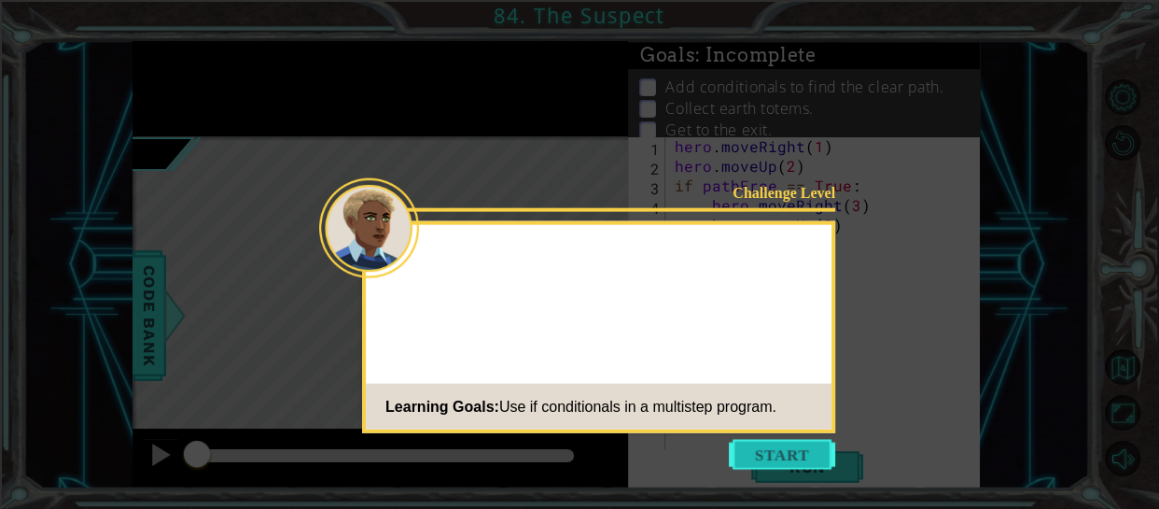
click at [778, 454] on button "Start" at bounding box center [782, 455] width 106 height 30
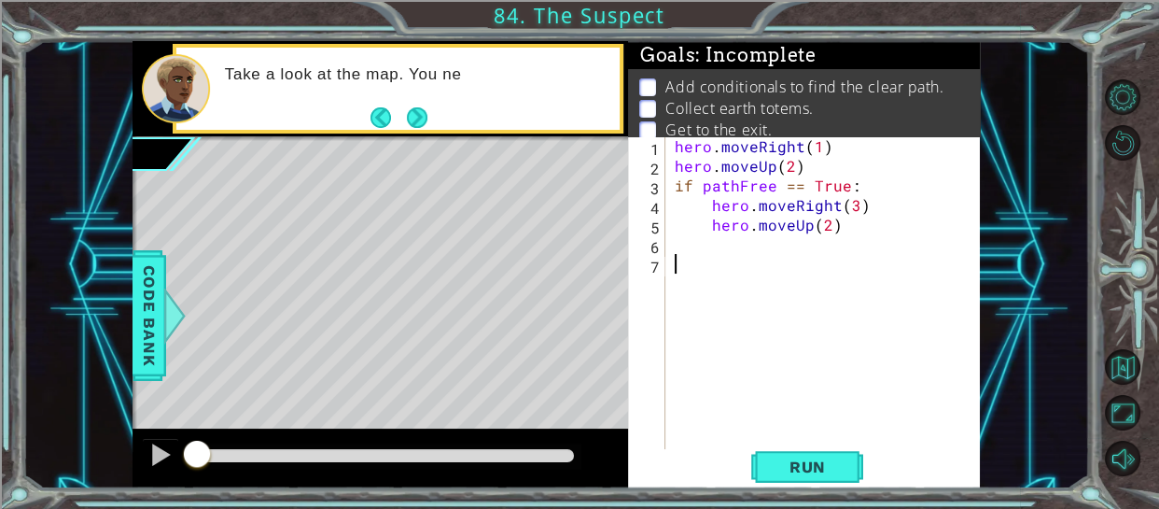
click at [846, 162] on div "hero . moveRight ( 1 ) hero . moveUp ( 2 ) if pathFree == True : hero . moveRig…" at bounding box center [829, 312] width 316 height 353
type textarea "hero.moveUp(2)"
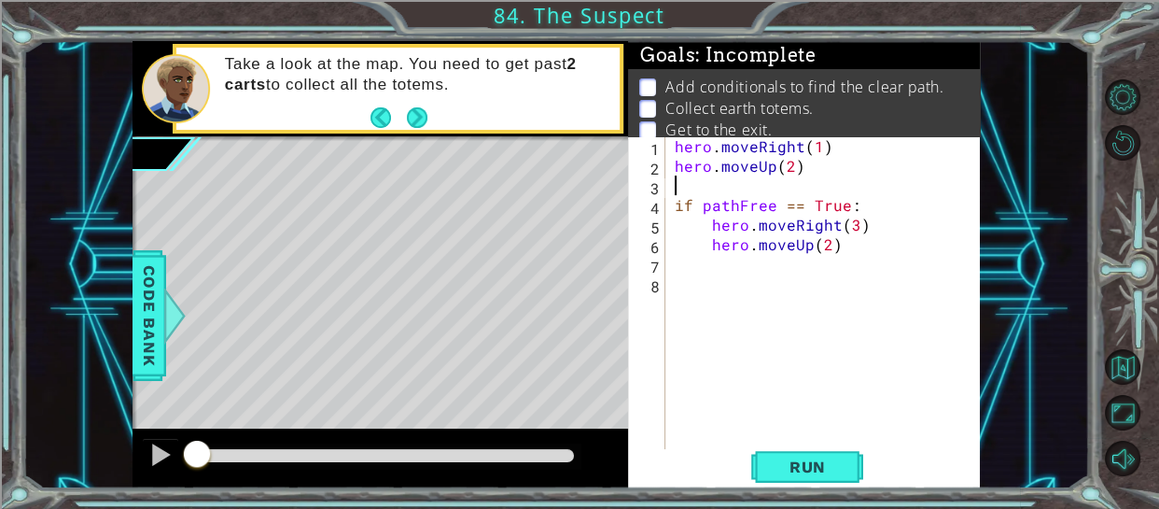
click at [765, 207] on div "hero . moveRight ( 1 ) hero . moveUp ( 2 ) if pathFree == True : hero . moveRig…" at bounding box center [829, 312] width 316 height 353
click at [765, 207] on div "hero . moveRight ( 1 ) hero . moveUp ( 2 ) if pathFree == True : hero . moveRig…" at bounding box center [824, 293] width 306 height 314
type textarea "if pathFree == True:"
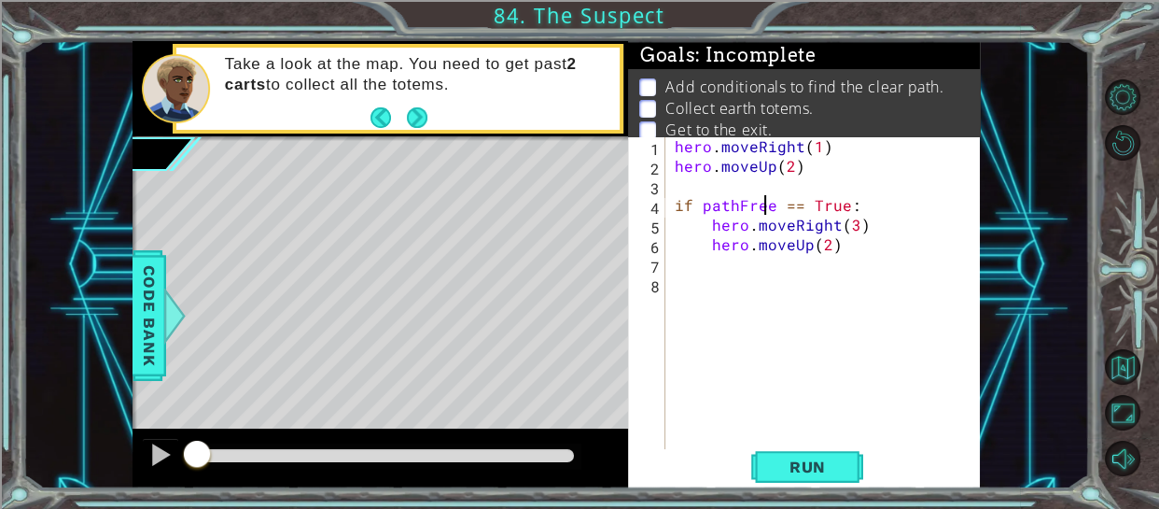
click at [765, 207] on div "hero . moveRight ( 1 ) hero . moveUp ( 2 ) if pathFree == True : hero . moveRig…" at bounding box center [829, 312] width 316 height 353
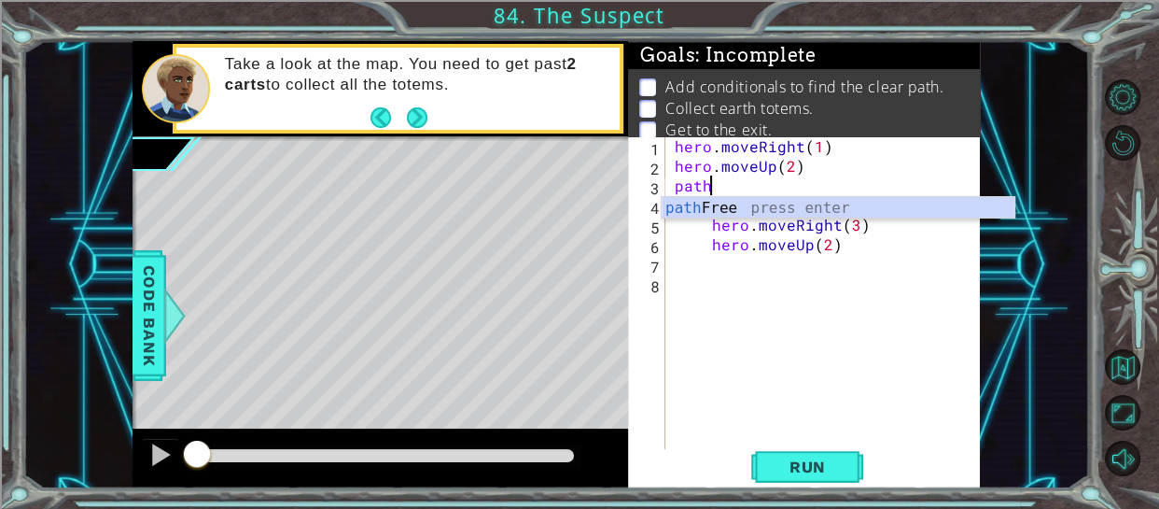
scroll to position [0, 1]
click at [751, 212] on div "pathF ree press enter" at bounding box center [838, 230] width 353 height 67
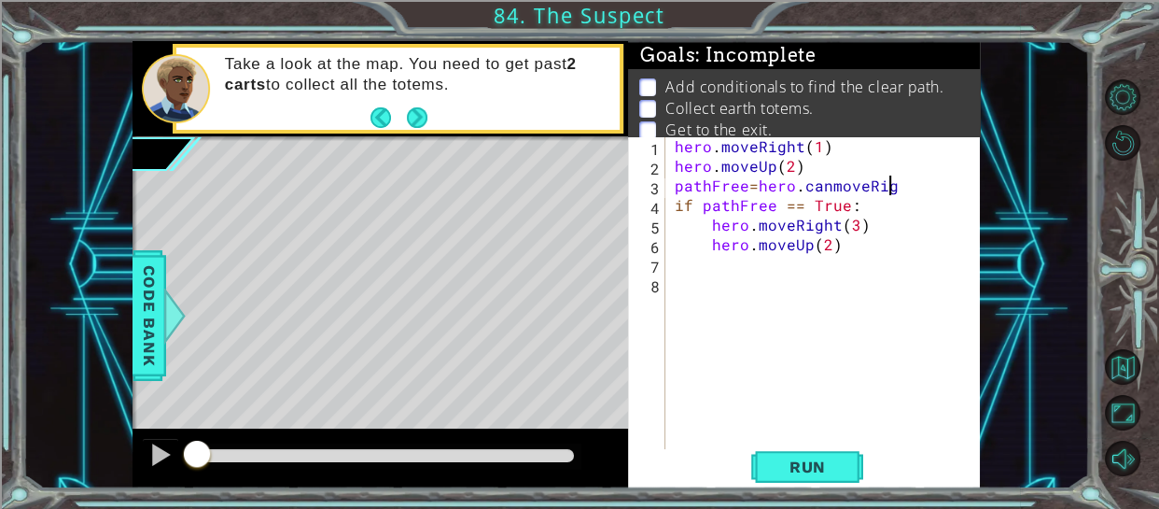
scroll to position [0, 13]
click at [743, 185] on div "hero . moveRight ( 1 ) hero . moveUp ( 2 ) pathFree = hero . canmoveRight if pa…" at bounding box center [829, 312] width 316 height 353
click at [766, 188] on div "hero . moveRight ( 1 ) hero . moveUp ( 2 ) pathFree = hero . canmoveRight if pa…" at bounding box center [829, 312] width 316 height 353
click at [950, 185] on div "hero . moveRight ( 1 ) hero . moveUp ( 2 ) pathFree = hero . canmoveRight if pa…" at bounding box center [829, 312] width 316 height 353
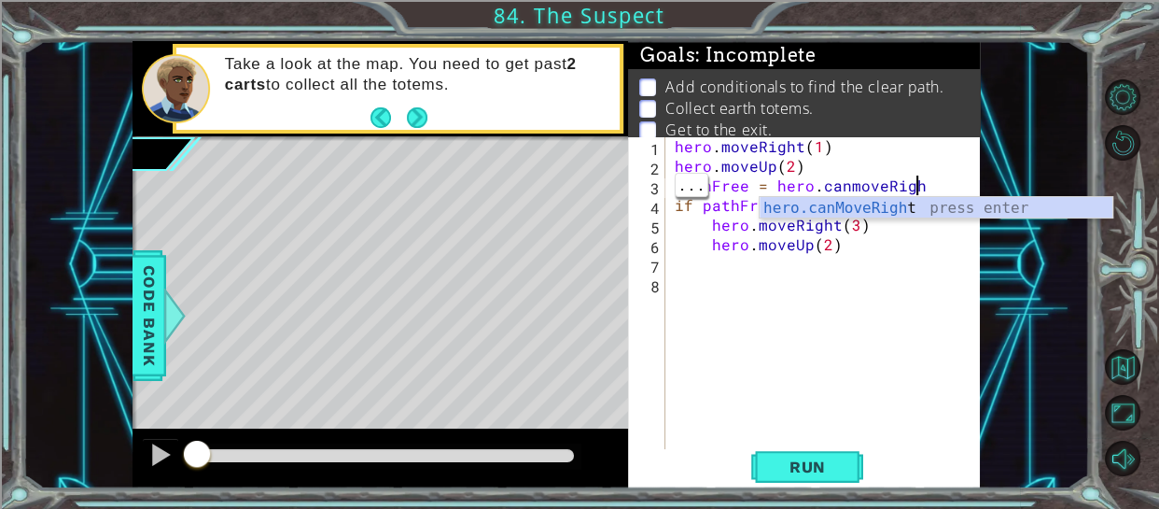
click at [921, 187] on div "hero . moveRight ( 1 ) hero . moveUp ( 2 ) pathFree = hero . canmoveRigh if pat…" at bounding box center [829, 312] width 316 height 353
type textarea "pathFree = hero.canmoveRig"
click at [919, 206] on div "hero.canMoveRig ht press enter" at bounding box center [936, 230] width 353 height 67
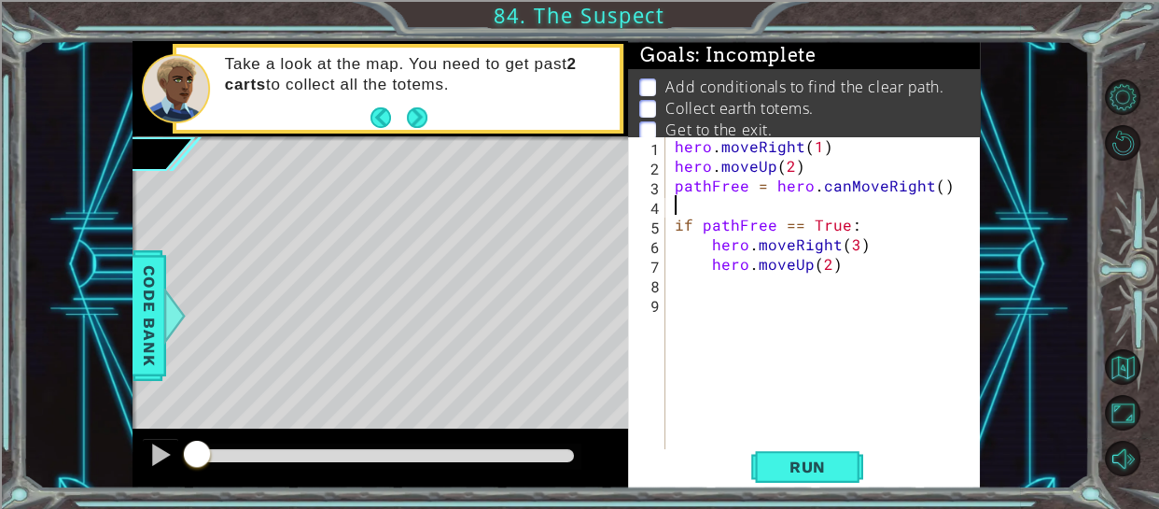
scroll to position [0, 0]
click at [691, 209] on div "hero . moveRight ( 1 ) hero . moveUp ( 2 ) pathFree = hero . canMoveRight ( ) i…" at bounding box center [829, 312] width 316 height 353
click at [736, 162] on div "hero . moveRight ( 1 ) hero . moveUp ( 2 ) pathFree = hero . canMoveRight ( ) i…" at bounding box center [829, 312] width 316 height 353
click at [751, 169] on div "hero . moveRight ( 1 ) hero . moveUp ( 2 ) pathFree = hero . canMoveRight ( ) i…" at bounding box center [829, 312] width 316 height 353
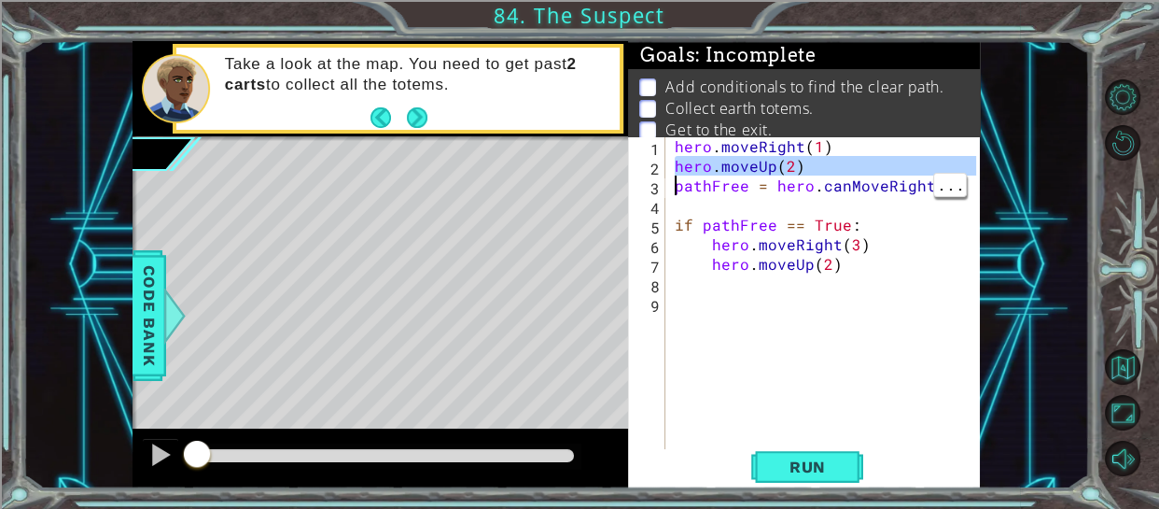
type textarea "pathFree = hero.canMoveRight()"
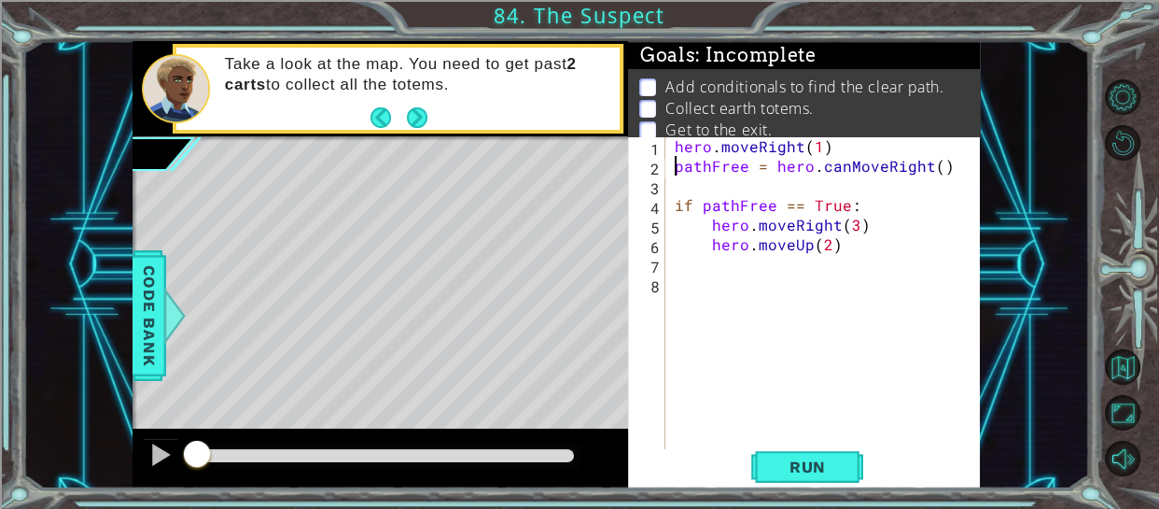
click at [738, 283] on div "hero . moveRight ( 1 ) pathFree = hero . canMoveRight ( ) if pathFree == True :…" at bounding box center [829, 312] width 316 height 353
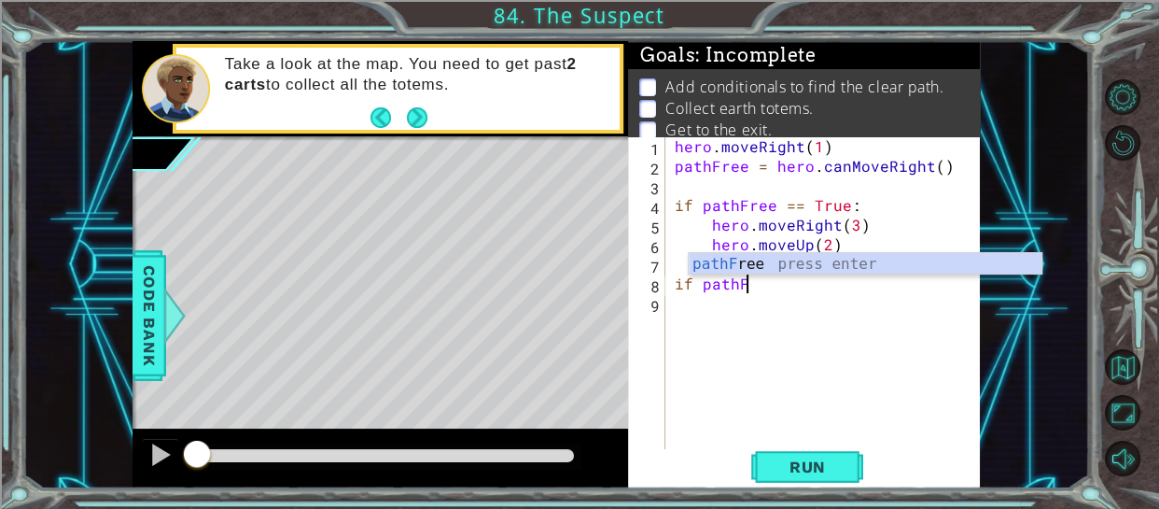
scroll to position [0, 3]
click at [723, 261] on div "pathFr ee press enter" at bounding box center [865, 286] width 353 height 67
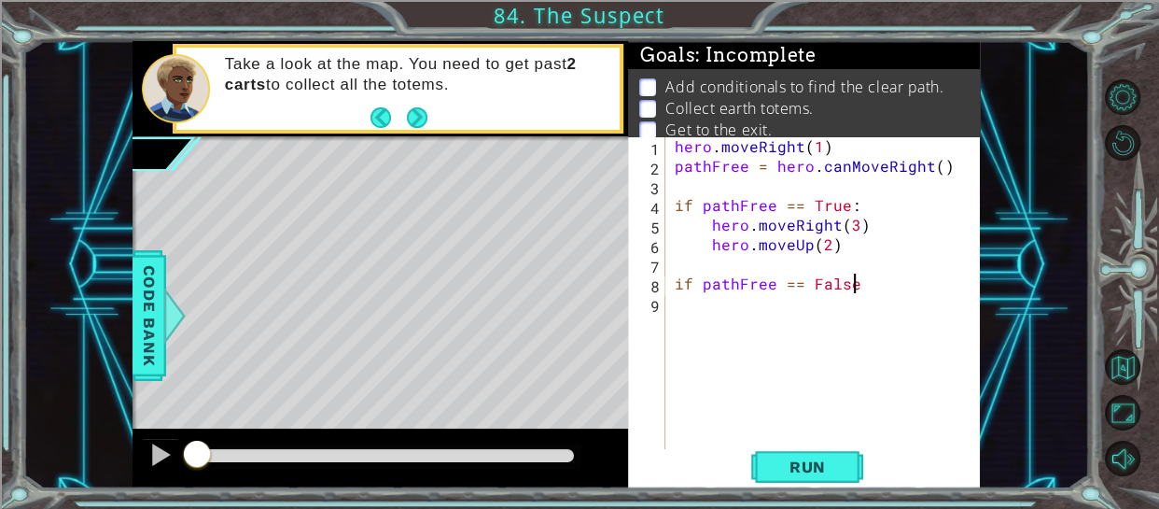
scroll to position [0, 10]
type textarea "if pathFree == False:"
click at [702, 275] on div "hero . moveRight ( 1 ) pathFree = hero . canMoveRight ( ) if pathFree == True :…" at bounding box center [829, 312] width 316 height 353
click at [686, 266] on div "hero . moveRight ( 1 ) pathFree = hero . canMoveRight ( ) if pathFree == True :…" at bounding box center [829, 312] width 316 height 353
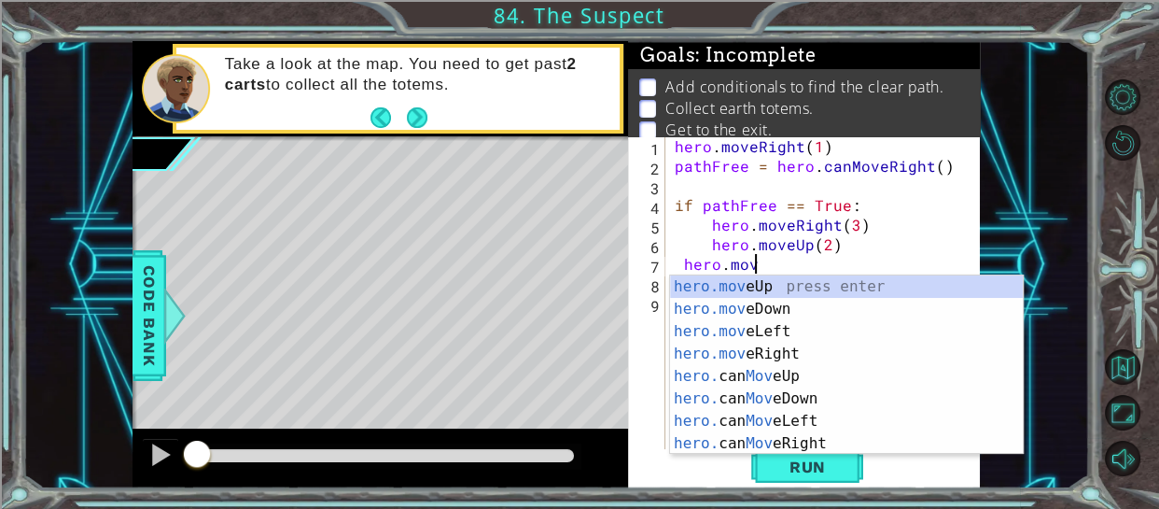
scroll to position [0, 5]
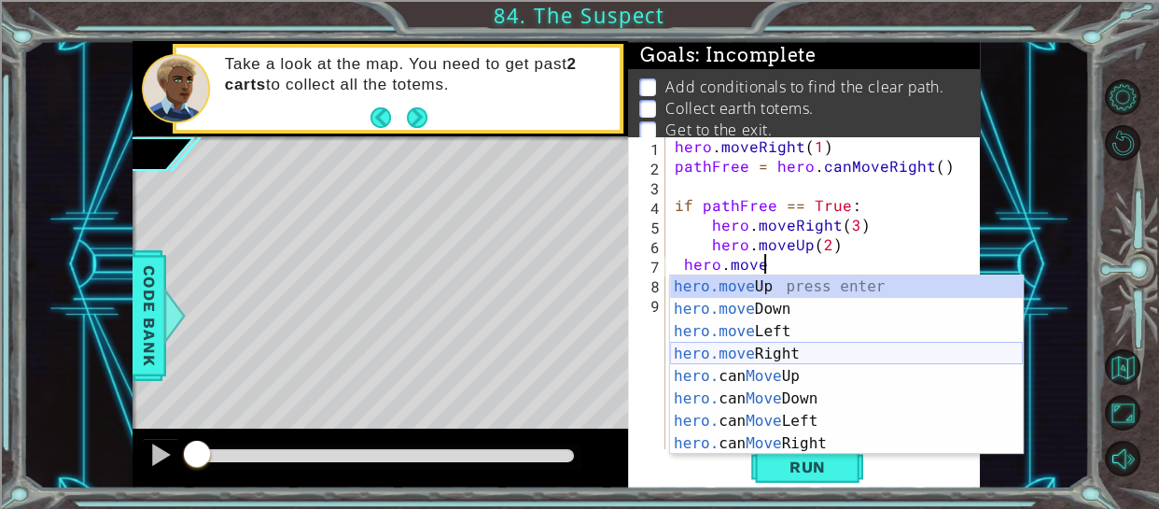
click at [763, 358] on div "hero.move Up press enter hero.move Down press enter hero.move Left press enter …" at bounding box center [846, 387] width 353 height 224
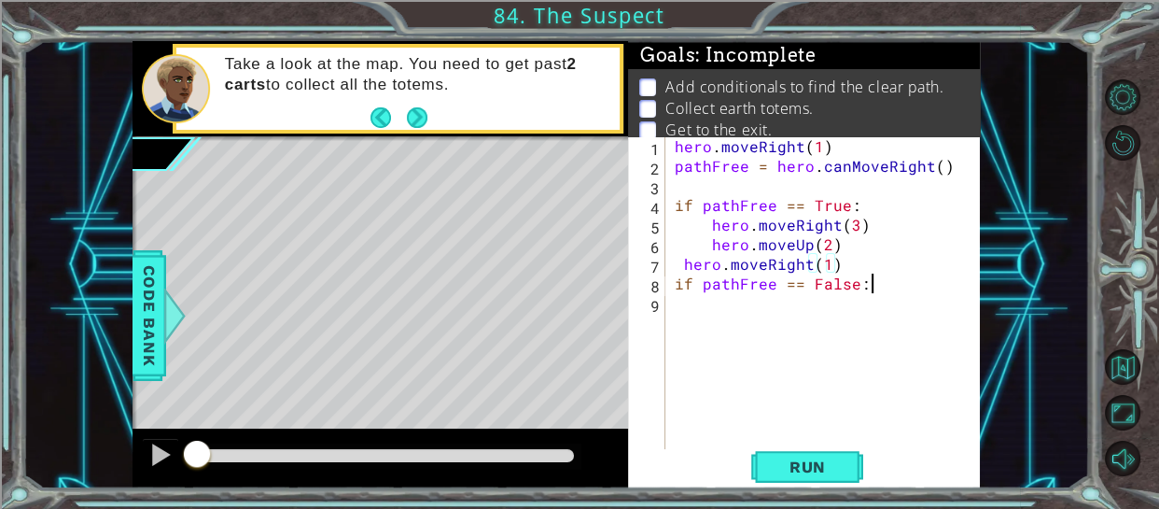
click at [877, 286] on div "hero . moveRight ( 1 ) pathFree = hero . canMoveRight ( ) if pathFree == True :…" at bounding box center [829, 312] width 316 height 353
type textarea "if pathFree == False:"
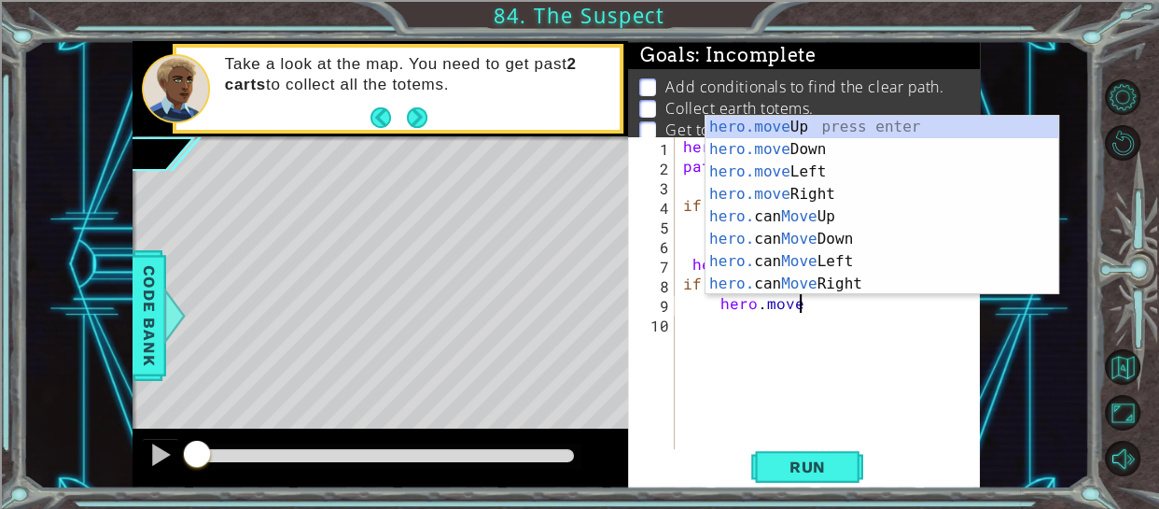
scroll to position [0, 6]
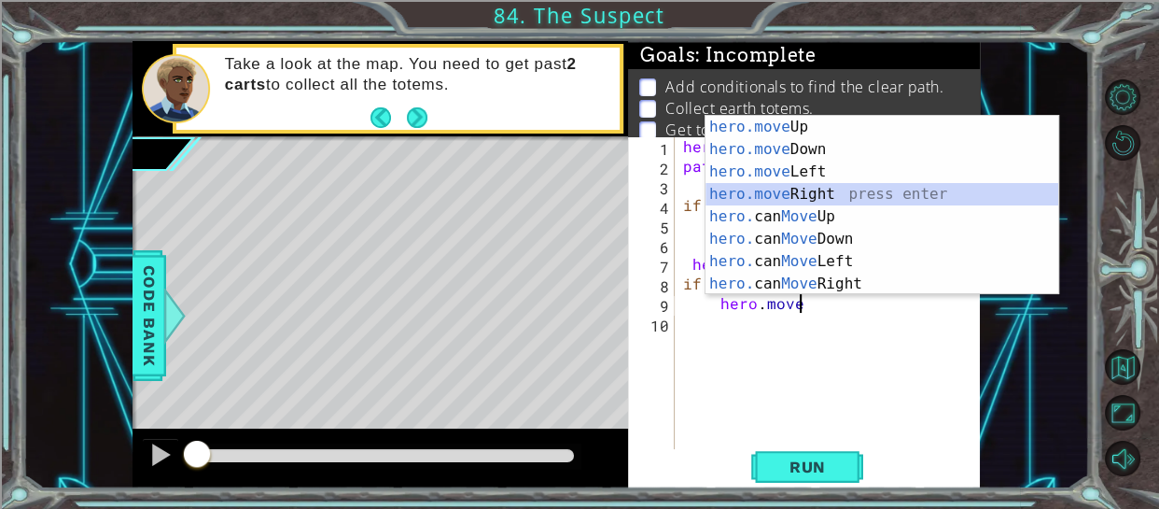
click at [766, 184] on div "hero.move Up press enter hero.move Down press enter hero.move Left press enter …" at bounding box center [882, 228] width 353 height 224
type textarea "hero.moveRight(1)"
